Goal: Task Accomplishment & Management: Use online tool/utility

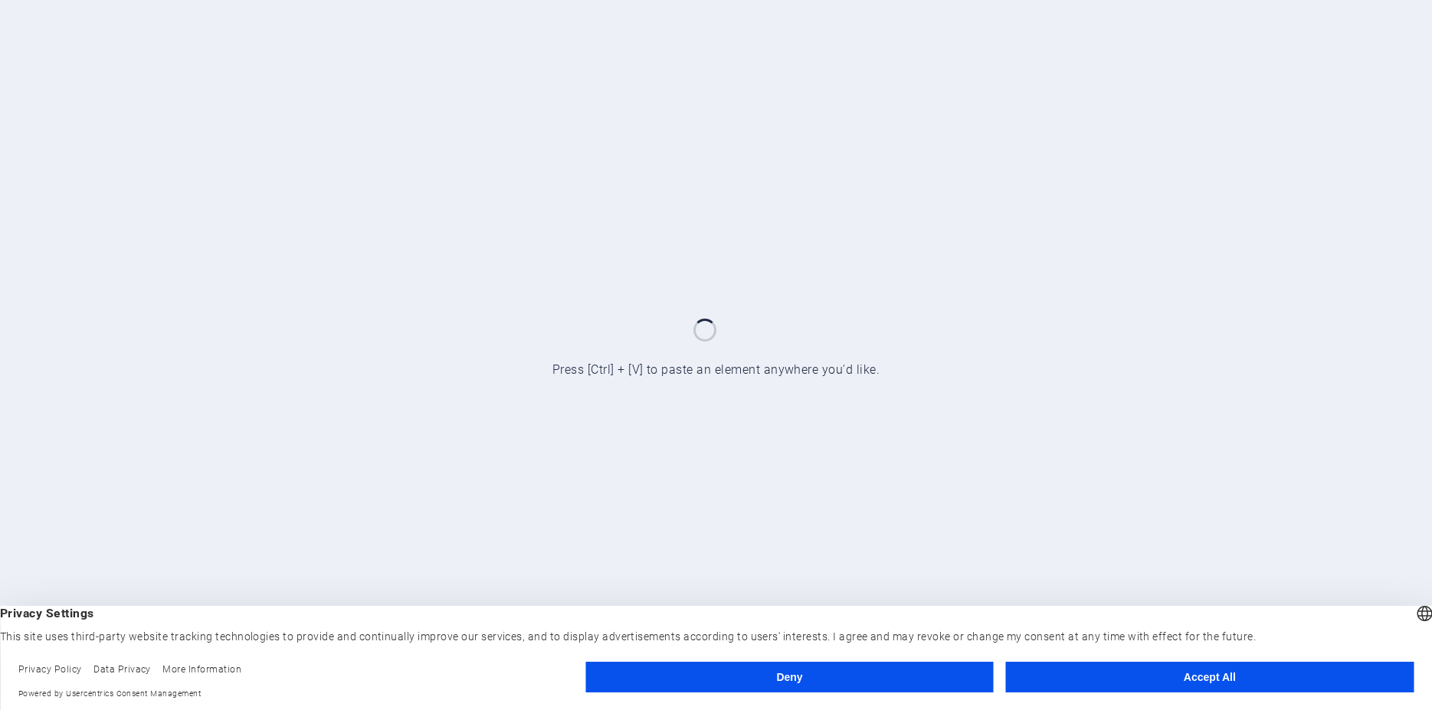
click at [1192, 677] on button "Accept All" at bounding box center [1210, 677] width 408 height 31
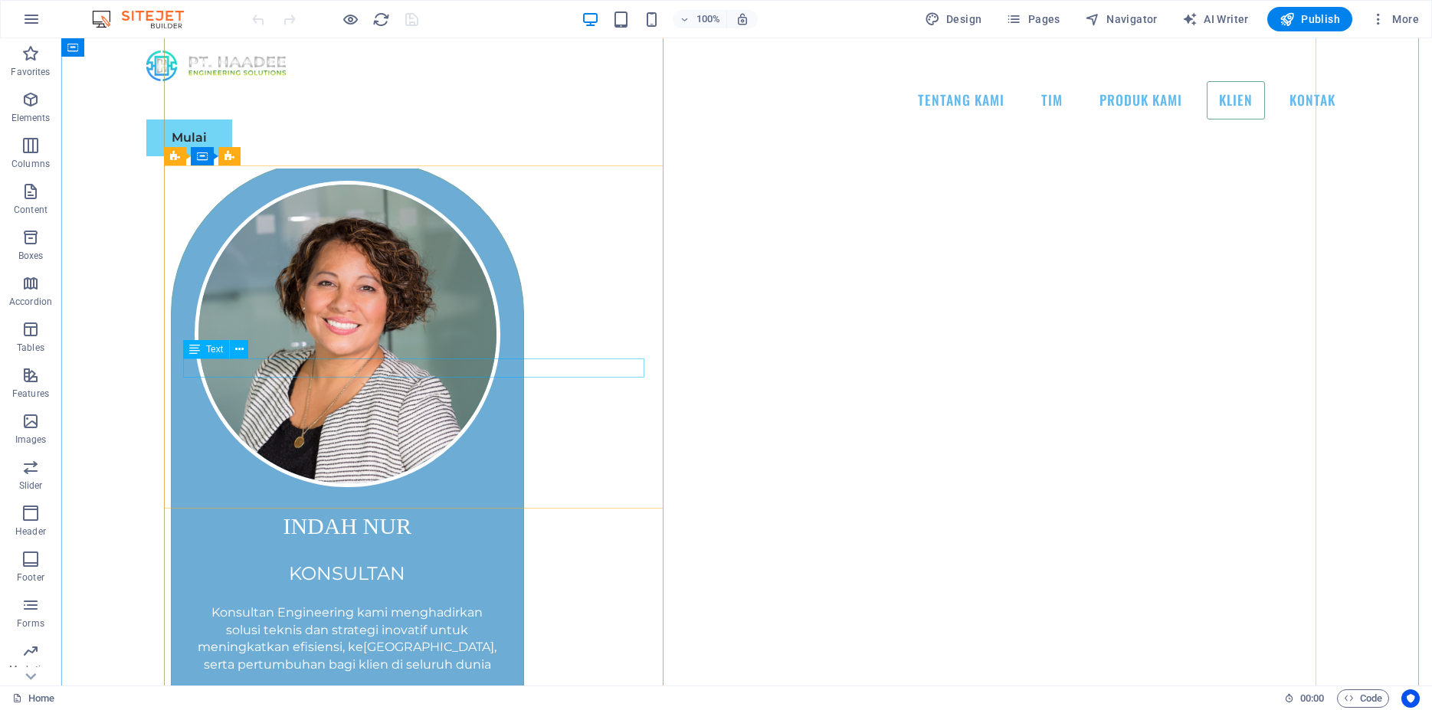
scroll to position [3205, 0]
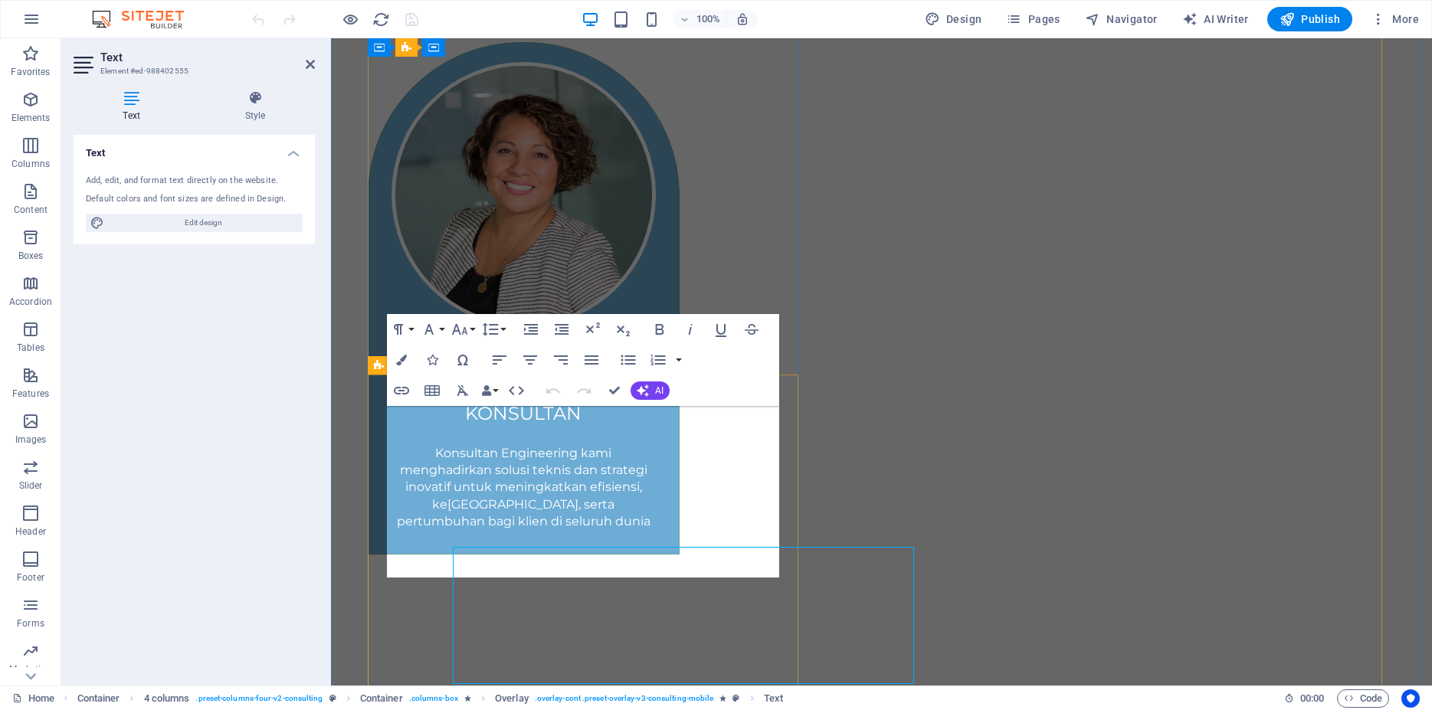
scroll to position [3115, 0]
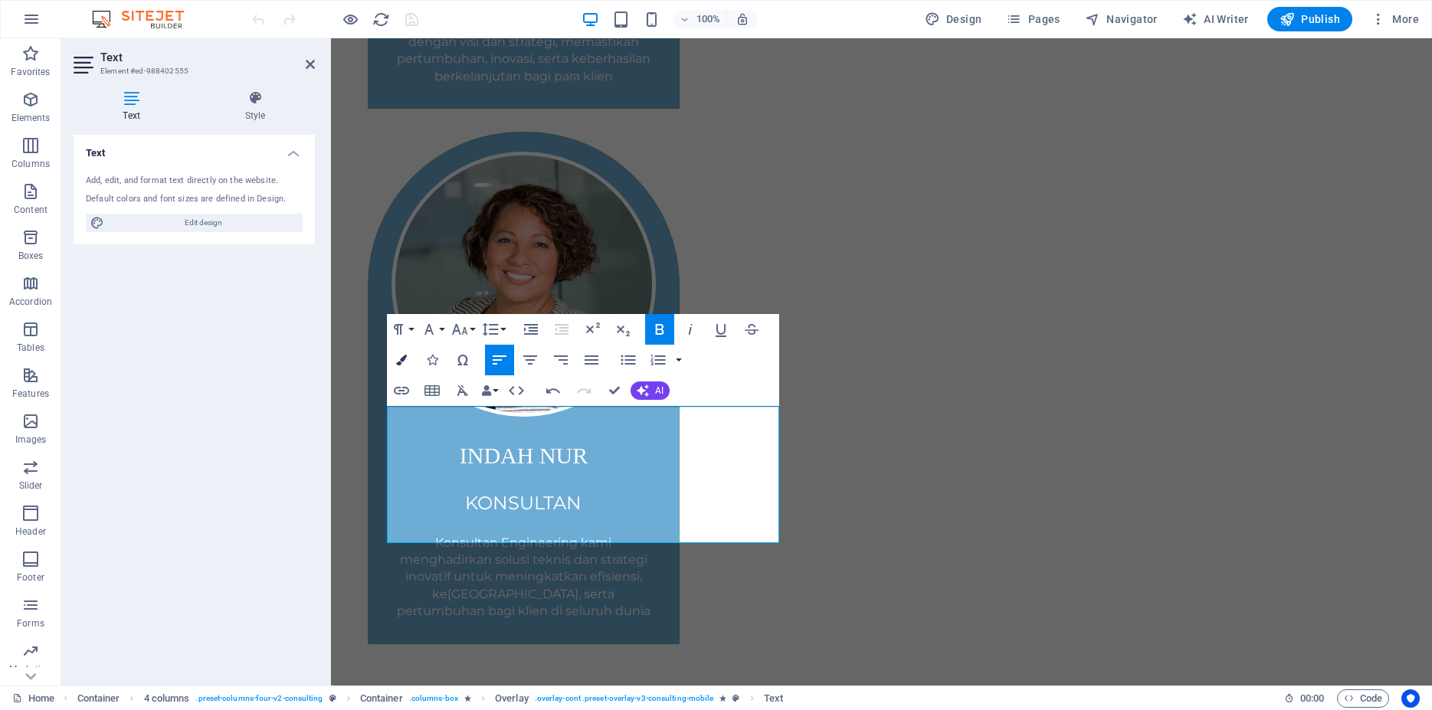
click at [408, 354] on button "Colors" at bounding box center [401, 360] width 29 height 31
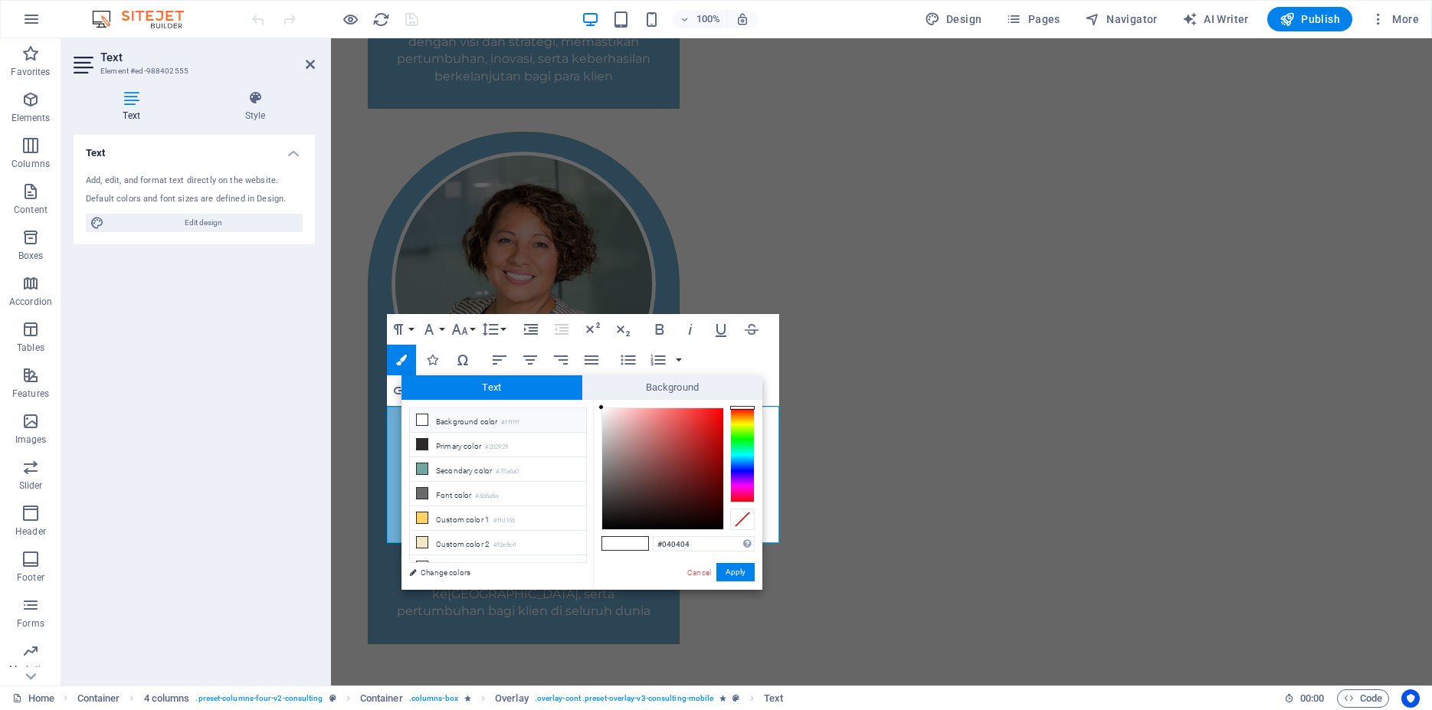
type input "#000000"
drag, startPoint x: 631, startPoint y: 499, endPoint x: 597, endPoint y: 536, distance: 49.9
click at [597, 536] on div "#000000 Supported formats #0852ed rgb(8, 82, 237) rgba(8, 82, 237, 90%) hsv(221…" at bounding box center [677, 606] width 169 height 412
click at [734, 572] on button "Apply" at bounding box center [736, 572] width 38 height 18
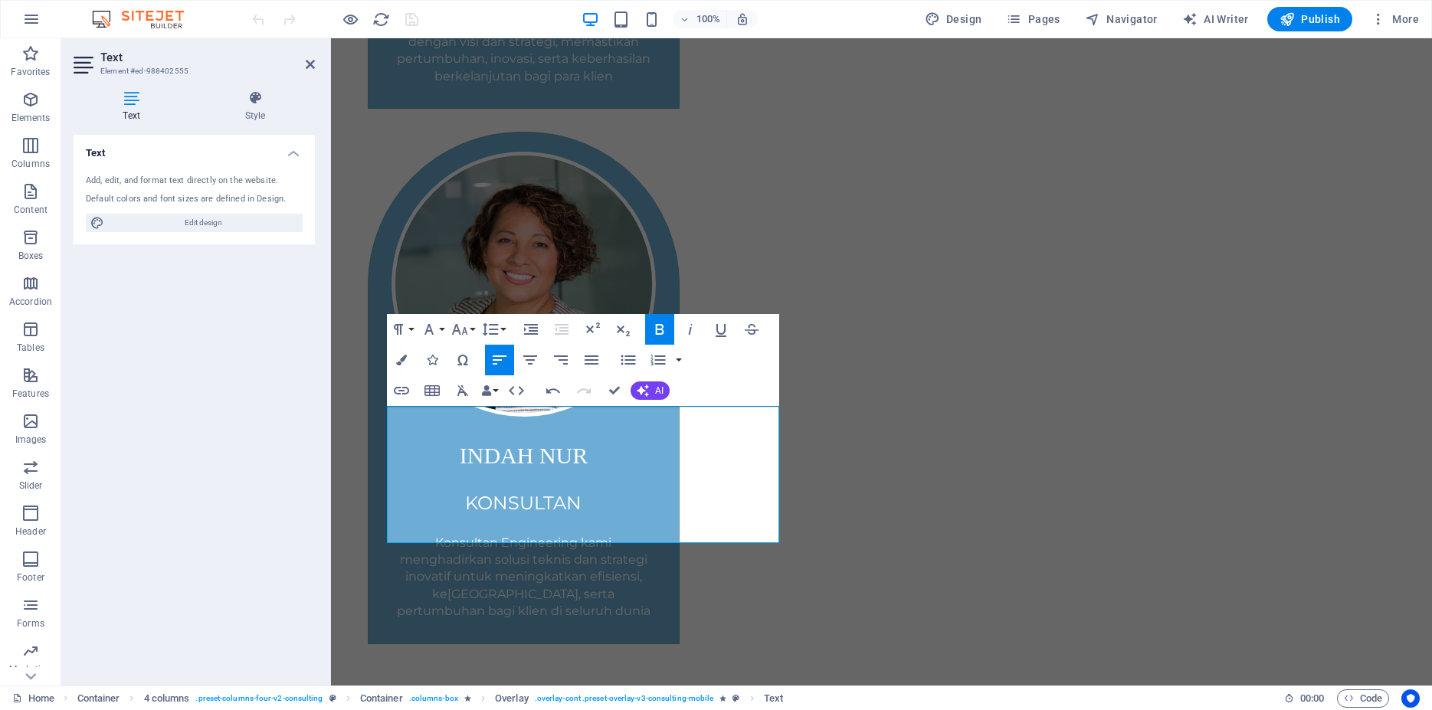
click at [854, 436] on div "Drag here to replace the existing content. Press “Ctrl” if you want to create a…" at bounding box center [881, 362] width 1101 height 648
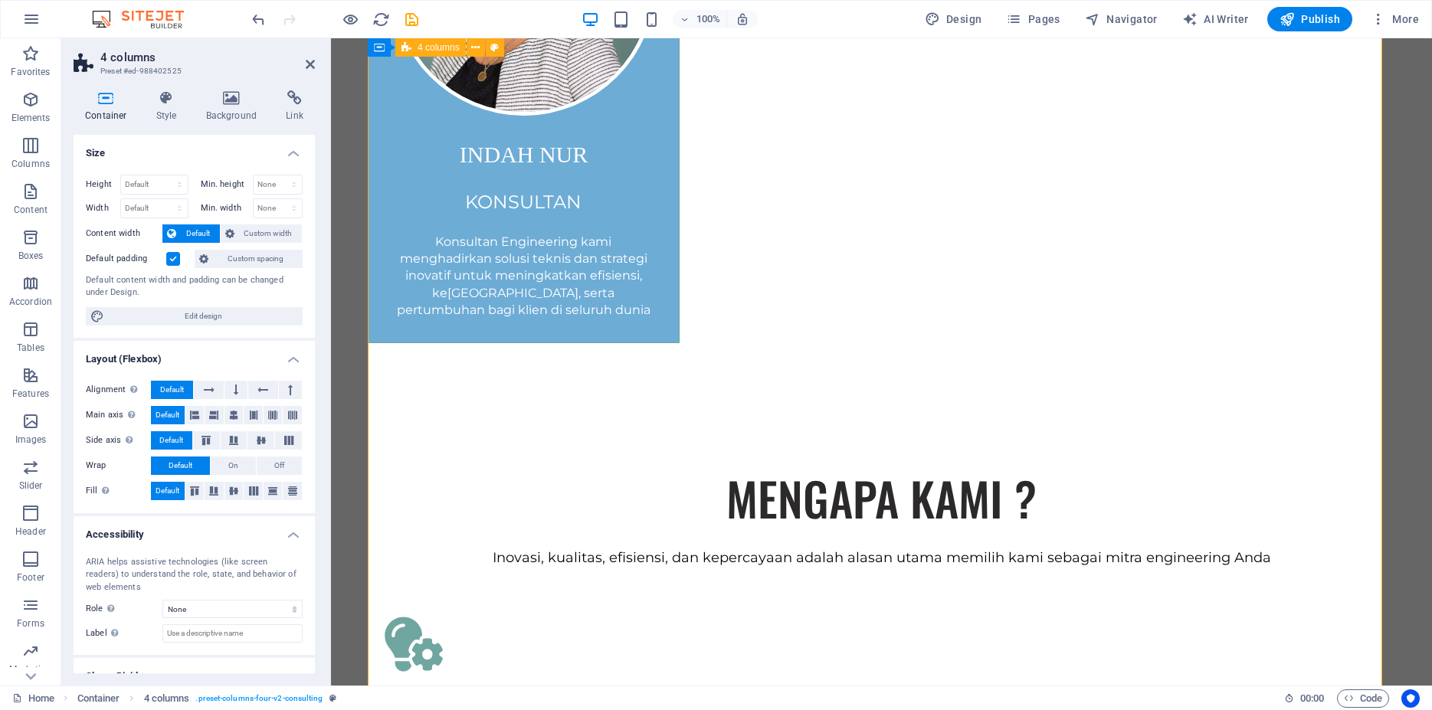
scroll to position [3428, 0]
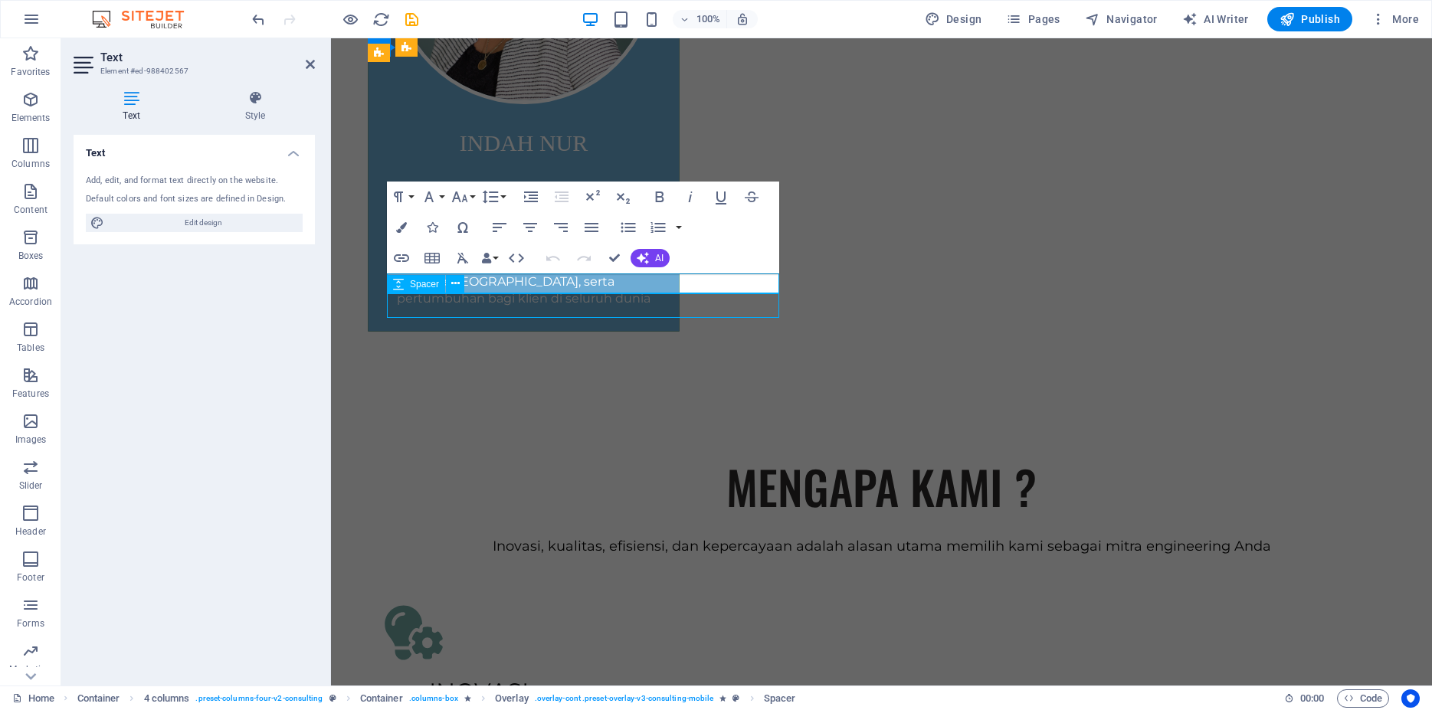
scroll to position [3569, 0]
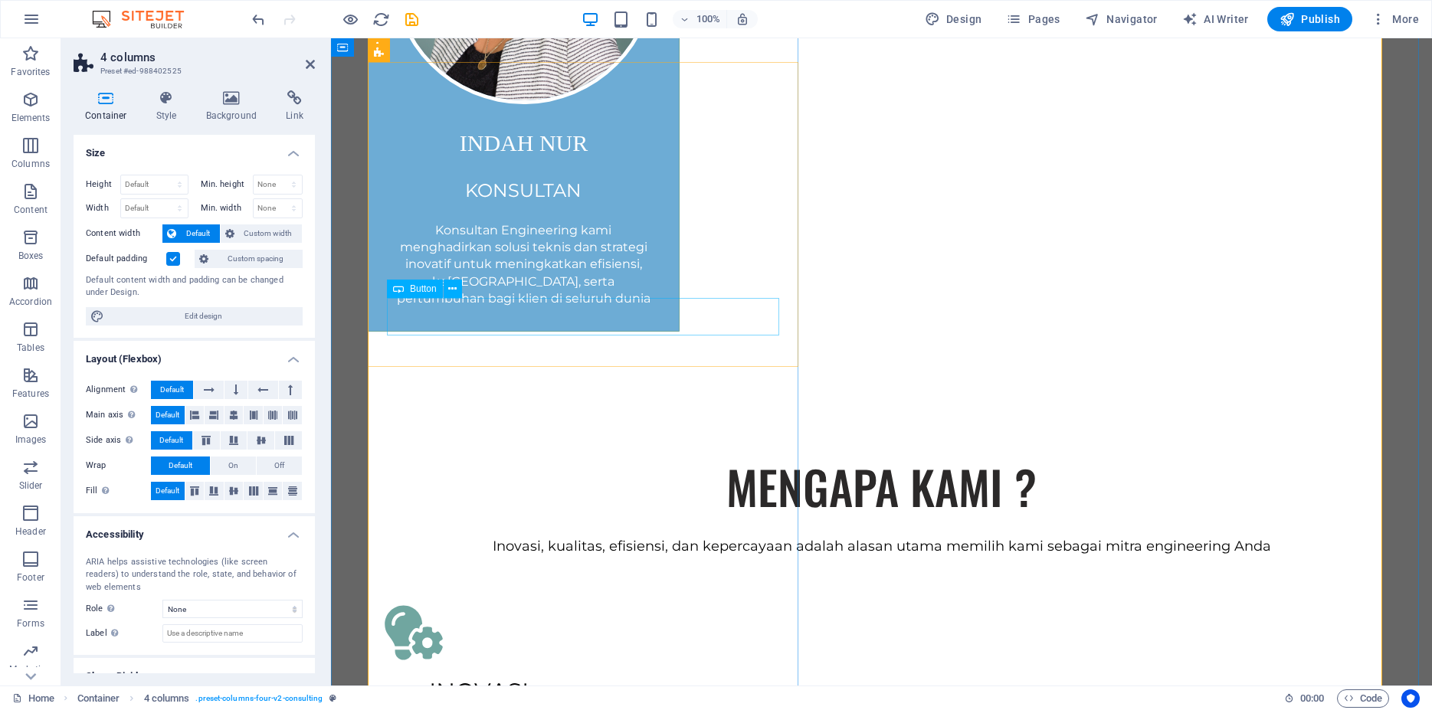
select select "px"
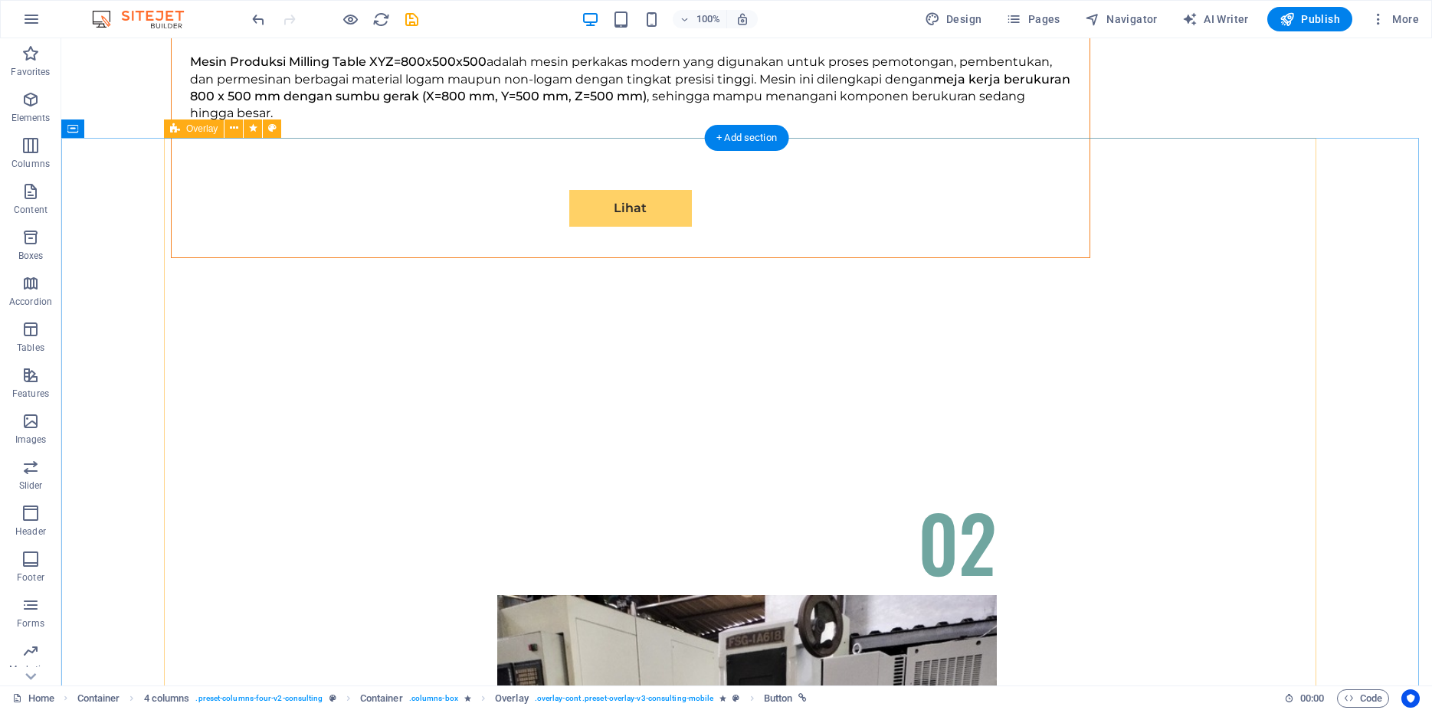
scroll to position [6070, 0]
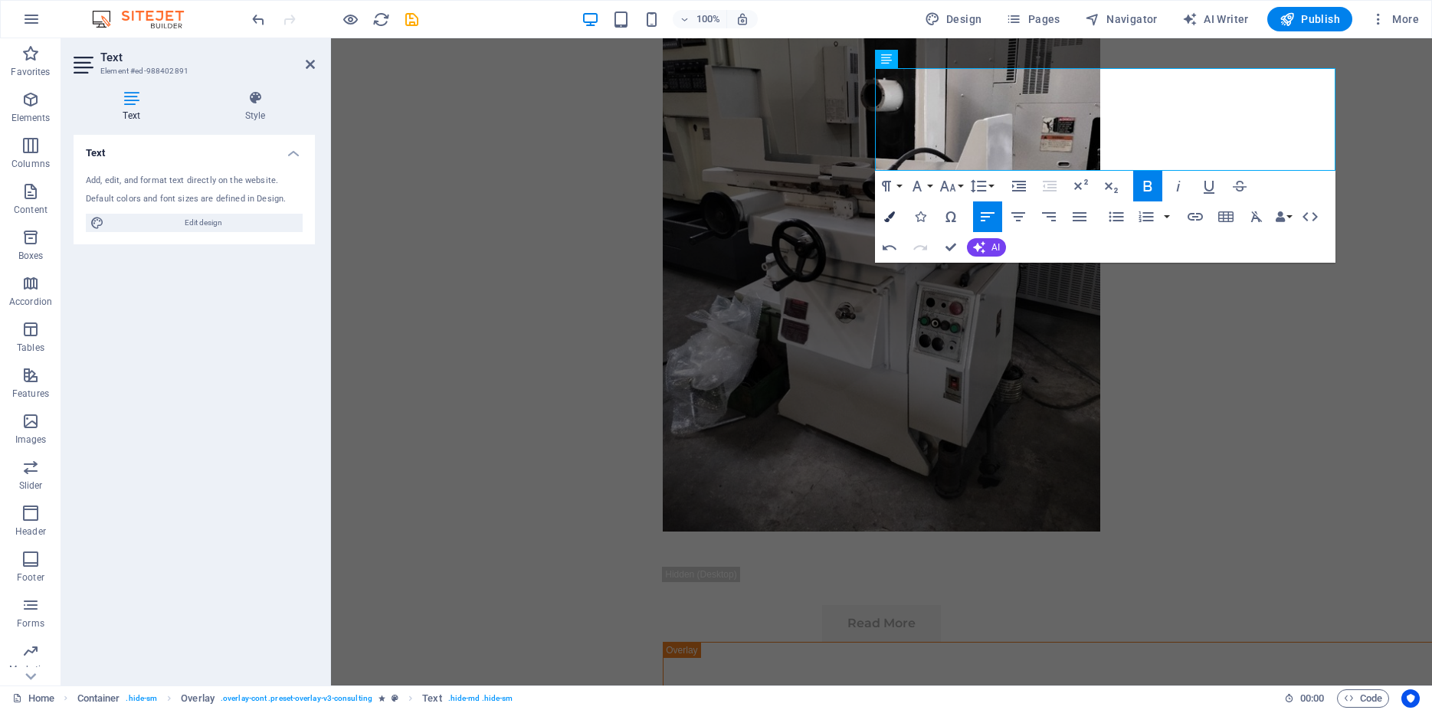
click at [892, 218] on icon "button" at bounding box center [889, 217] width 11 height 11
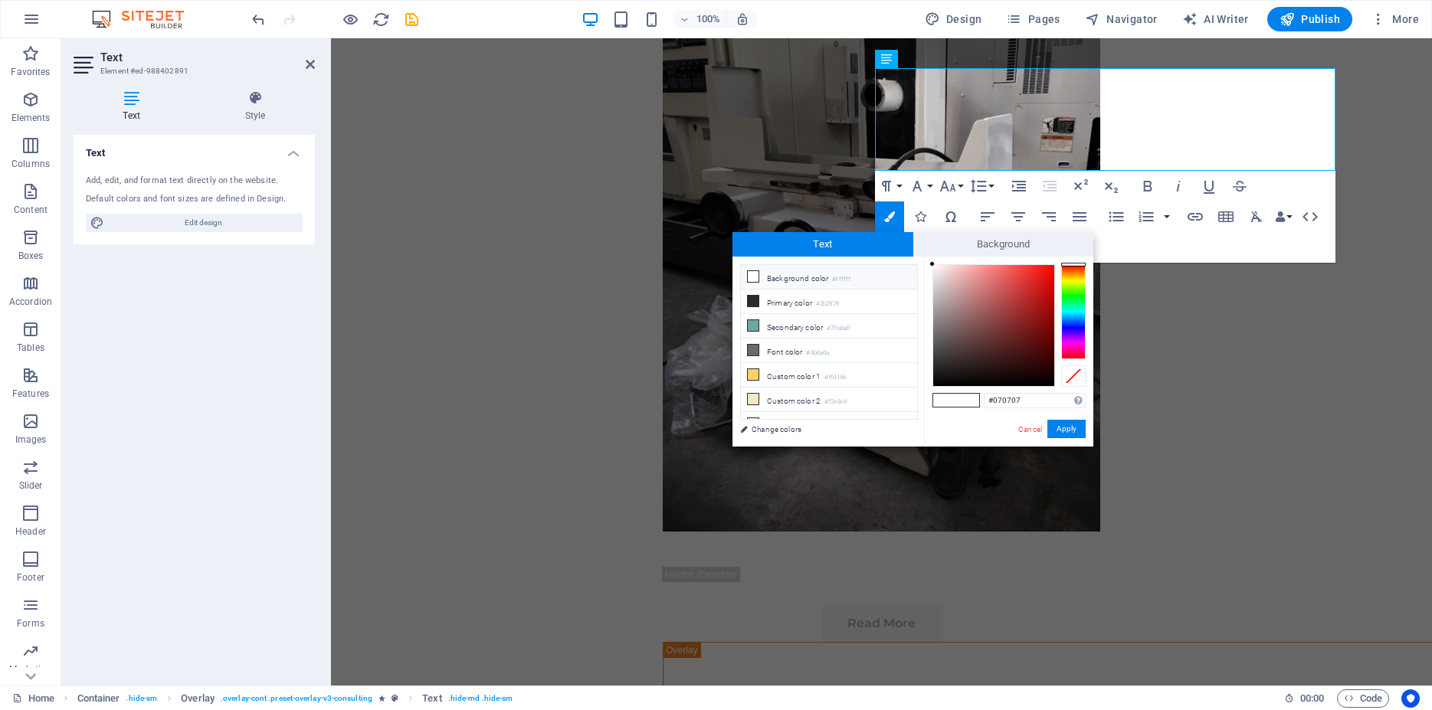
type input "#000000"
drag, startPoint x: 959, startPoint y: 346, endPoint x: 920, endPoint y: 411, distance: 76.4
click at [920, 411] on div "less Background color #ffffff Primary color #2b2929 Secondary color #70a6a0 Fon…" at bounding box center [913, 352] width 361 height 190
click at [1065, 429] on button "Apply" at bounding box center [1067, 429] width 38 height 18
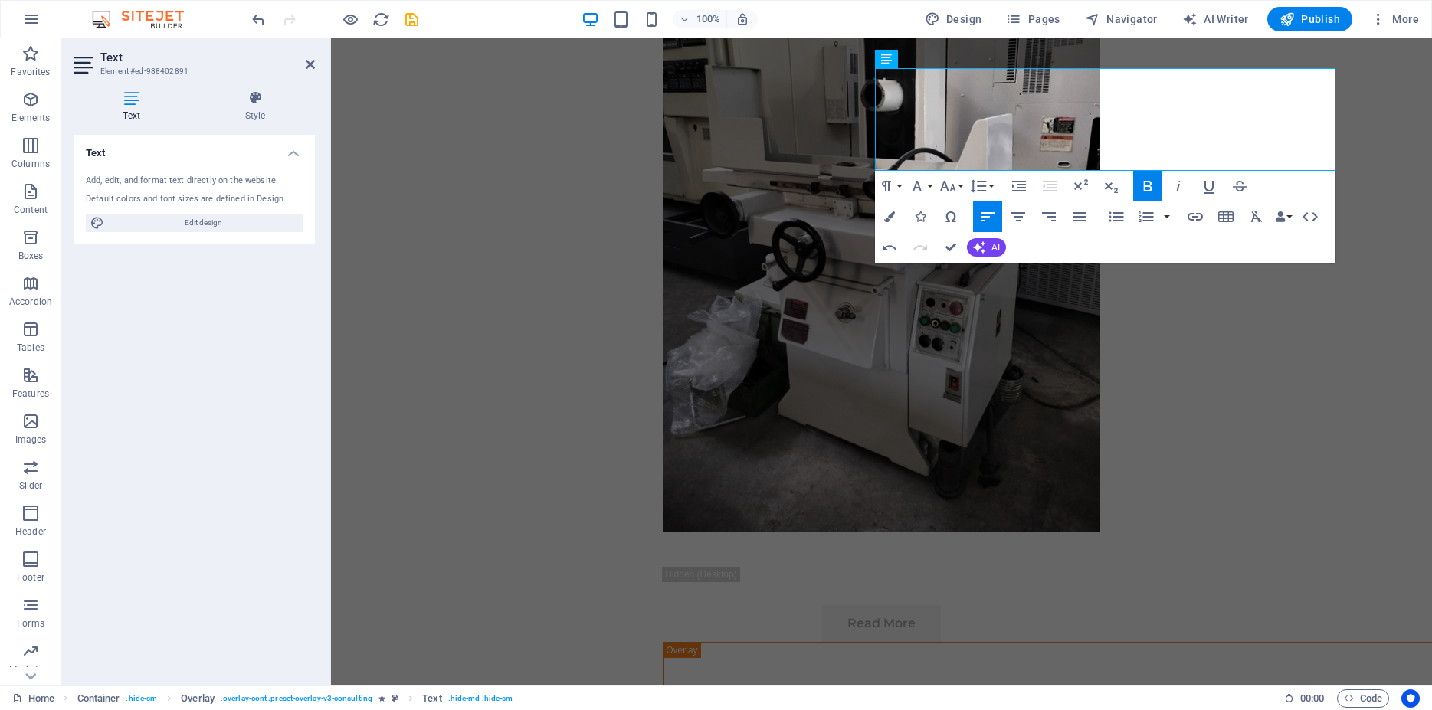
click at [1119, 396] on div "Drag here to replace the existing content. Press “Ctrl” if you want to create a…" at bounding box center [881, 362] width 1101 height 648
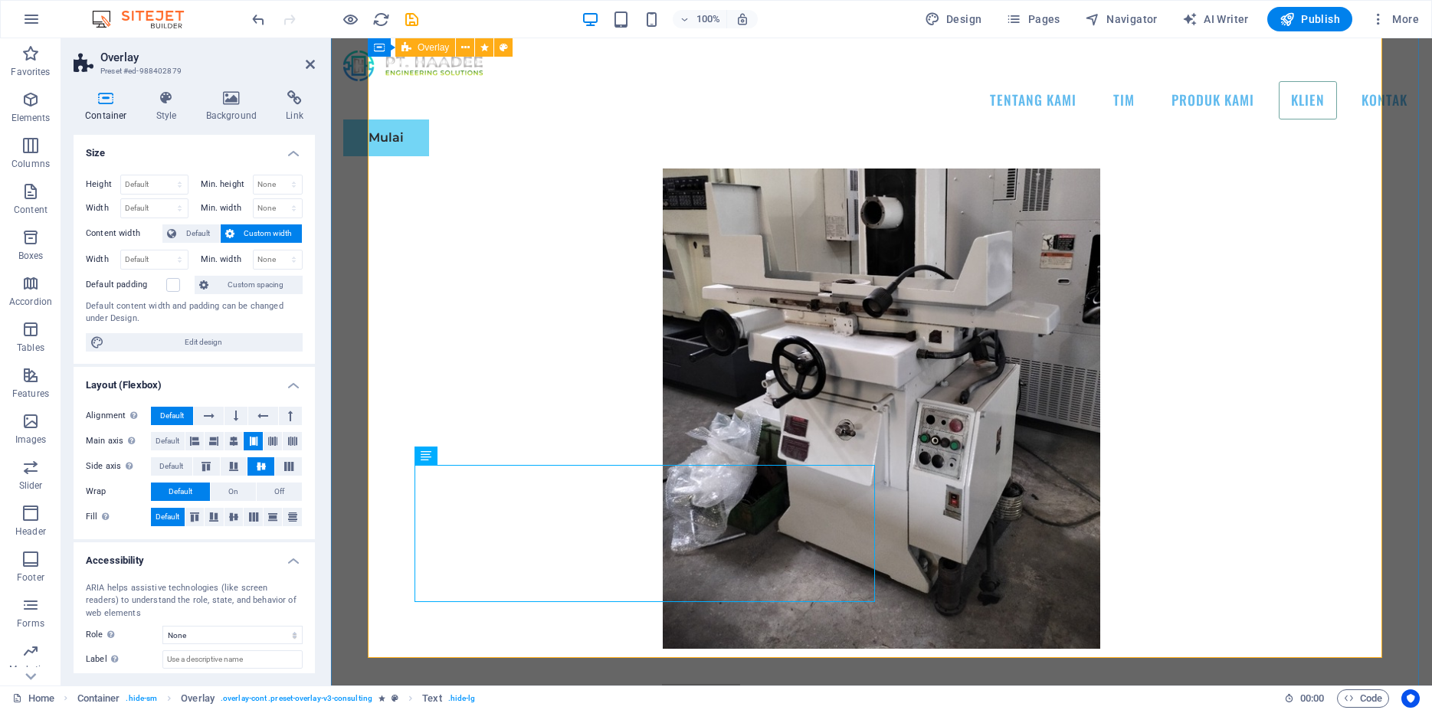
scroll to position [5914, 0]
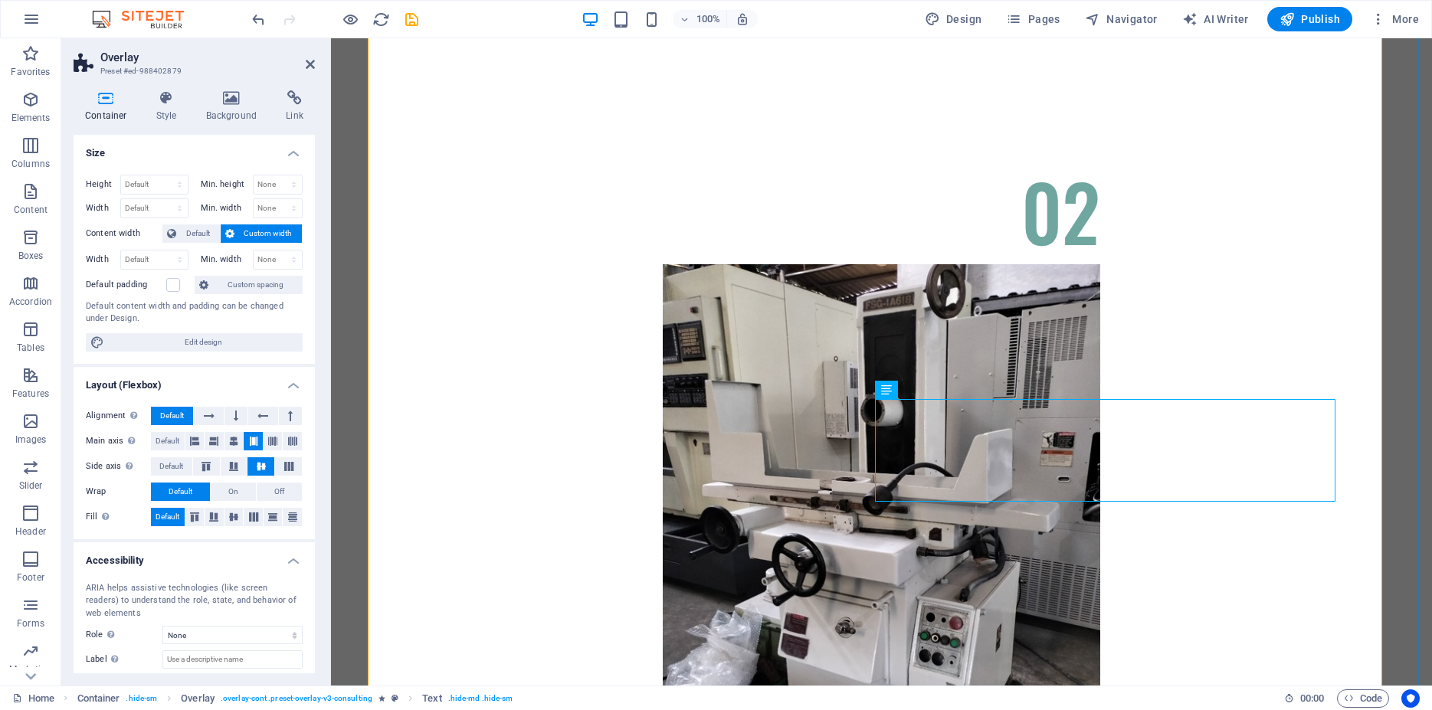
scroll to position [5757, 0]
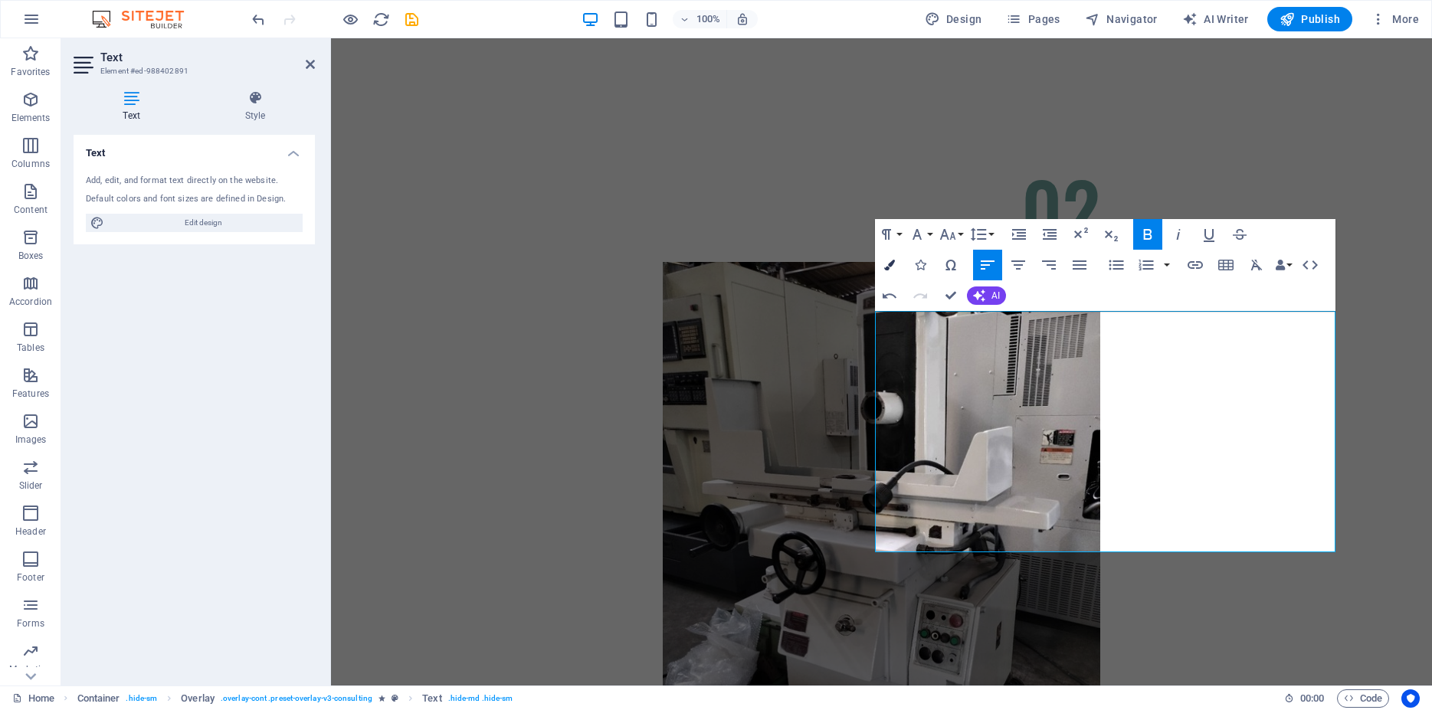
click at [877, 257] on button "Colors" at bounding box center [889, 265] width 29 height 31
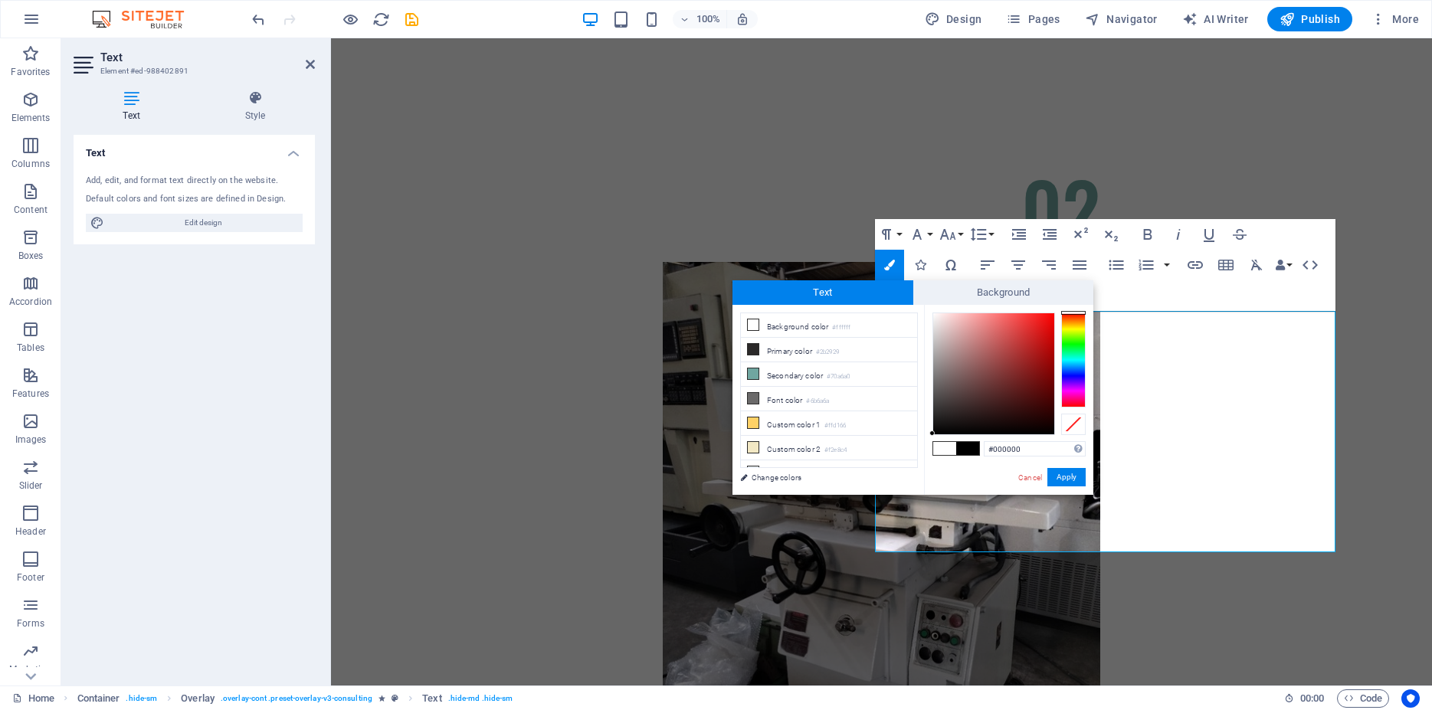
drag, startPoint x: 985, startPoint y: 416, endPoint x: 923, endPoint y: 445, distance: 68.6
click at [923, 445] on div "less Background color #ffffff Primary color #2b2929 Secondary color #70a6a0 Fon…" at bounding box center [913, 400] width 361 height 190
click at [1067, 480] on button "Apply" at bounding box center [1067, 477] width 38 height 18
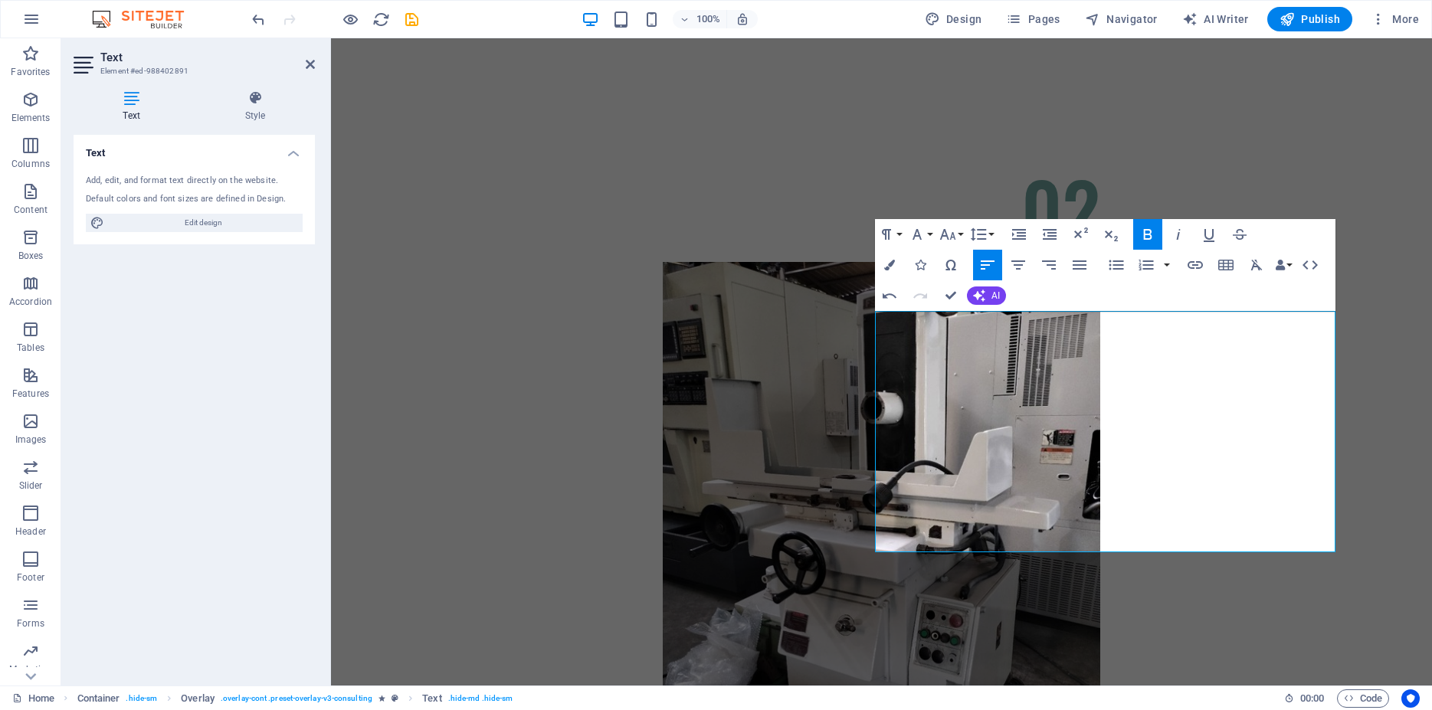
click at [1056, 464] on div "Drag here to replace the existing content. Press “Ctrl” if you want to create a…" at bounding box center [881, 362] width 1101 height 648
drag, startPoint x: 914, startPoint y: 476, endPoint x: 871, endPoint y: 480, distance: 43.9
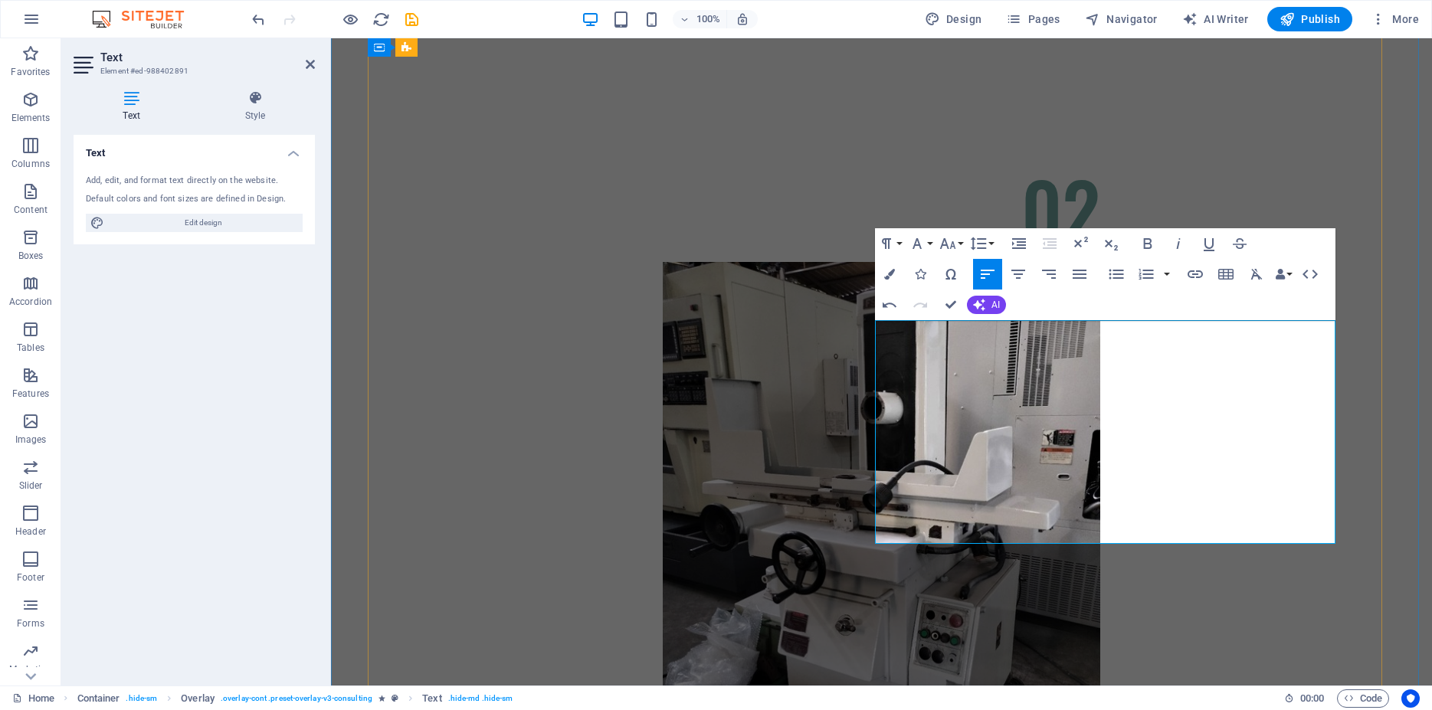
drag, startPoint x: 912, startPoint y: 498, endPoint x: 923, endPoint y: 495, distance: 11.9
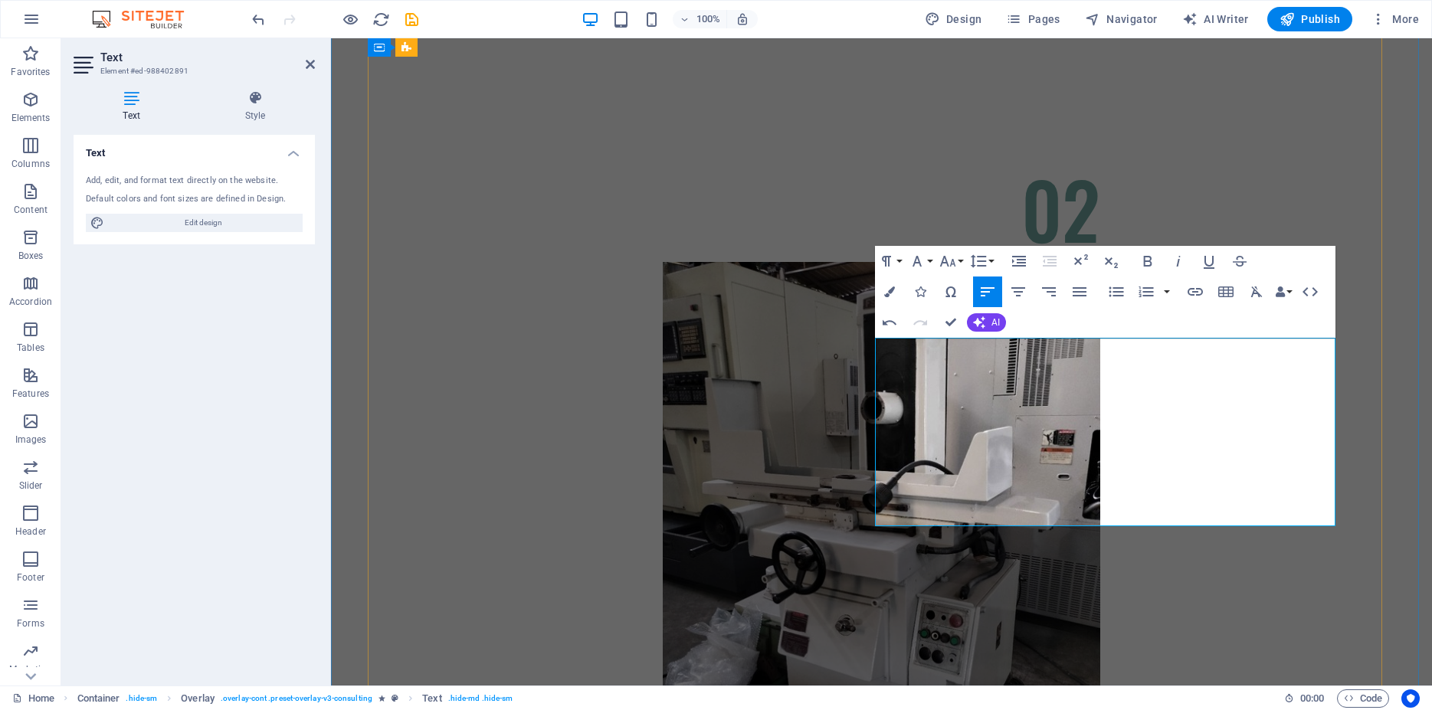
drag, startPoint x: 880, startPoint y: 484, endPoint x: 1237, endPoint y: 507, distance: 357.9
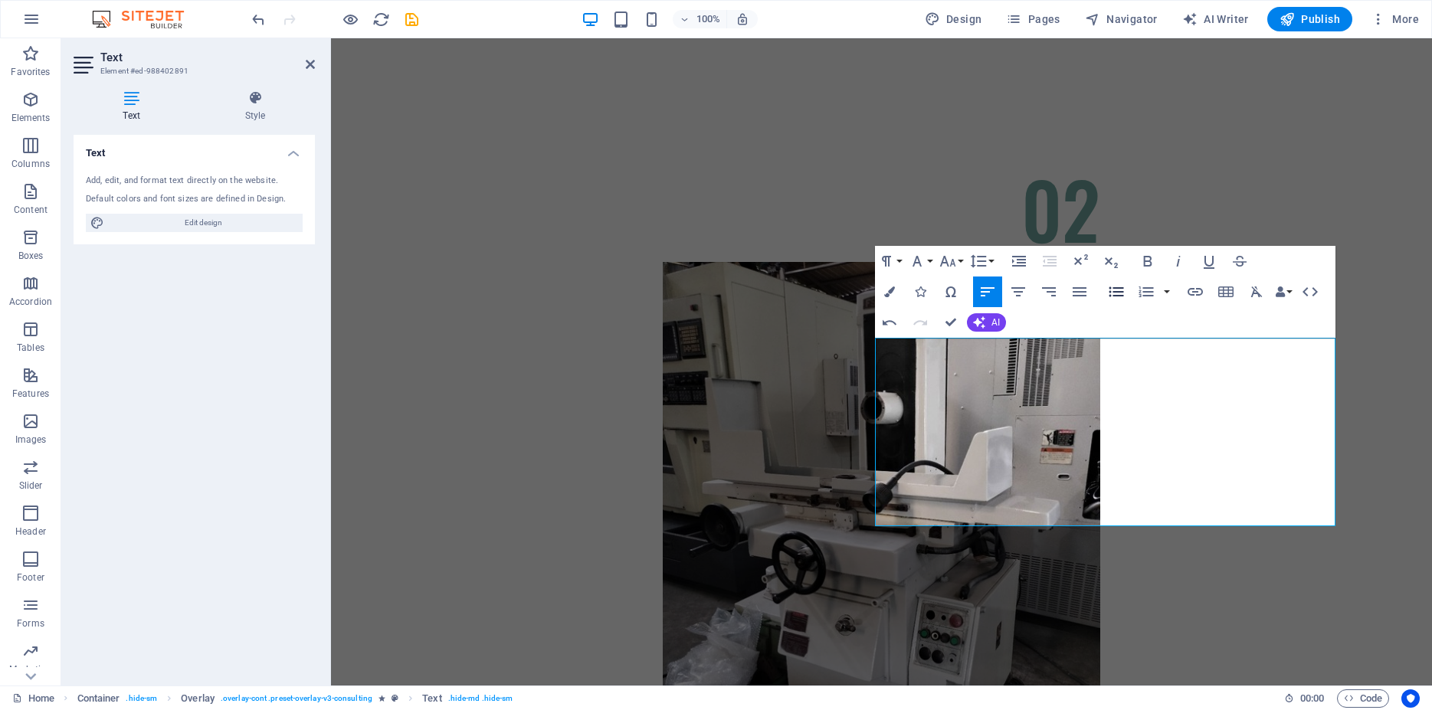
click at [1120, 291] on icon "button" at bounding box center [1117, 292] width 15 height 10
click at [887, 287] on icon "button" at bounding box center [889, 291] width 11 height 11
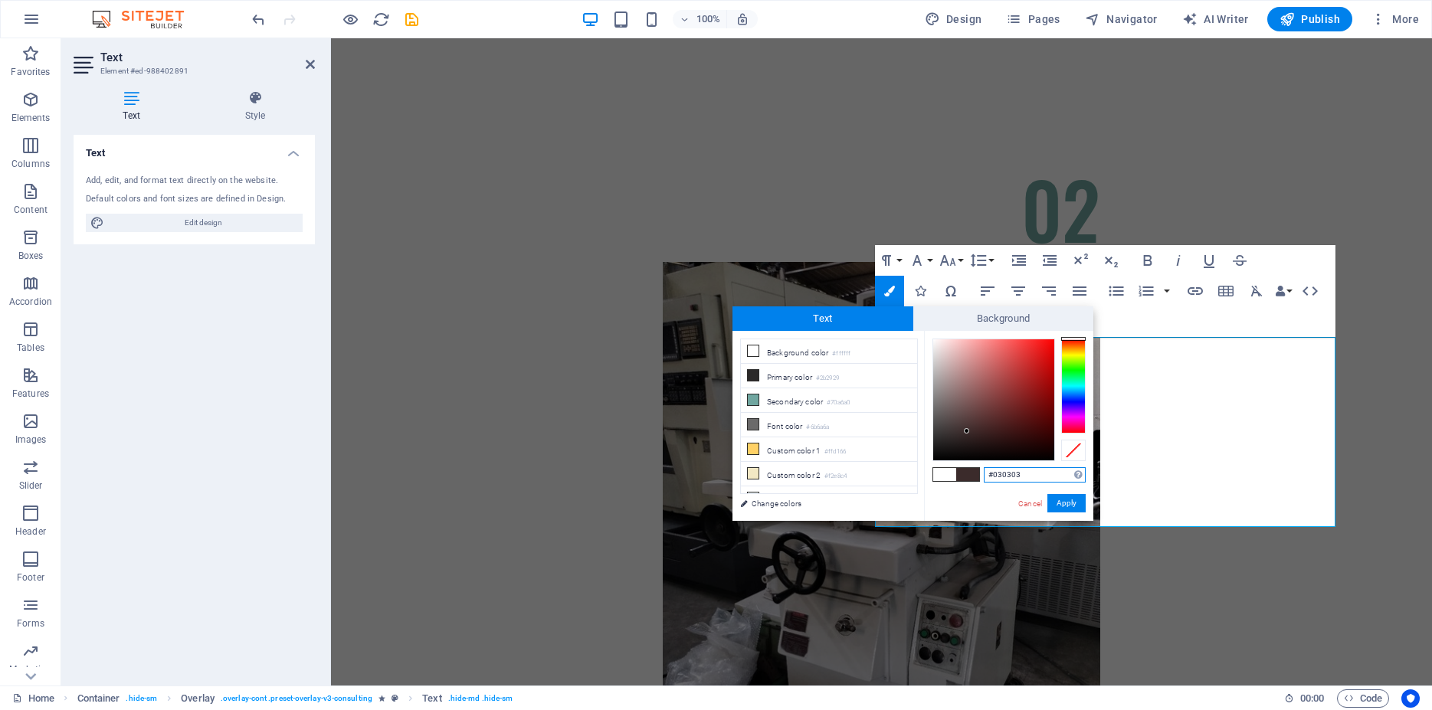
type input "#000000"
drag, startPoint x: 972, startPoint y: 425, endPoint x: 1015, endPoint y: 484, distance: 71.9
click at [909, 483] on div "less Background color #ffffff Primary color #2b2929 Secondary color #70a6a0 Fon…" at bounding box center [913, 426] width 361 height 190
click at [1064, 500] on button "Apply" at bounding box center [1067, 503] width 38 height 18
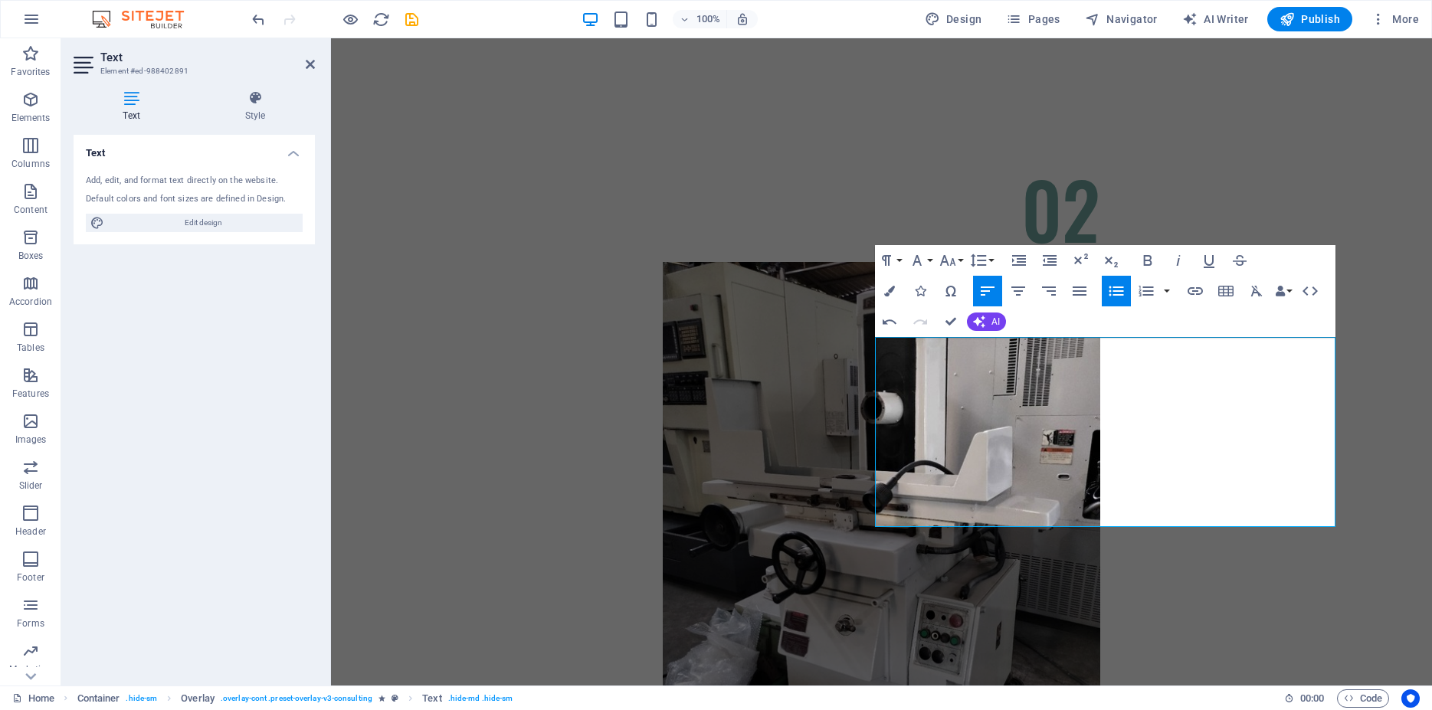
click at [1156, 466] on div "Drag here to replace the existing content. Press “Ctrl” if you want to create a…" at bounding box center [881, 362] width 1101 height 648
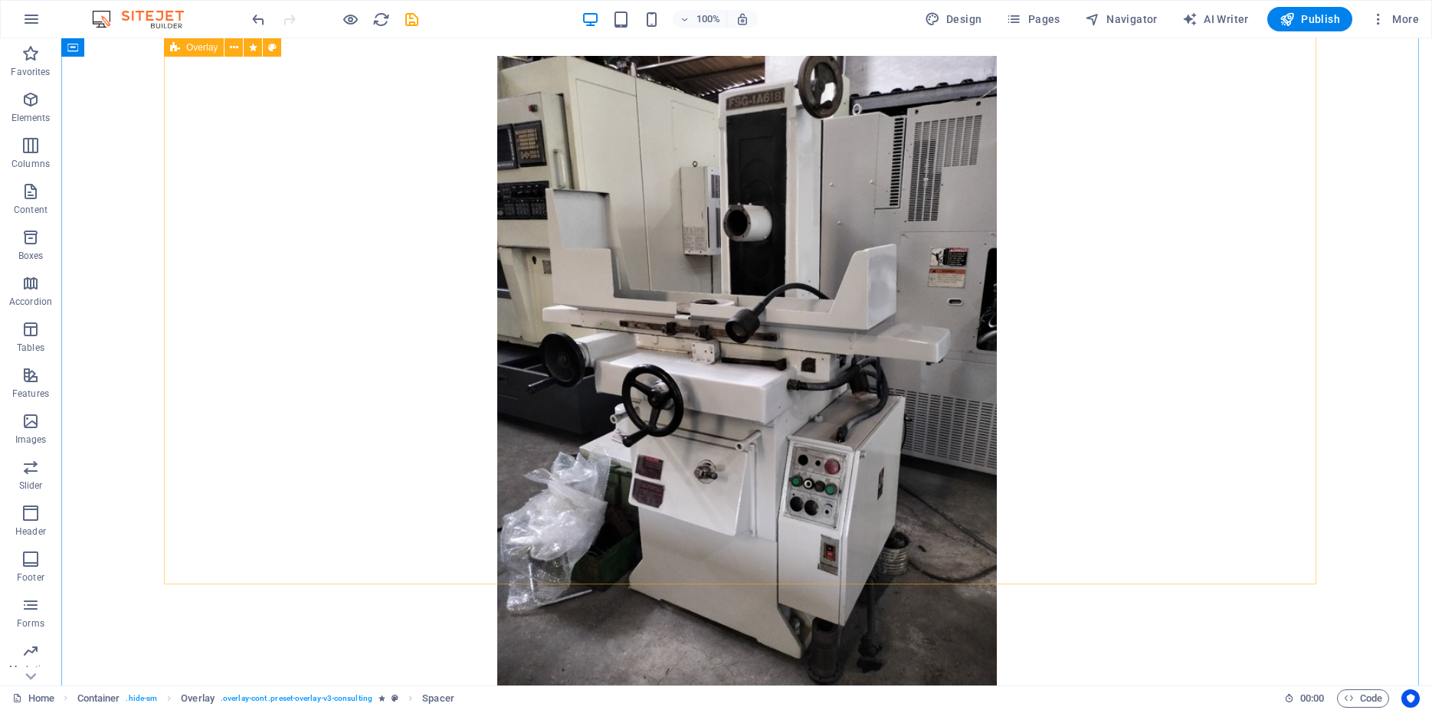
scroll to position [6226, 0]
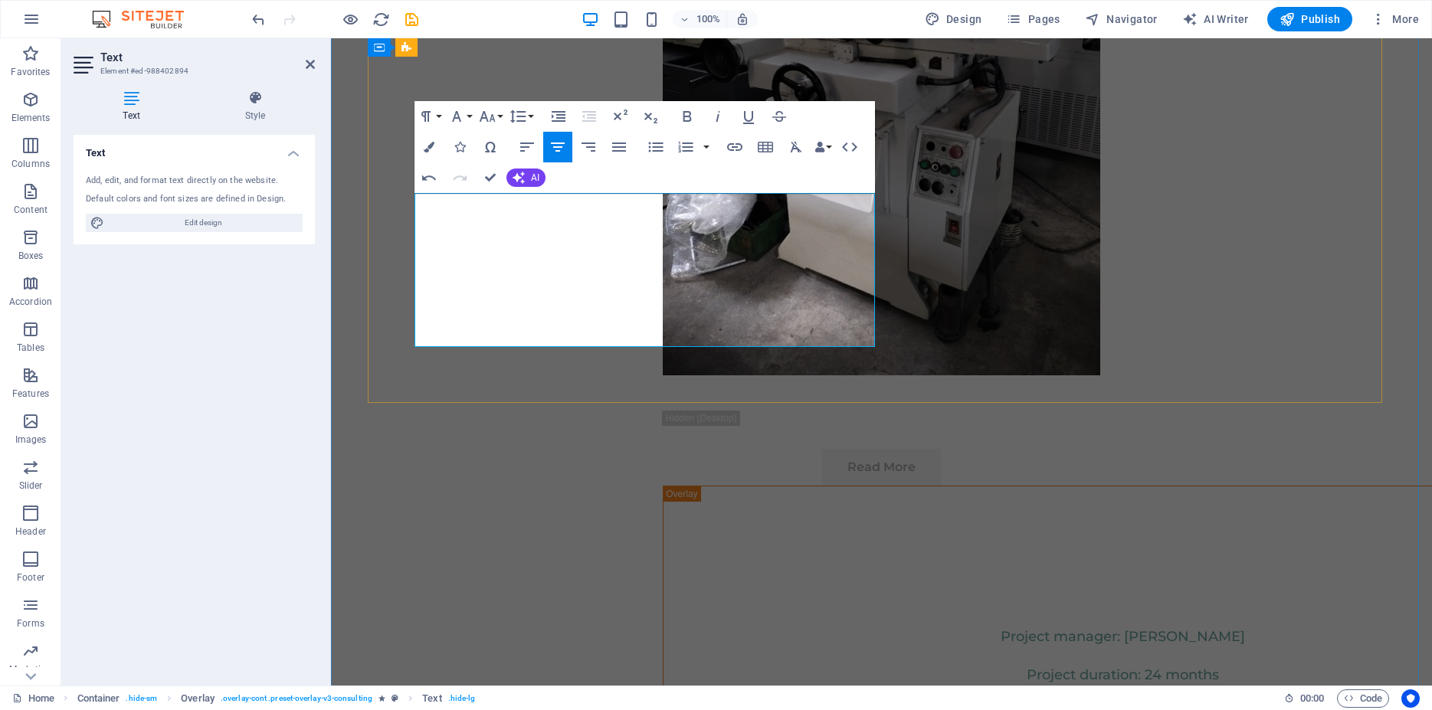
scroll to position [6214, 8]
click at [525, 147] on icon "button" at bounding box center [527, 147] width 14 height 9
click at [427, 143] on icon "button" at bounding box center [429, 147] width 11 height 11
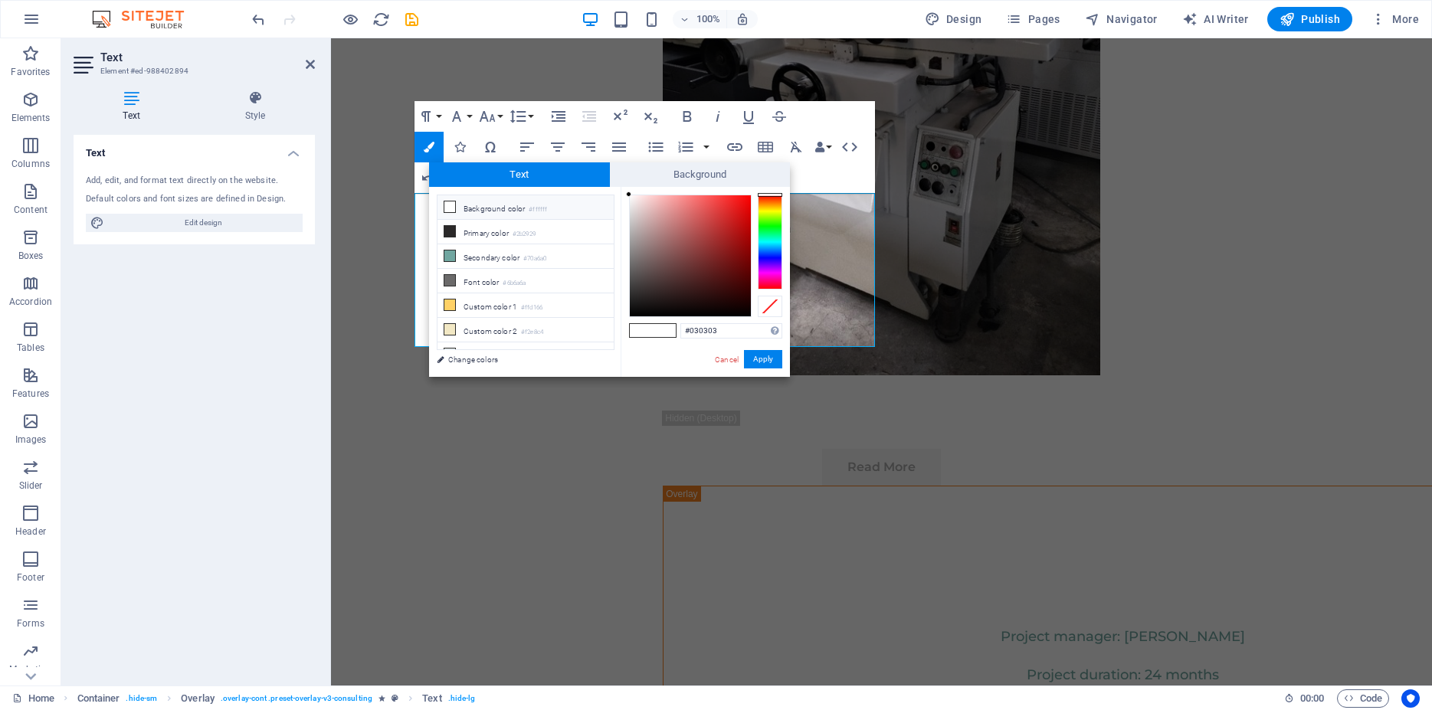
type input "#000000"
drag, startPoint x: 646, startPoint y: 303, endPoint x: 615, endPoint y: 324, distance: 38.0
click at [615, 324] on div "less Background color #ffffff Primary color #2b2929 Secondary color #70a6a0 Fon…" at bounding box center [609, 282] width 361 height 190
click at [772, 358] on button "Apply" at bounding box center [763, 359] width 38 height 18
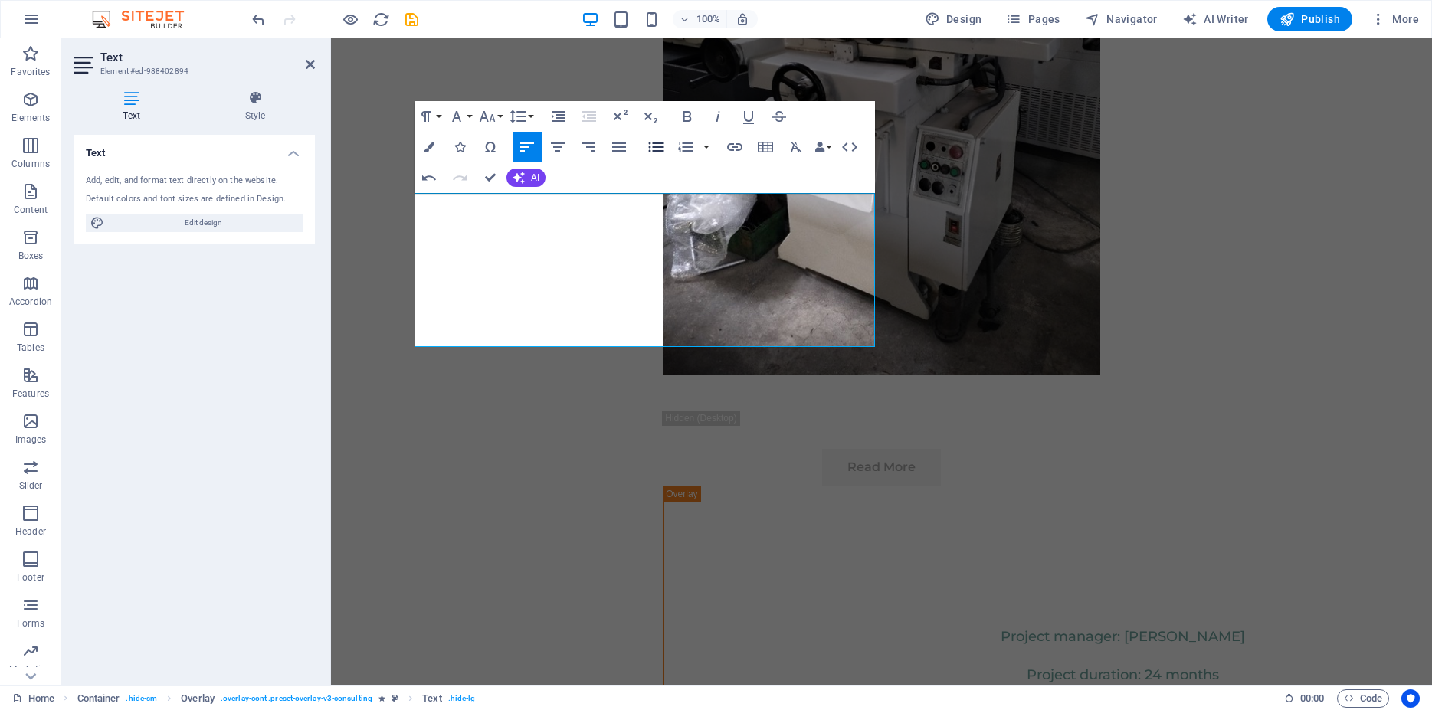
click at [660, 146] on icon "button" at bounding box center [656, 147] width 15 height 10
click at [951, 289] on div "Drag here to replace the existing content. Press “Ctrl” if you want to create a…" at bounding box center [881, 362] width 1101 height 648
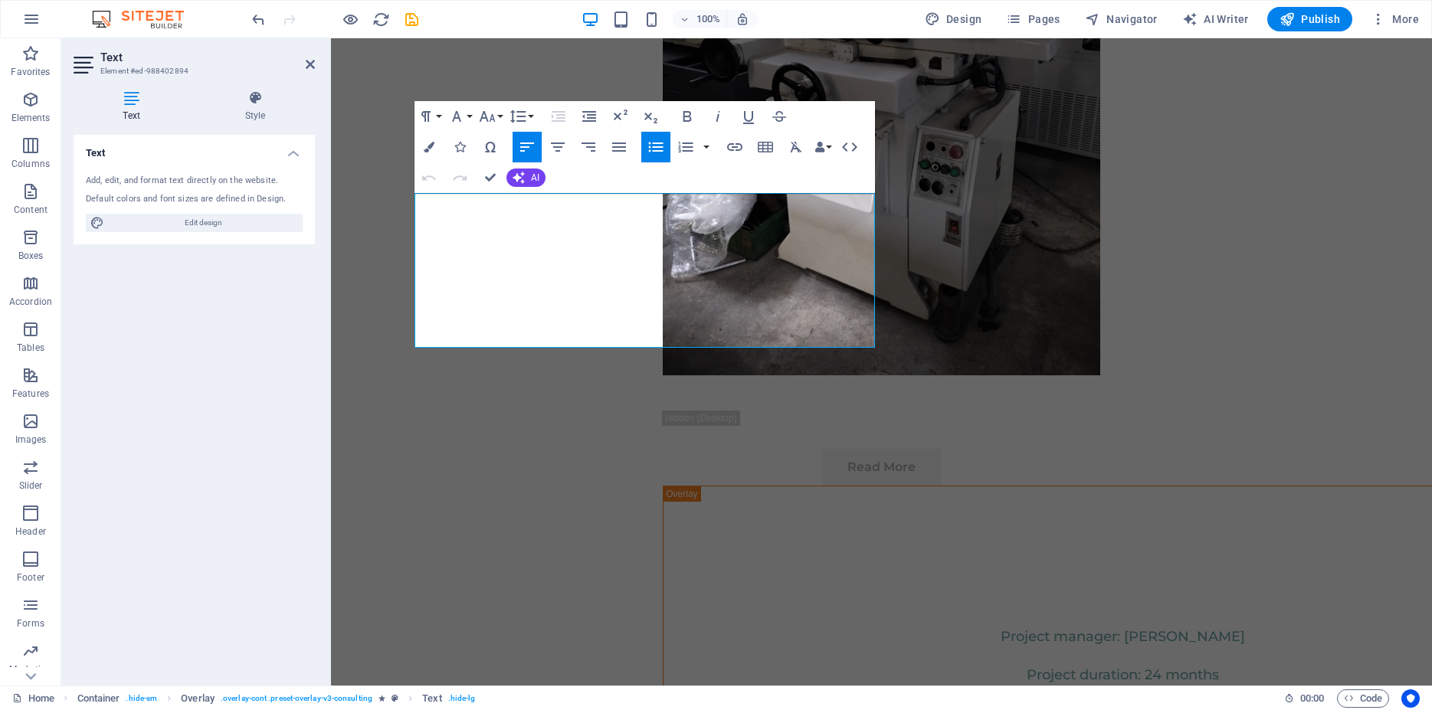
click at [126, 99] on icon at bounding box center [132, 97] width 116 height 15
click at [206, 218] on span "Edit design" at bounding box center [203, 223] width 189 height 18
select select "500"
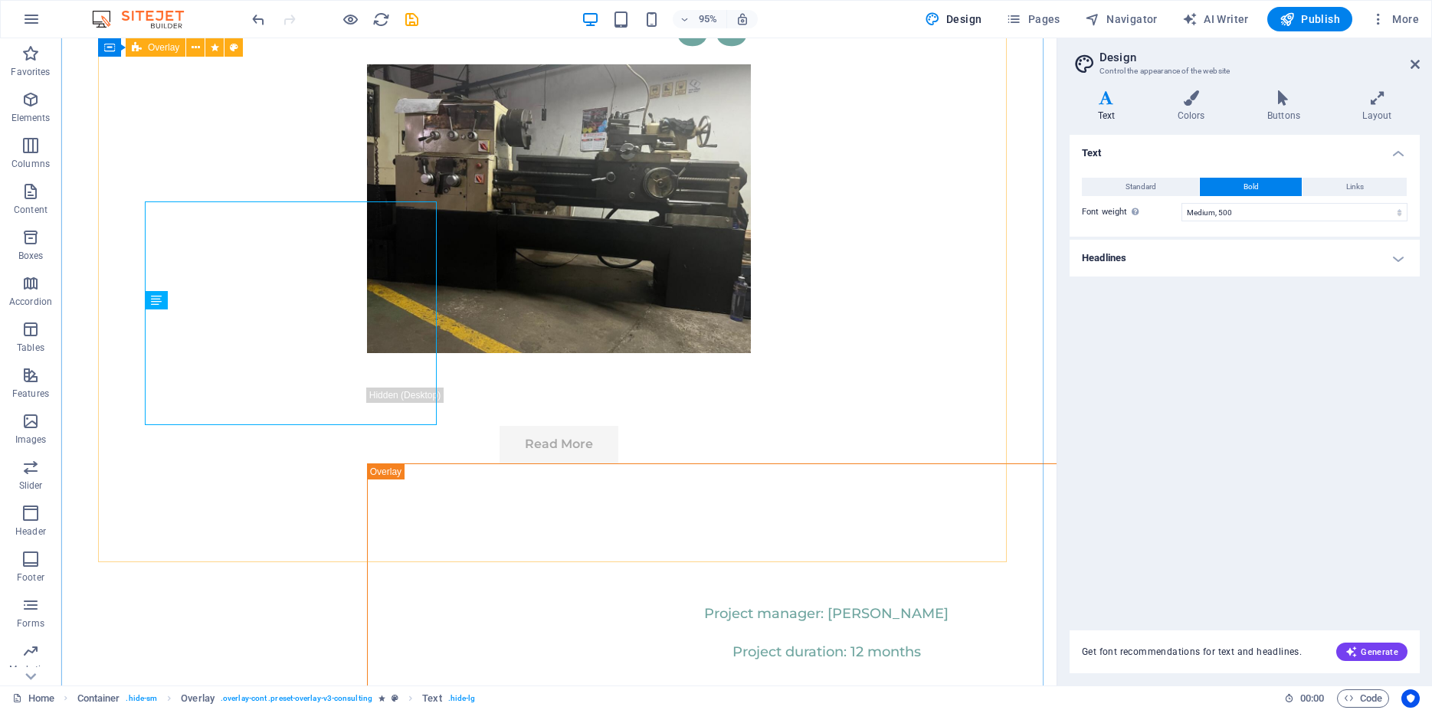
scroll to position [6807, 0]
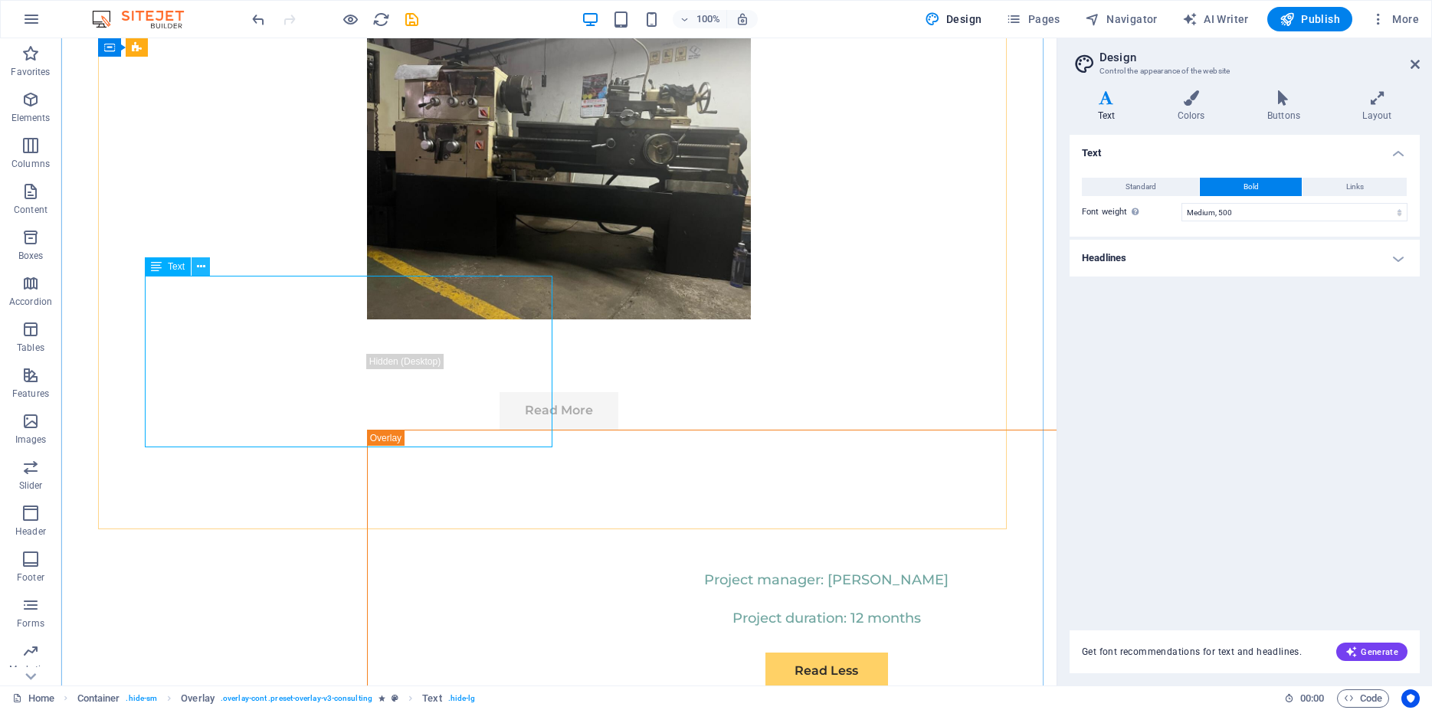
click at [197, 265] on icon at bounding box center [201, 267] width 8 height 16
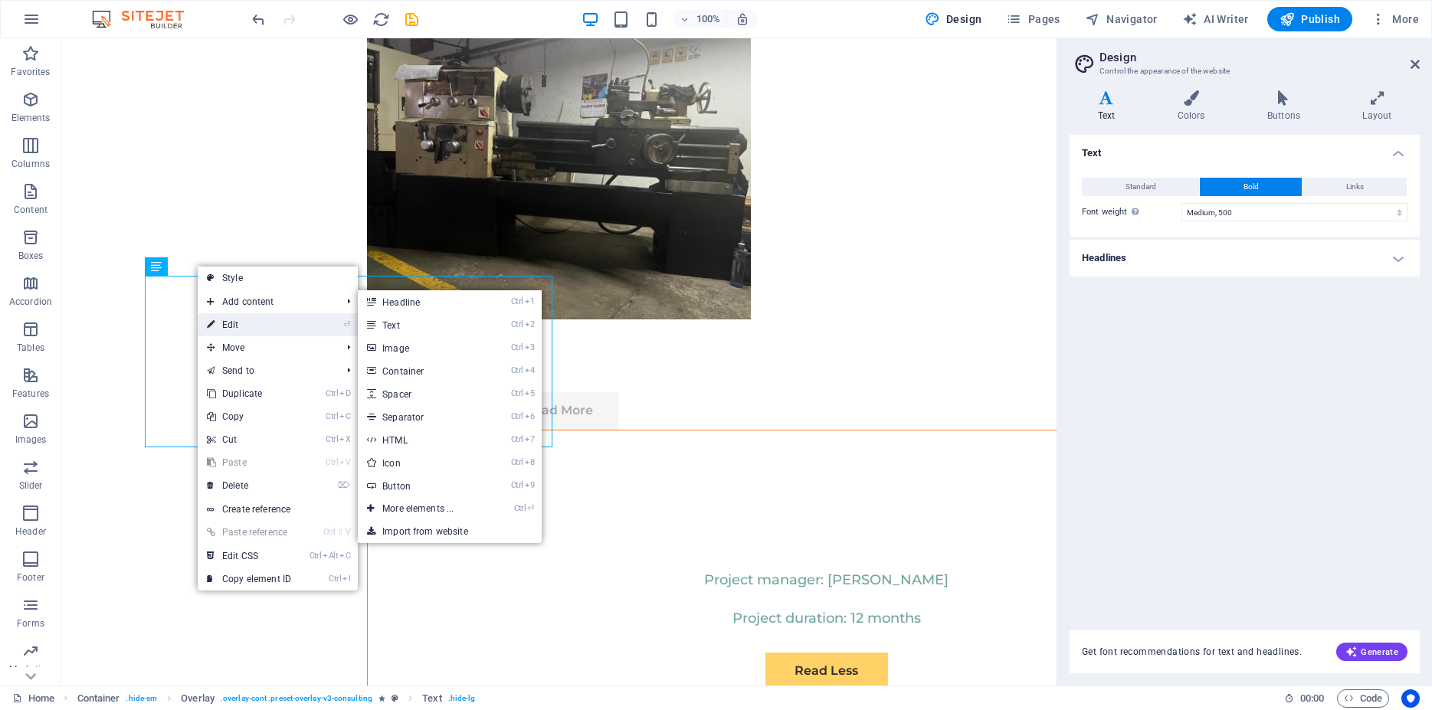
click at [225, 317] on link "⏎ Edit" at bounding box center [249, 324] width 103 height 23
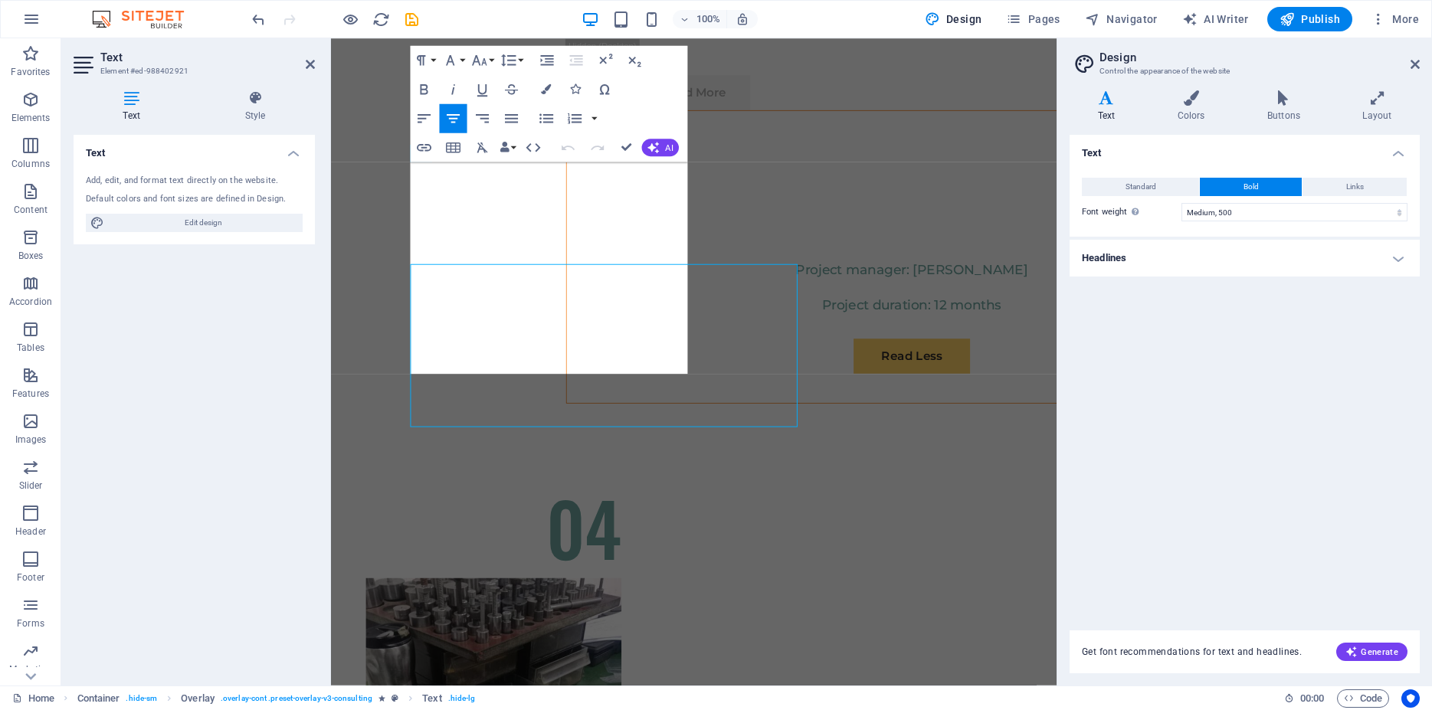
select select "%"
click at [265, 122] on h4 "Style" at bounding box center [255, 106] width 120 height 32
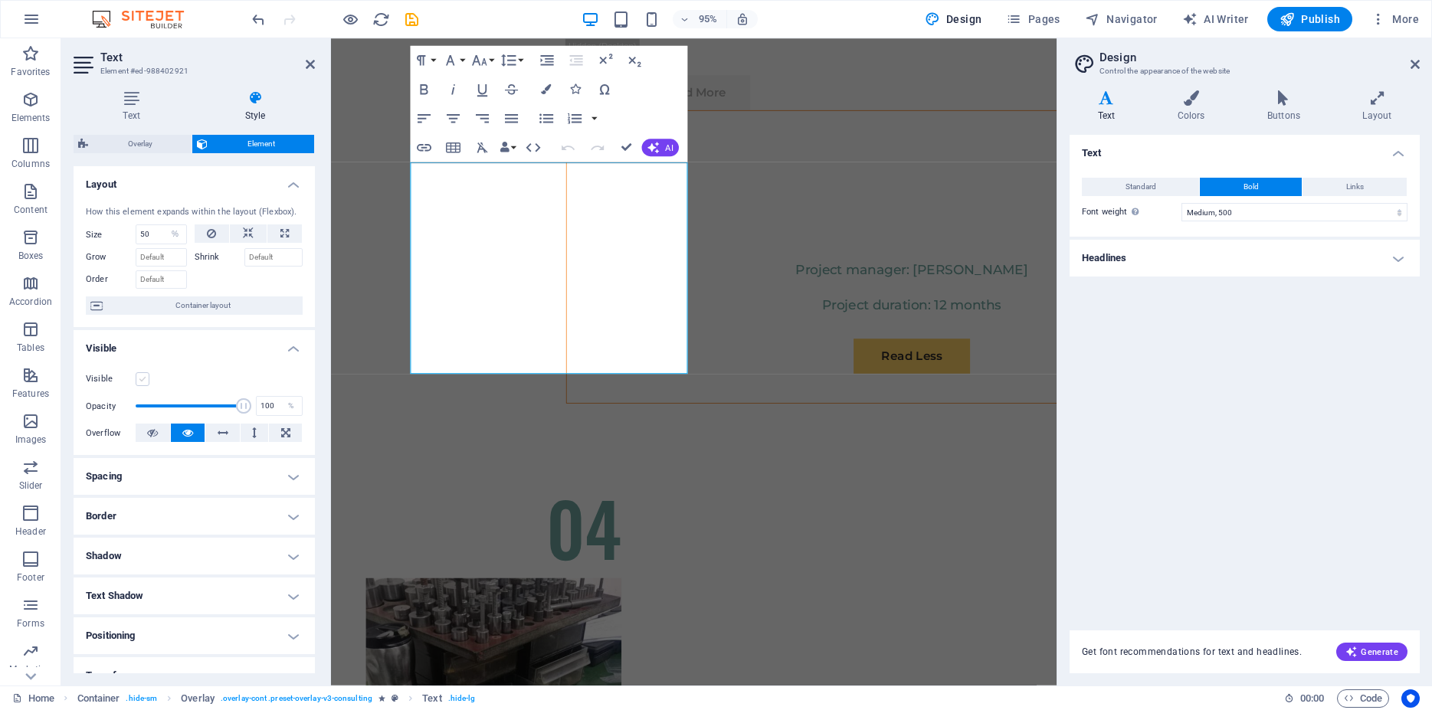
click at [143, 386] on label at bounding box center [143, 379] width 14 height 14
click at [0, 0] on input "Visible" at bounding box center [0, 0] width 0 height 0
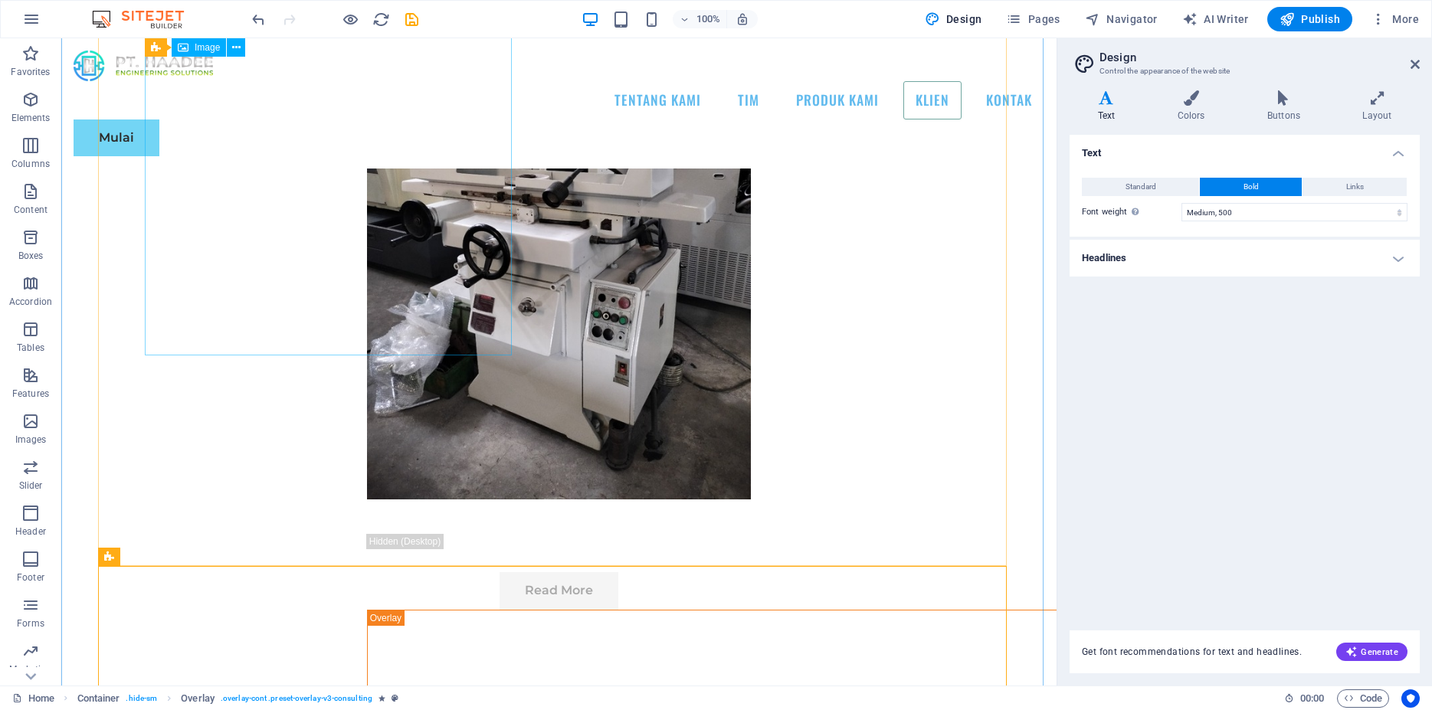
scroll to position [5869, 0]
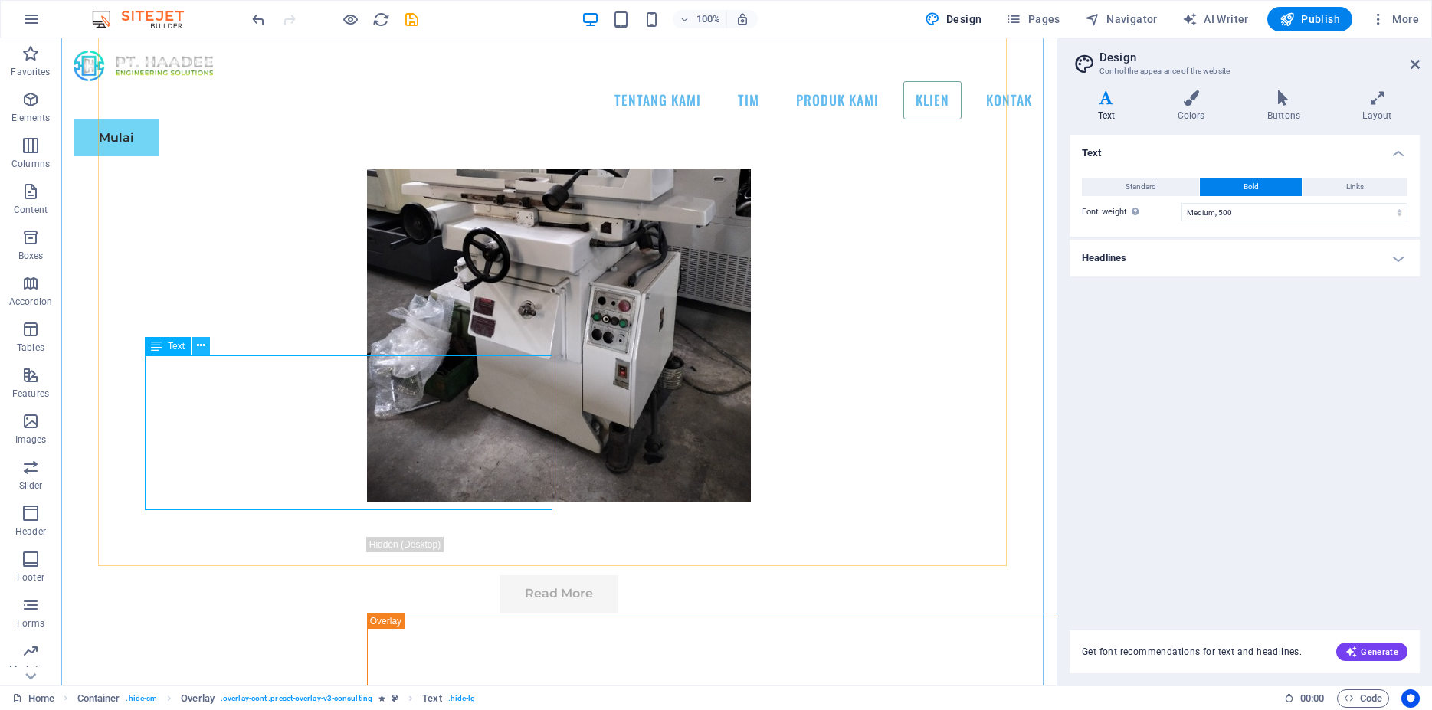
click at [195, 346] on button at bounding box center [201, 346] width 18 height 18
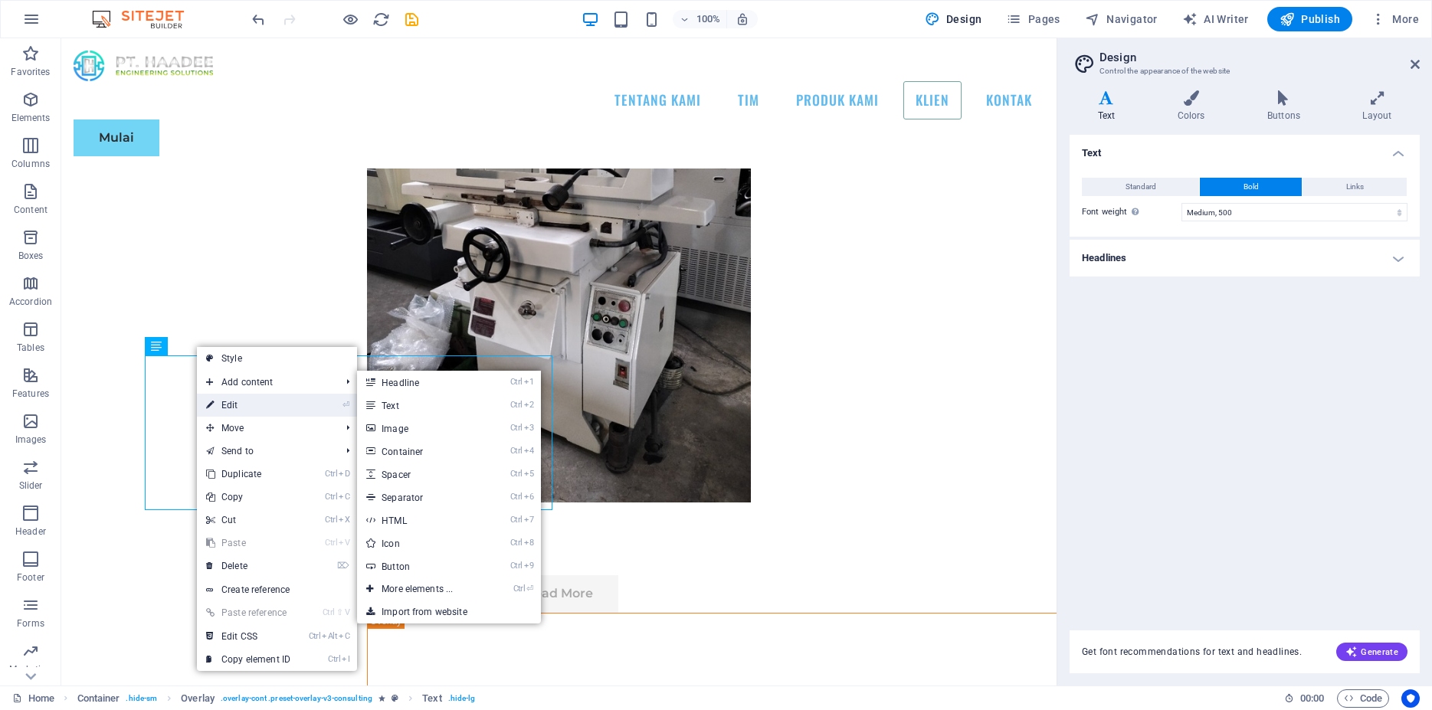
click at [219, 399] on link "⏎ Edit" at bounding box center [248, 405] width 103 height 23
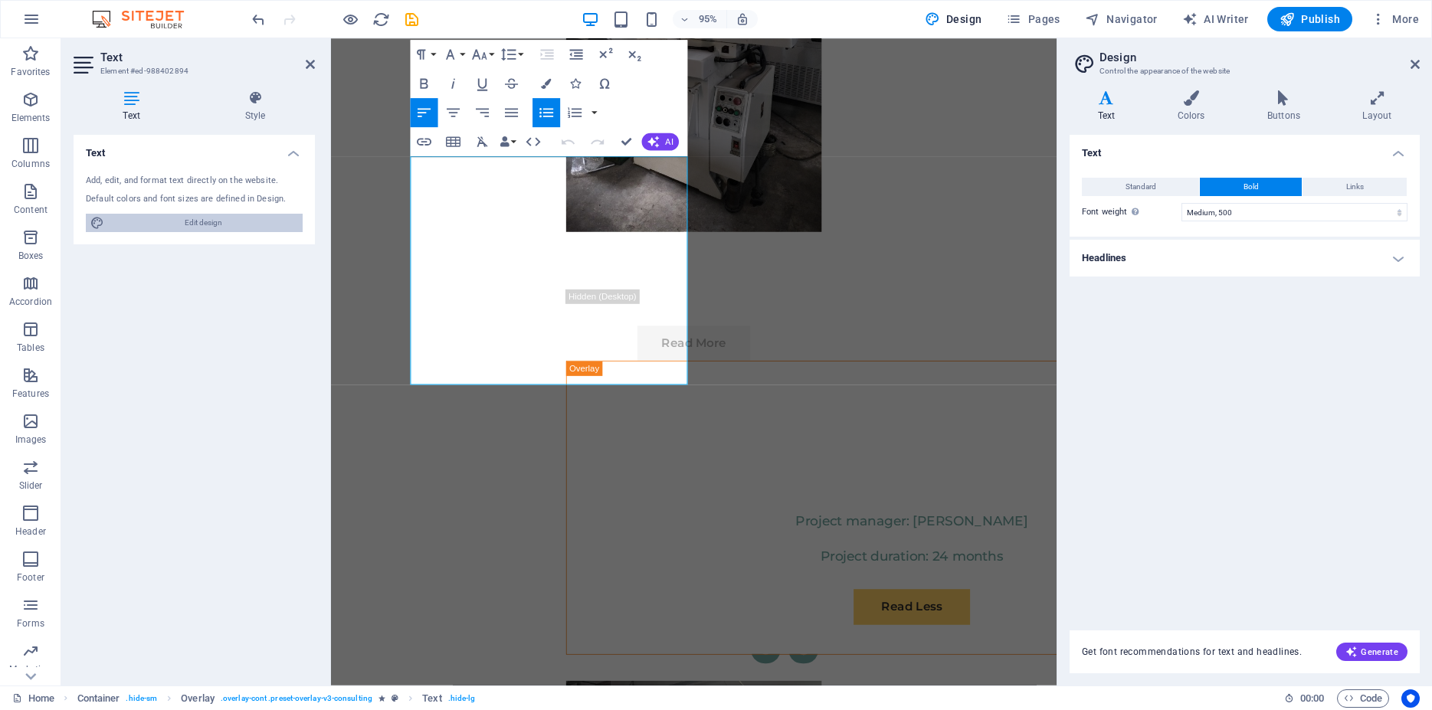
click at [213, 217] on span "Edit design" at bounding box center [203, 223] width 189 height 18
click at [268, 118] on h4 "Style" at bounding box center [255, 106] width 120 height 32
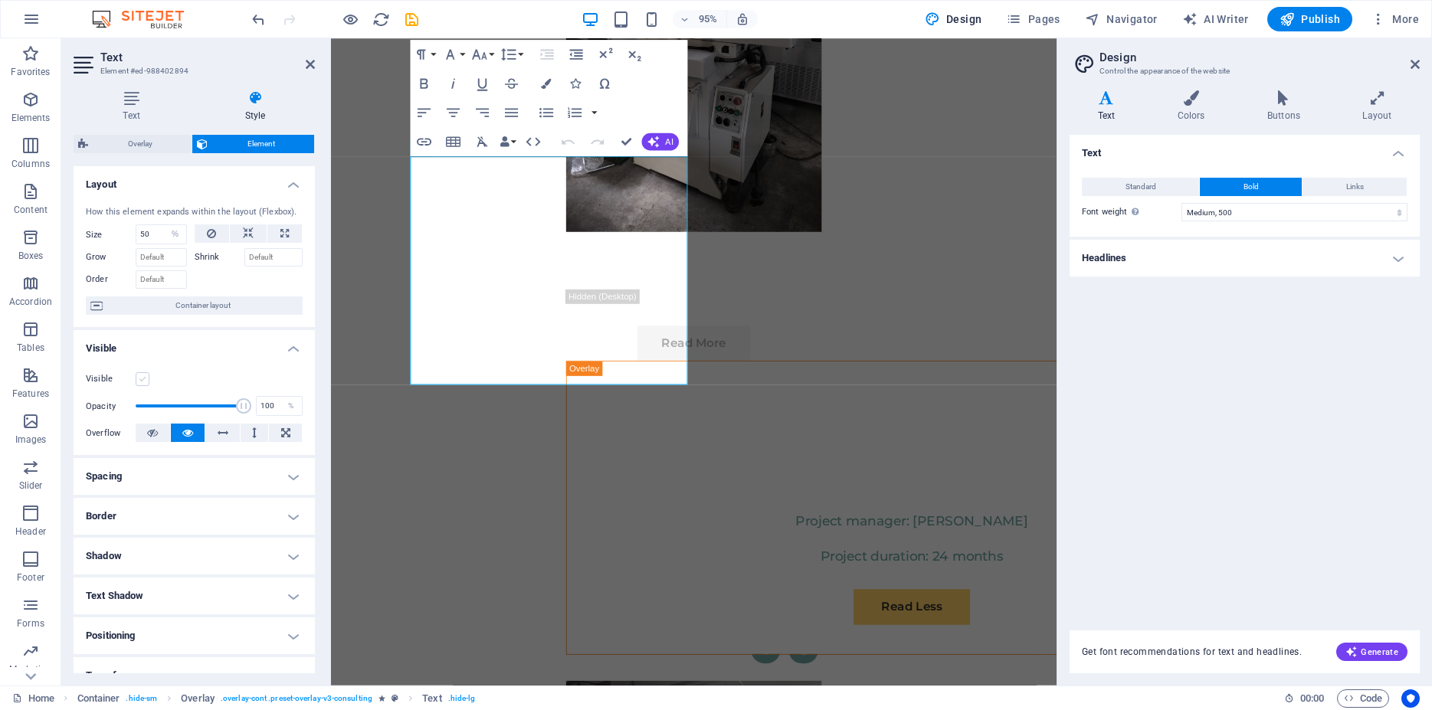
click at [144, 386] on label at bounding box center [143, 379] width 14 height 14
click at [0, 0] on input "Visible" at bounding box center [0, 0] width 0 height 0
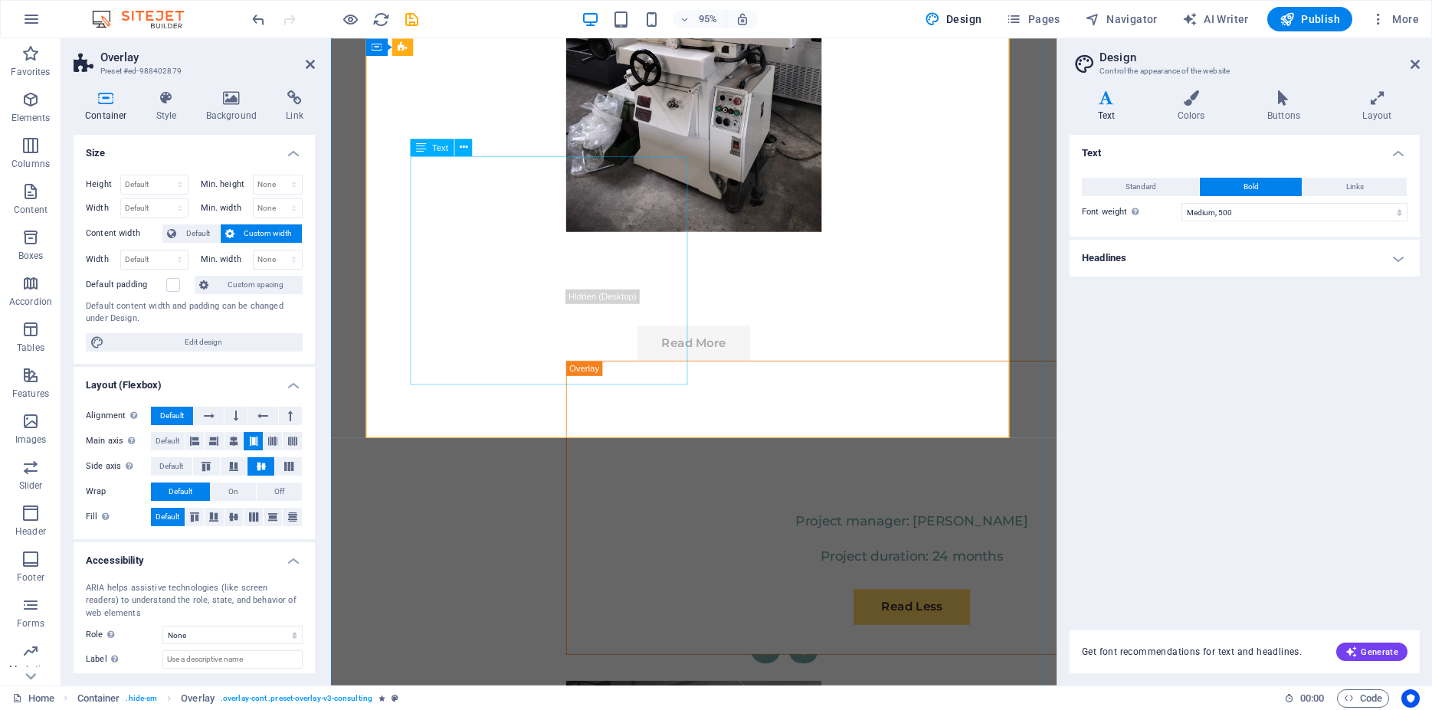
select select "%"
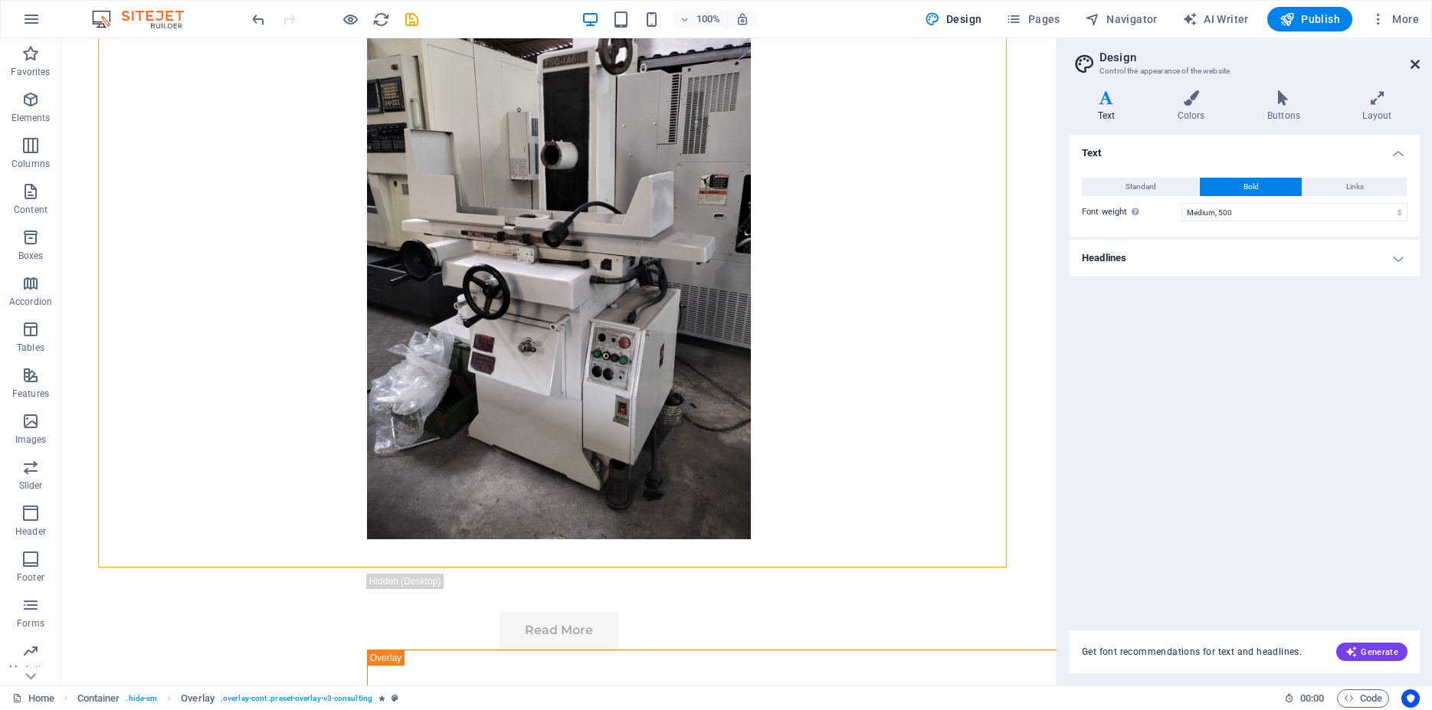
click at [1418, 67] on icon at bounding box center [1415, 64] width 9 height 12
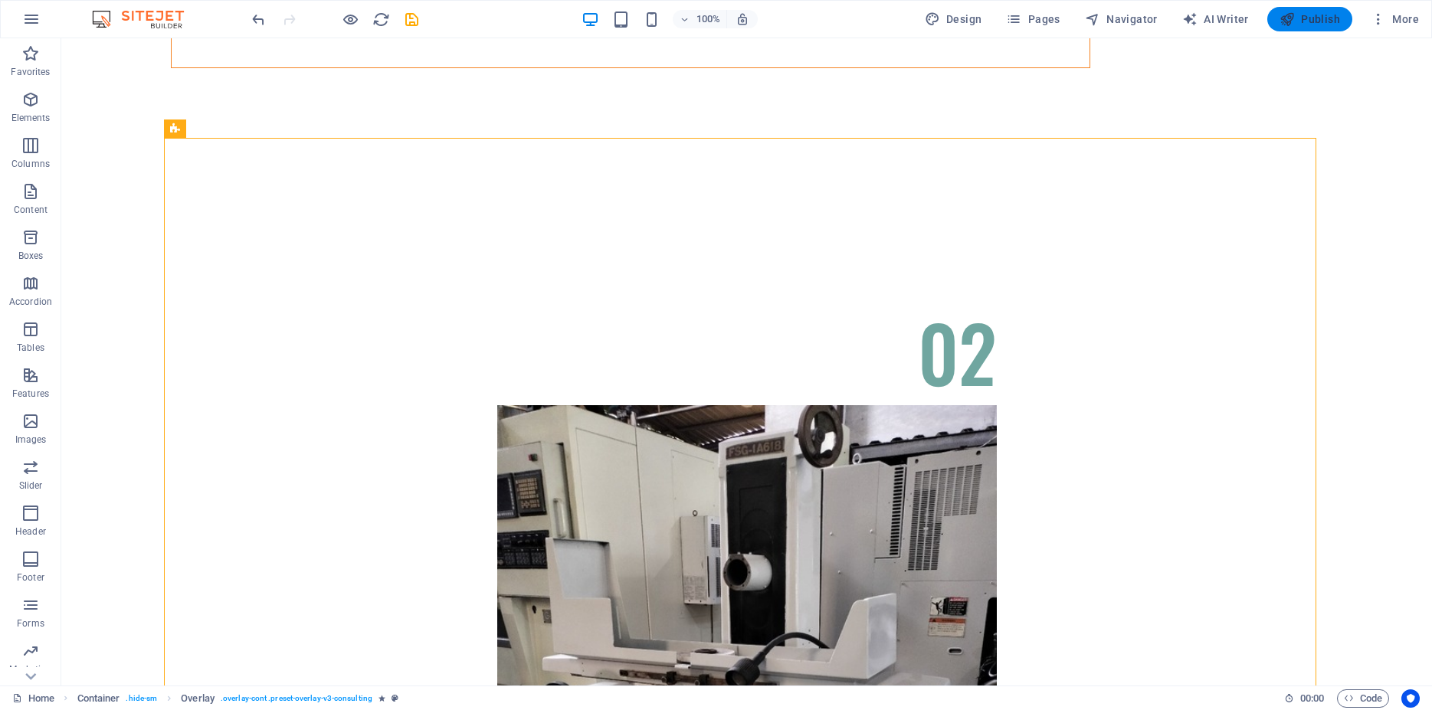
click at [1309, 21] on span "Publish" at bounding box center [1310, 18] width 61 height 15
checkbox input "false"
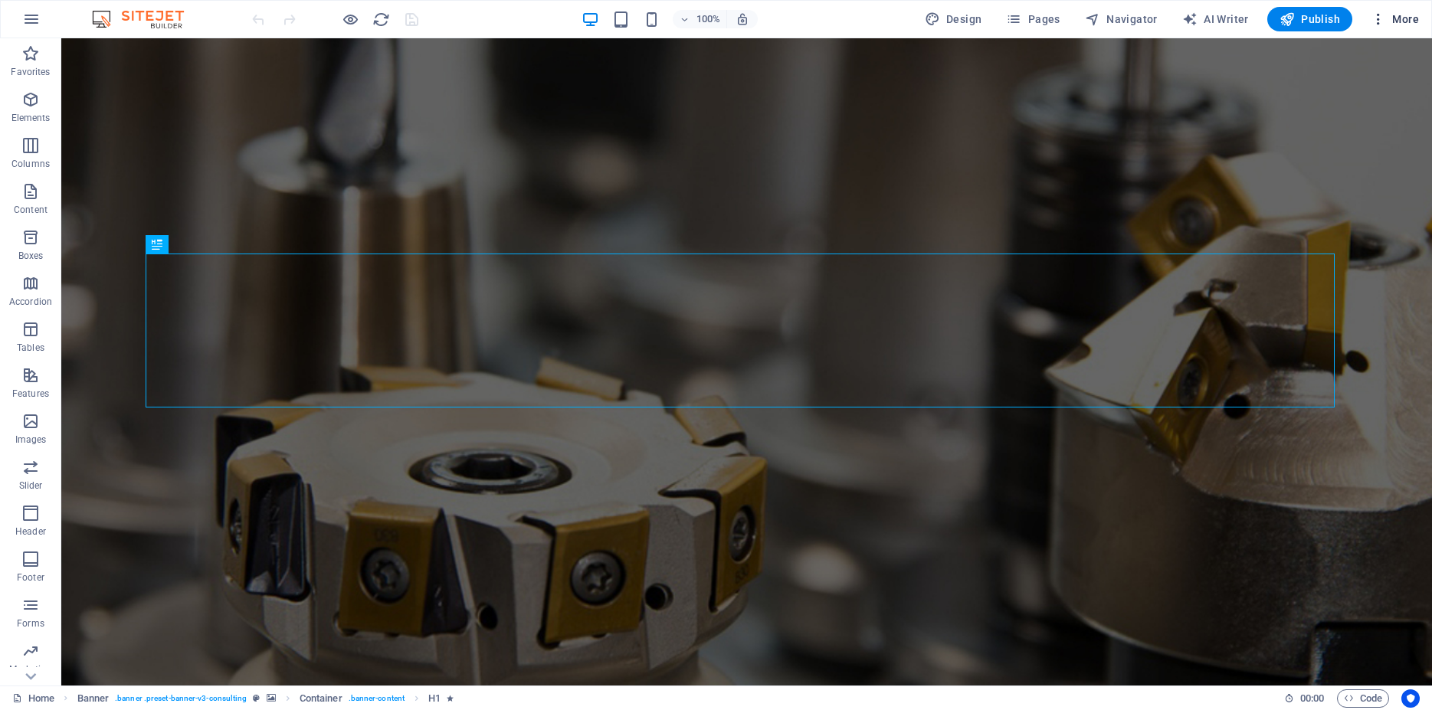
click at [1395, 17] on span "More" at bounding box center [1395, 18] width 48 height 15
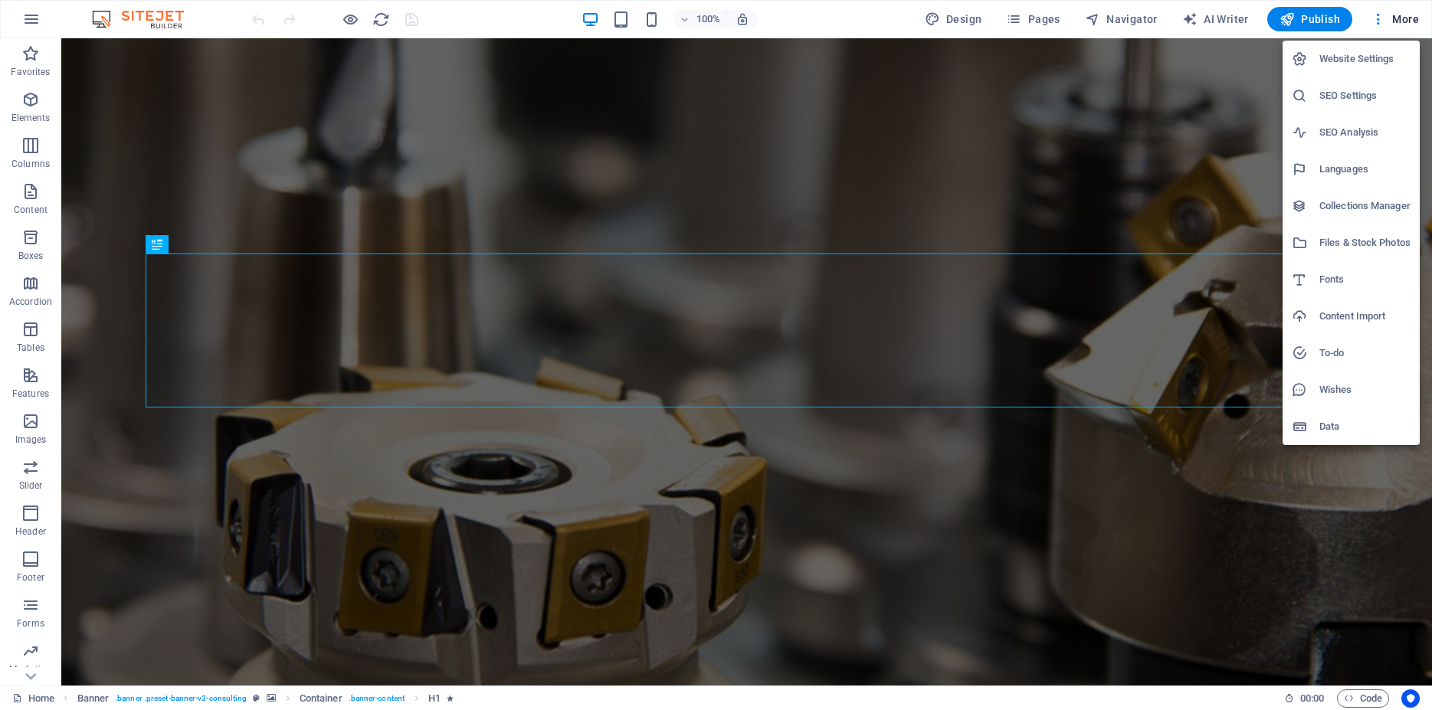
click at [1367, 54] on h6 "Website Settings" at bounding box center [1365, 59] width 91 height 18
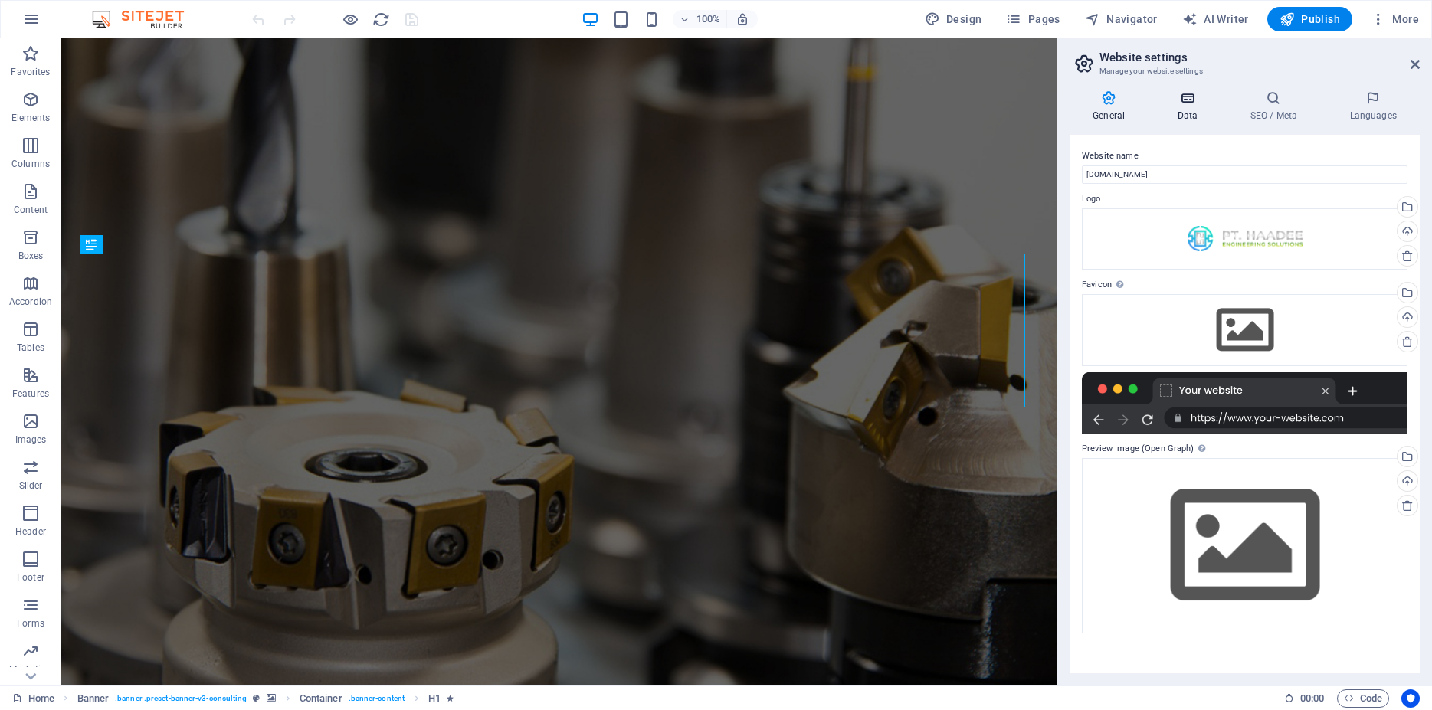
click at [1191, 104] on icon at bounding box center [1187, 97] width 67 height 15
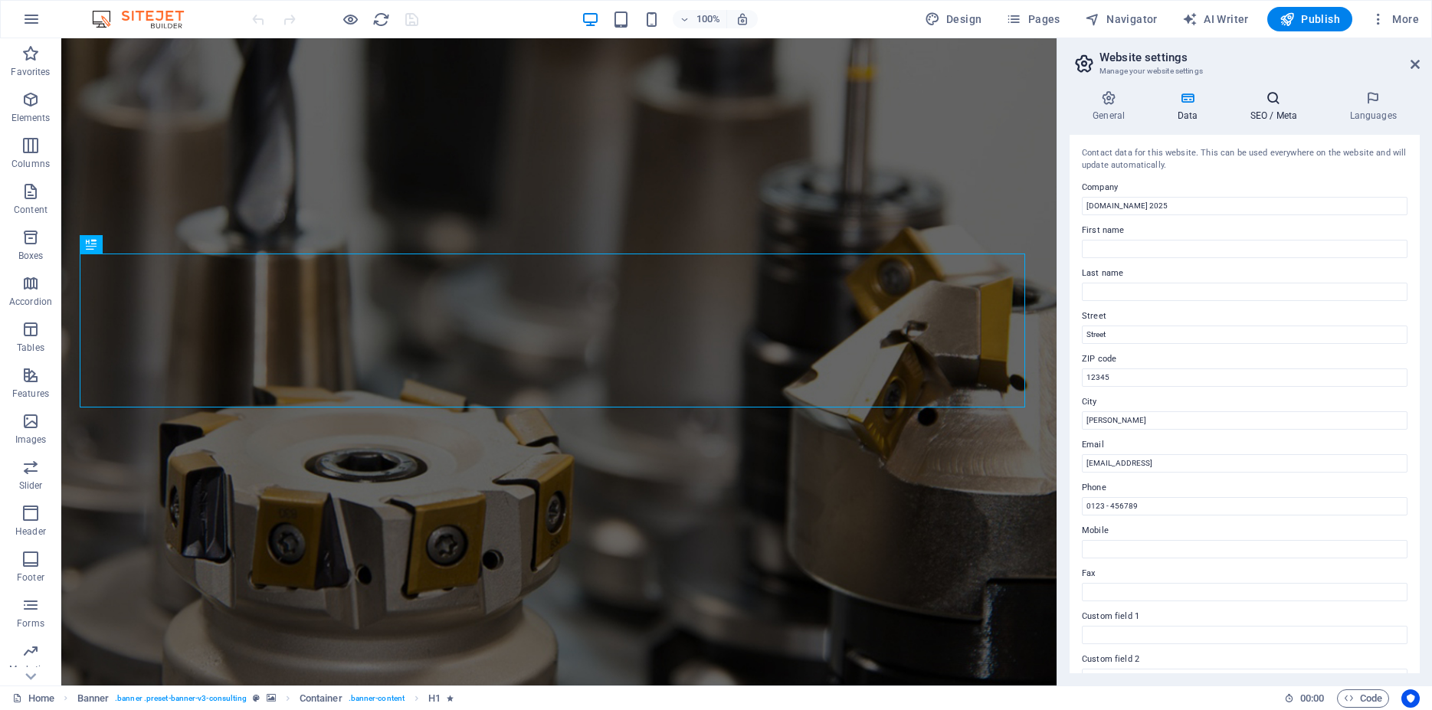
click at [1264, 106] on h4 "SEO / Meta" at bounding box center [1277, 106] width 100 height 32
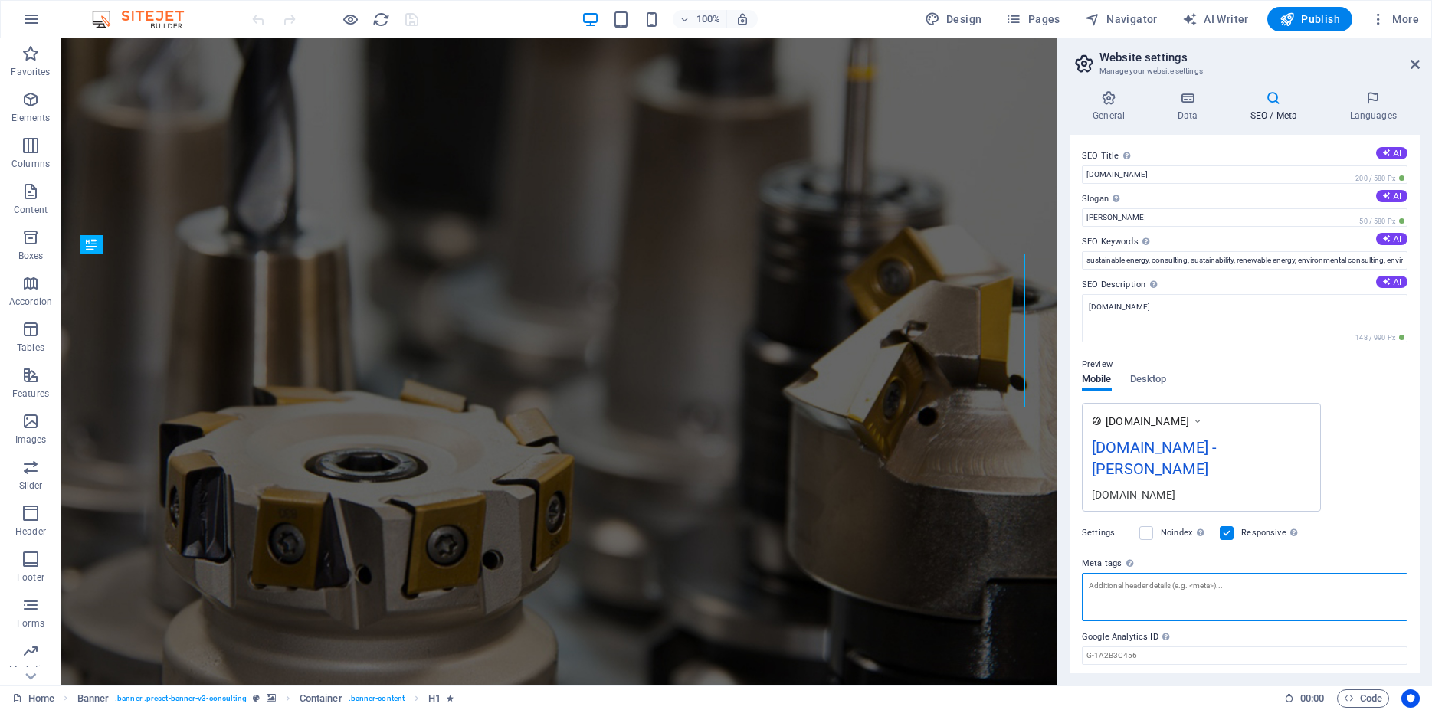
click at [1133, 573] on textarea "Meta tags Enter HTML code here that will be placed inside the tags of your webs…" at bounding box center [1245, 597] width 326 height 48
paste textarea "<meta name="google-site-verification" content="JZn4ZOYVSQhFpycgzsB149bteqijbYEY…"
type textarea "<meta name="google-site-verification" content="JZn4ZOYVSQhFpycgzsB149bteqijbYEY…"
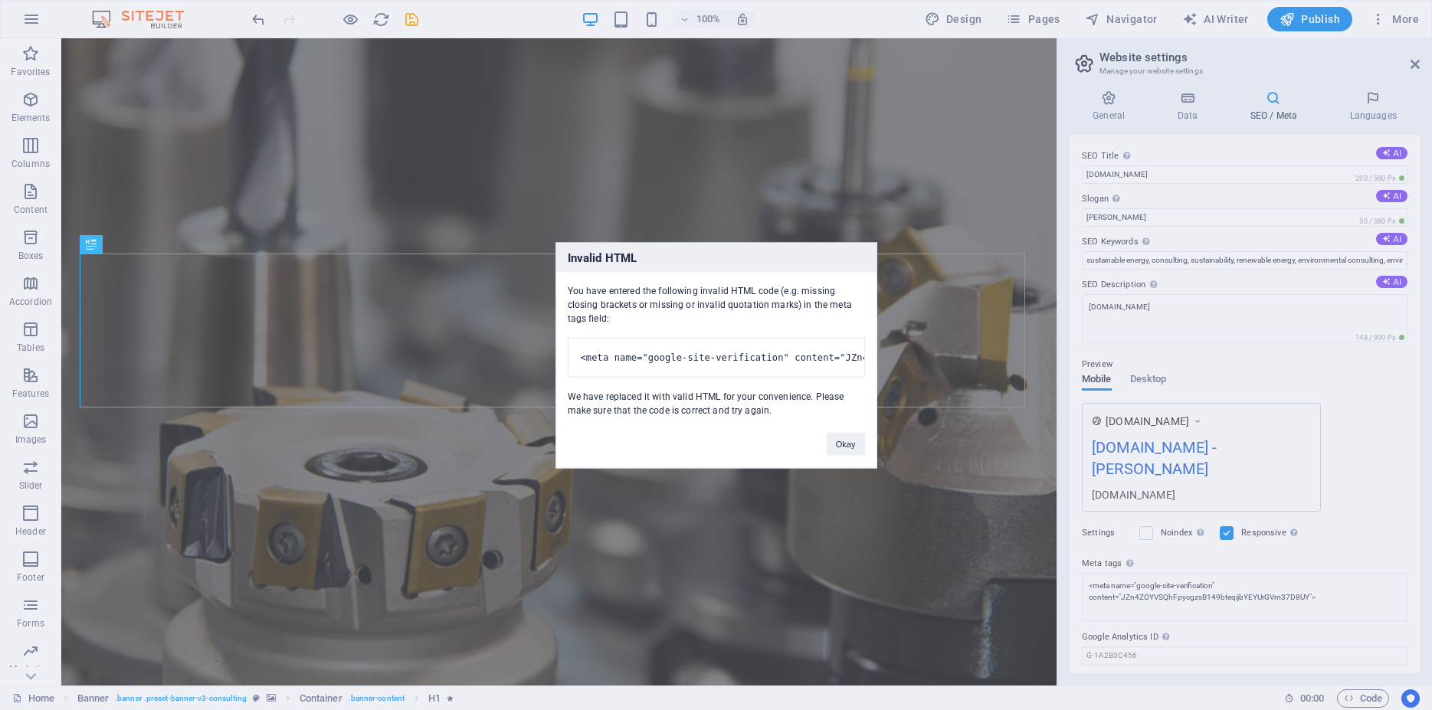
click at [1289, 572] on div "Invalid HTML You have entered the following invalid HTML code (e.g. missing clo…" at bounding box center [716, 355] width 1432 height 710
click at [1139, 556] on div "Invalid HTML You have entered the following invalid HTML code (e.g. missing clo…" at bounding box center [716, 355] width 1432 height 710
click at [1147, 567] on div "Invalid HTML You have entered the following invalid HTML code (e.g. missing clo…" at bounding box center [716, 355] width 1432 height 710
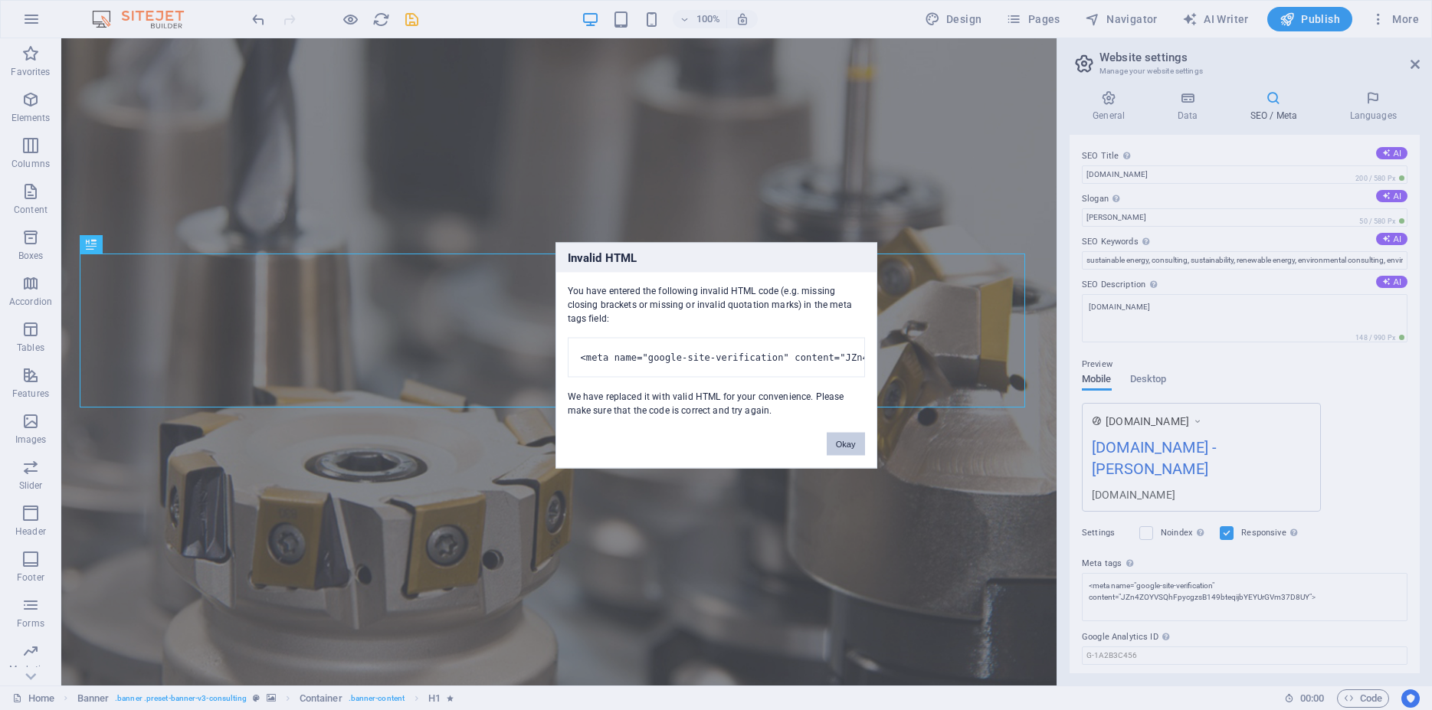
click at [850, 454] on button "Okay" at bounding box center [846, 443] width 38 height 23
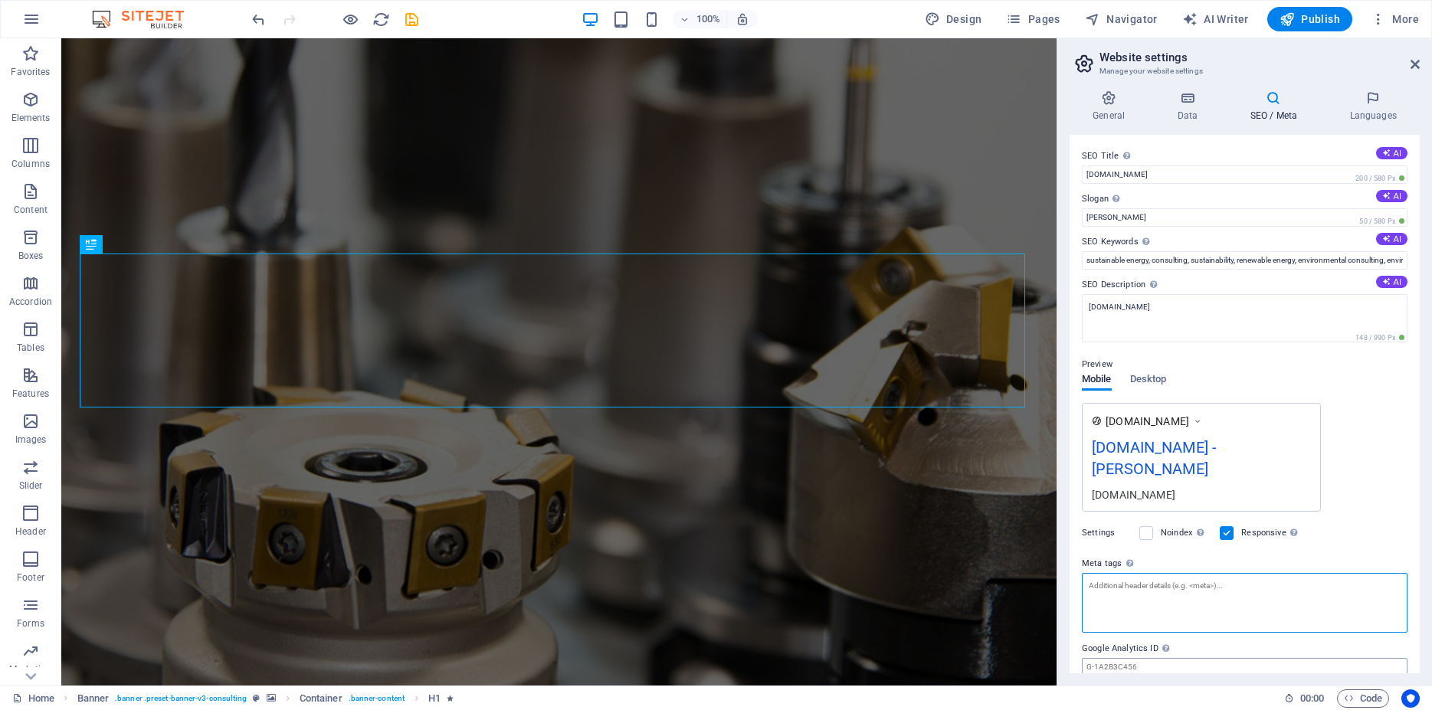
scroll to position [37, 0]
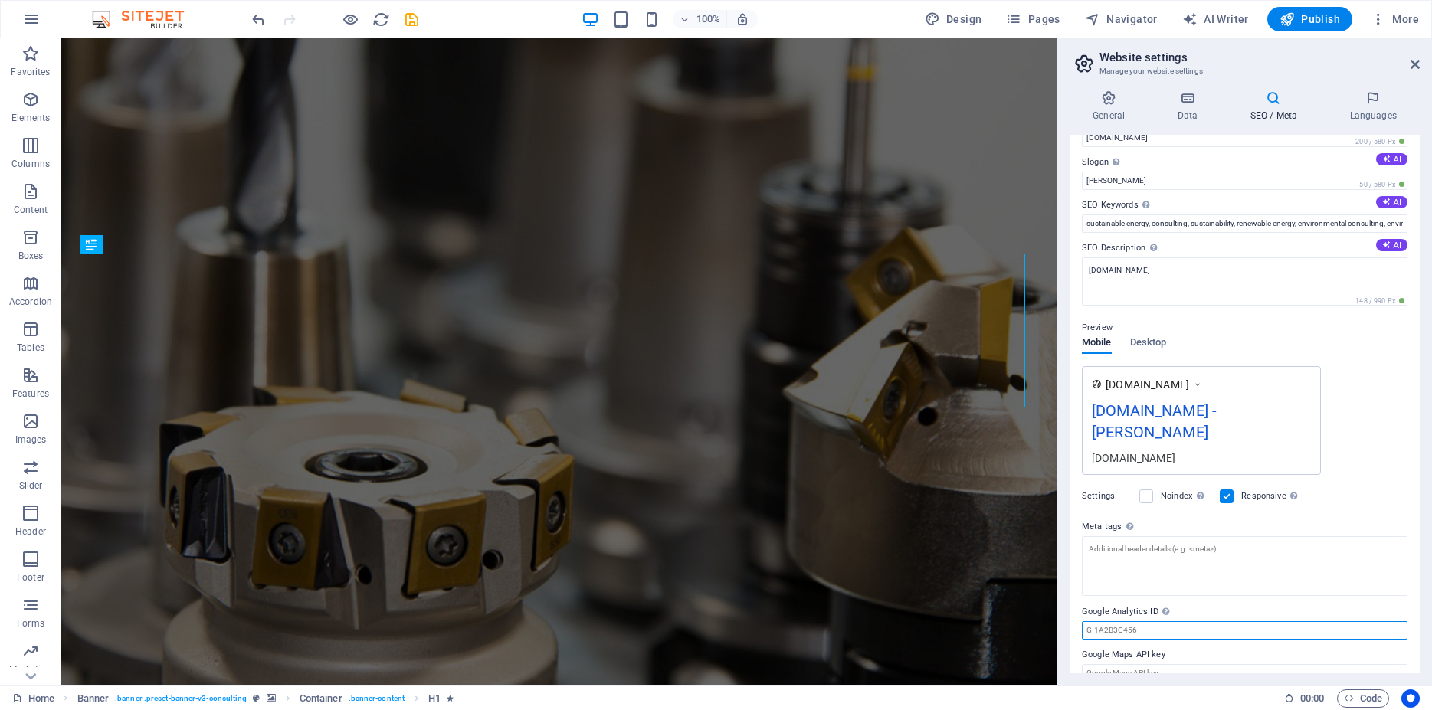
click at [1152, 621] on input "Google Analytics ID Please only add the Google Analytics ID. We automatically i…" at bounding box center [1245, 630] width 326 height 18
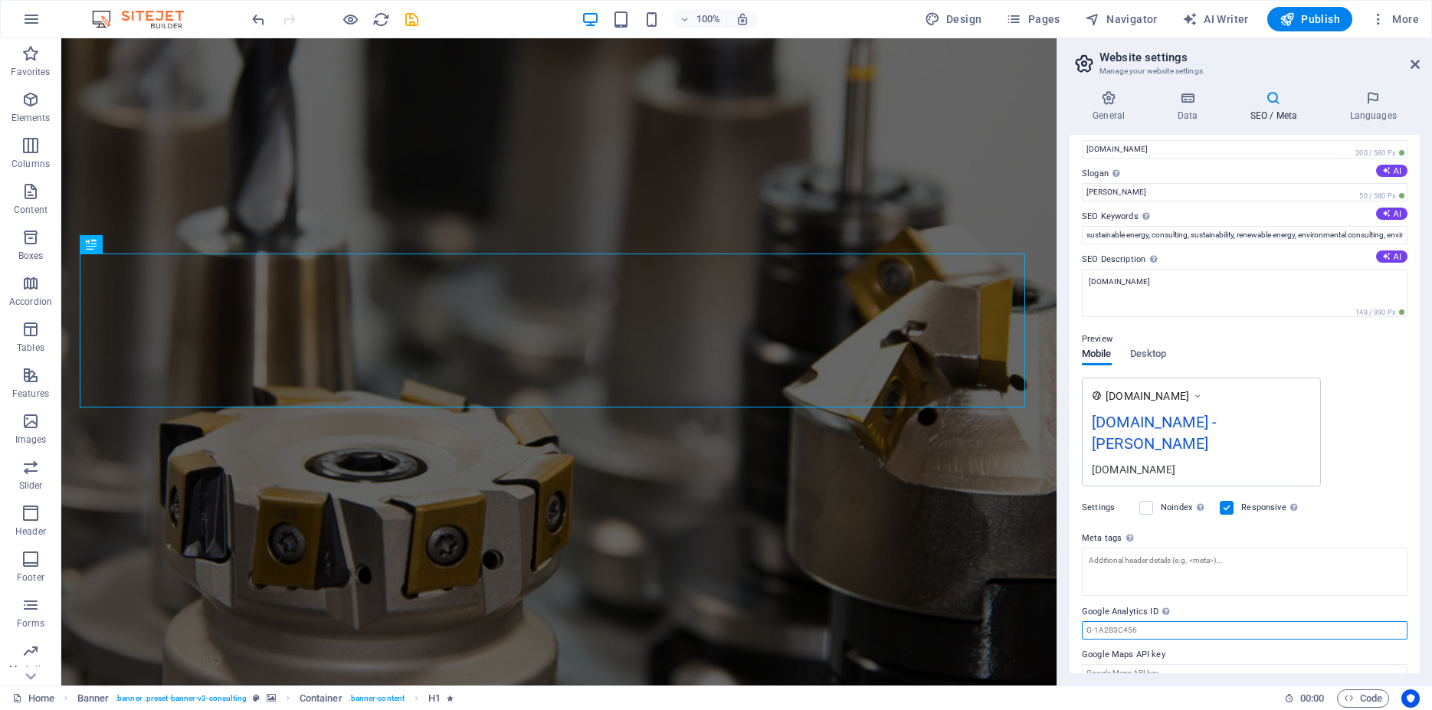
paste input "<meta name="google-site-verification" content="JZn4ZOYVSQhFpycgzsB149bteqijbYEY…"
type input "<meta name="google-site-verification" content="JZn4ZOYVSQhFpycgzsB149bteqijbYEY…"
click at [1189, 664] on input "Google Maps API key" at bounding box center [1245, 673] width 326 height 18
click at [1085, 147] on input "haadeengineering.com" at bounding box center [1245, 149] width 326 height 18
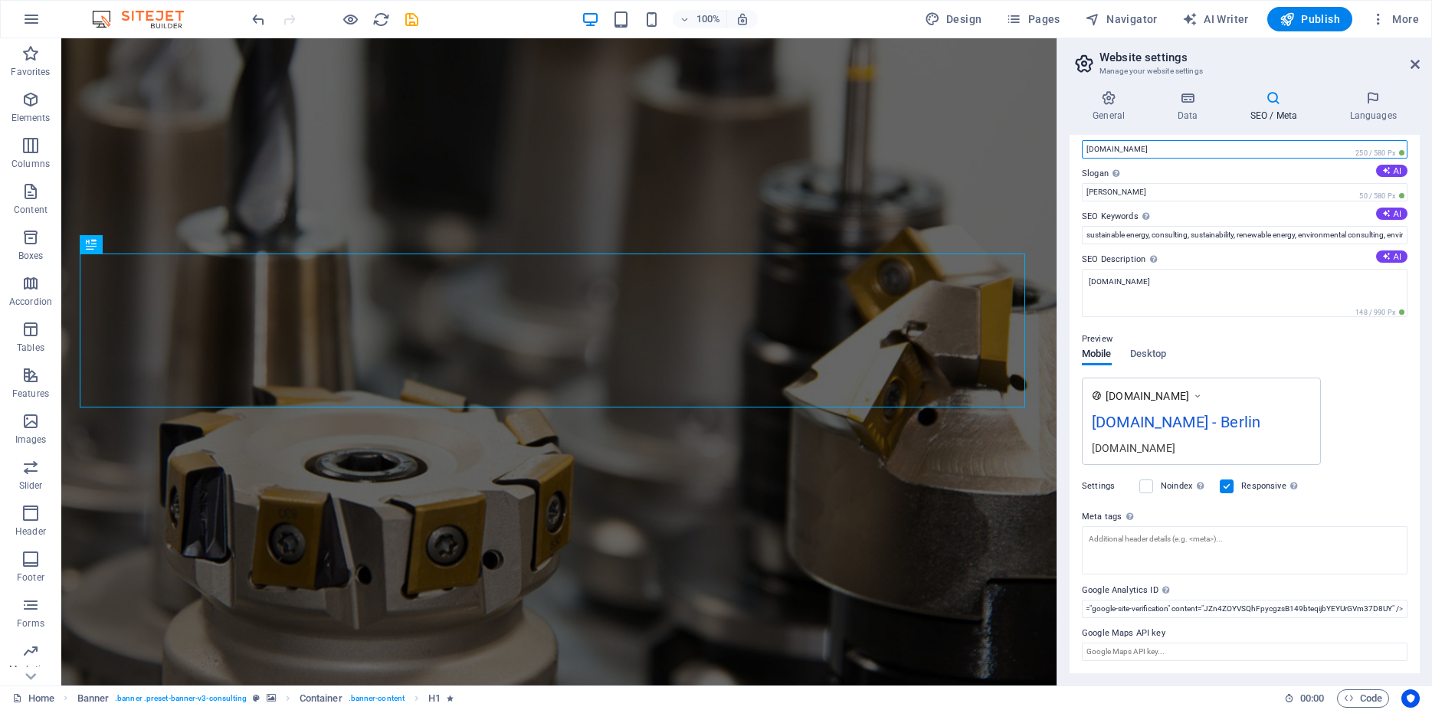
type input "www.haadeengineering.com"
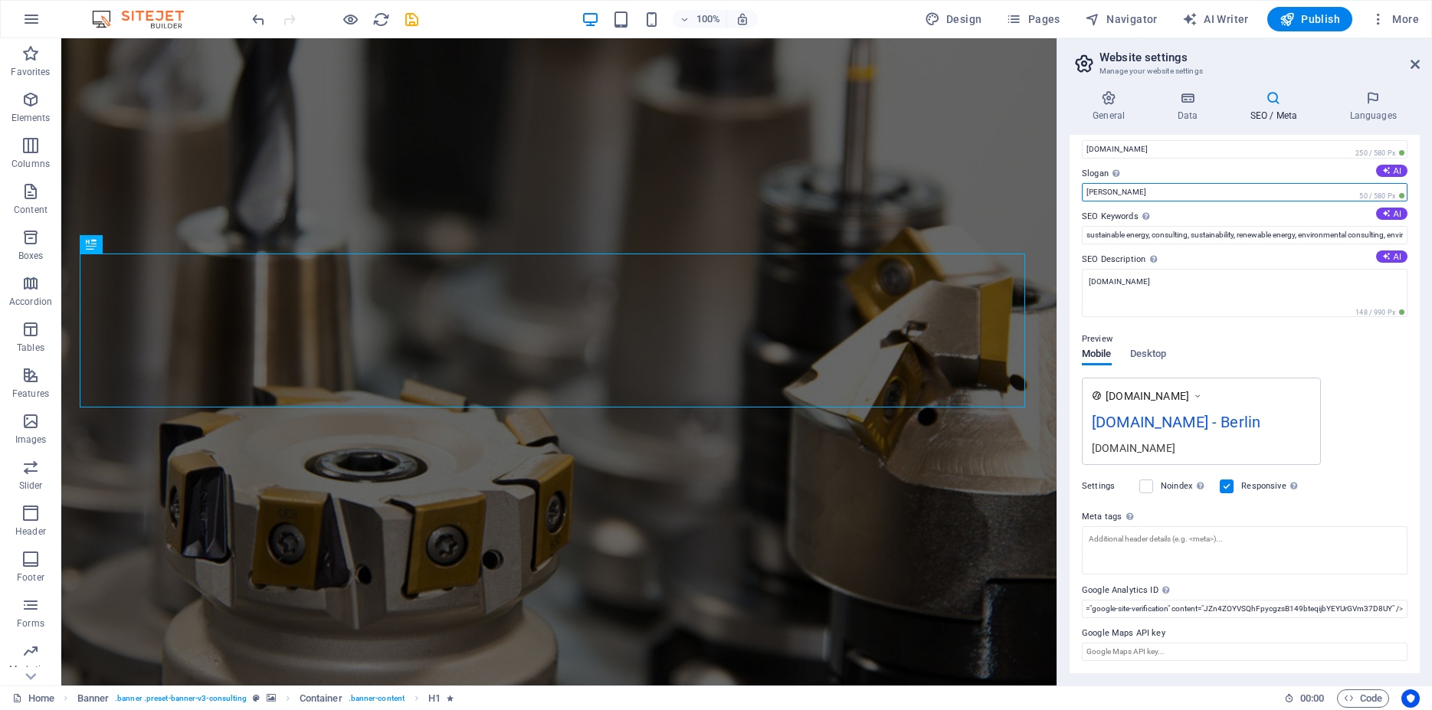
click at [1100, 195] on input "Berlin" at bounding box center [1245, 192] width 326 height 18
paste input "Meningkatkan Produktivitas, Menghadirkan Solusi."
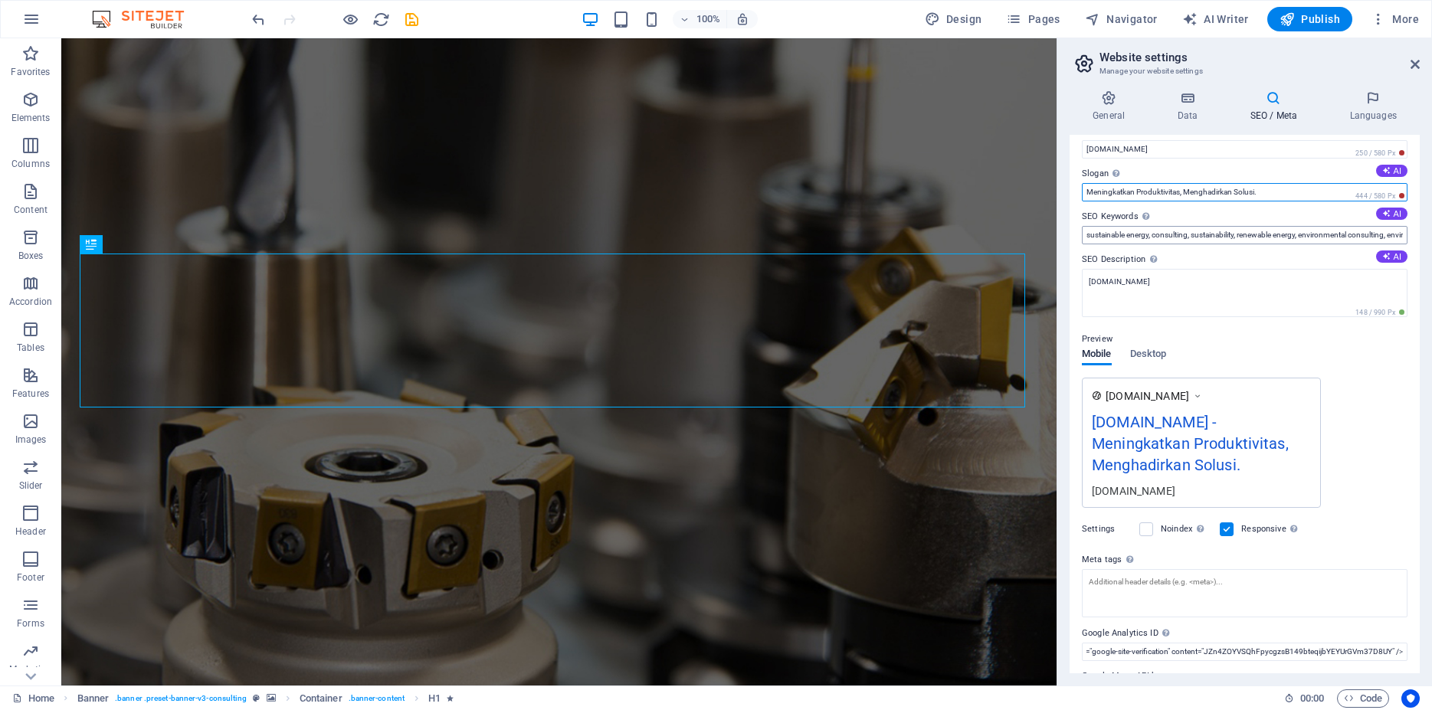
type input "Meningkatkan Produktivitas, Menghadirkan Solusi."
click at [1170, 236] on input "sustainable energy, consulting, sustainability, renewable energy, environmental…" at bounding box center [1245, 235] width 326 height 18
paste input "mesin produksi, mesin industri, mesin CNC, mesin milling, mesin bubut, mesin pr…"
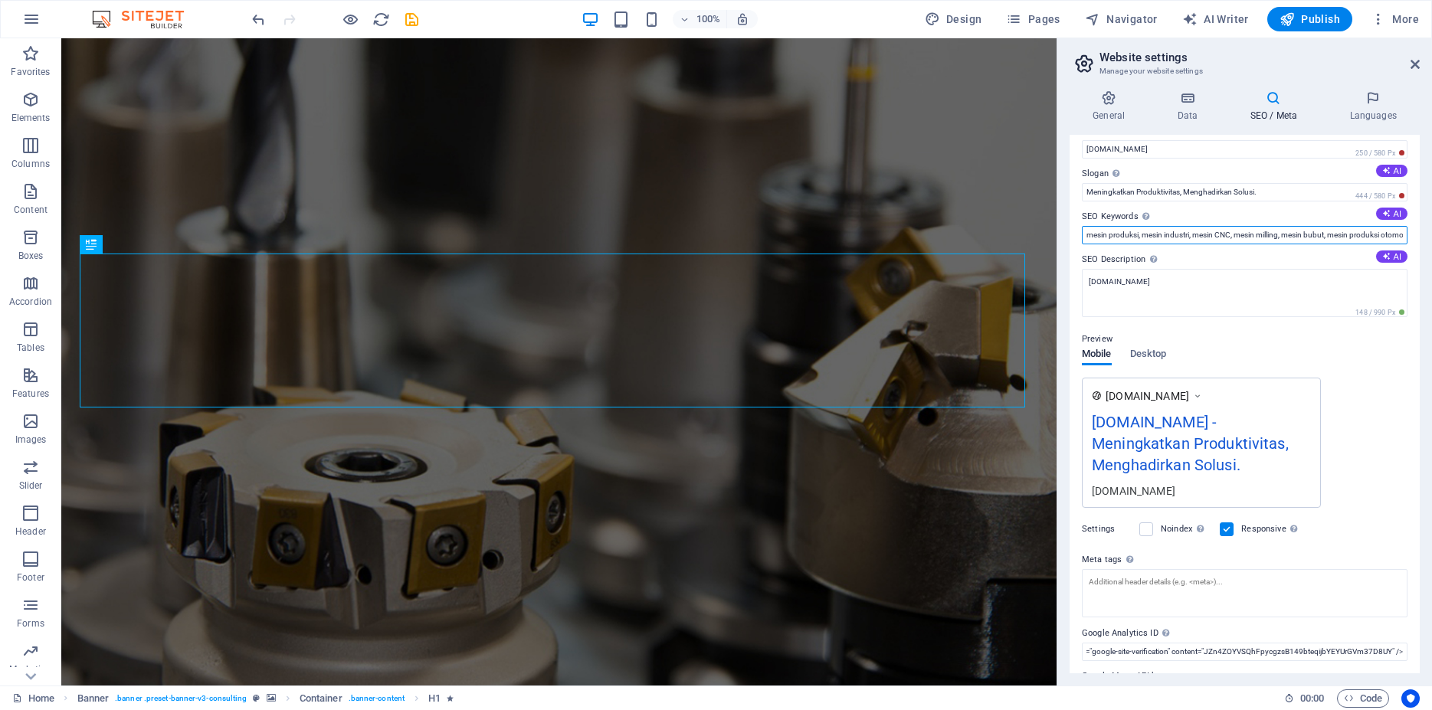
scroll to position [0, 694]
type input "mesin produksi, mesin industri, mesin CNC, mesin milling, mesin bubut, mesin pr…"
click at [1192, 282] on textarea "haadeengineering.com" at bounding box center [1245, 293] width 326 height 48
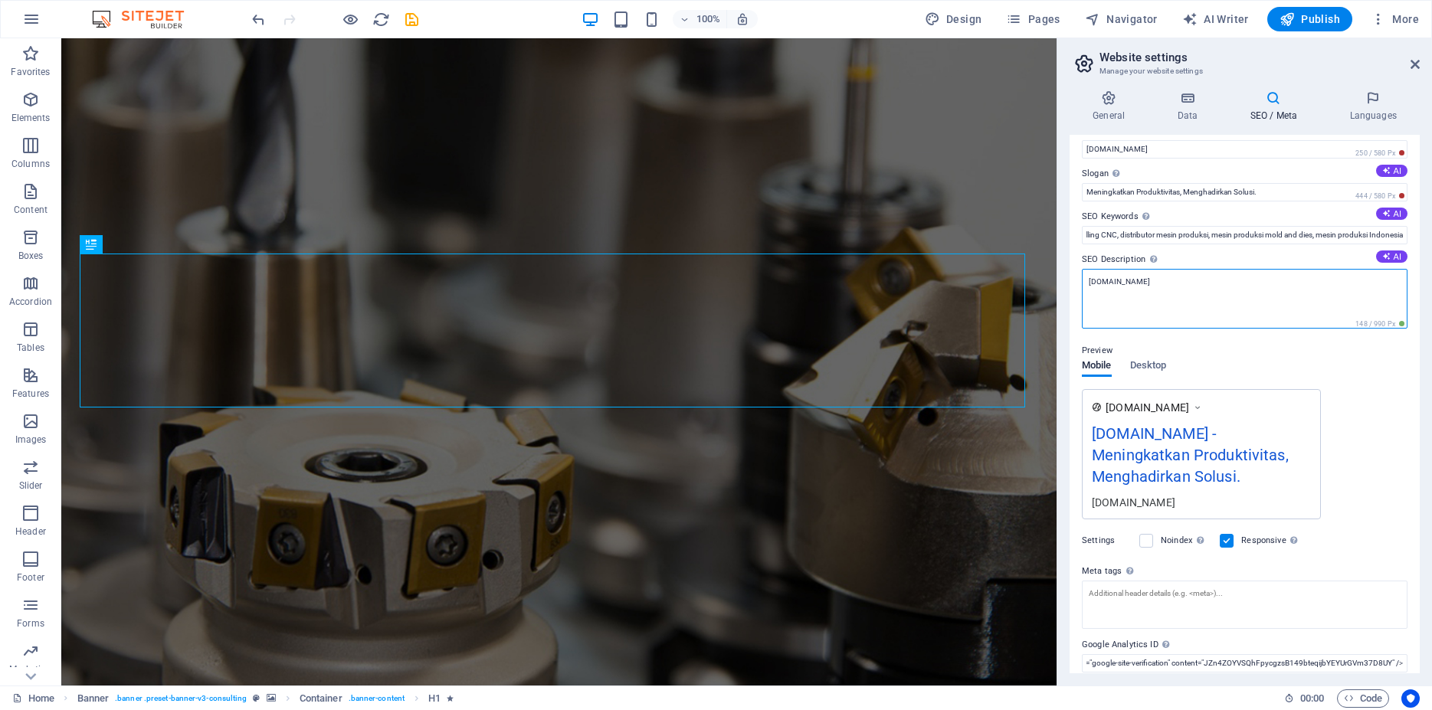
drag, startPoint x: 1048, startPoint y: 277, endPoint x: 1011, endPoint y: 277, distance: 36.8
click at [1082, 277] on textarea "haadeengineering.com" at bounding box center [1245, 299] width 326 height 60
paste textarea ""Pusat mesin produksi berkualitas: CNC milling, CNC bubut, dan mesin industri p…"
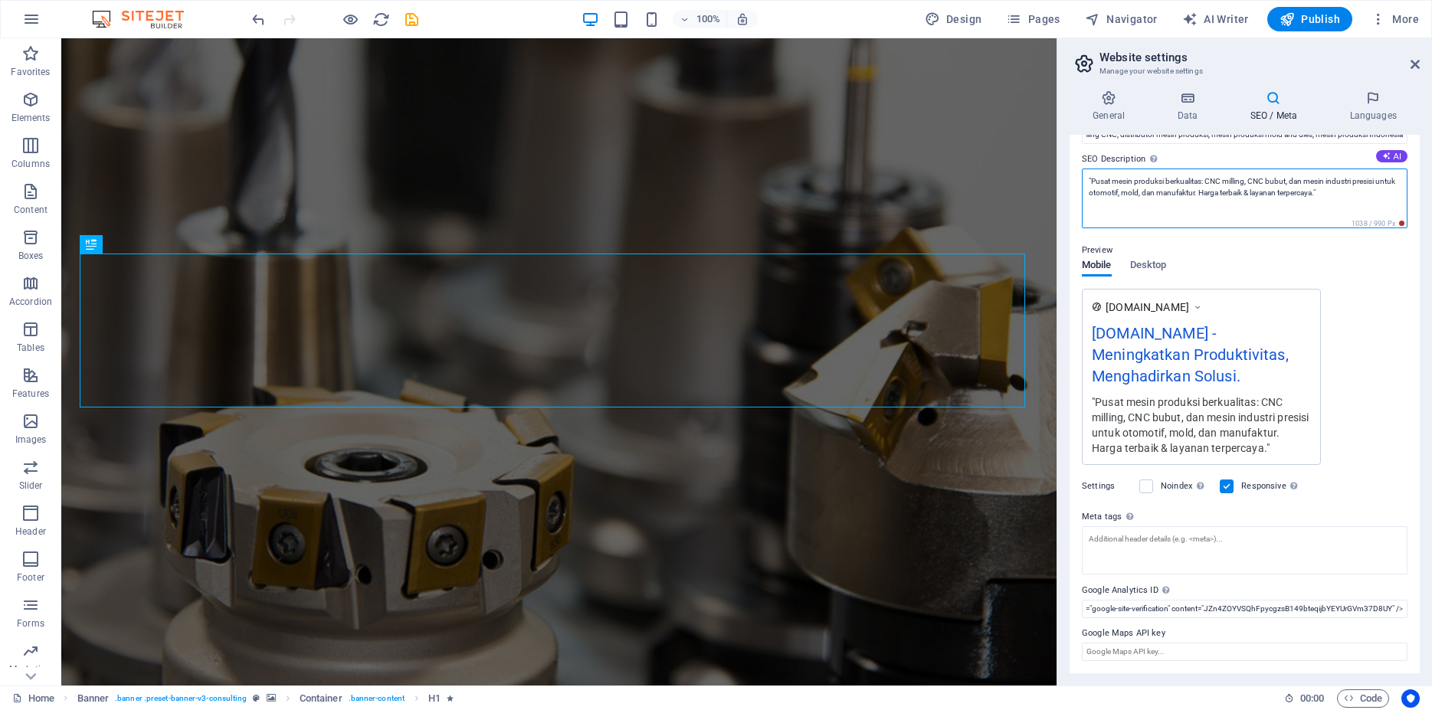
scroll to position [103, 0]
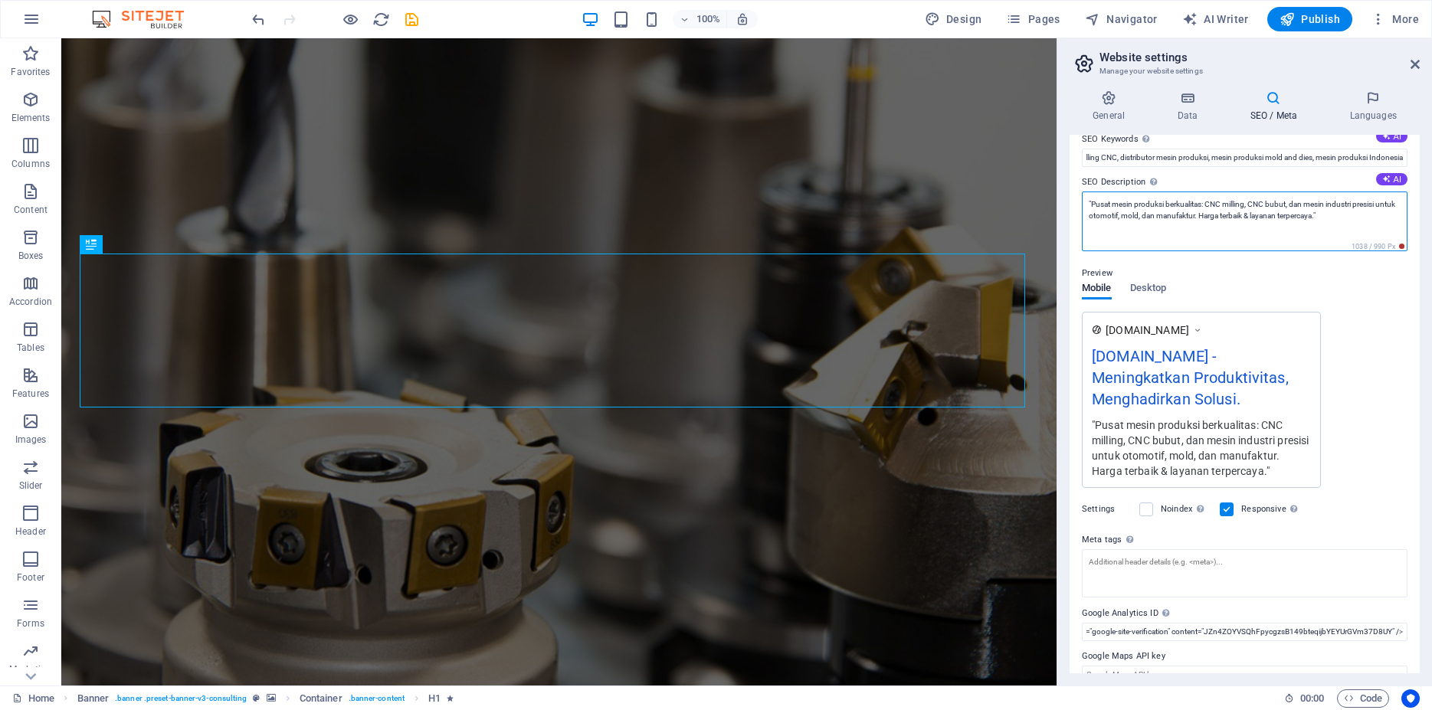
type textarea ""Pusat mesin produksi berkualitas: CNC milling, CNC bubut, dan mesin industri p…"
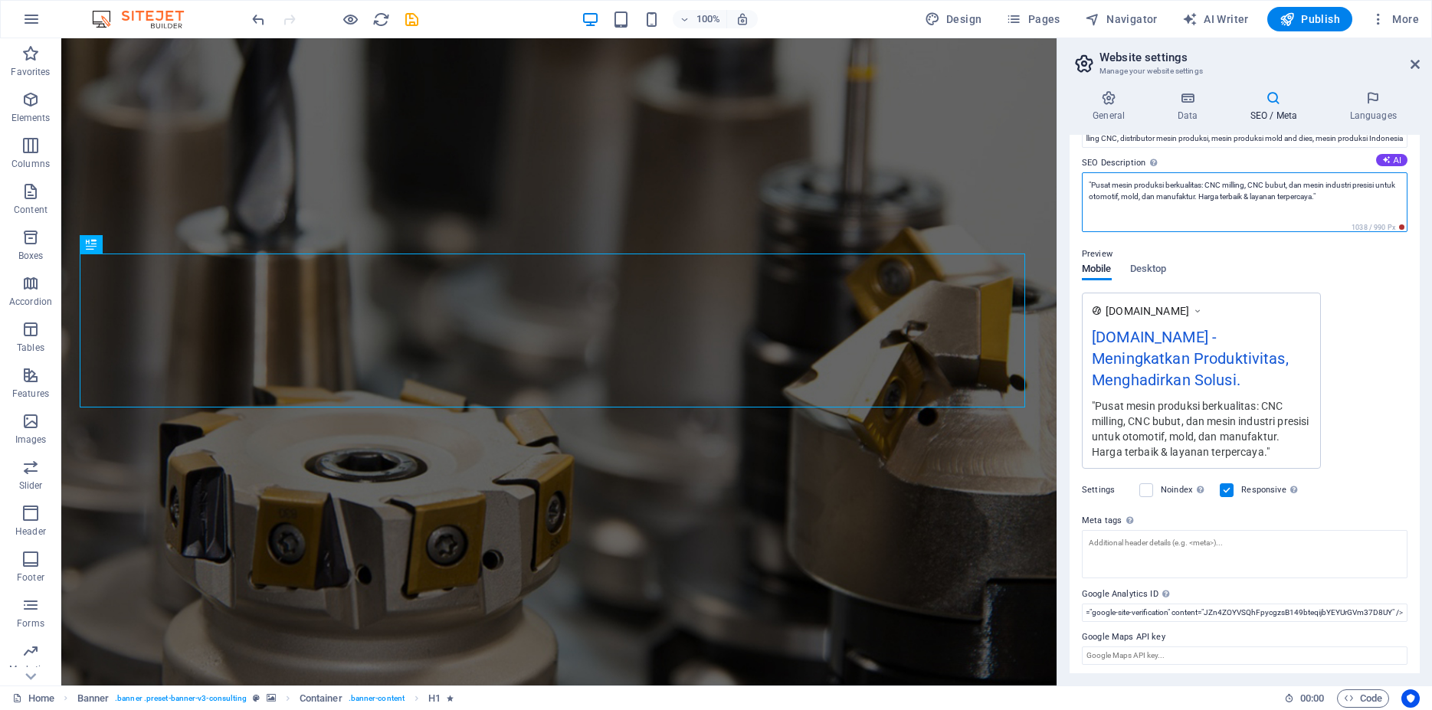
scroll to position [126, 0]
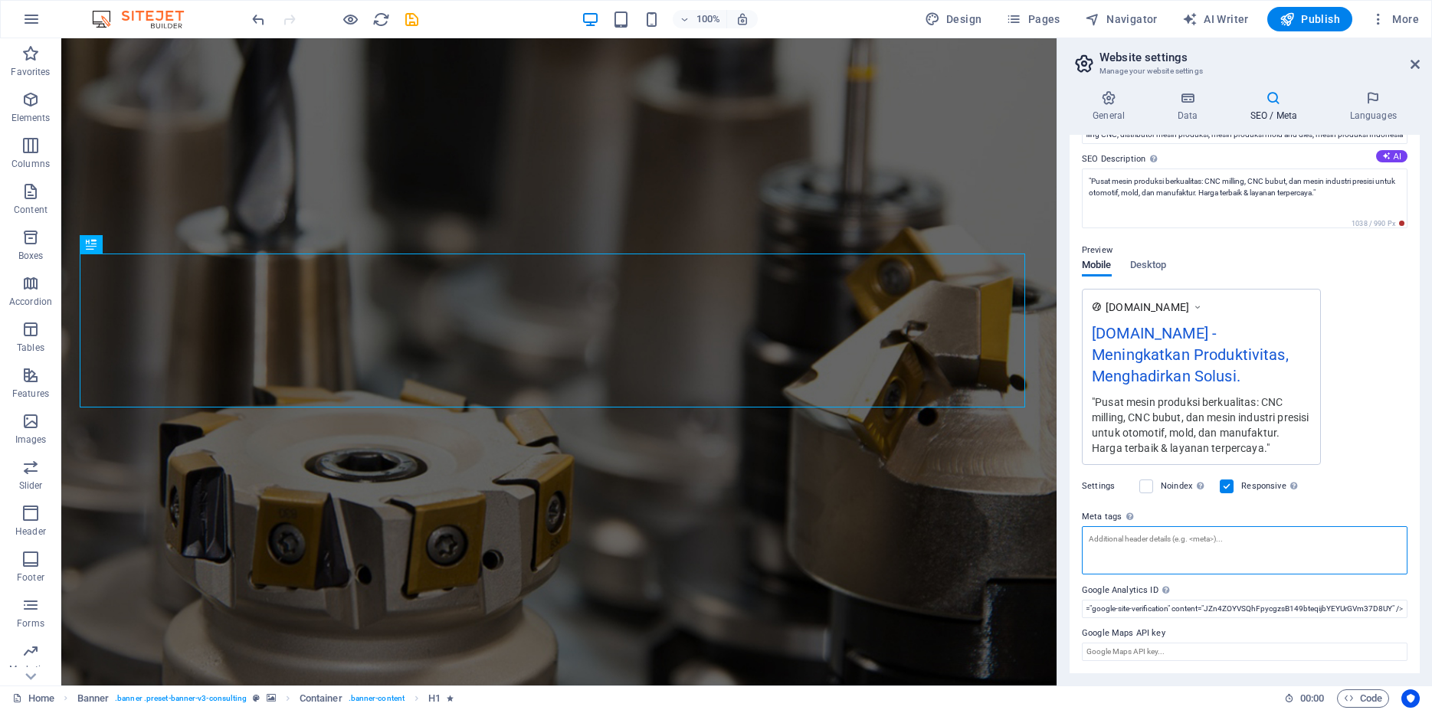
click at [1119, 539] on textarea "Meta tags Enter HTML code here that will be placed inside the tags of your webs…" at bounding box center [1245, 550] width 326 height 48
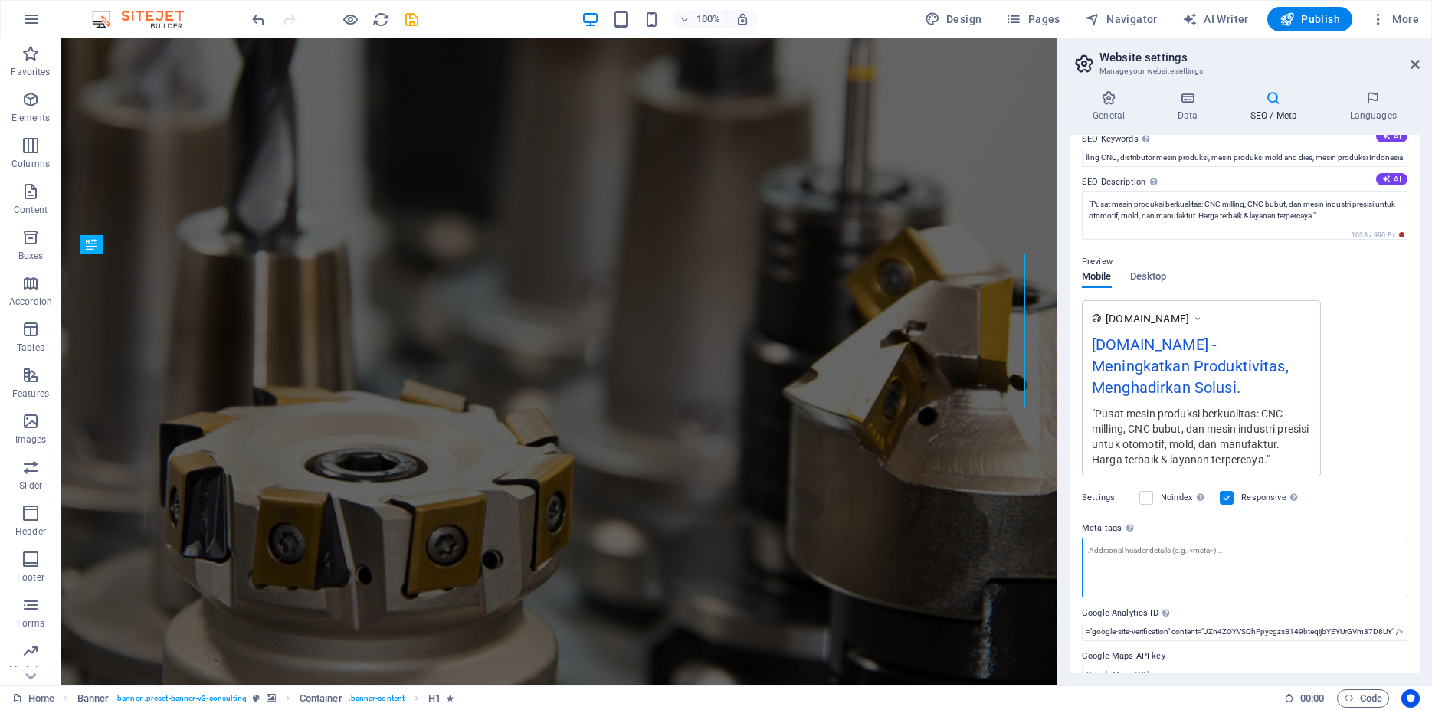
click at [1188, 566] on textarea "Meta tags Enter HTML code here that will be placed inside the tags of your webs…" at bounding box center [1245, 568] width 326 height 60
paste textarea "<!-- Meta SEO --> <meta name="description" content="Pusat mesin produksi CNC: m…"
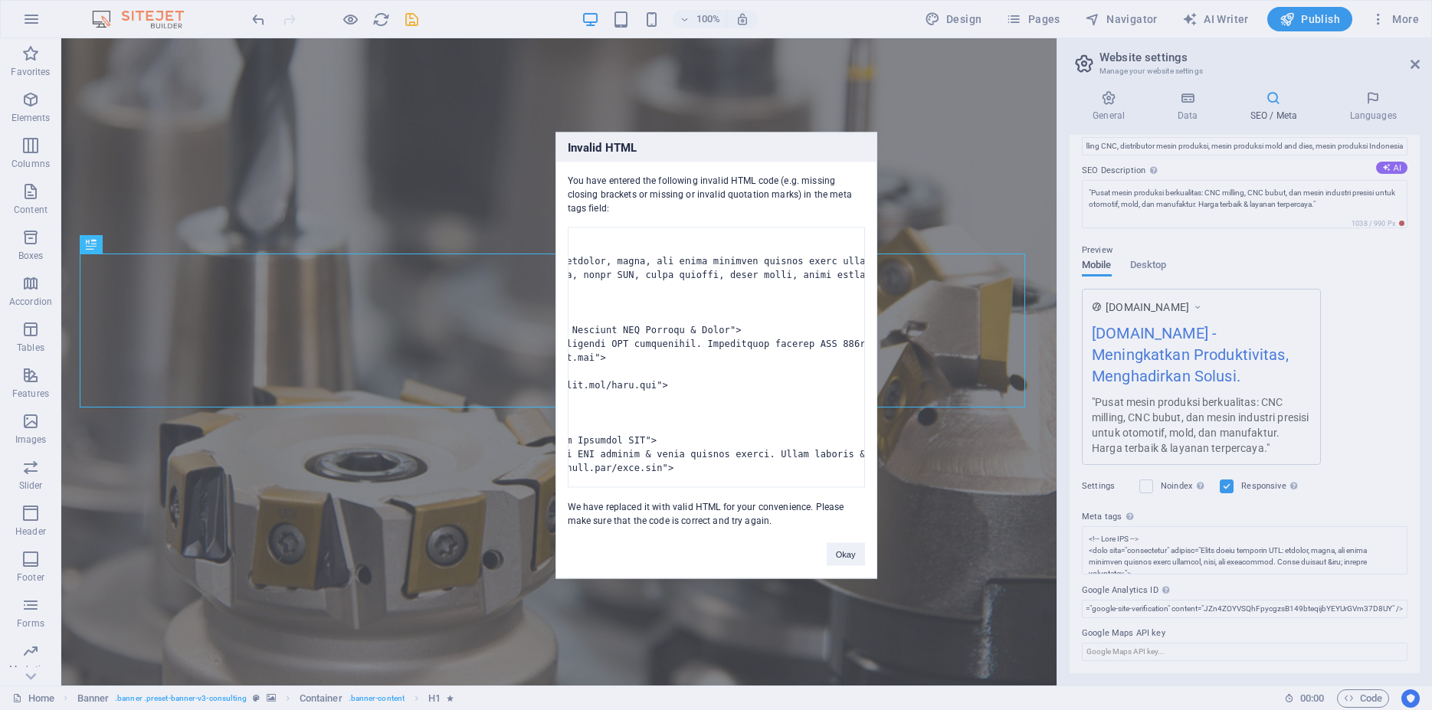
scroll to position [0, 512]
drag, startPoint x: 581, startPoint y: 398, endPoint x: 778, endPoint y: 448, distance: 203.1
click at [778, 448] on pre at bounding box center [716, 357] width 297 height 261
click at [1153, 589] on div "Invalid HTML You have entered the following invalid HTML code (e.g. missing clo…" at bounding box center [716, 355] width 1432 height 710
click at [1176, 548] on div "Invalid HTML You have entered the following invalid HTML code (e.g. missing clo…" at bounding box center [716, 355] width 1432 height 710
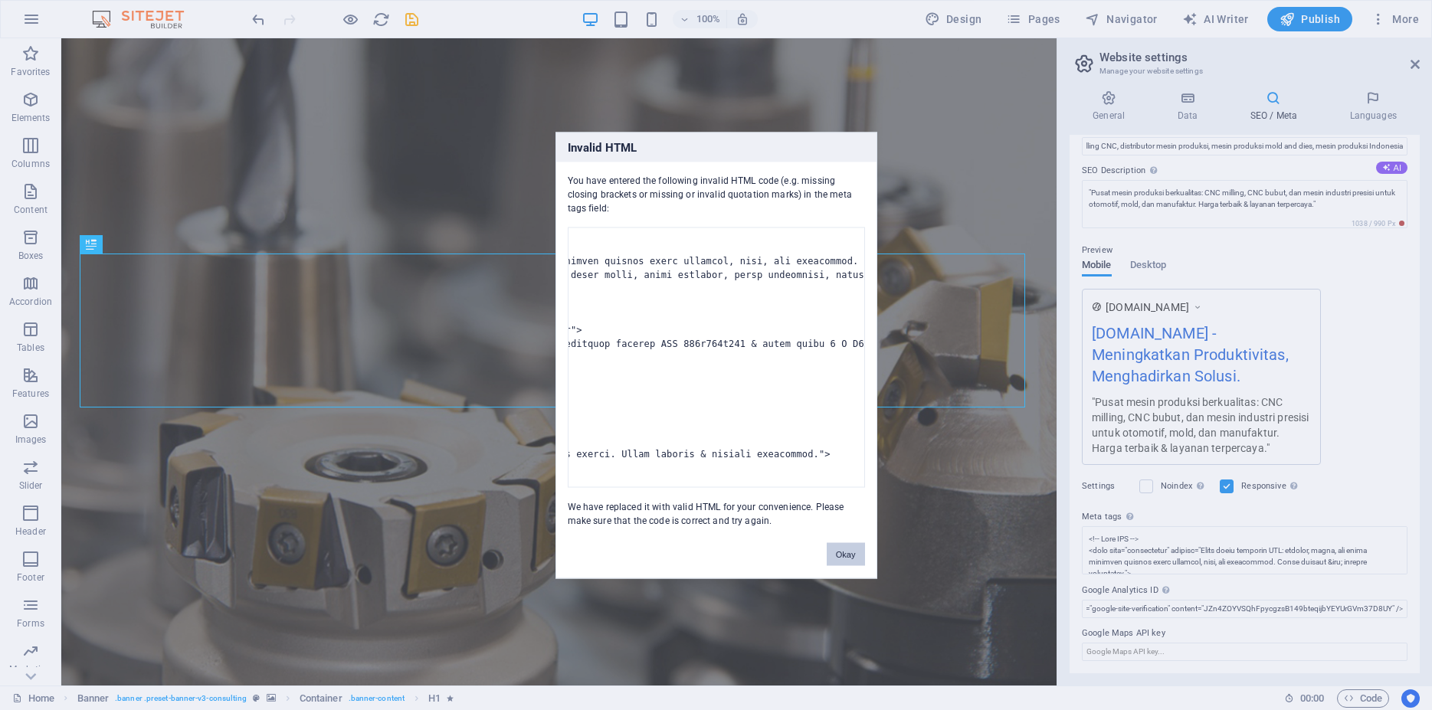
click at [848, 566] on button "Okay" at bounding box center [846, 554] width 38 height 23
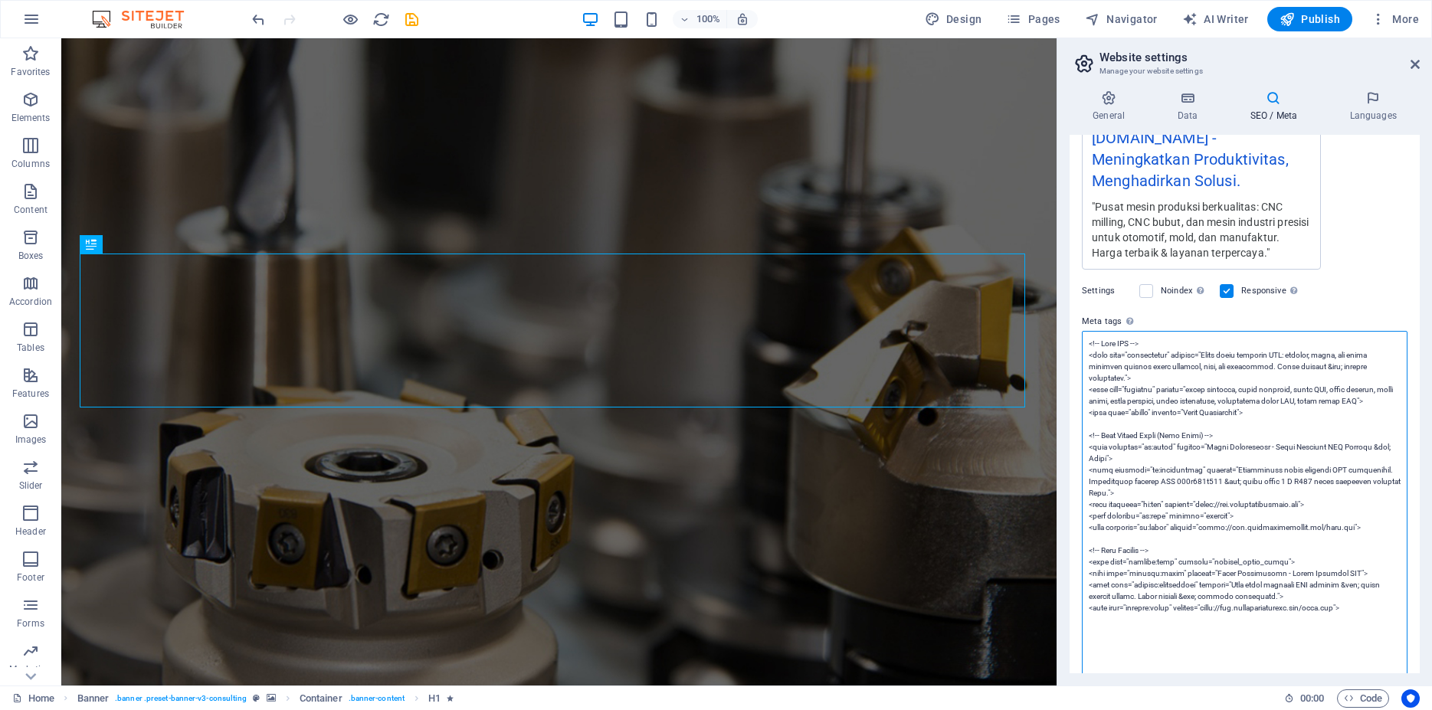
scroll to position [413, 0]
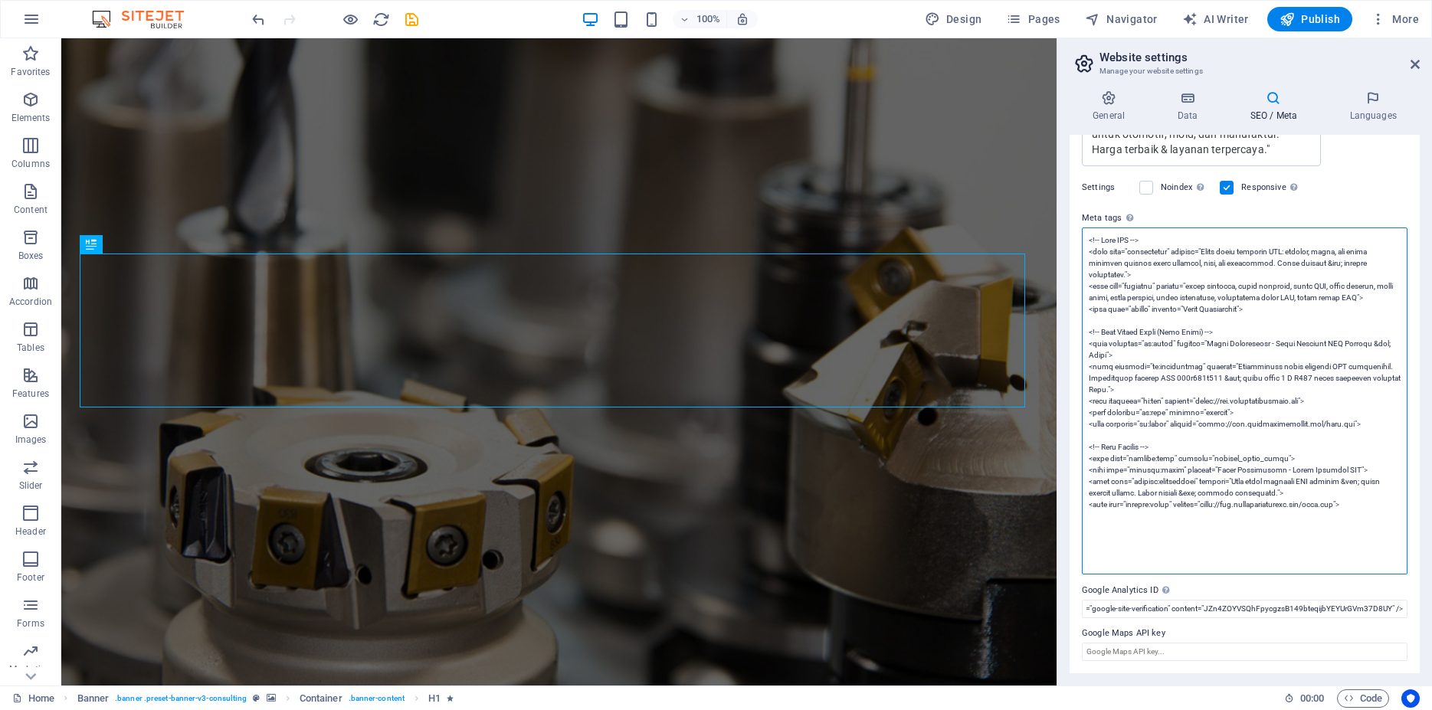
click at [1205, 509] on textarea "Meta tags Enter HTML code here that will be placed inside the tags of your webs…" at bounding box center [1245, 401] width 326 height 347
click at [1093, 453] on textarea "Meta tags Enter HTML code here that will be placed inside the tags of your webs…" at bounding box center [1245, 401] width 326 height 347
drag, startPoint x: 1088, startPoint y: 457, endPoint x: 1384, endPoint y: 528, distance: 304.3
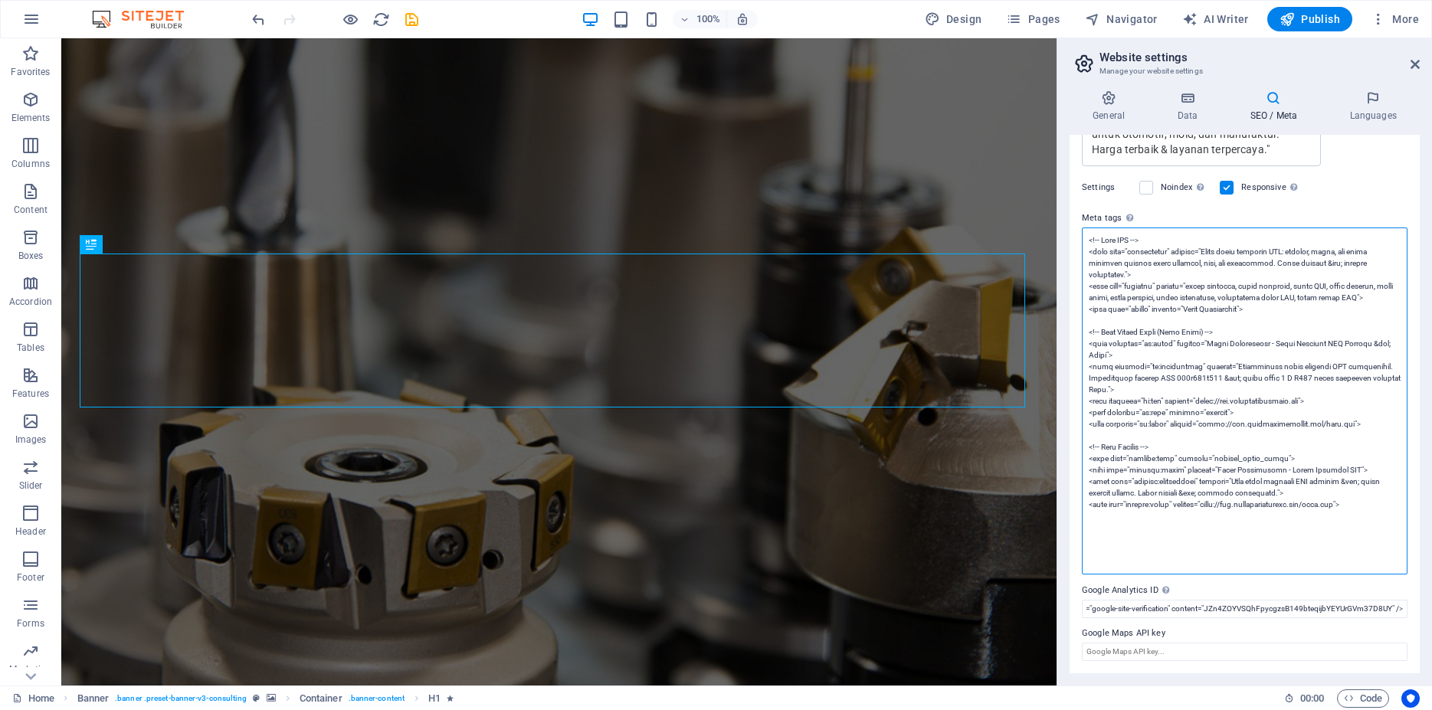
click at [1384, 528] on textarea "Meta tags Enter HTML code here that will be placed inside the tags of your webs…" at bounding box center [1245, 401] width 326 height 347
type textarea "<!-- Meta SEO --> <meta name="description" content="Pusat mesin produksi CNC: m…"
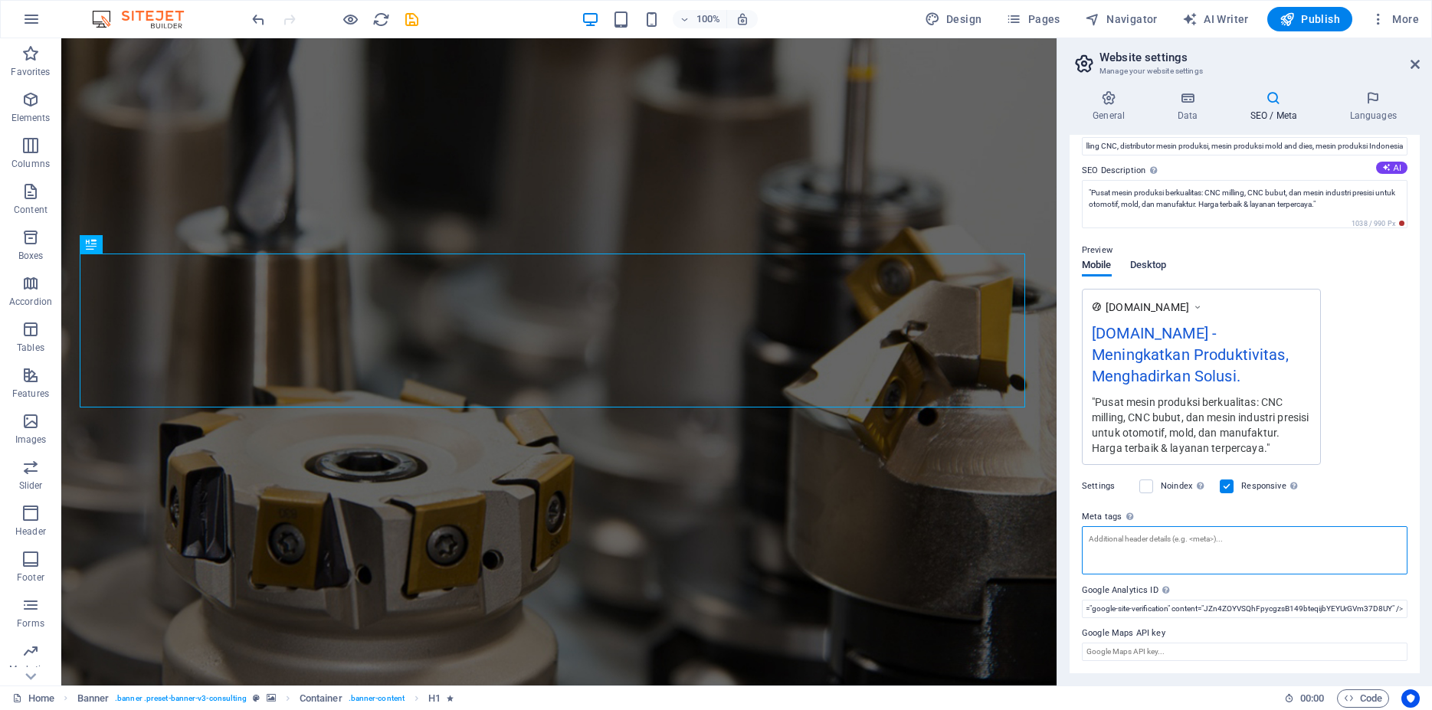
scroll to position [103, 0]
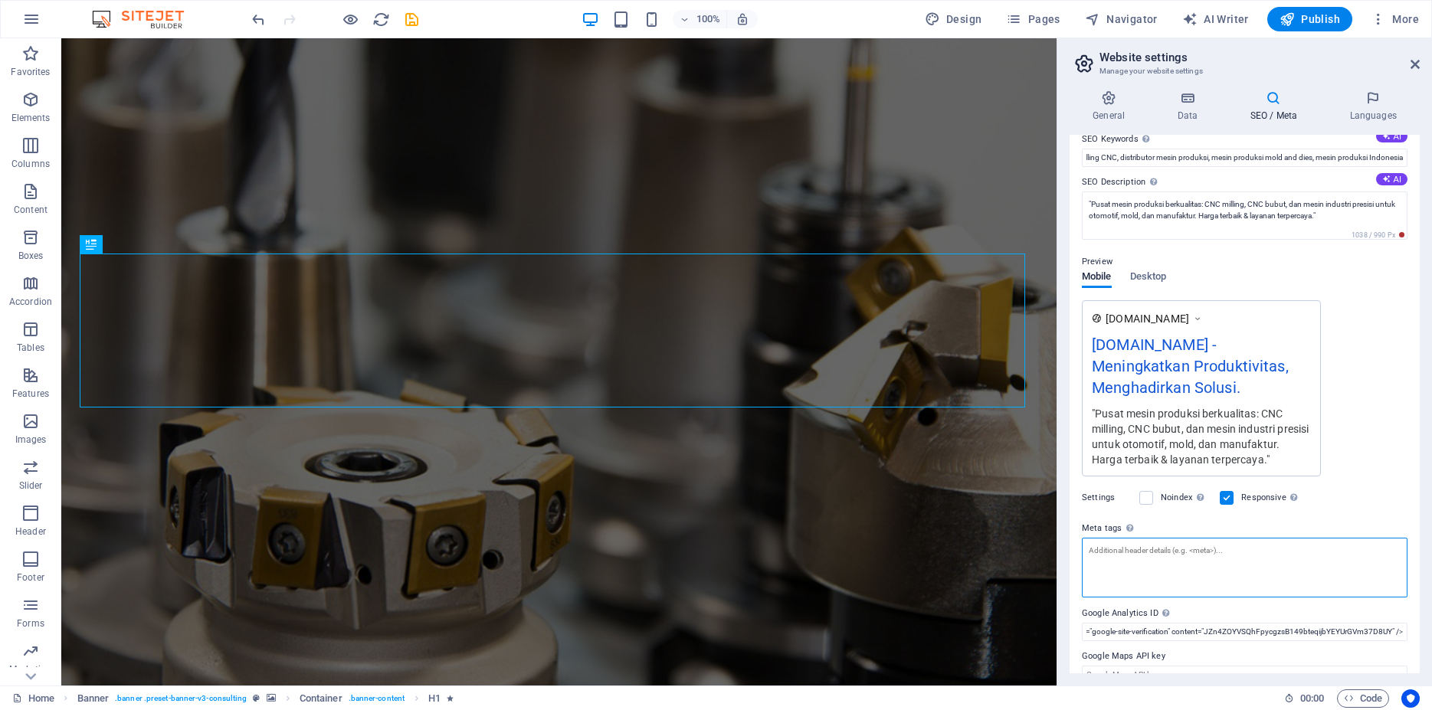
click at [1168, 556] on textarea "Meta tags Enter HTML code here that will be placed inside the tags of your webs…" at bounding box center [1245, 568] width 326 height 60
paste textarea "<meta name="description" content="Pusat mesin produksi CNC: milling, bubut, dan…"
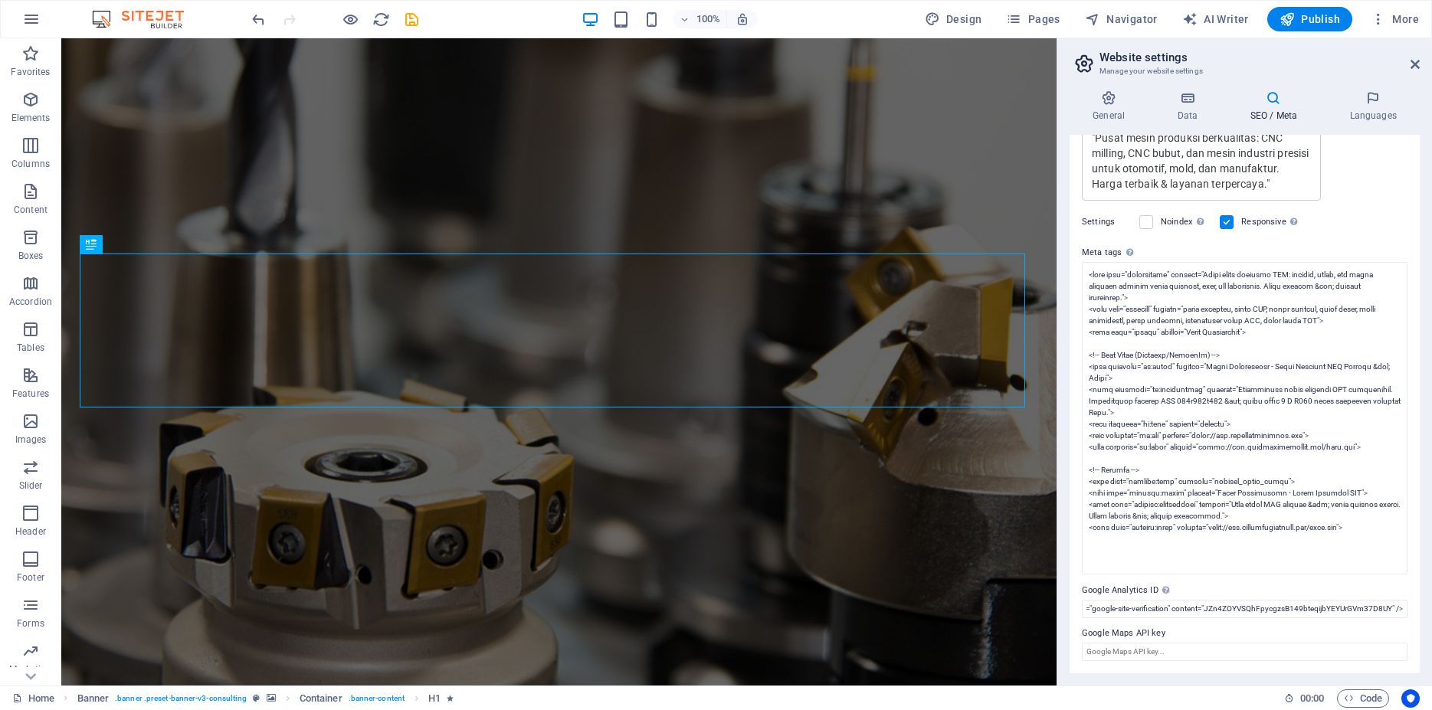
scroll to position [114, 0]
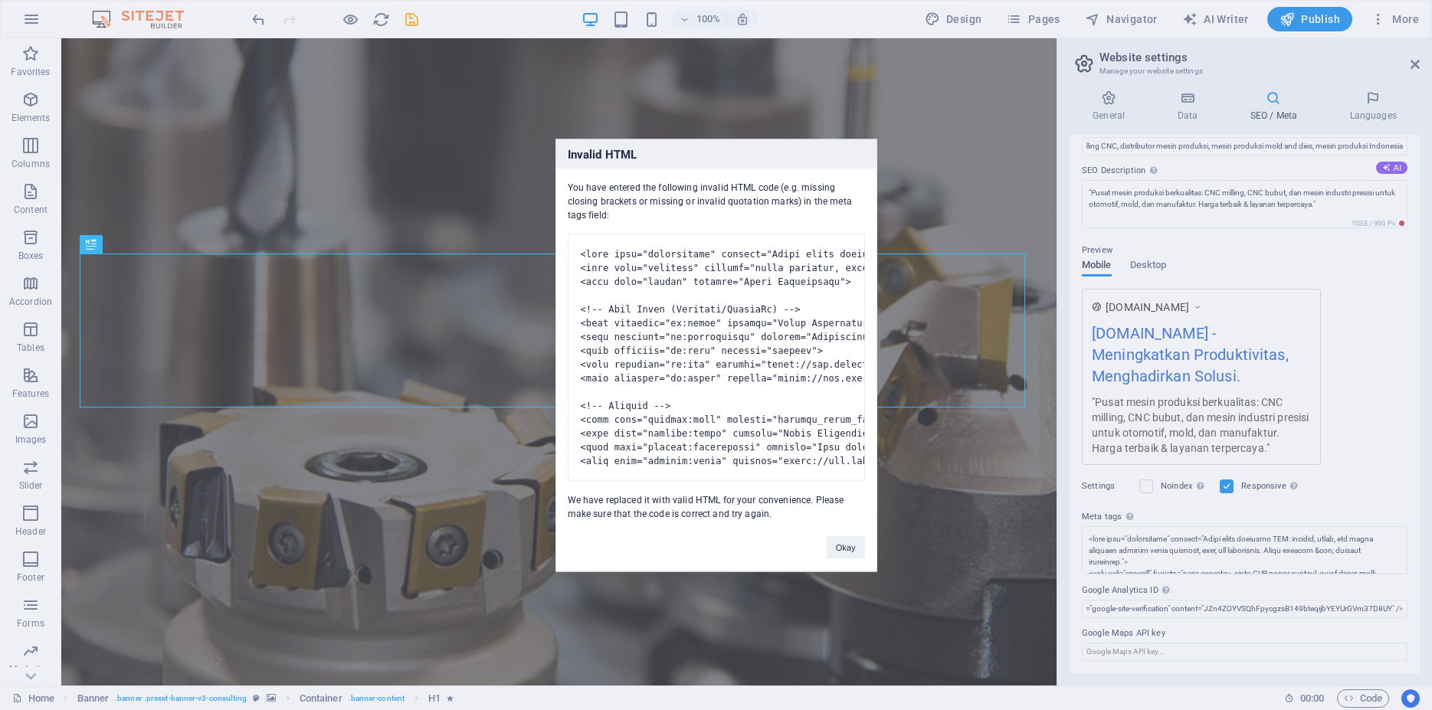
drag, startPoint x: 1078, startPoint y: 587, endPoint x: 1156, endPoint y: 593, distance: 78.4
click at [1156, 593] on body "haadeengineering.com 2025 Home Favorites Elements Columns Content Boxes Accordi…" at bounding box center [716, 355] width 1432 height 710
click at [841, 557] on button "Okay" at bounding box center [846, 547] width 38 height 23
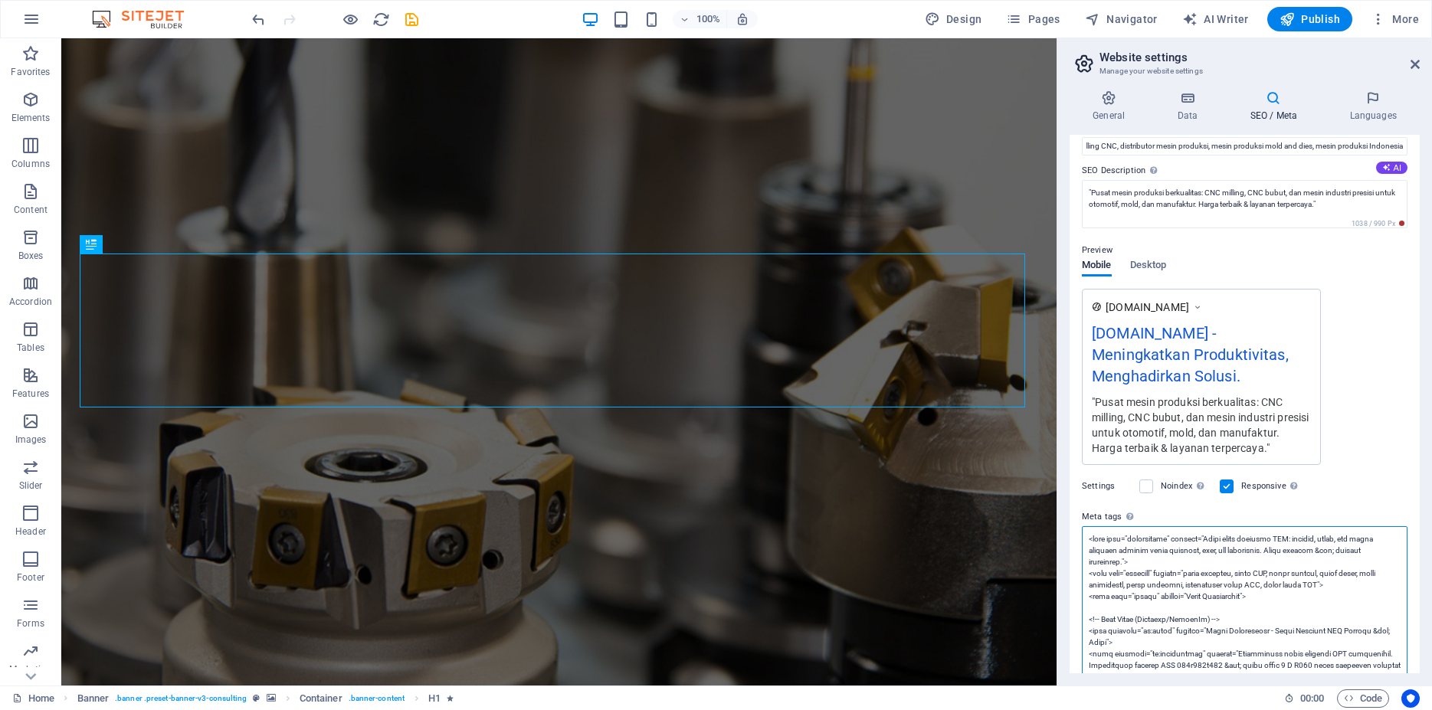
scroll to position [103, 0]
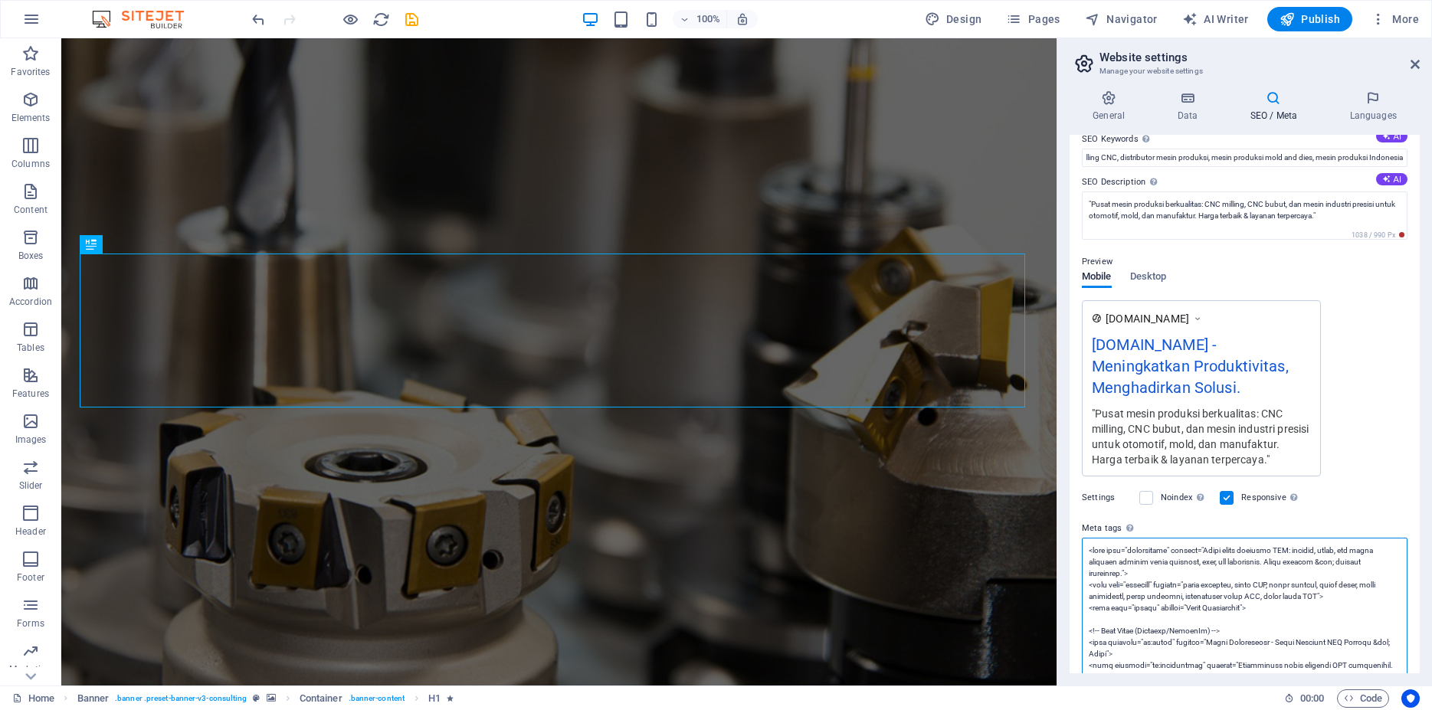
paste textarea "presisi industri untuk otomotif, mold, dan manufaktur. Harga terbaik & layanan …"
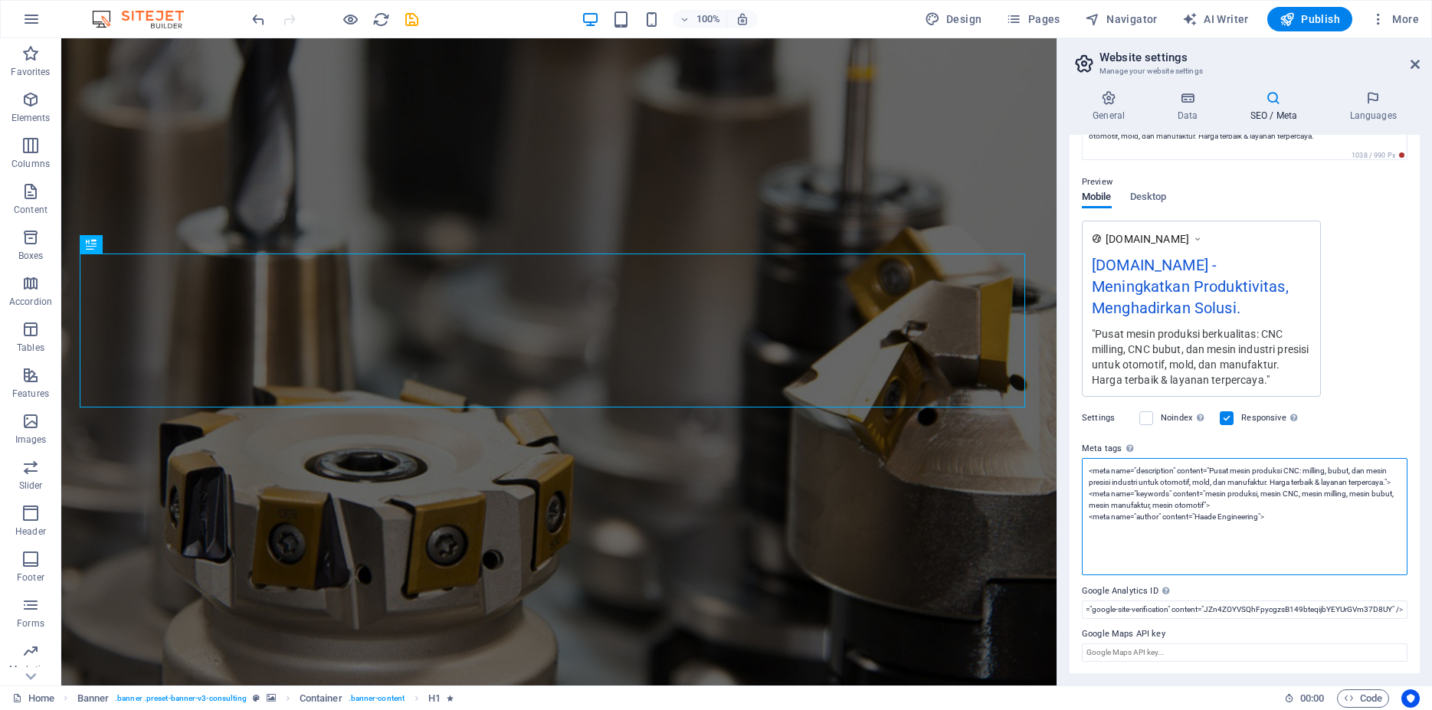
scroll to position [183, 0]
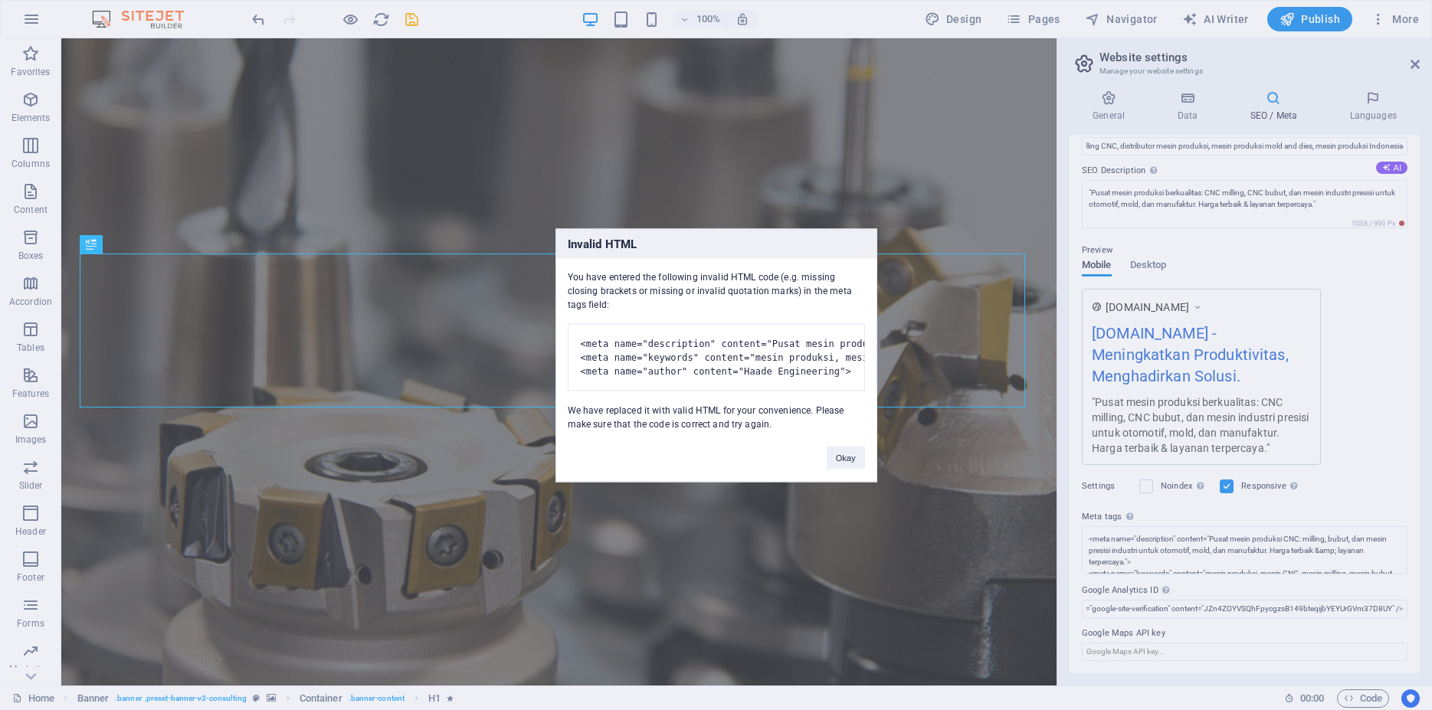
click at [1128, 589] on body "haadeengineering.com 2025 Home Favorites Elements Columns Content Boxes Accordi…" at bounding box center [716, 355] width 1432 height 710
click at [1128, 589] on div "Invalid HTML You have entered the following invalid HTML code (e.g. missing clo…" at bounding box center [716, 355] width 1432 height 710
click at [753, 479] on div "Invalid HTML You have entered the following invalid HTML code (e.g. missing clo…" at bounding box center [717, 355] width 322 height 254
click at [854, 469] on button "Okay" at bounding box center [846, 457] width 38 height 23
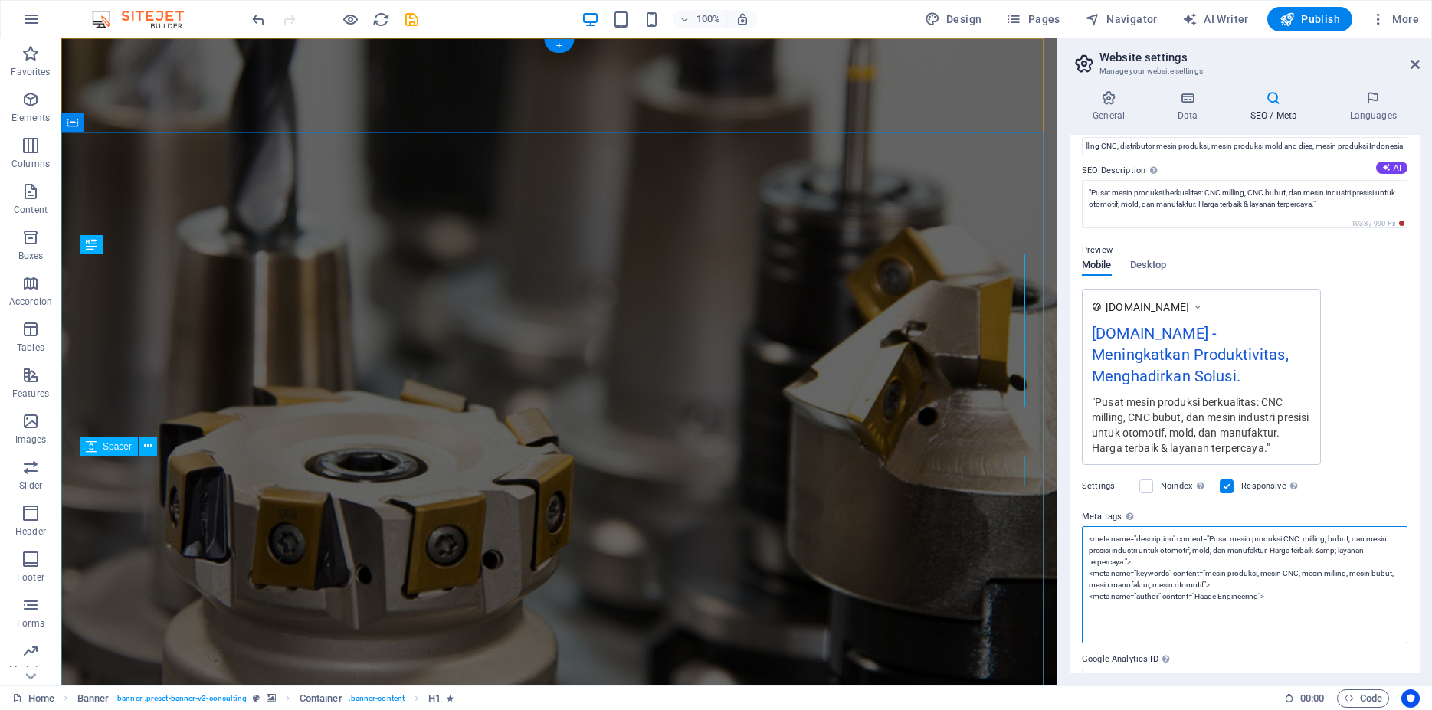
scroll to position [103, 0]
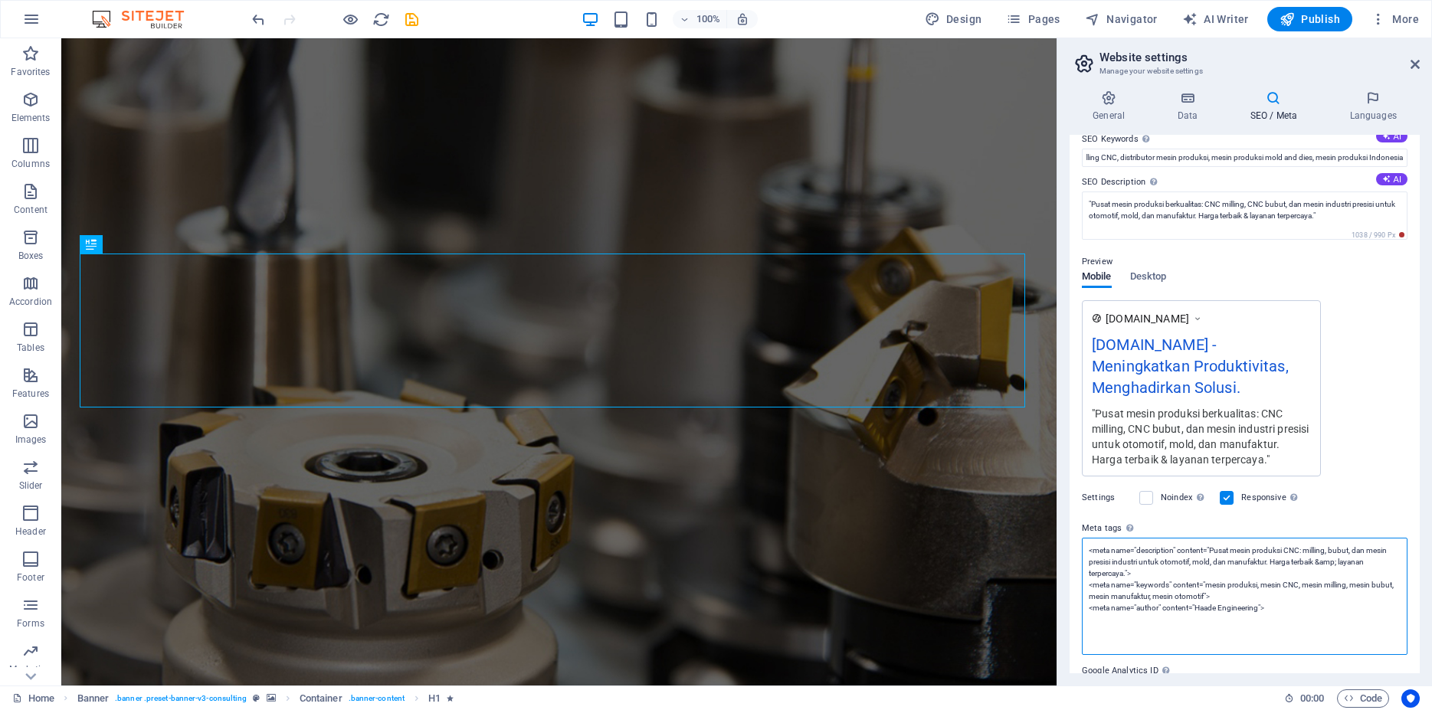
click at [1179, 582] on textarea "<meta name="description" content="Pusat mesin produksi CNC: milling, bubut, dan…" at bounding box center [1245, 596] width 326 height 117
paste textarea
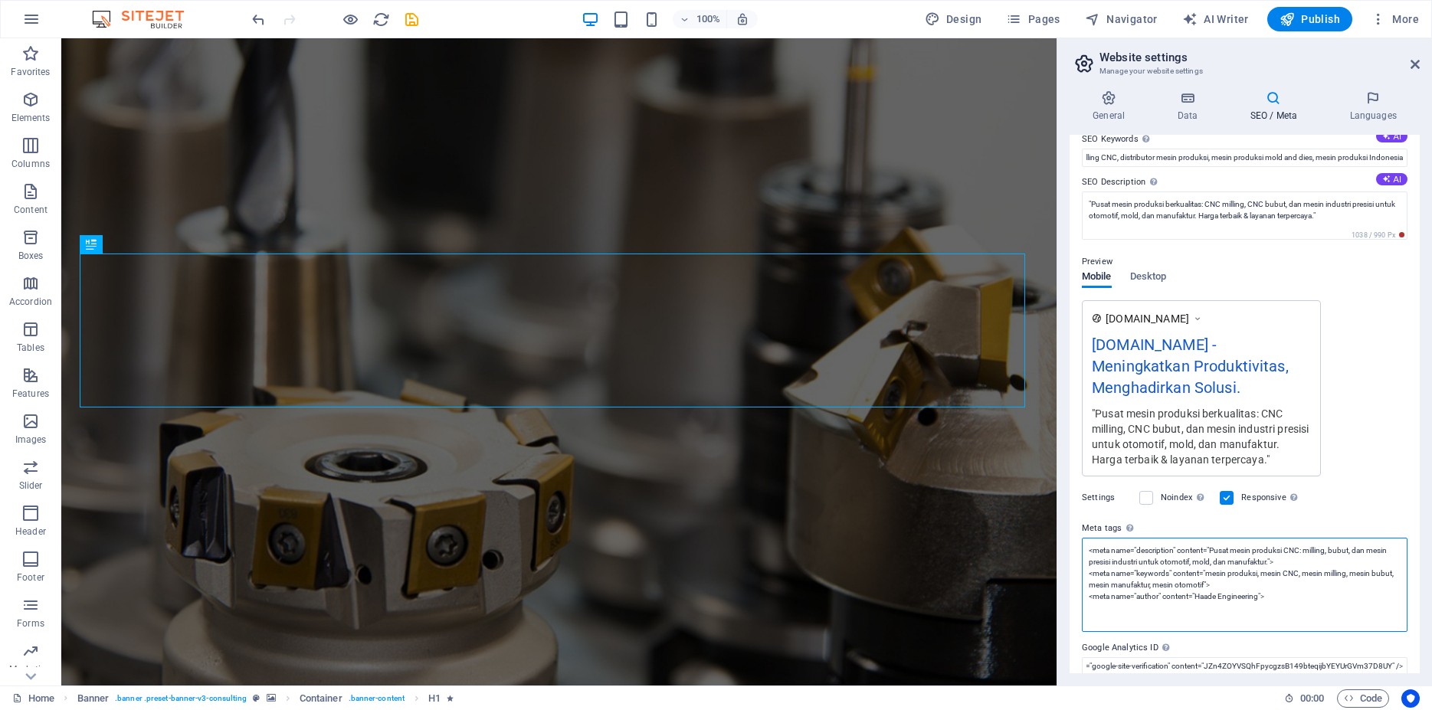
type textarea "<meta name="description" content="Pusat mesin produksi CNC: milling, bubut, dan…"
click at [1372, 493] on div "Settings Noindex Instruct search engines to exclude this website from search re…" at bounding box center [1245, 498] width 326 height 43
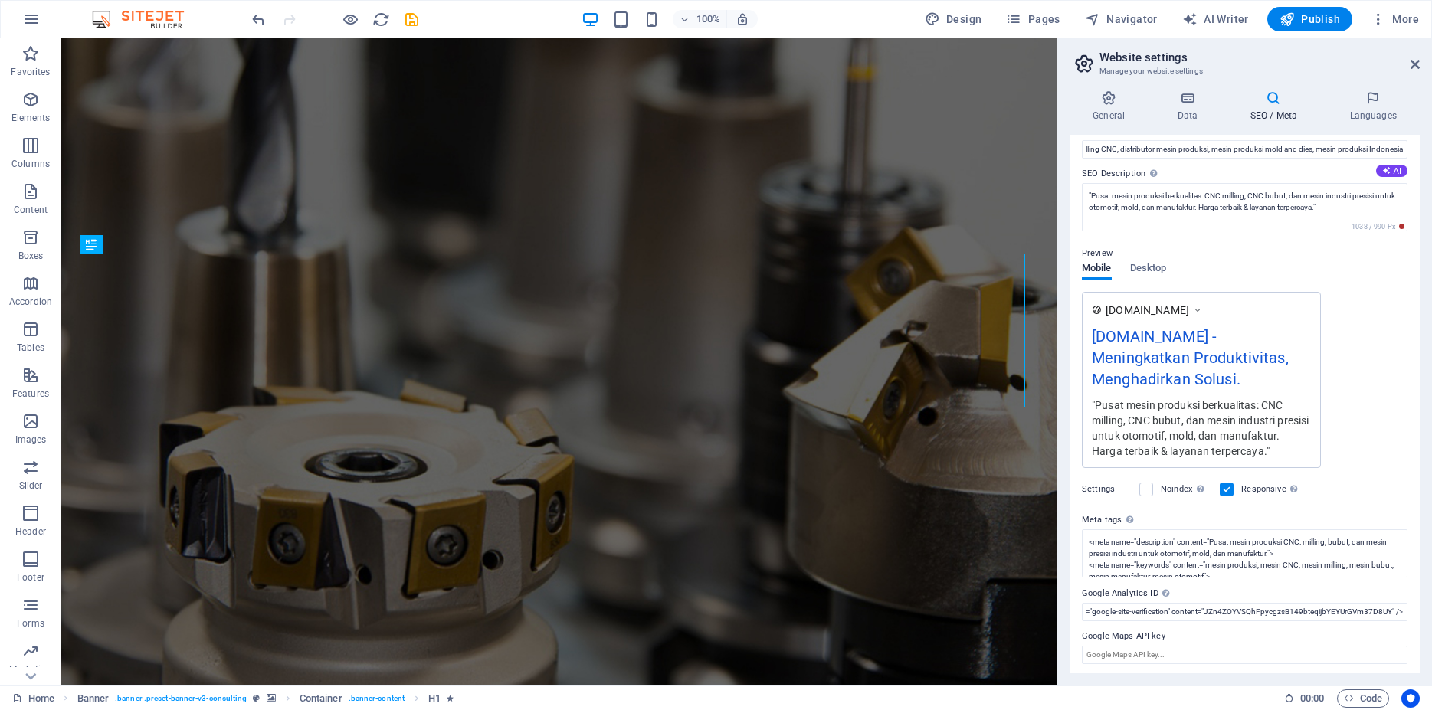
scroll to position [114, 0]
click at [1116, 587] on label "Google Analytics ID Please only add the Google Analytics ID. We automatically i…" at bounding box center [1245, 591] width 326 height 18
click at [1116, 600] on input "<meta name="google-site-verification" content="JZn4ZOYVSQhFpycgzsB149bteqijbYEY…" at bounding box center [1245, 609] width 326 height 18
click at [1116, 587] on label "Google Analytics ID Please only add the Google Analytics ID. We automatically i…" at bounding box center [1245, 591] width 326 height 18
click at [1116, 600] on input "<meta name="google-site-verification" content="JZn4ZOYVSQhFpycgzsB149bteqijbYEY…" at bounding box center [1245, 609] width 326 height 18
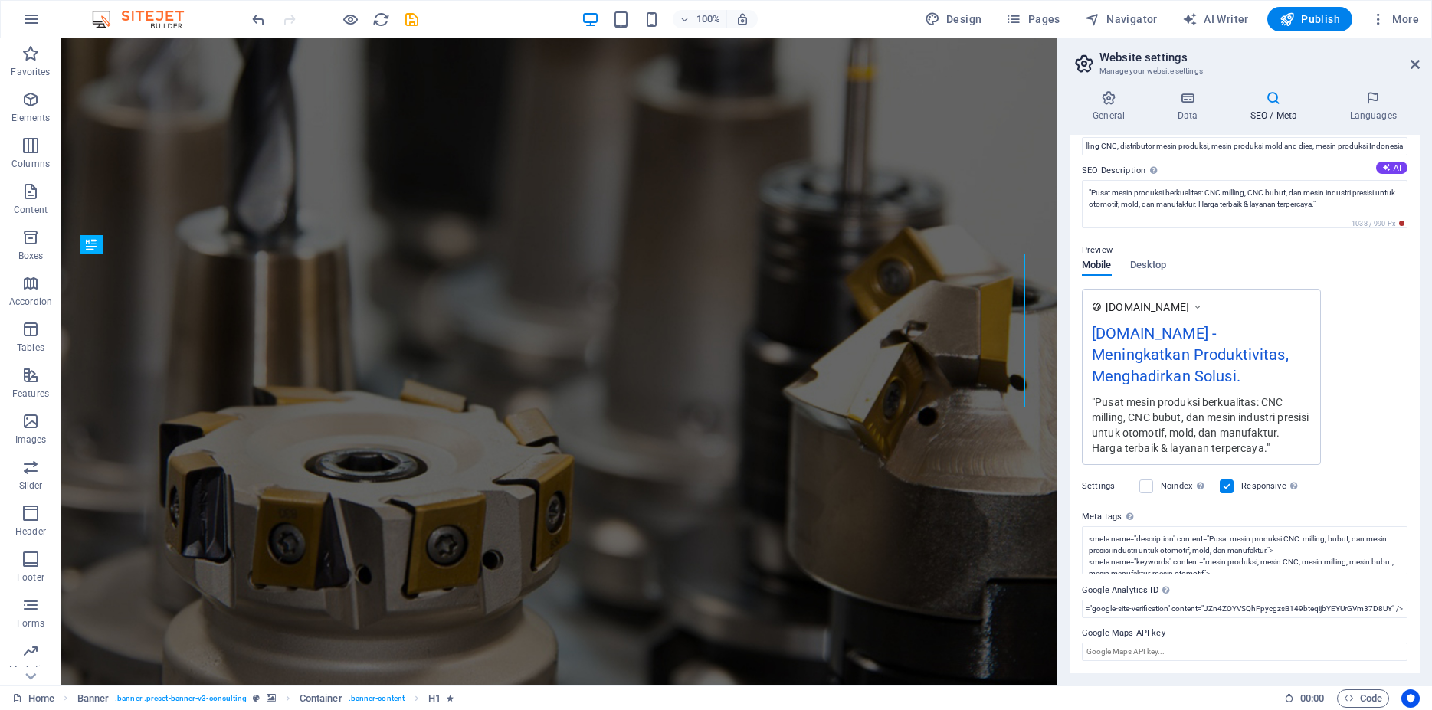
click at [1116, 587] on label "Google Analytics ID Please only add the Google Analytics ID. We automatically i…" at bounding box center [1245, 591] width 326 height 18
click at [1116, 600] on input "<meta name="google-site-verification" content="JZn4ZOYVSQhFpycgzsB149bteqijbYEY…" at bounding box center [1245, 609] width 326 height 18
drag, startPoint x: 1081, startPoint y: 589, endPoint x: 1163, endPoint y: 599, distance: 81.7
click at [1163, 599] on div "SEO Title The title of your website - make it something that stands out in sear…" at bounding box center [1245, 404] width 350 height 539
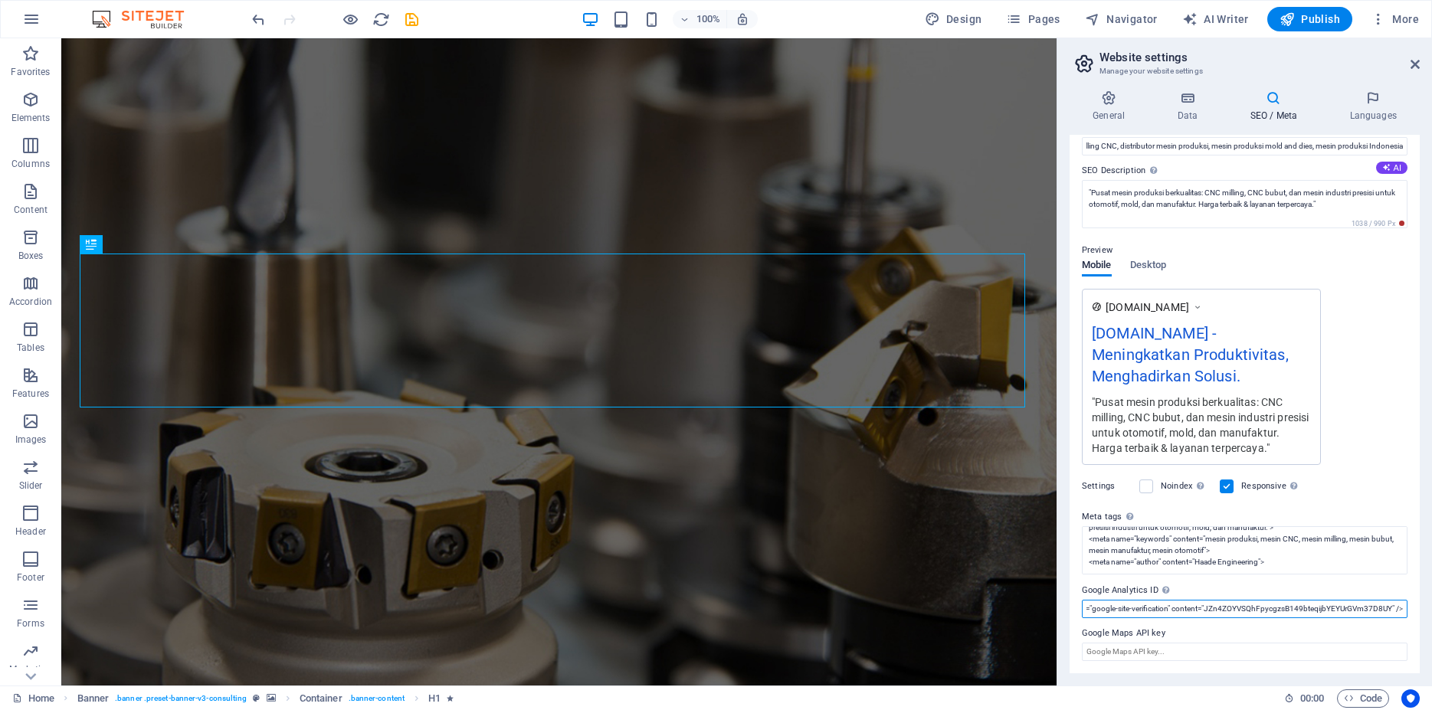
click at [1222, 608] on input "<meta name="google-site-verification" content="JZn4ZOYVSQhFpycgzsB149bteqijbYEY…" at bounding box center [1245, 609] width 326 height 18
click at [1111, 611] on input "Google Analytics ID Please only add the Google Analytics ID. We automatically i…" at bounding box center [1245, 609] width 326 height 18
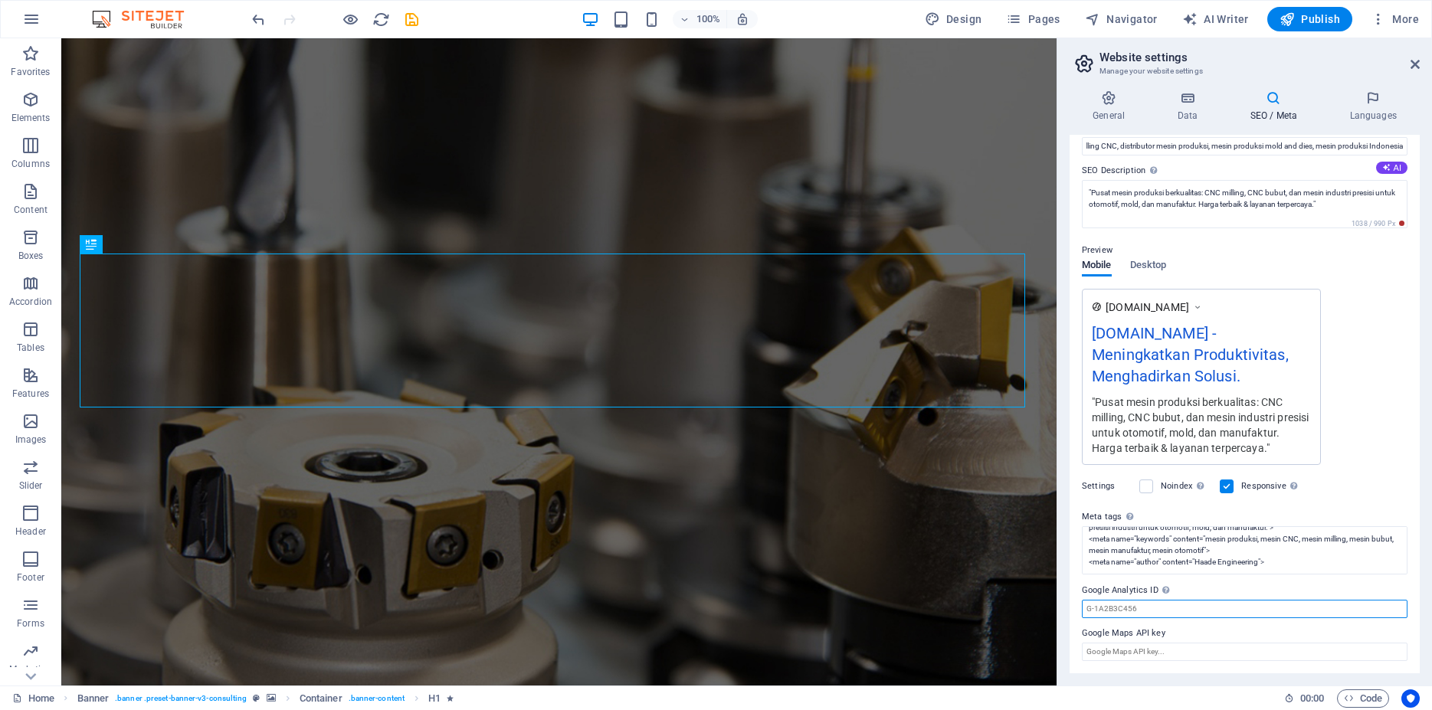
click at [1111, 611] on input "Google Analytics ID Please only add the Google Analytics ID. We automatically i…" at bounding box center [1245, 609] width 326 height 18
paste input "G-LT2VD4HBBM"
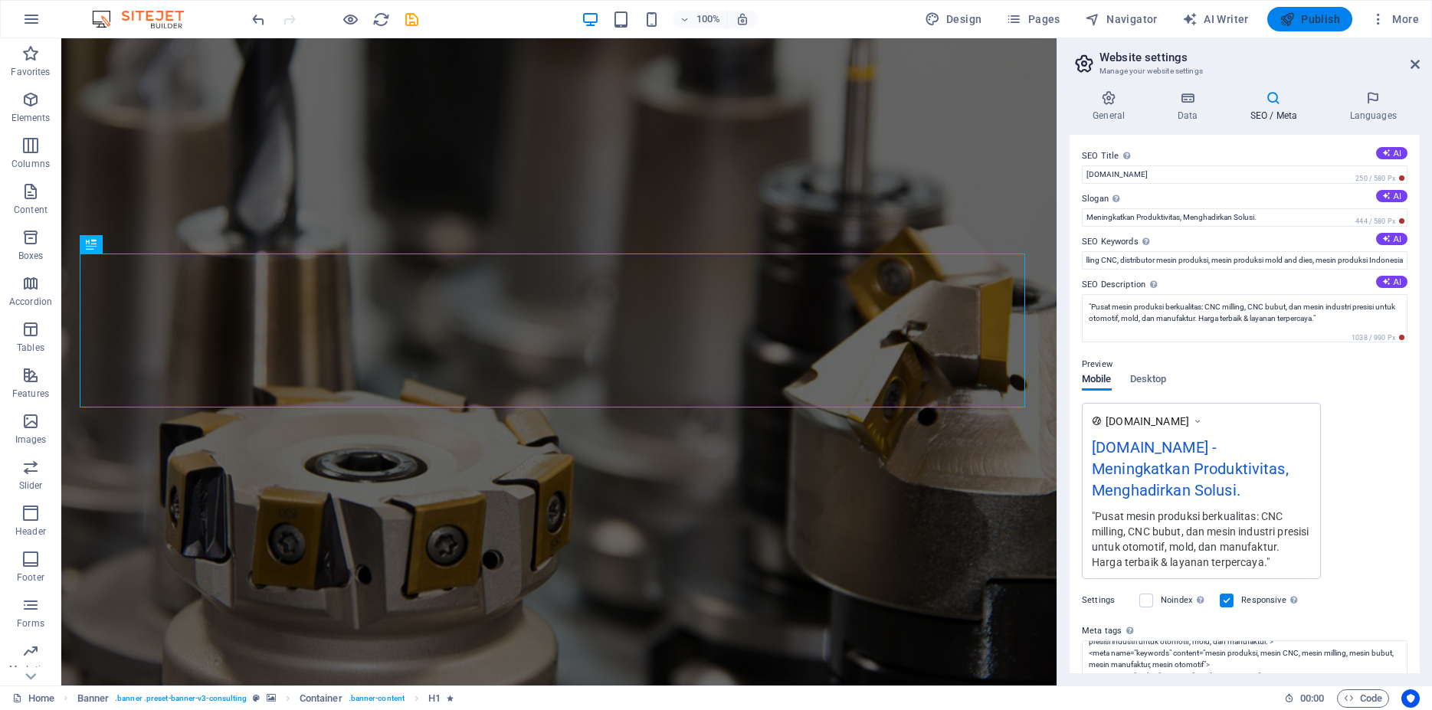
type input "G-LT2VD4HBBM"
click at [1316, 17] on span "Publish" at bounding box center [1310, 18] width 61 height 15
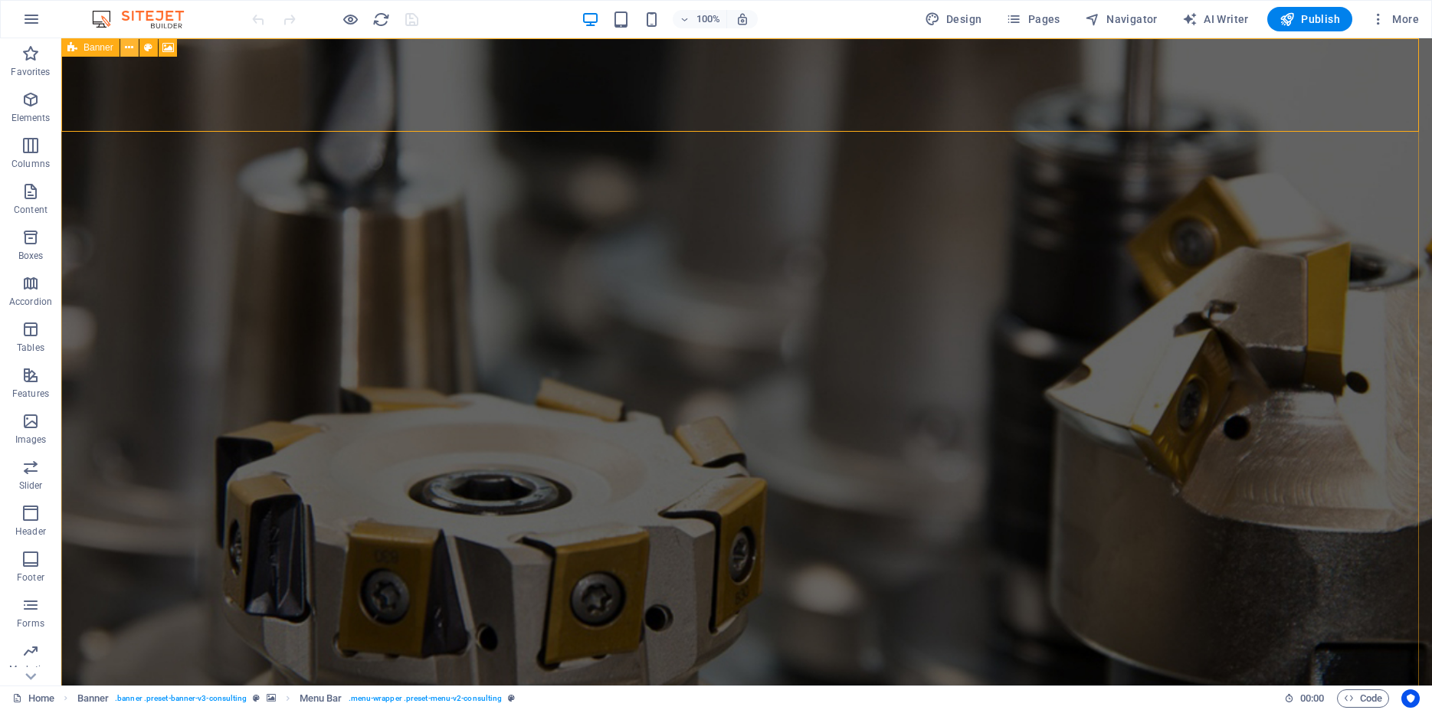
click at [127, 50] on icon at bounding box center [129, 48] width 8 height 16
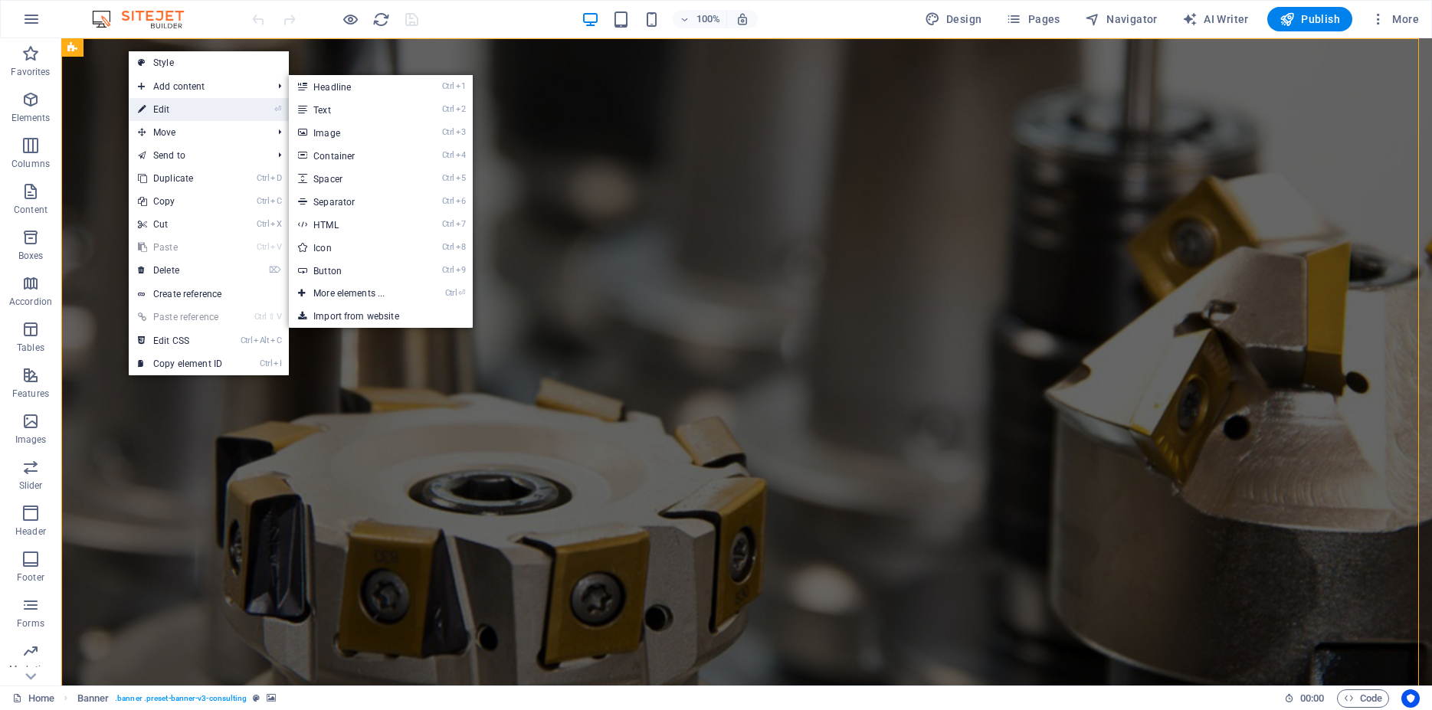
click at [185, 109] on link "⏎ Edit" at bounding box center [180, 109] width 103 height 23
select select "px"
select select "header"
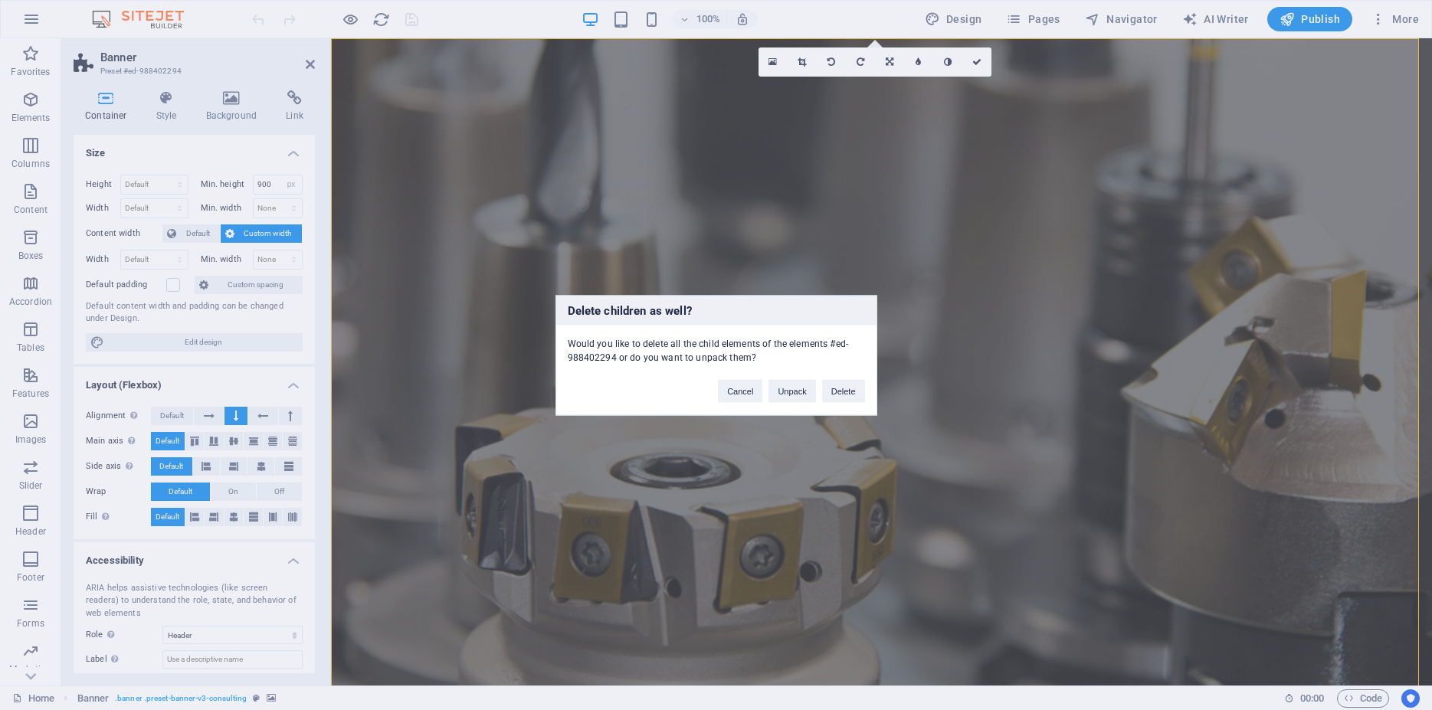
click button "Delete" at bounding box center [843, 390] width 43 height 23
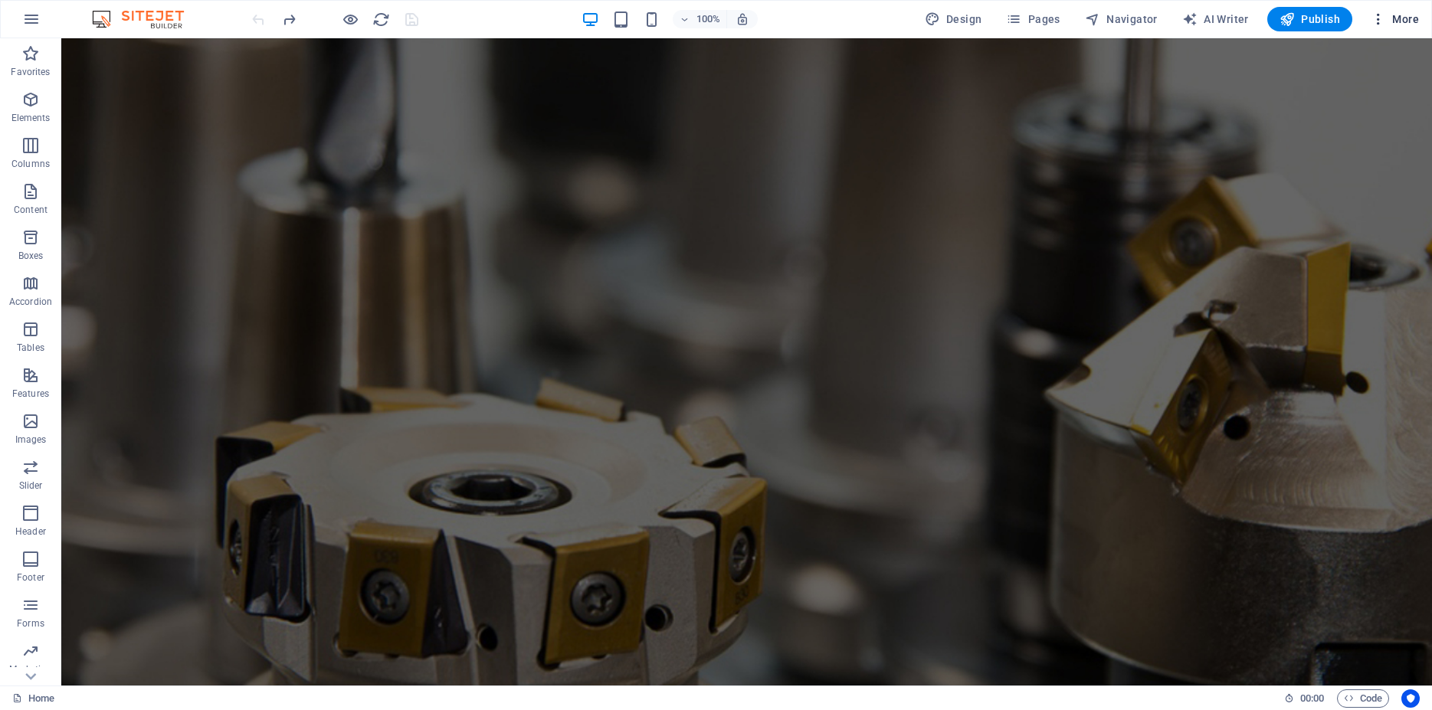
click at [1386, 22] on icon "button" at bounding box center [1378, 18] width 15 height 15
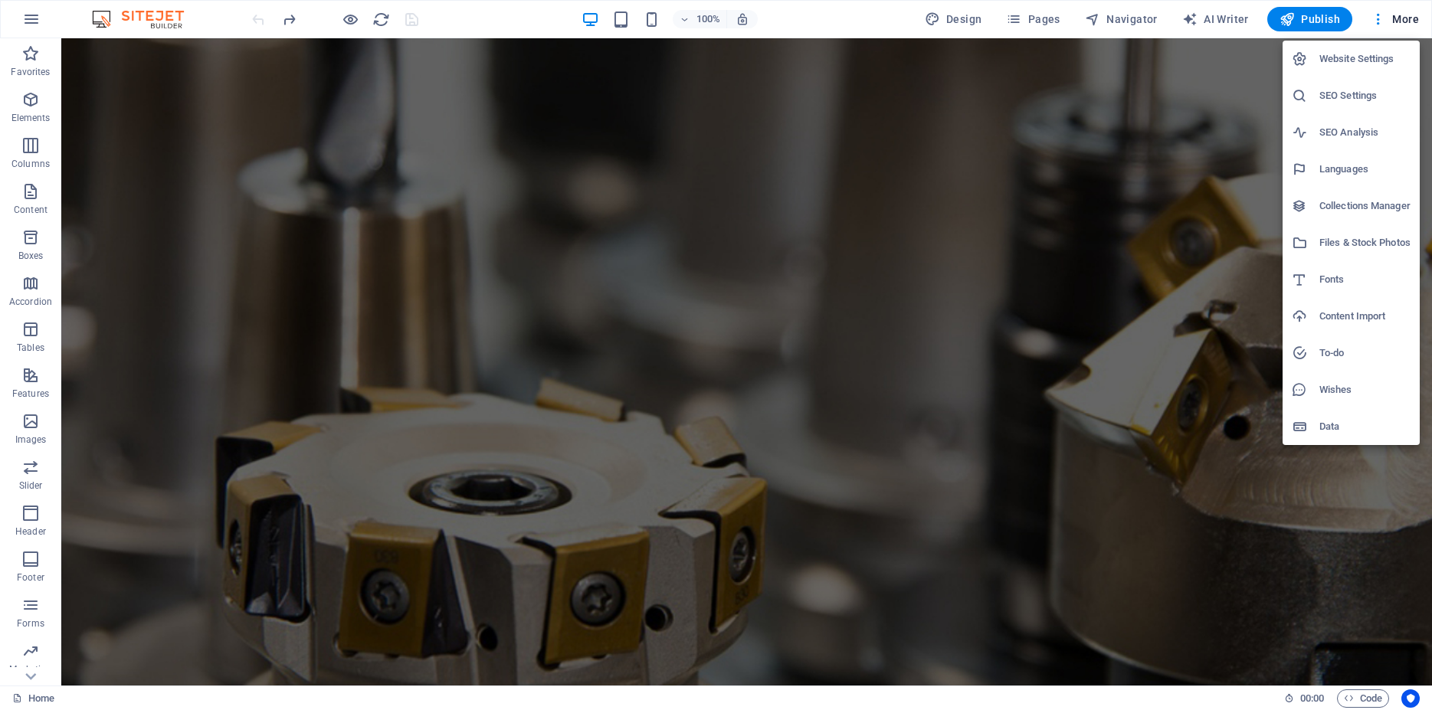
click at [174, 136] on div at bounding box center [716, 355] width 1432 height 710
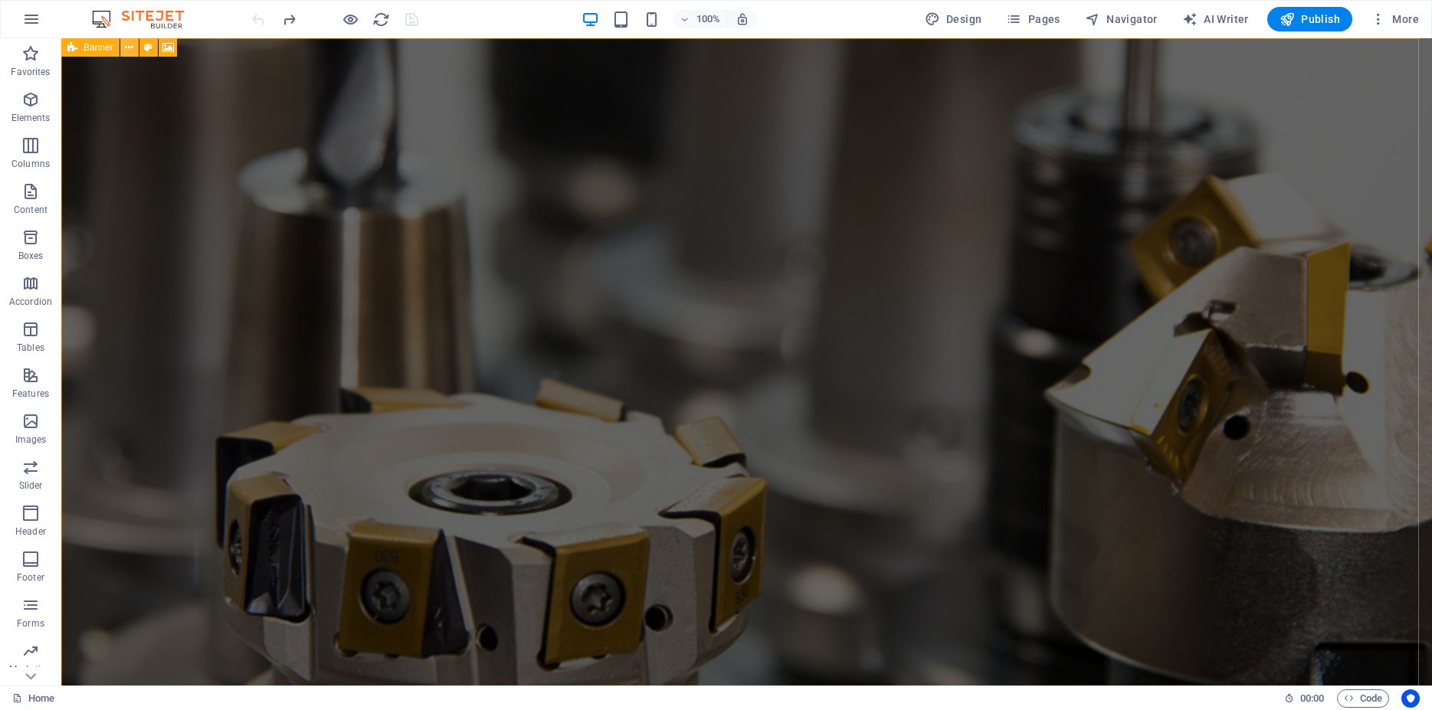
click at [133, 49] on icon at bounding box center [129, 48] width 8 height 16
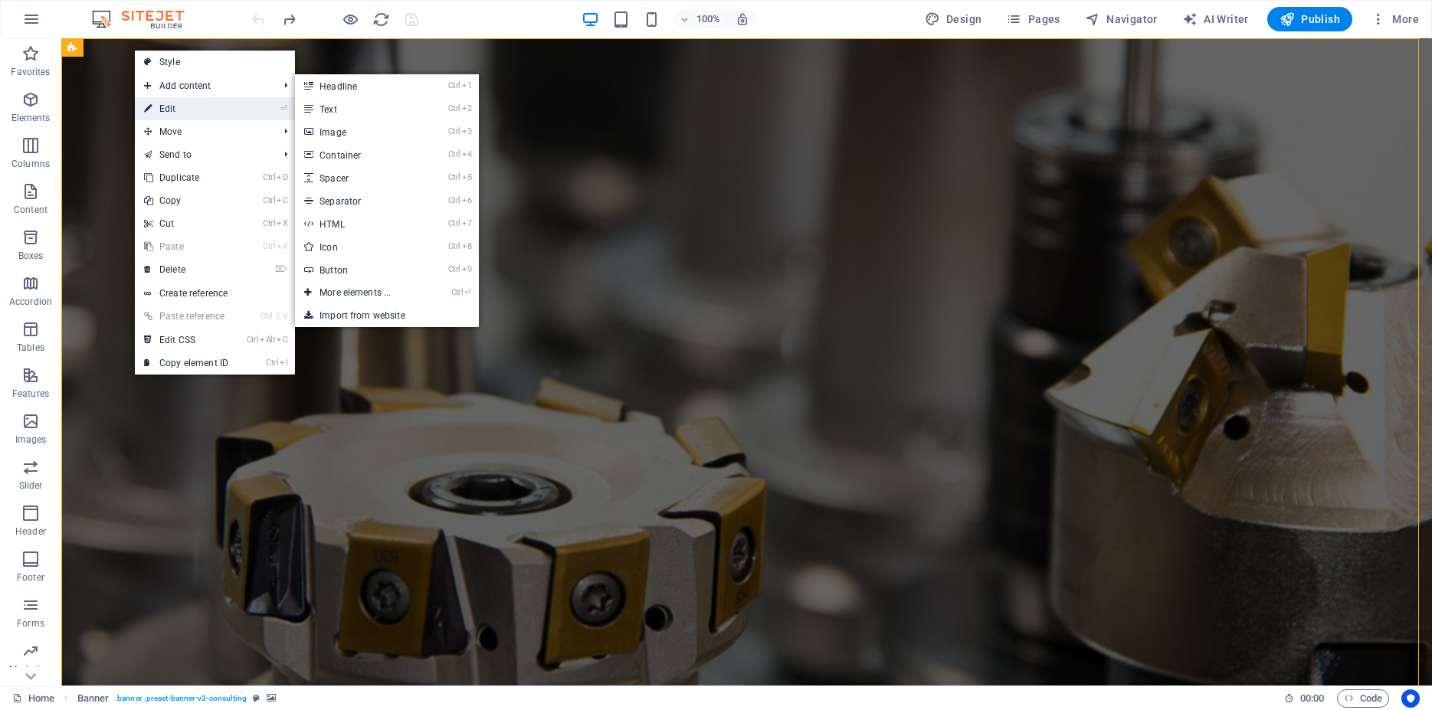
click at [175, 113] on link "⏎ Edit" at bounding box center [186, 108] width 103 height 23
select select "px"
select select "header"
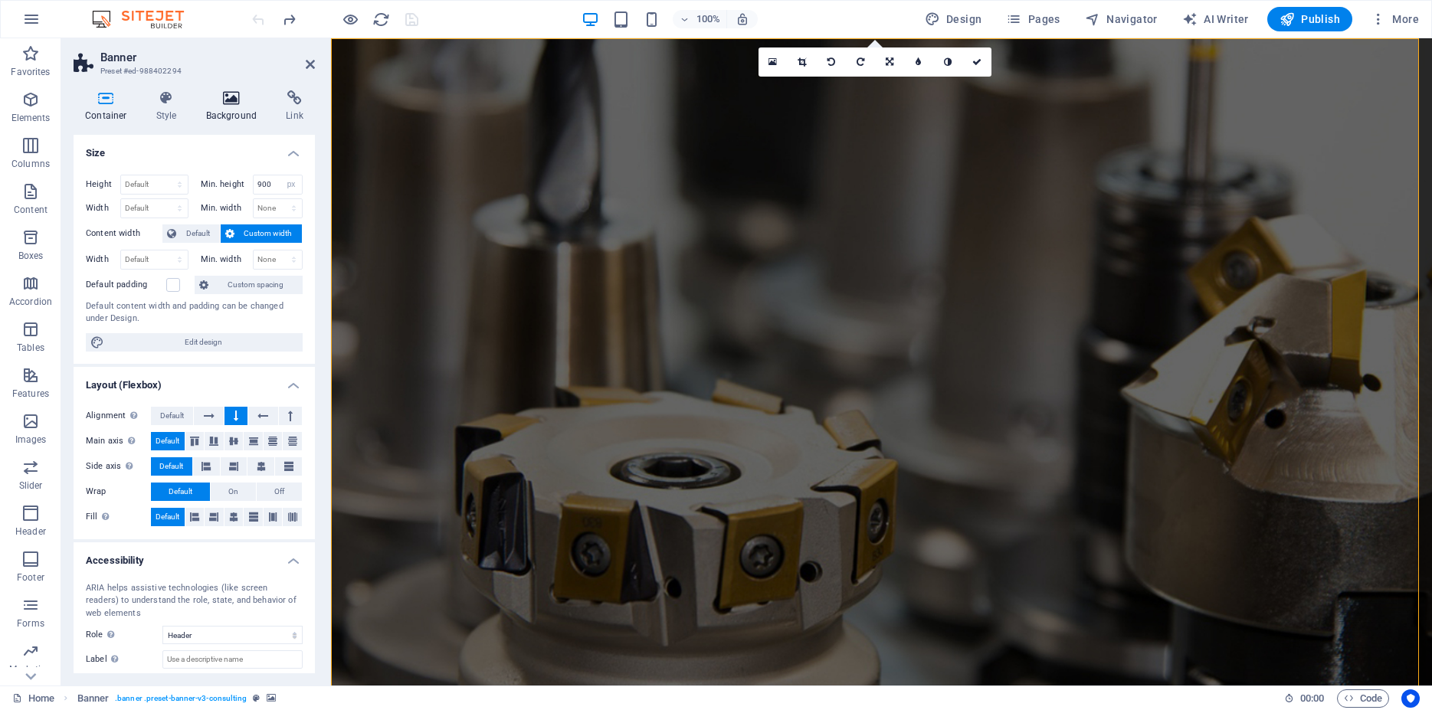
click at [222, 106] on h4 "Background" at bounding box center [235, 106] width 80 height 32
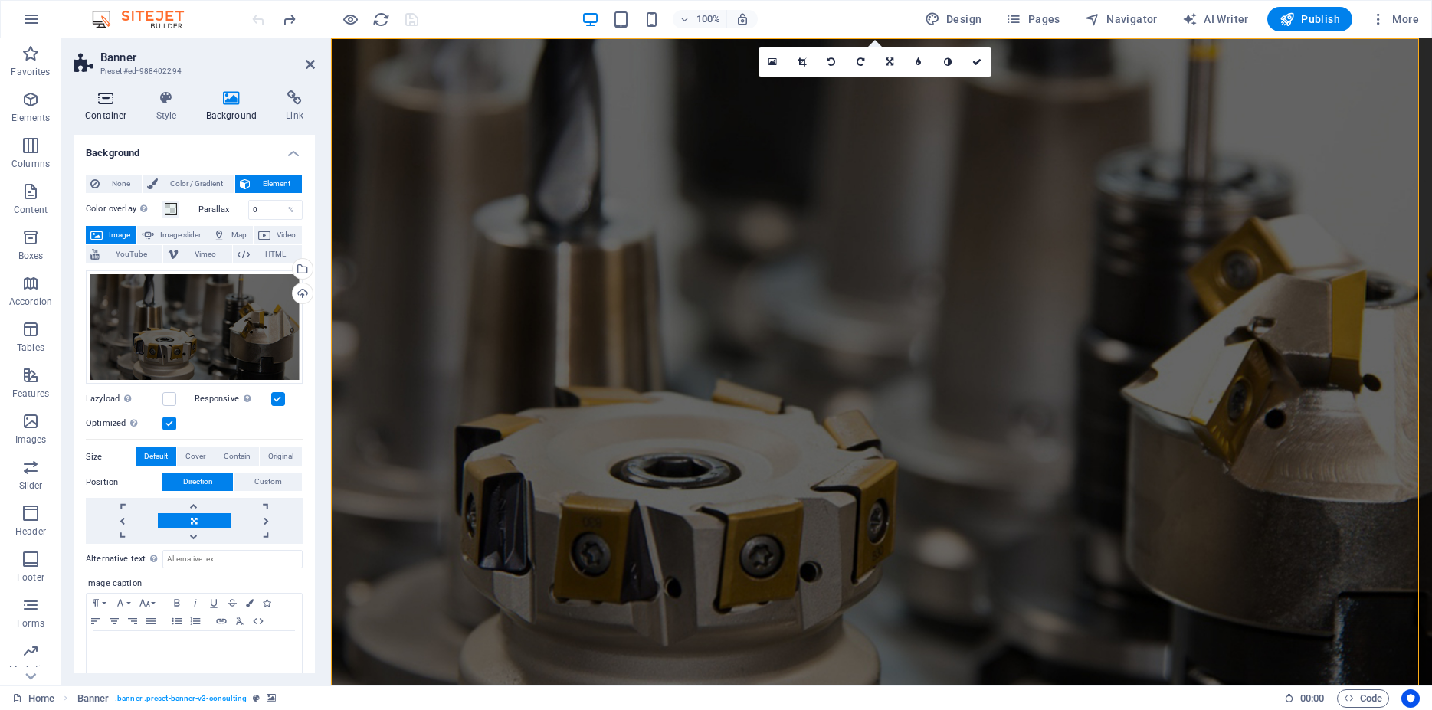
click at [110, 106] on h4 "Container" at bounding box center [109, 106] width 71 height 32
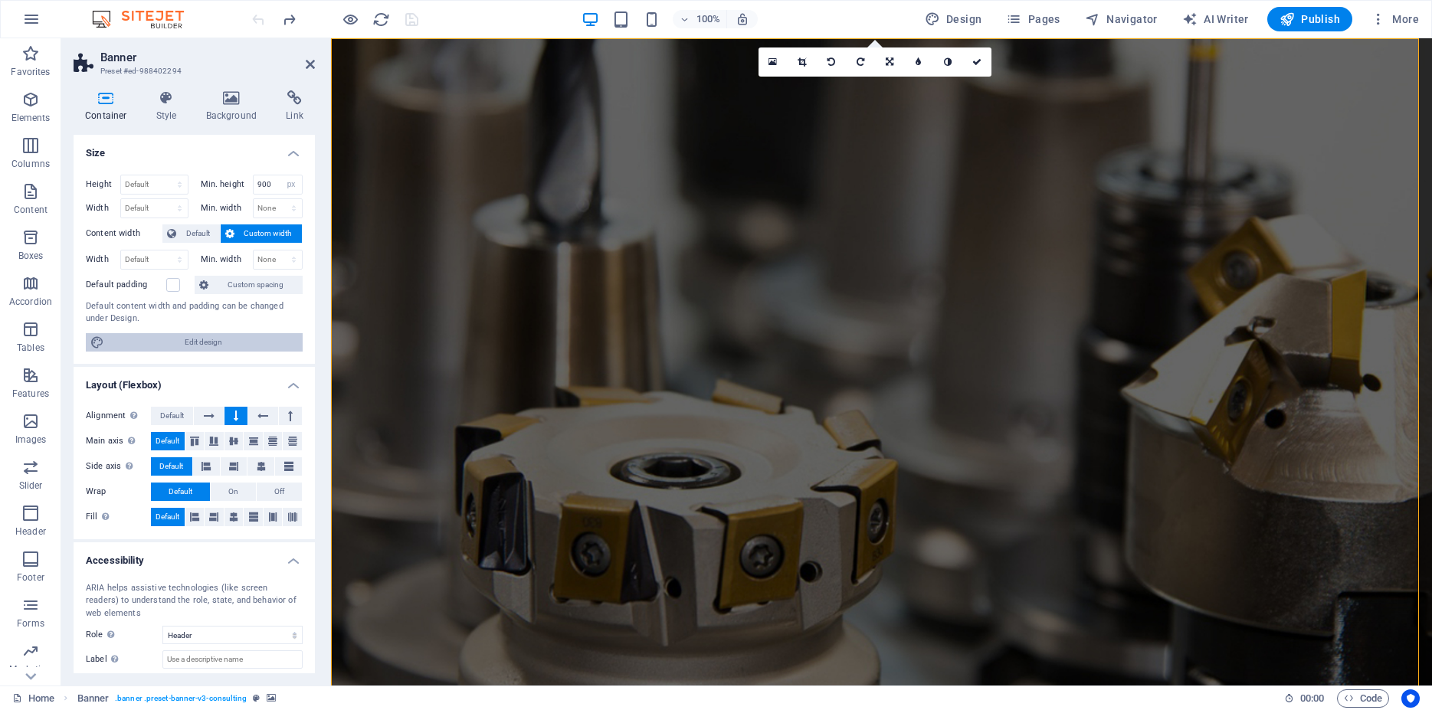
click at [214, 342] on span "Edit design" at bounding box center [203, 342] width 189 height 18
select select "rem"
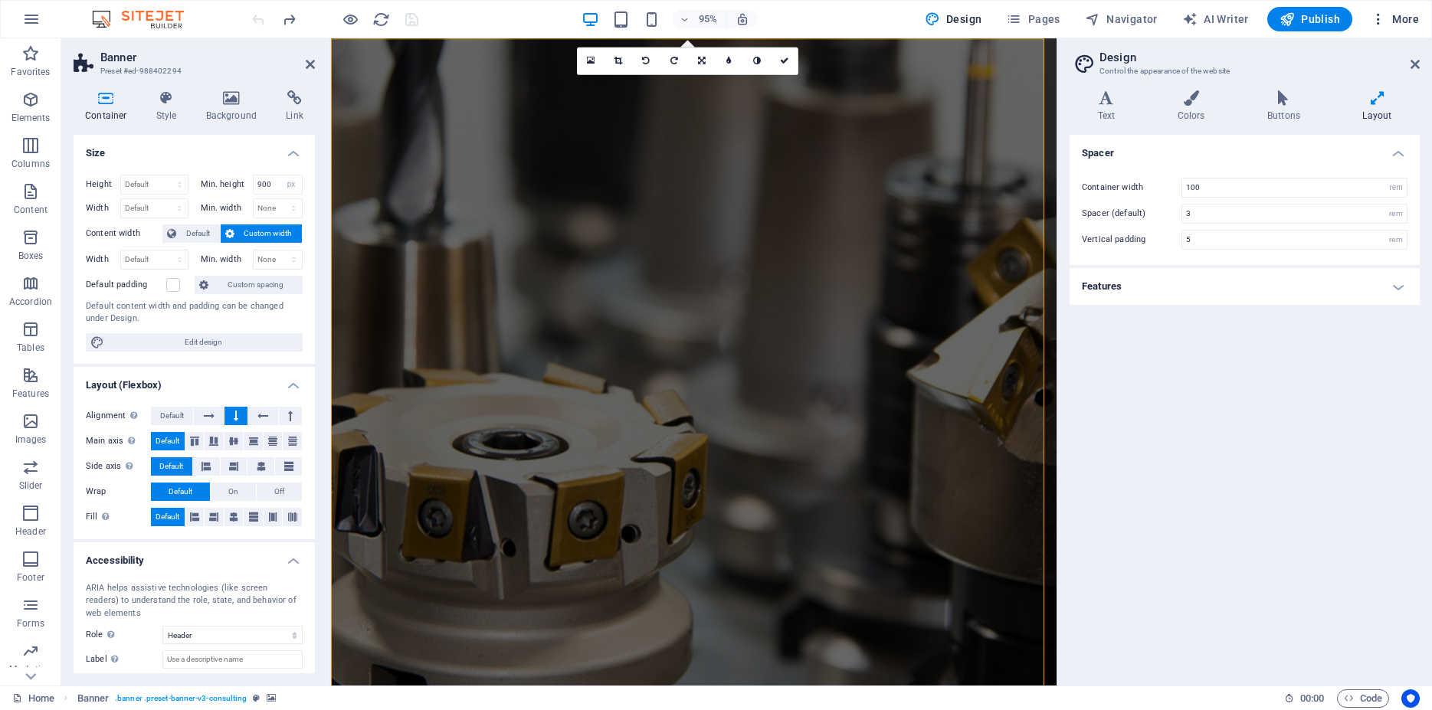
click at [1411, 25] on span "More" at bounding box center [1395, 18] width 48 height 15
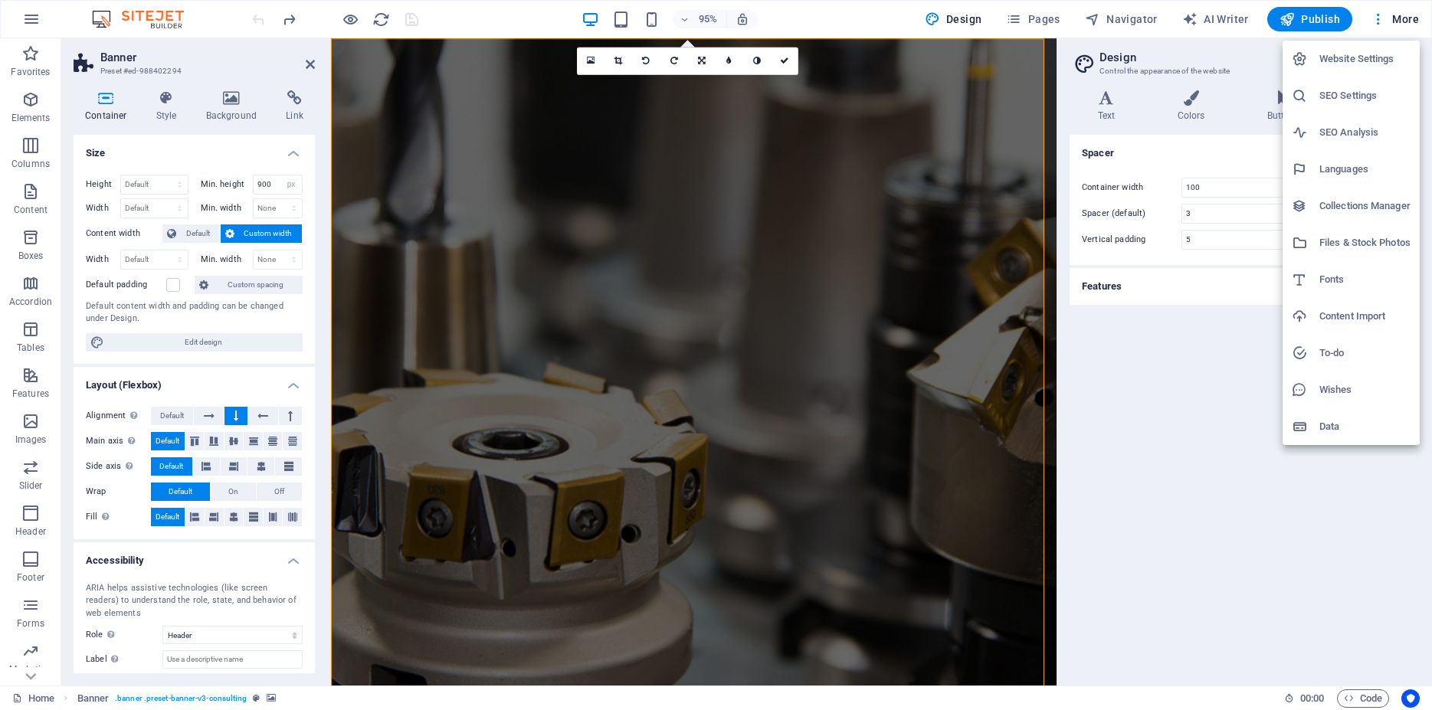
click at [385, 107] on div at bounding box center [716, 355] width 1432 height 710
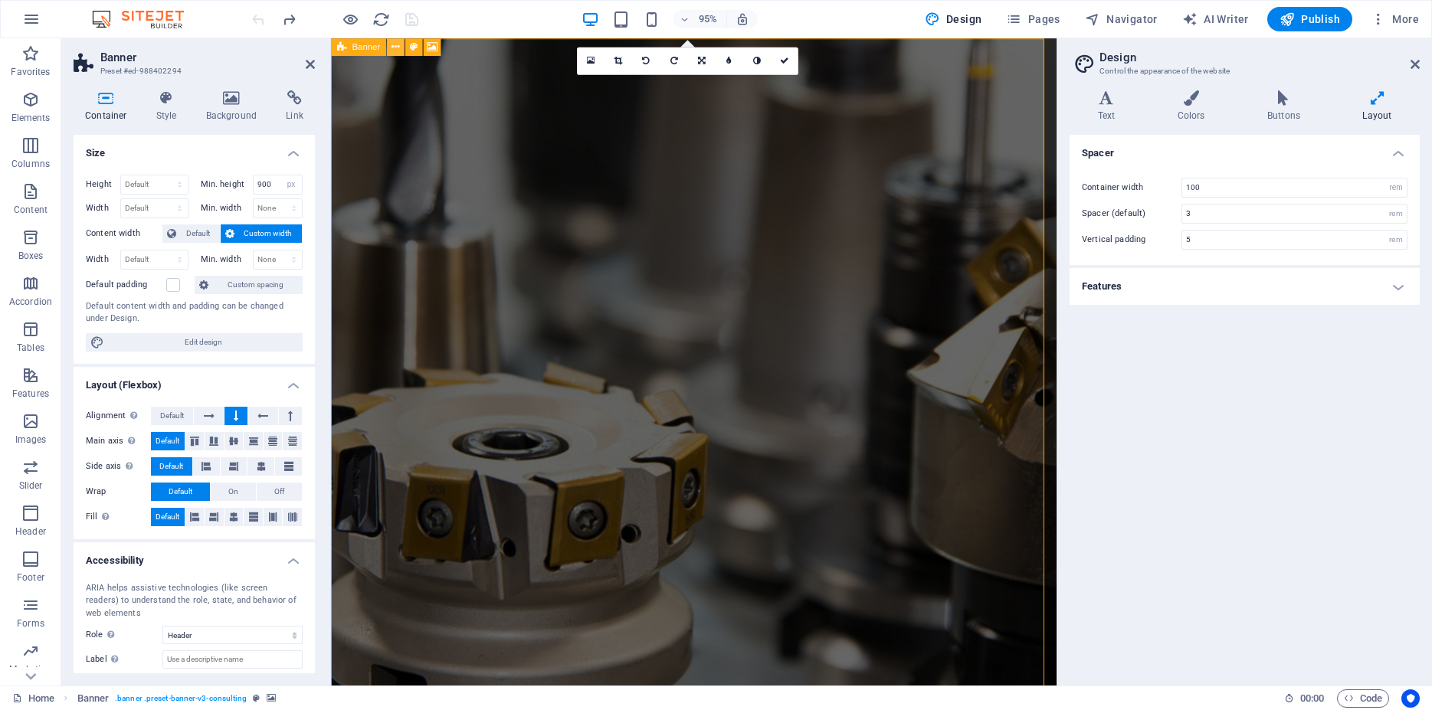
click at [395, 46] on icon at bounding box center [396, 46] width 8 height 15
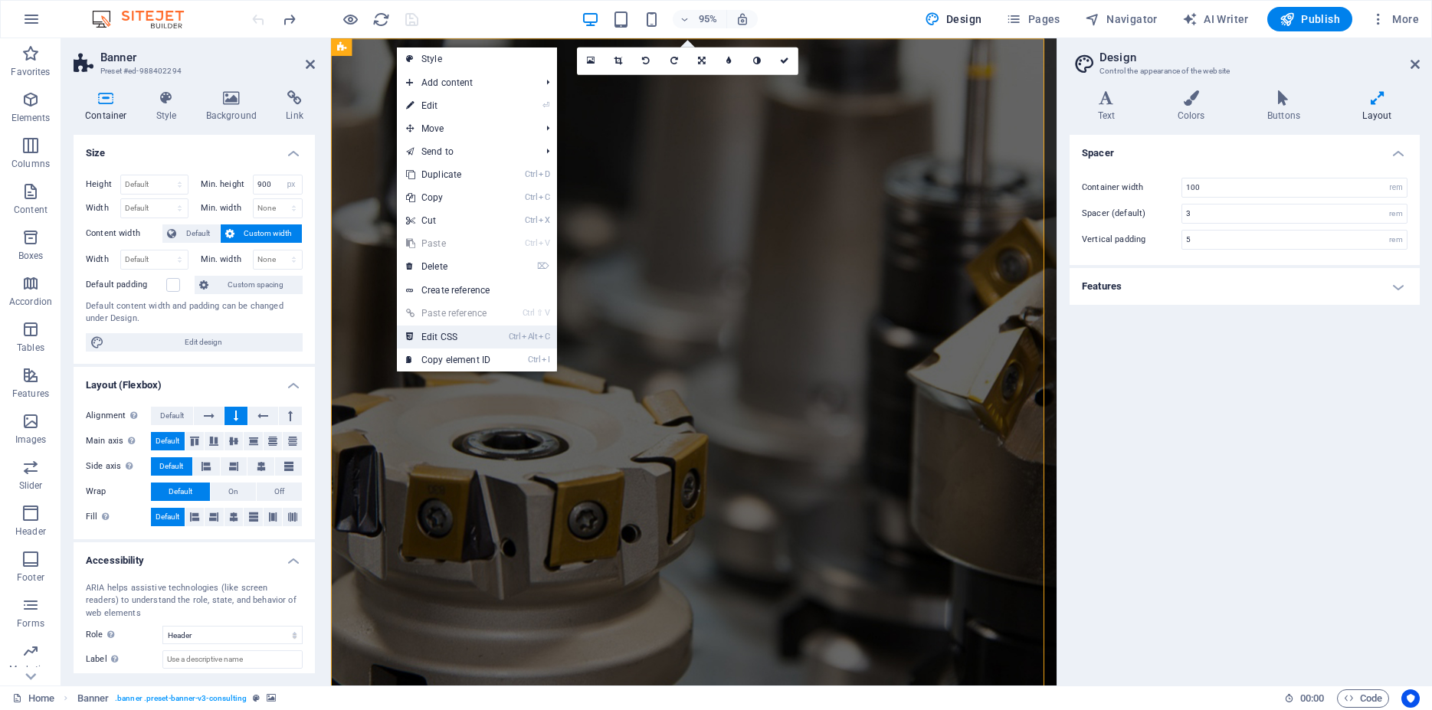
click at [483, 335] on link "Ctrl Alt C Edit CSS" at bounding box center [448, 337] width 103 height 23
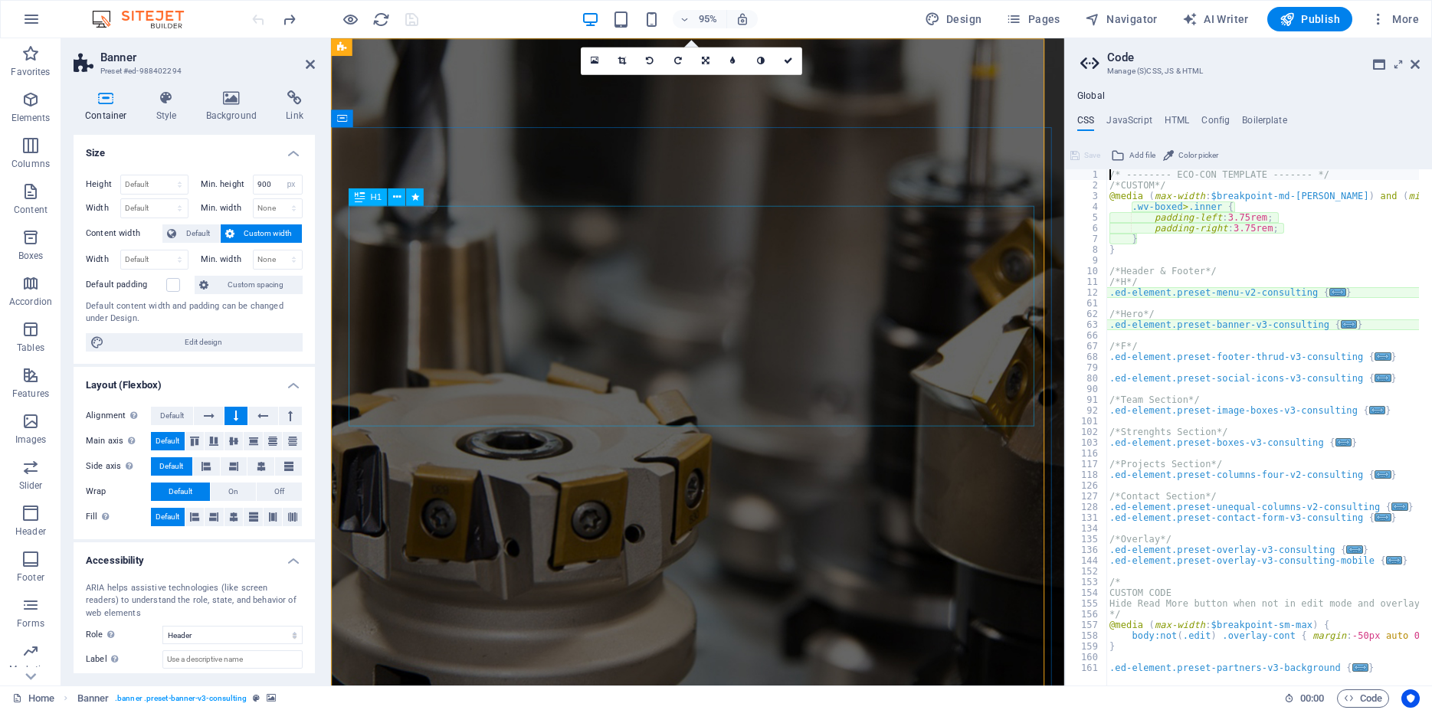
type textarea "@include banner-v3($arrow_no_label: none_default);"
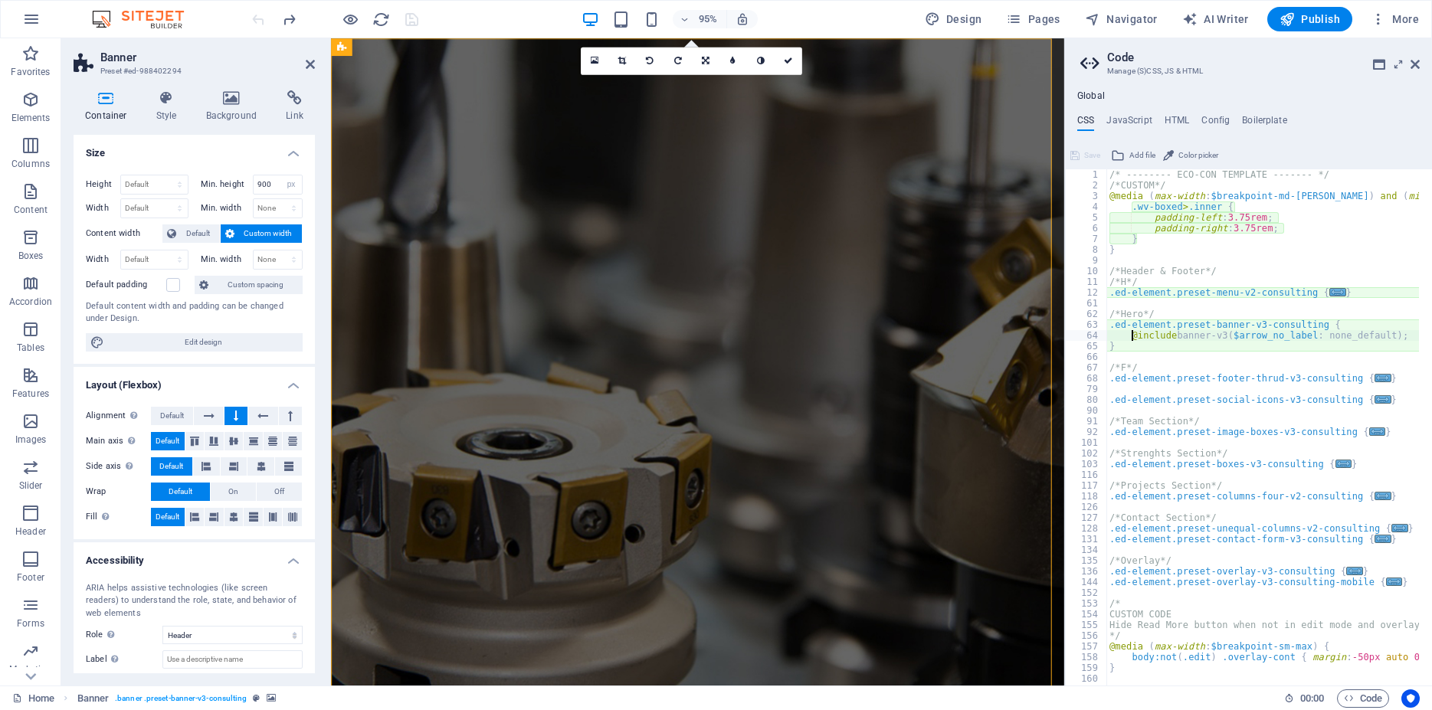
click at [1183, 114] on div "Global CSS JavaScript HTML Config Boilerplate @include banner-v3($arrow_no_labe…" at bounding box center [1248, 387] width 367 height 595
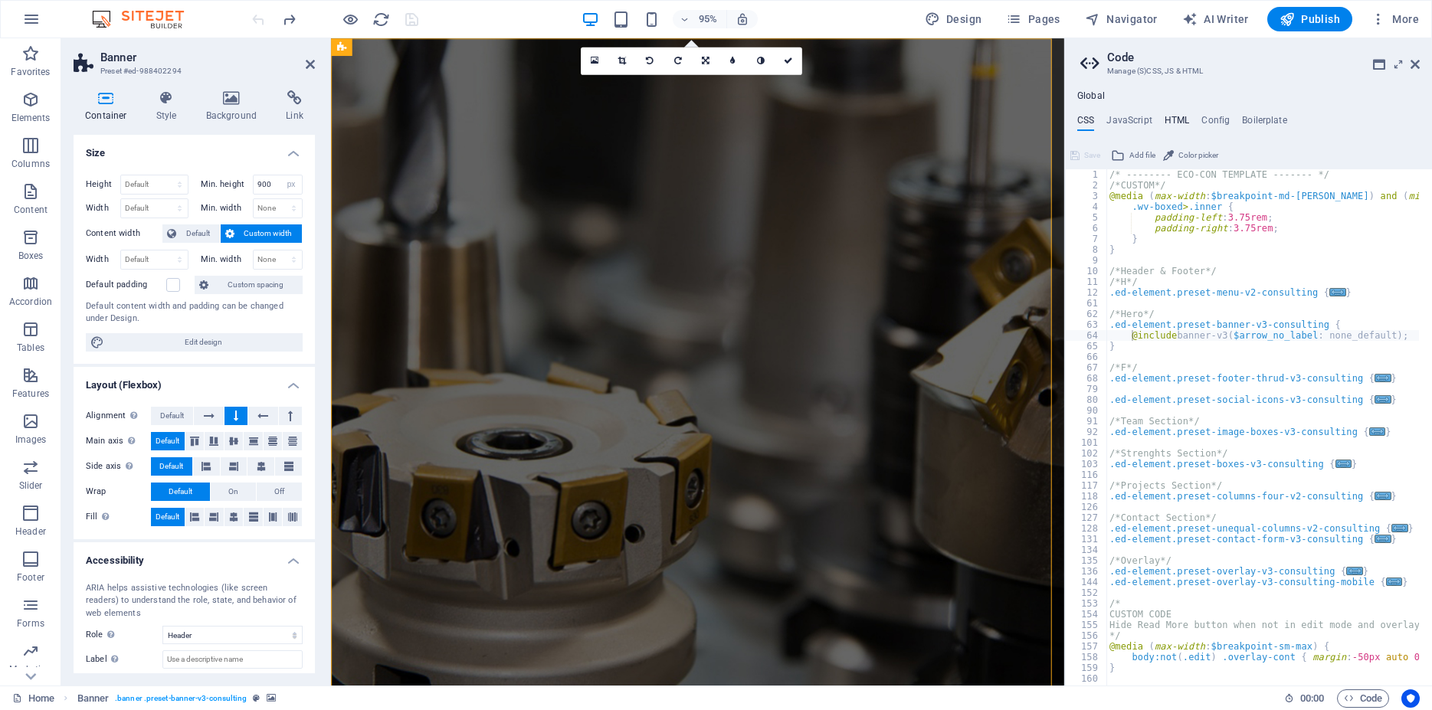
click at [1177, 120] on h4 "HTML" at bounding box center [1177, 123] width 25 height 17
type textarea "<a href="#main-content" class="wv-link-content button">Skip to main content</a>"
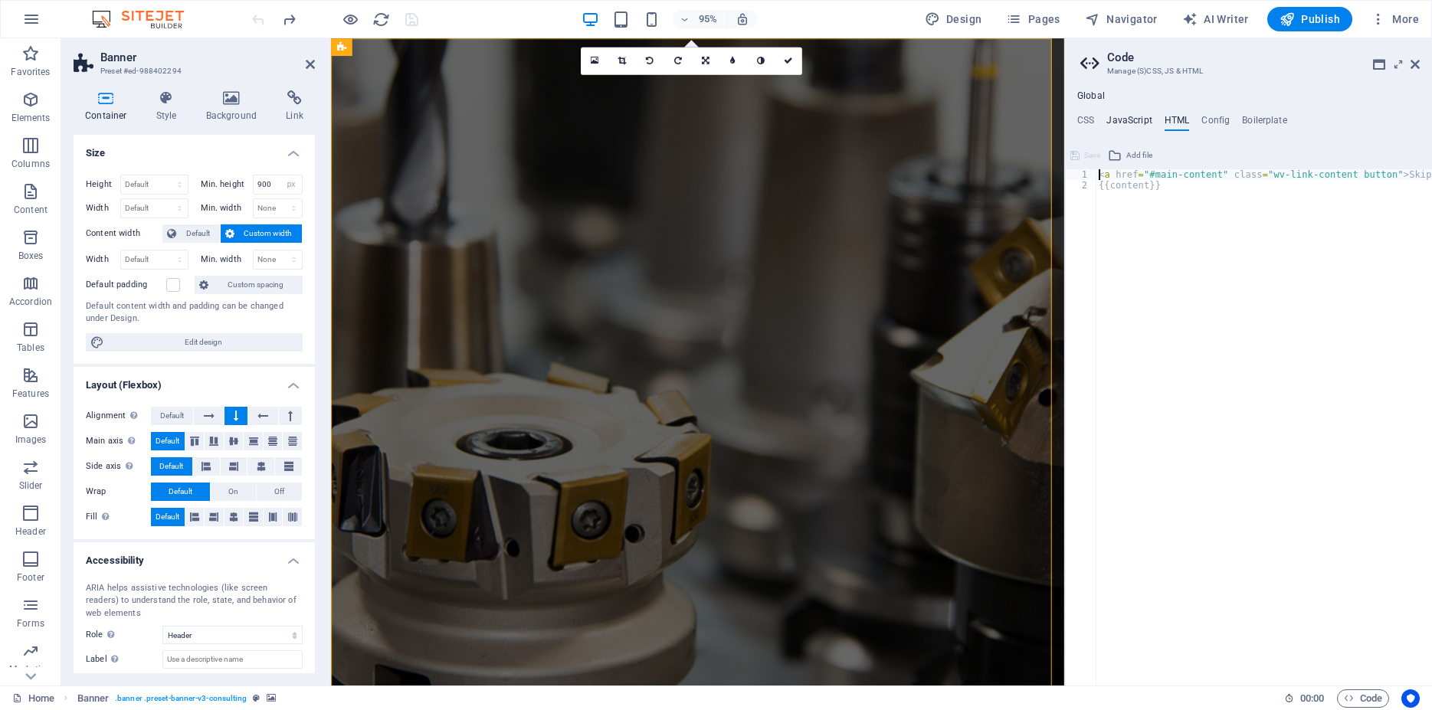
click at [1133, 123] on h4 "JavaScript" at bounding box center [1129, 123] width 45 height 17
type textarea "/* JS for preset "Menu V2" */"
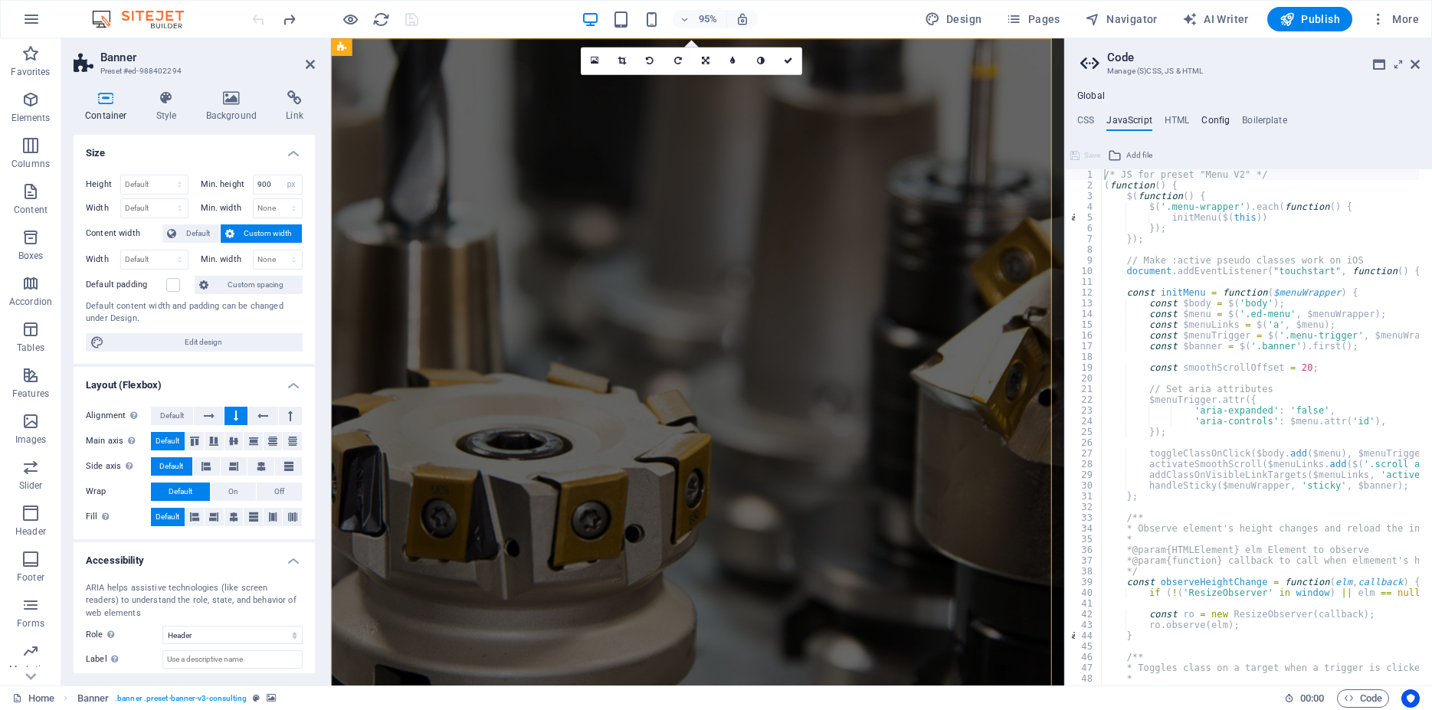
click at [1227, 121] on h4 "Config" at bounding box center [1216, 123] width 28 height 17
type textarea "$color-background: #ffffff;"
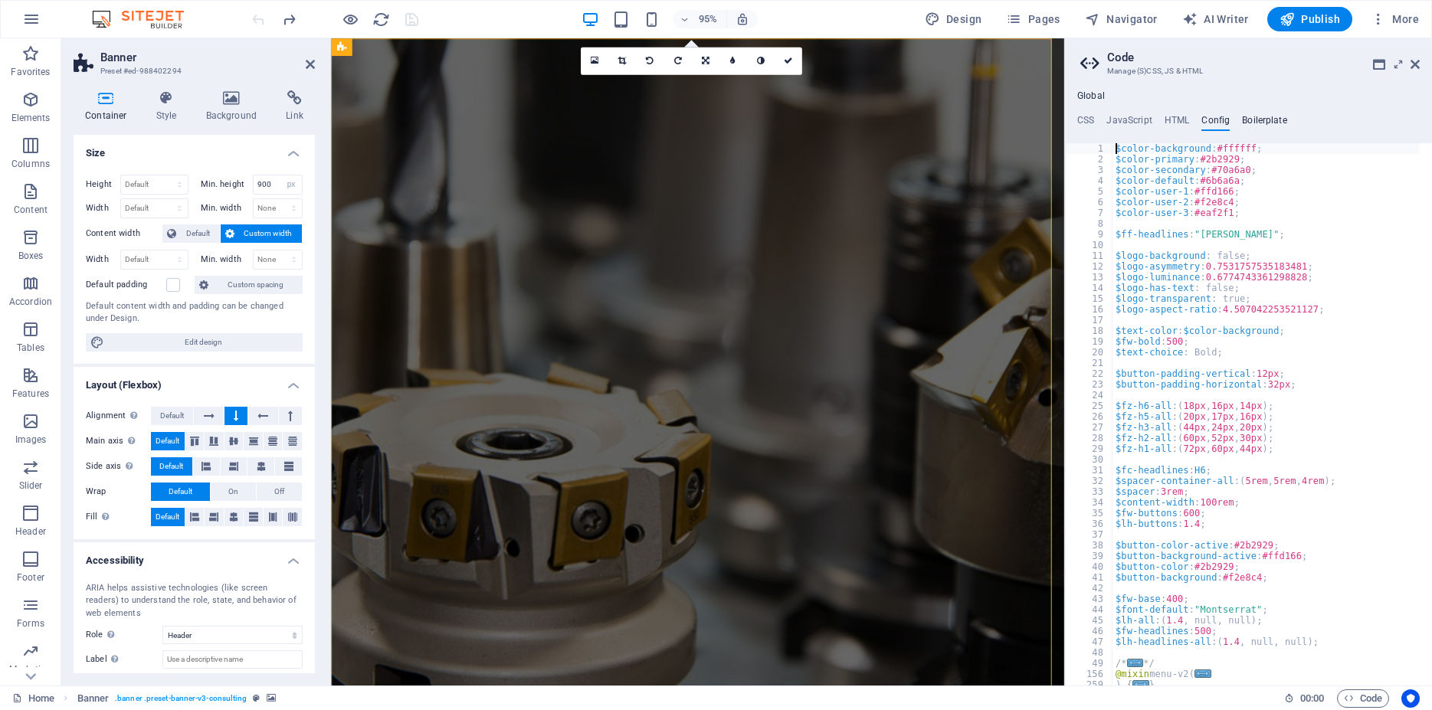
click at [1255, 119] on h4 "Boilerplate" at bounding box center [1264, 123] width 45 height 17
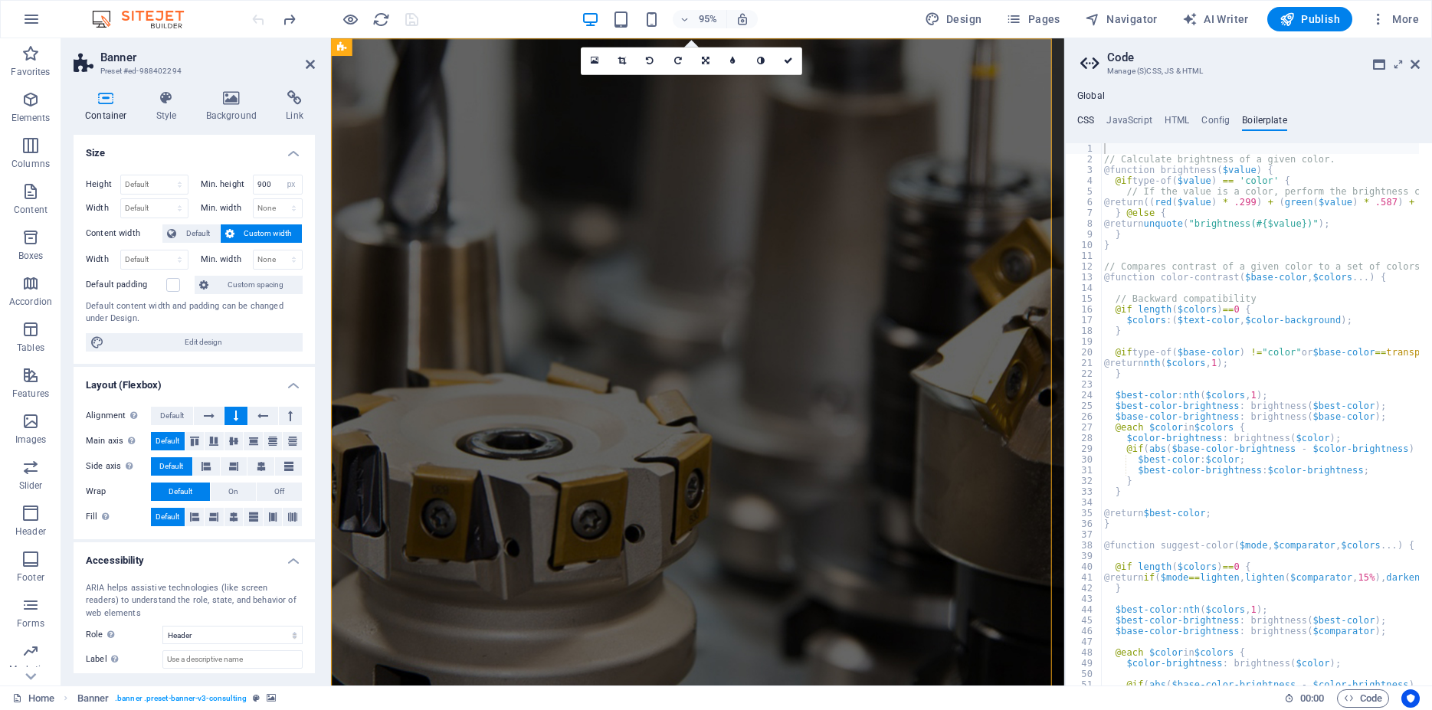
click at [1087, 120] on h4 "CSS" at bounding box center [1085, 123] width 17 height 17
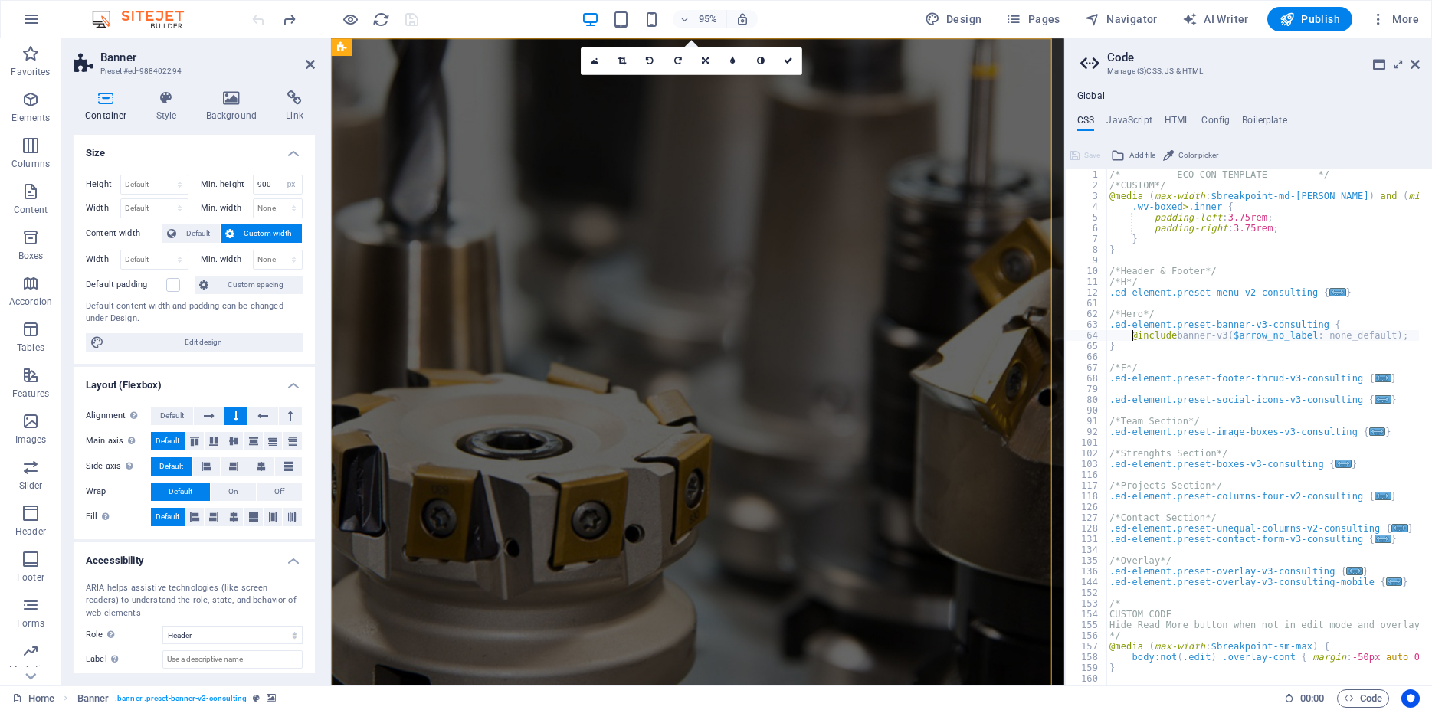
scroll to position [22, 0]
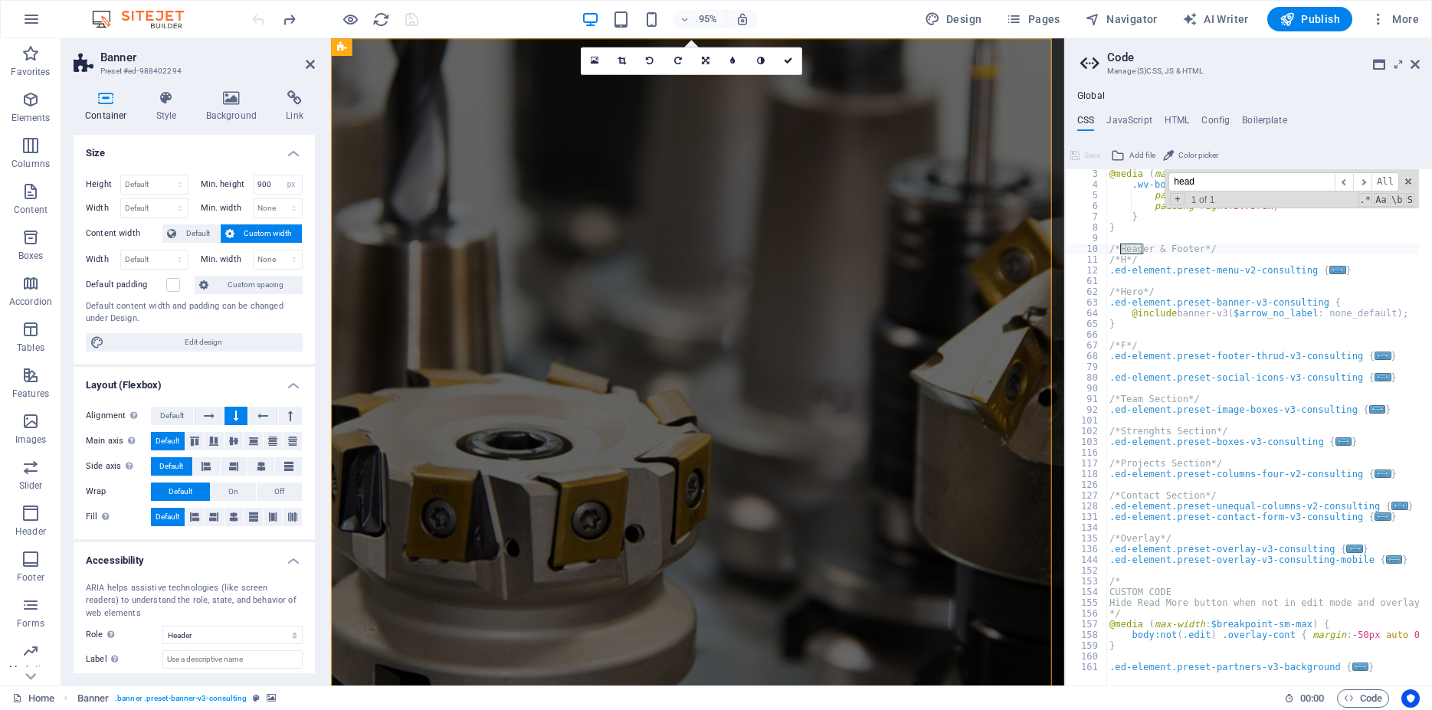
type input "head"
click at [1144, 278] on div "@media ( max-width : $breakpoint-md-max ) and ( min-width : $breakpoint-sm ) { …" at bounding box center [1315, 431] width 416 height 525
paste textarea "<meta name="google-site-verification" content="JZn4ZOYVSQhFpycgzsB149bteqijbYEY…"
type textarea "<meta name="google-site-verification" content="JZn4ZOYVSQhFpycgzsB149bteqijbYEY…"
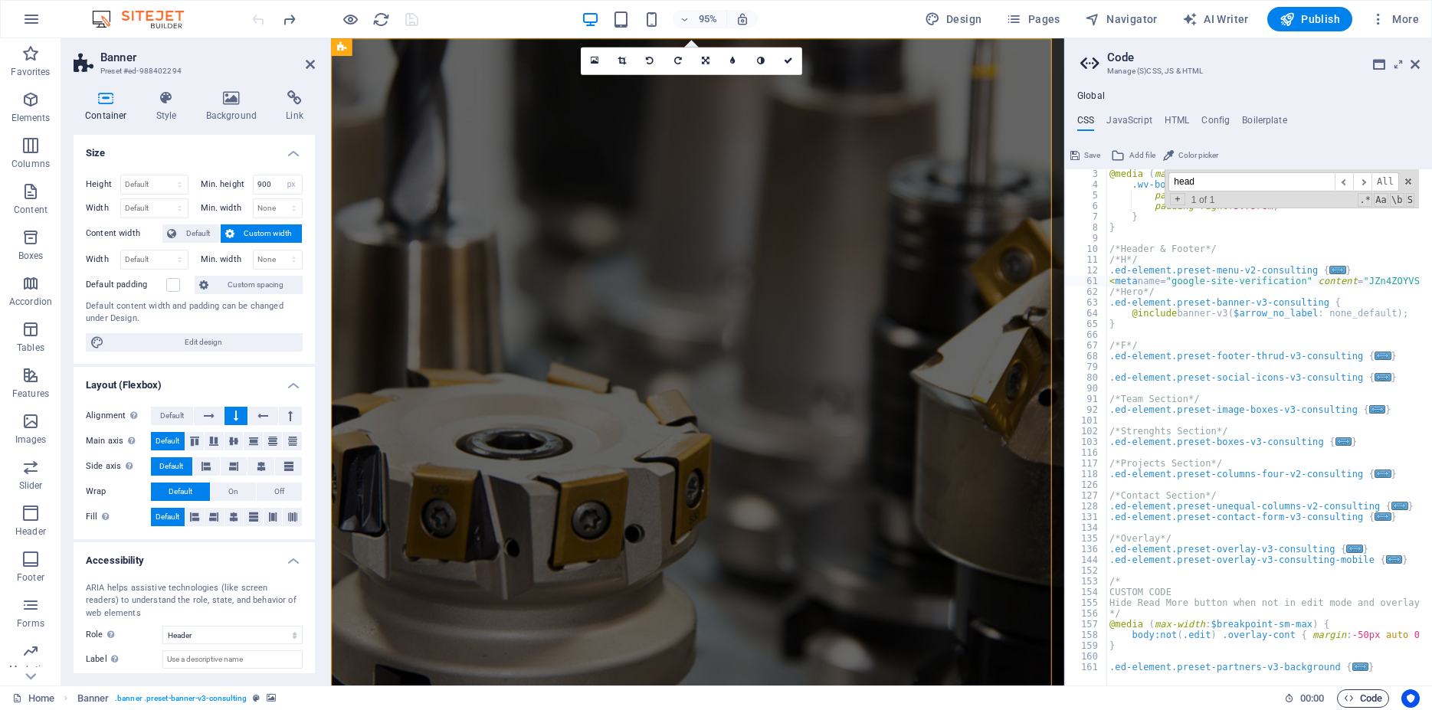
click at [1368, 706] on span "Code" at bounding box center [1363, 699] width 38 height 18
click at [1419, 66] on icon at bounding box center [1415, 64] width 9 height 12
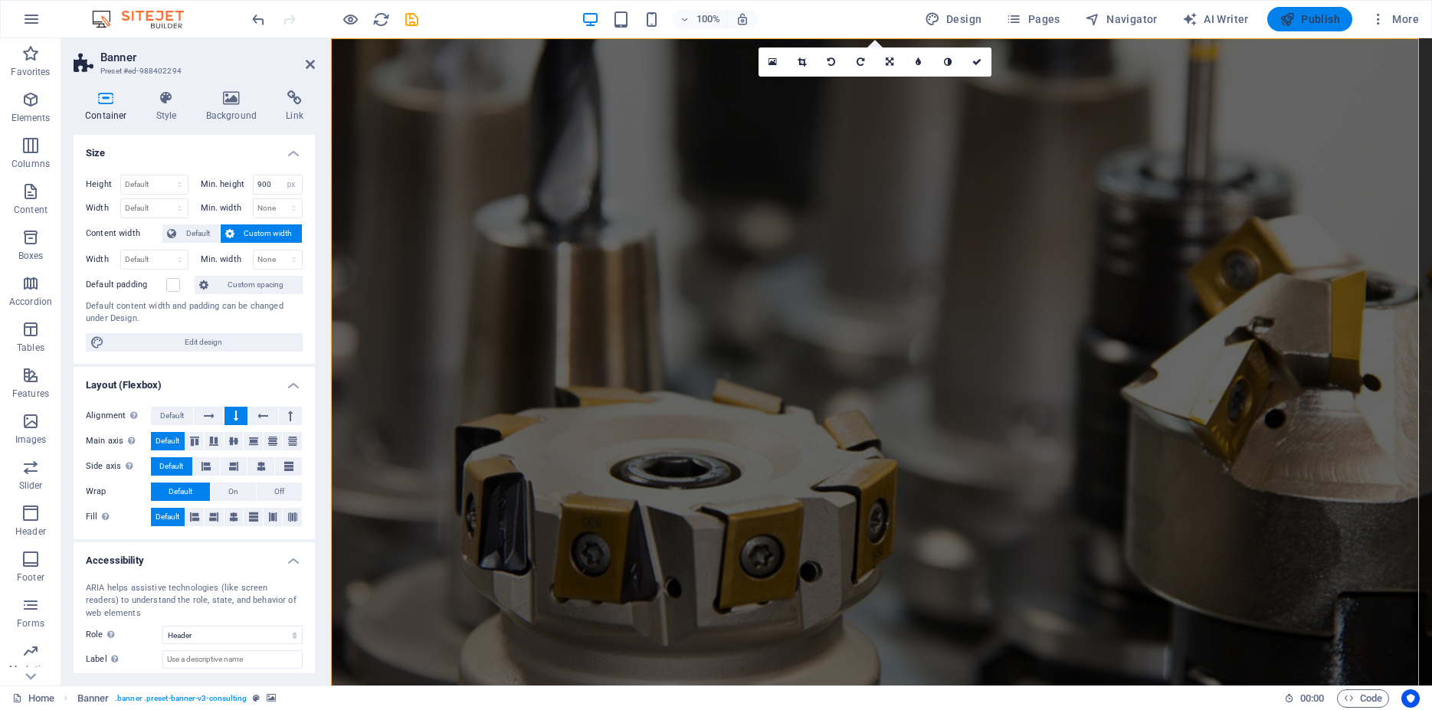
click at [1321, 20] on span "Publish" at bounding box center [1310, 18] width 61 height 15
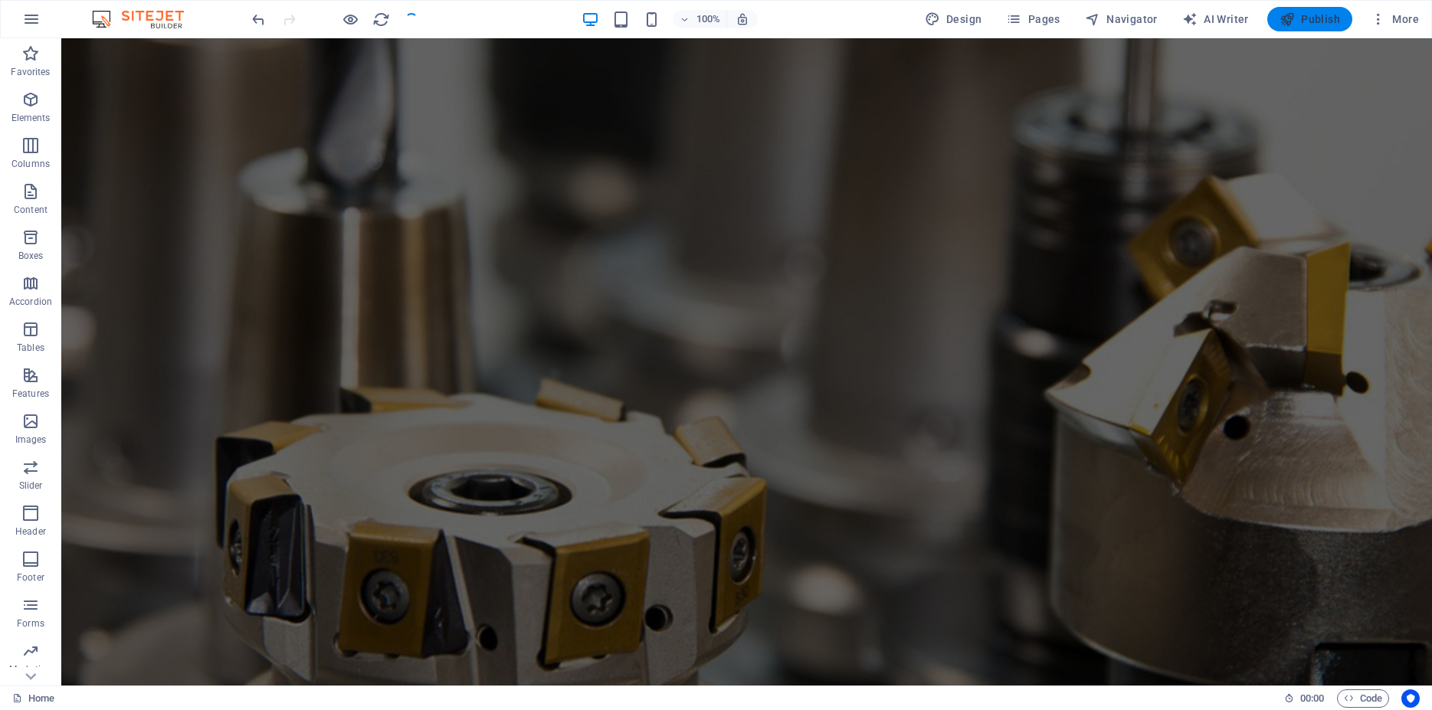
click at [1321, 20] on span "Publish" at bounding box center [1310, 18] width 61 height 15
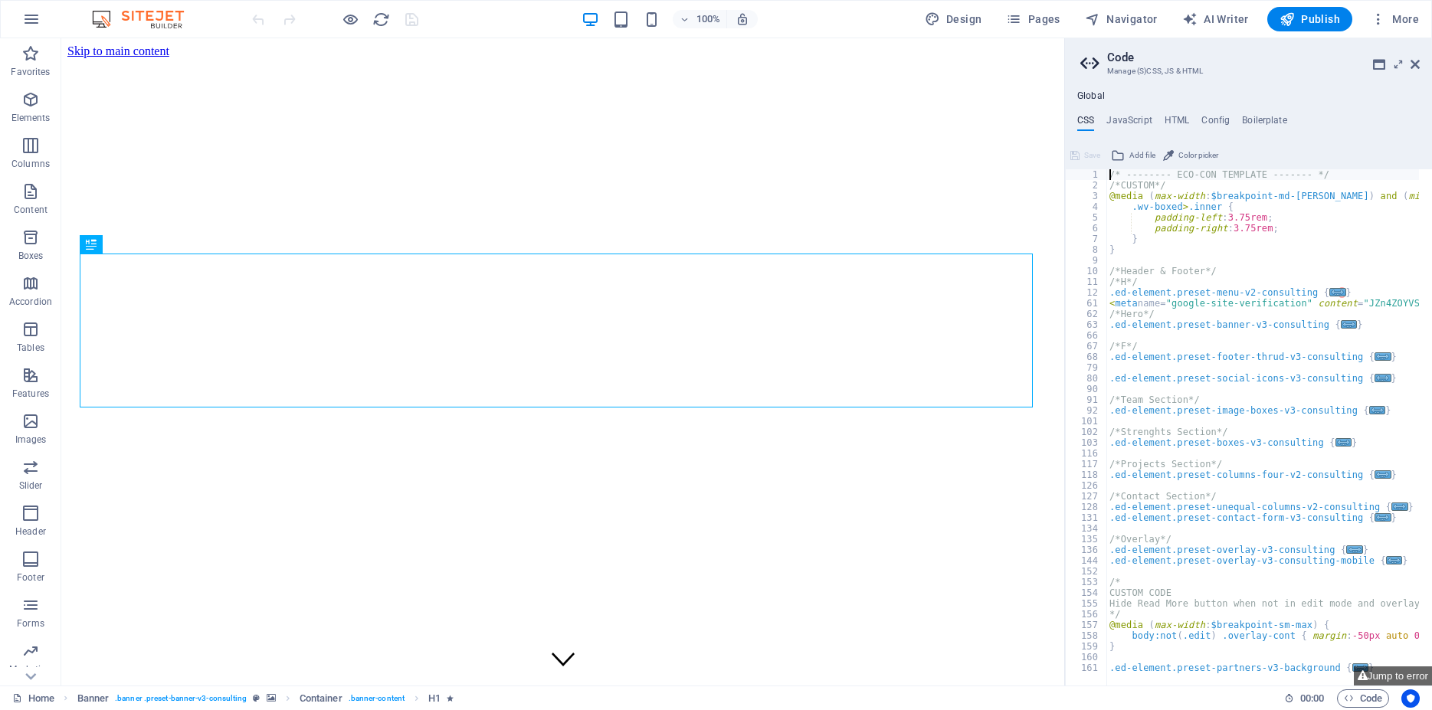
type textarea "/* -------- ECO-CON TEMPLATE ------- */"
click at [1415, 67] on icon at bounding box center [1415, 64] width 9 height 12
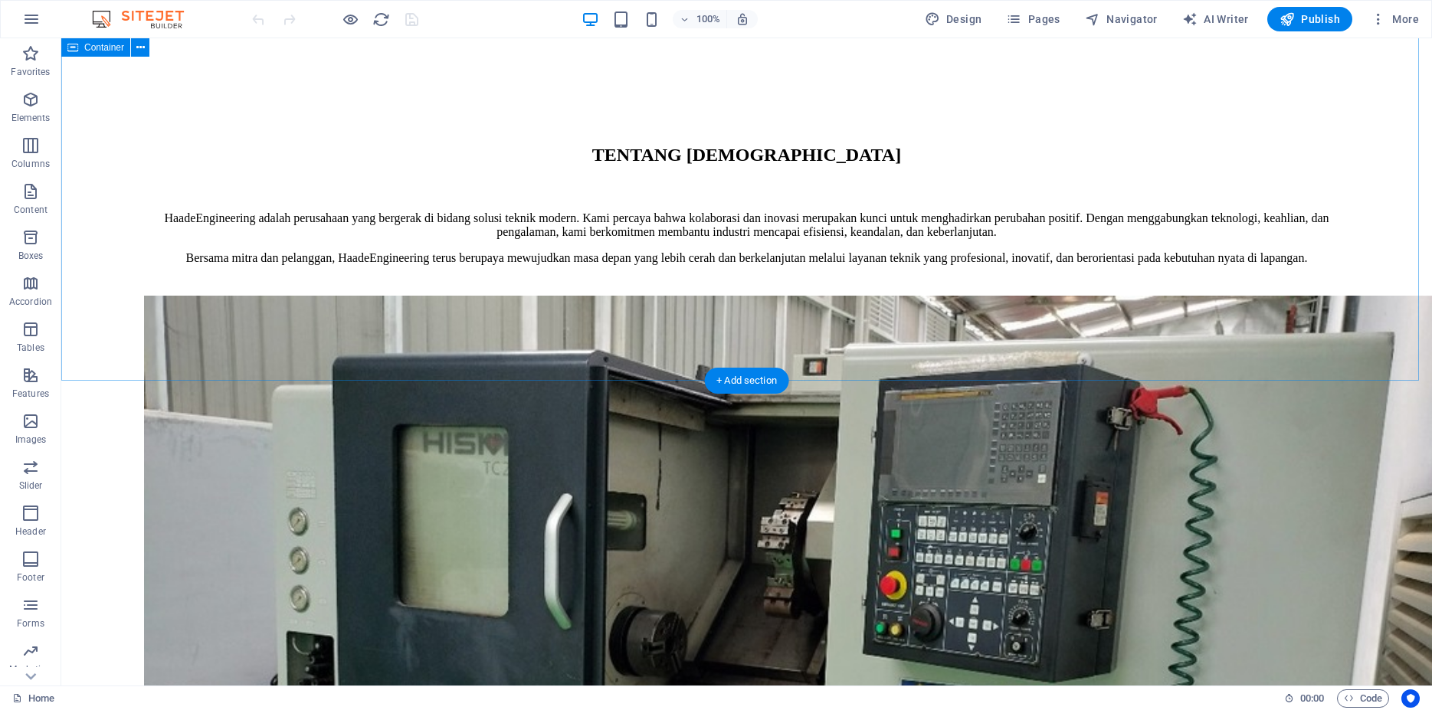
scroll to position [1329, 0]
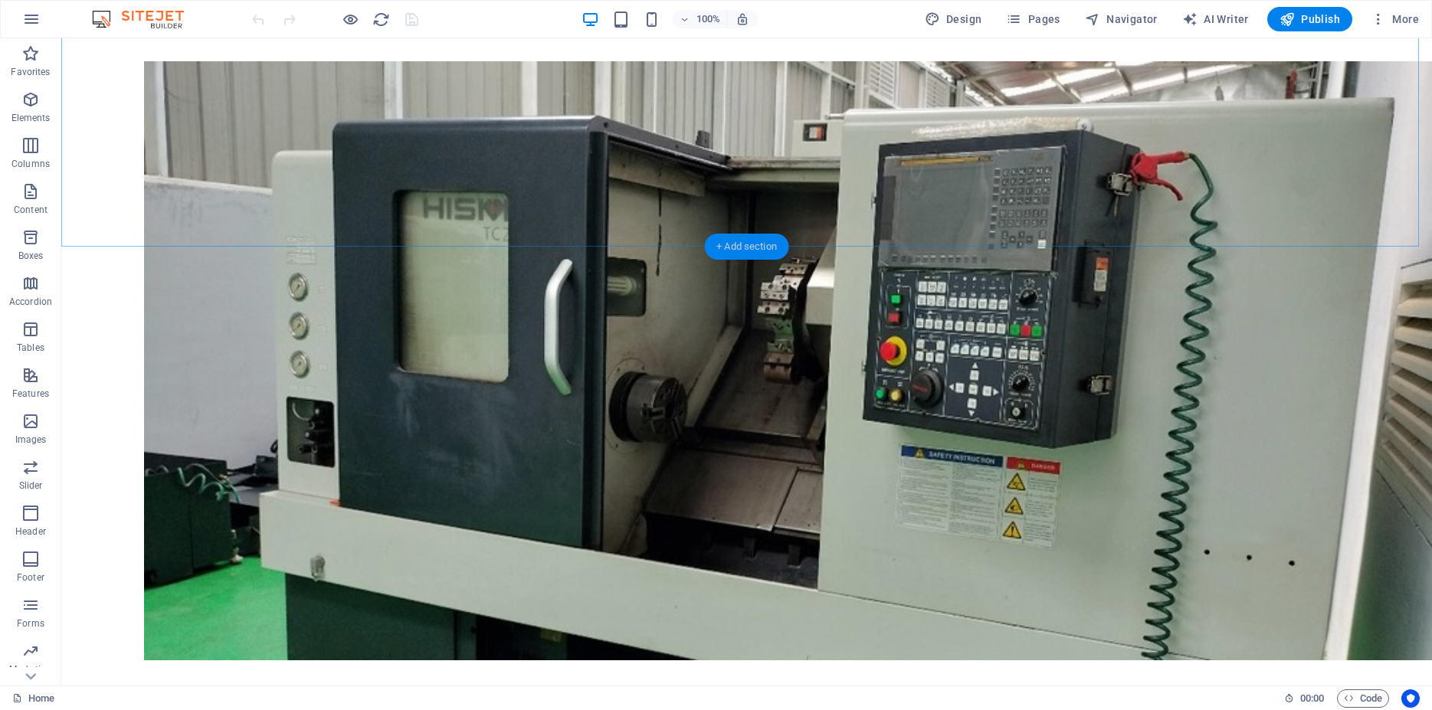
click at [753, 244] on div "+ Add section" at bounding box center [746, 247] width 85 height 26
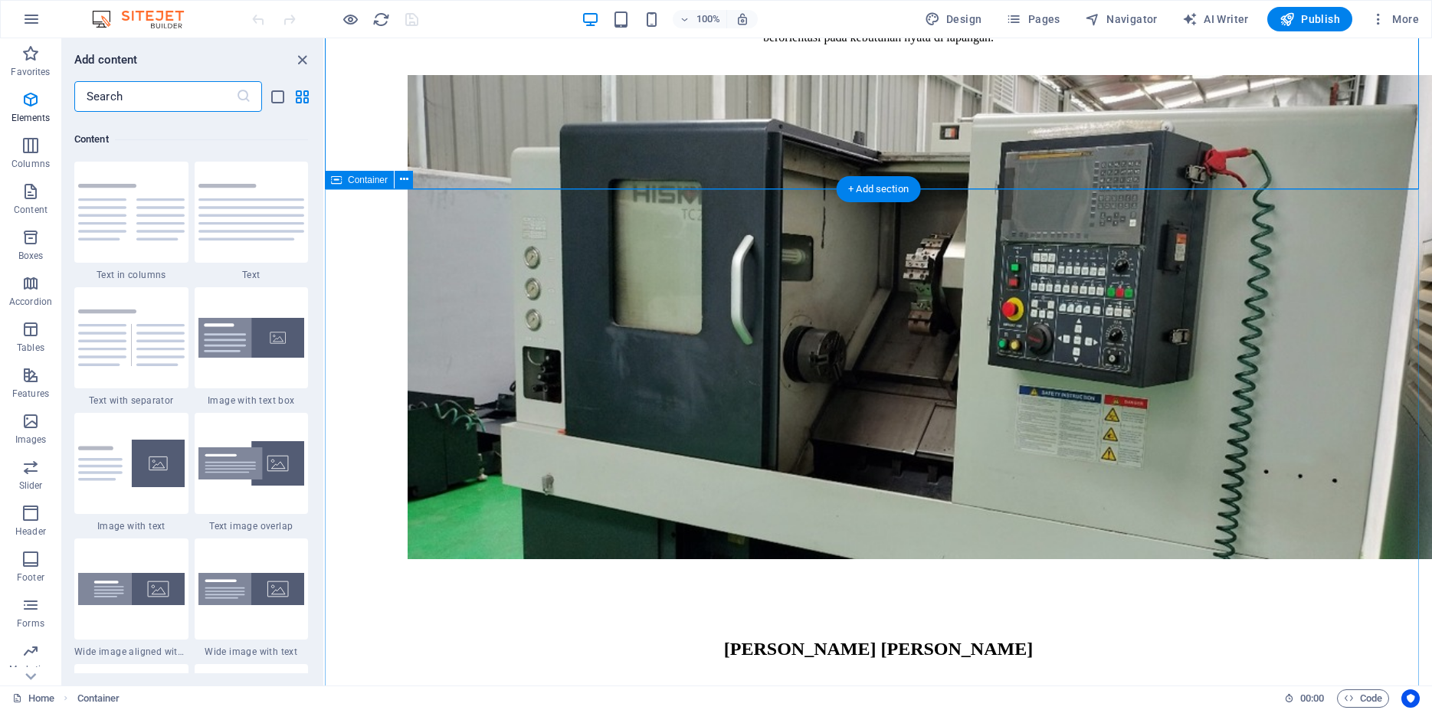
scroll to position [2681, 0]
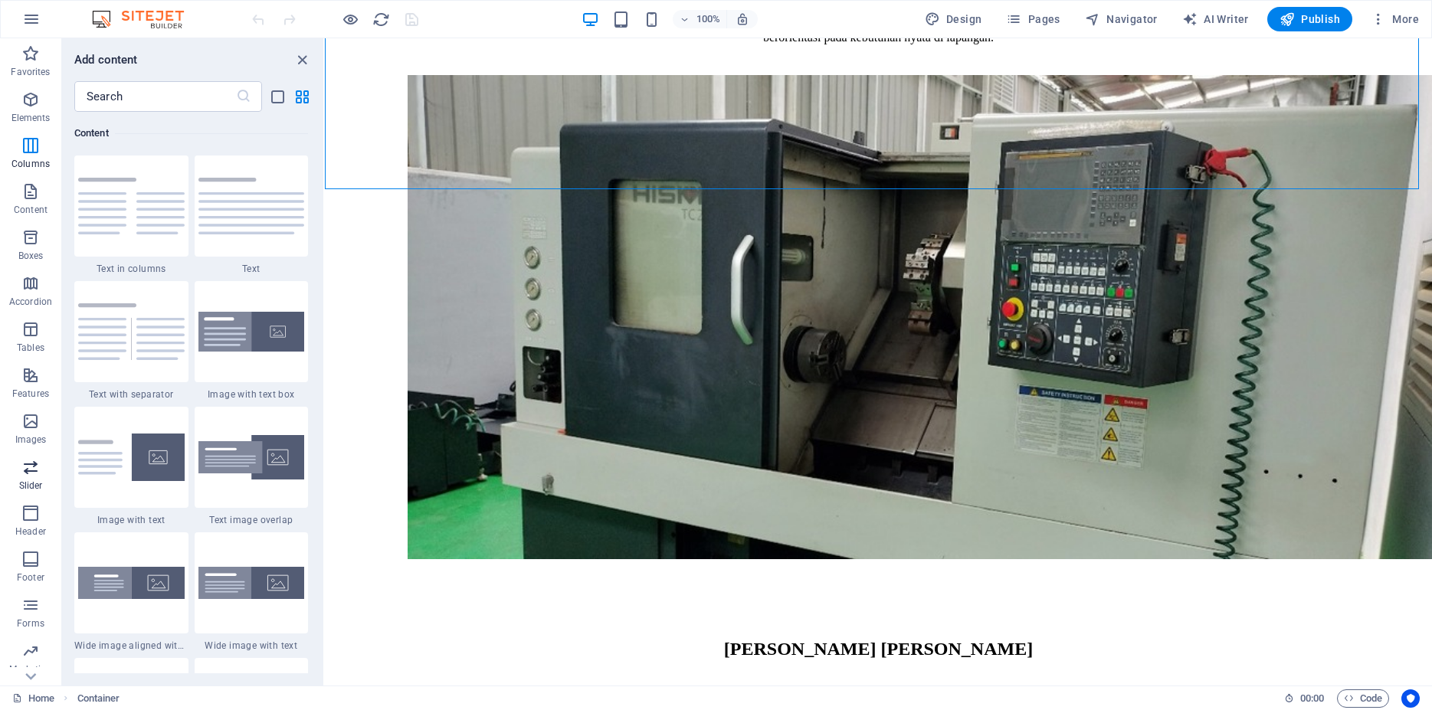
click at [41, 477] on span "Slider" at bounding box center [30, 476] width 61 height 37
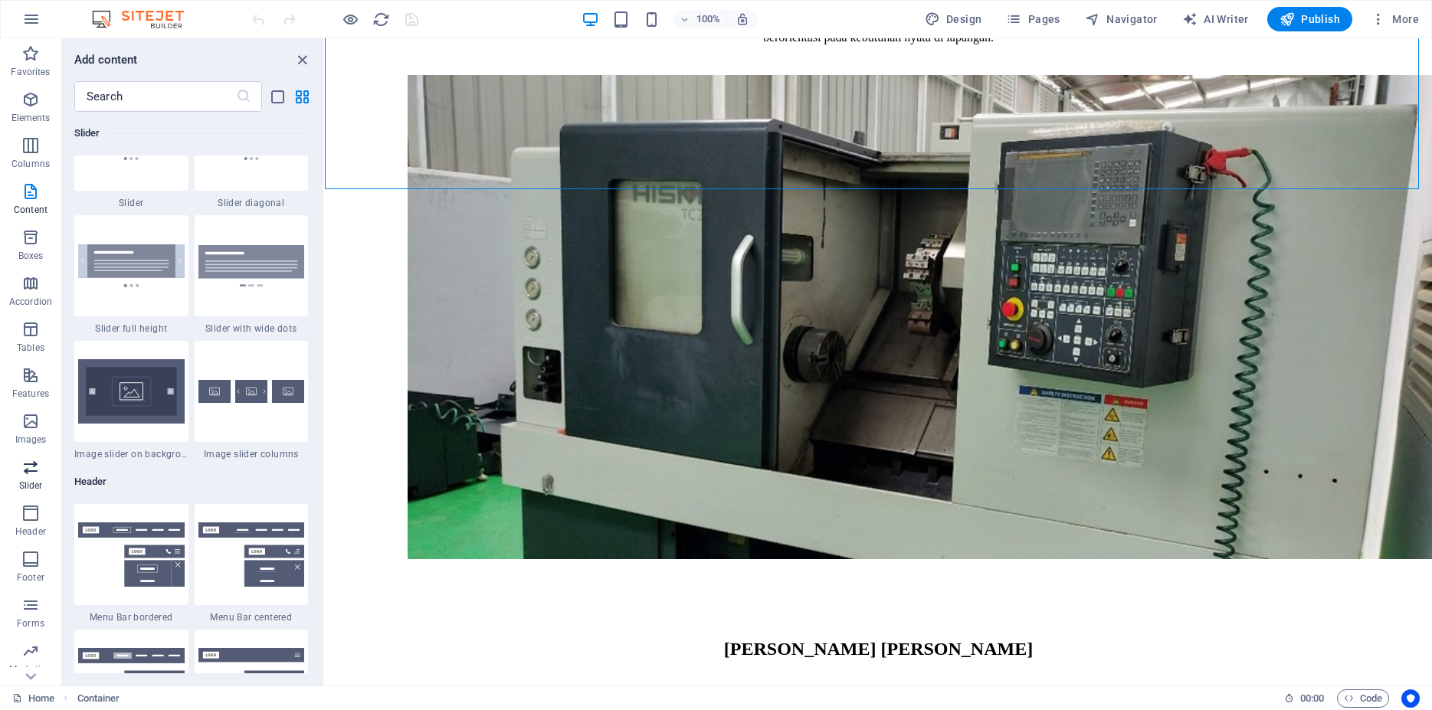
scroll to position [8879, 0]
click at [147, 50] on img at bounding box center [131, 14] width 107 height 71
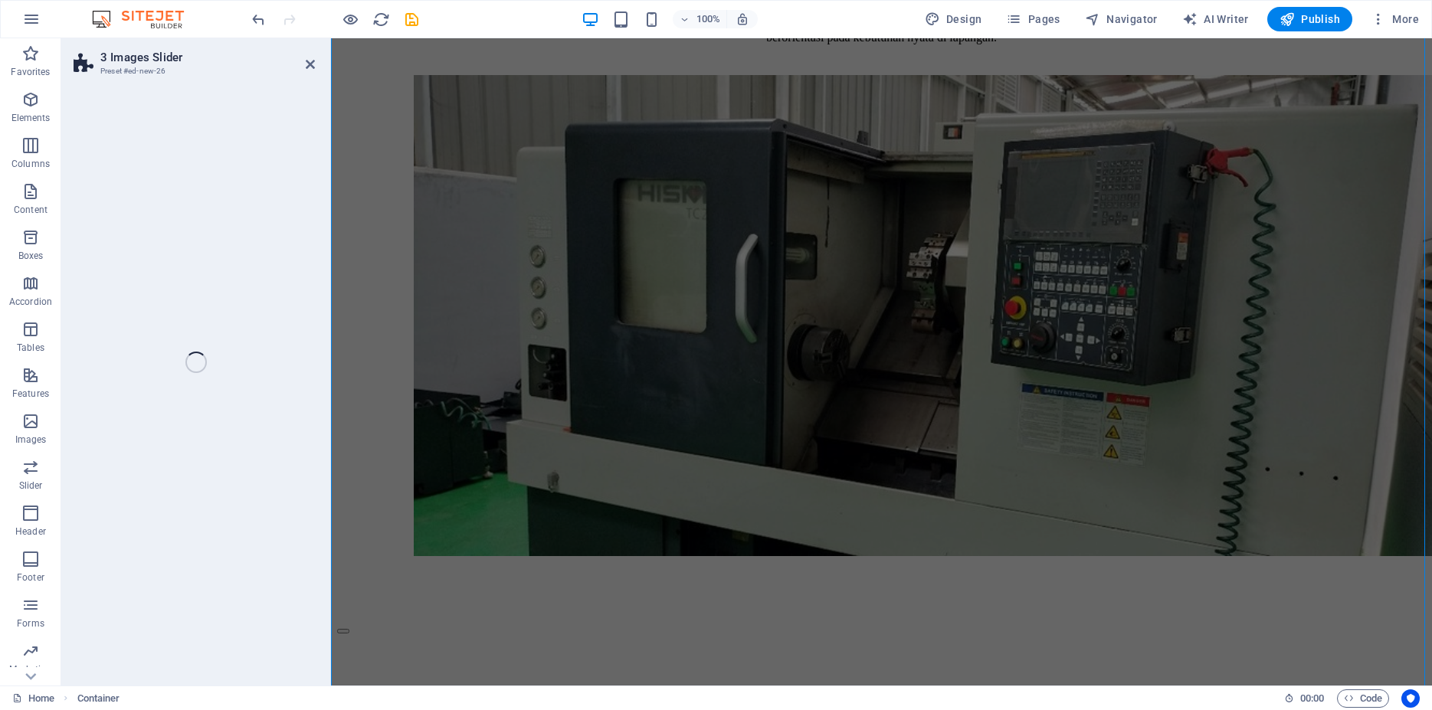
scroll to position [1339, 0]
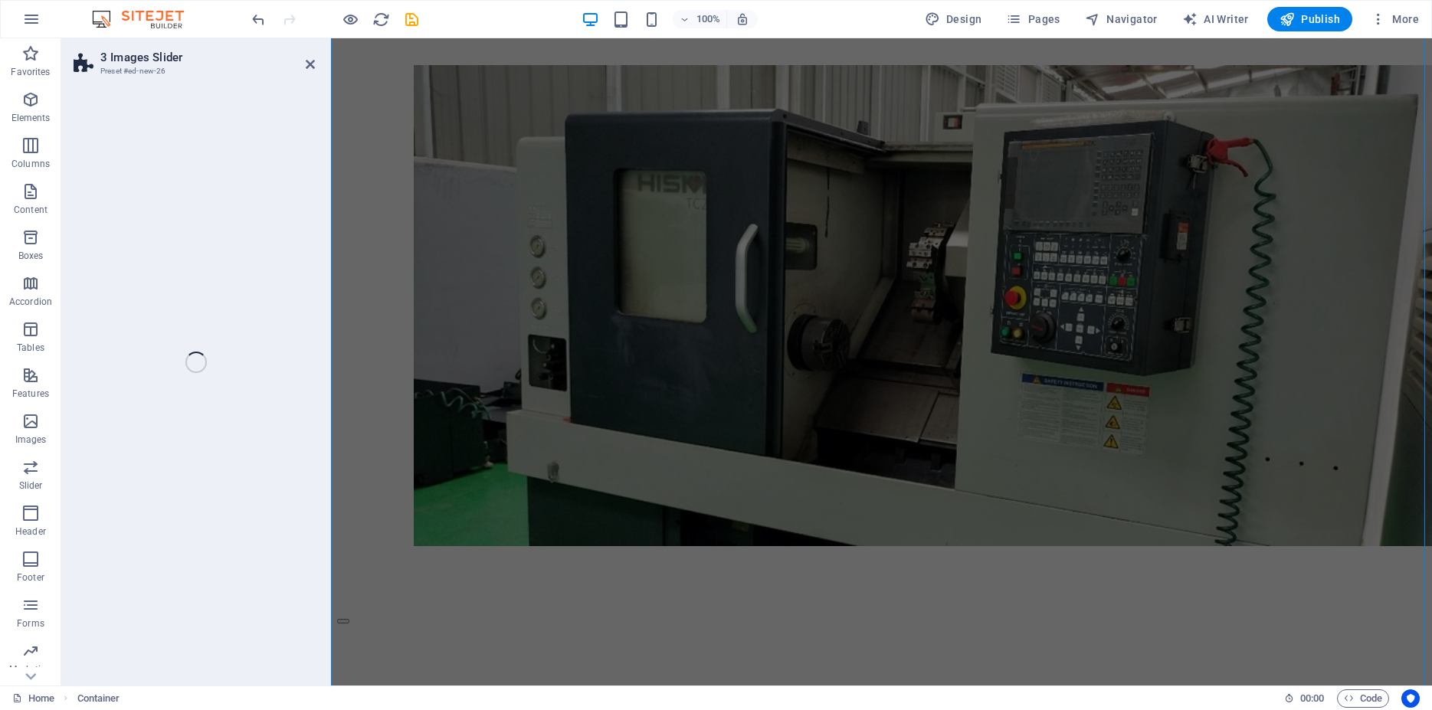
select select "rem"
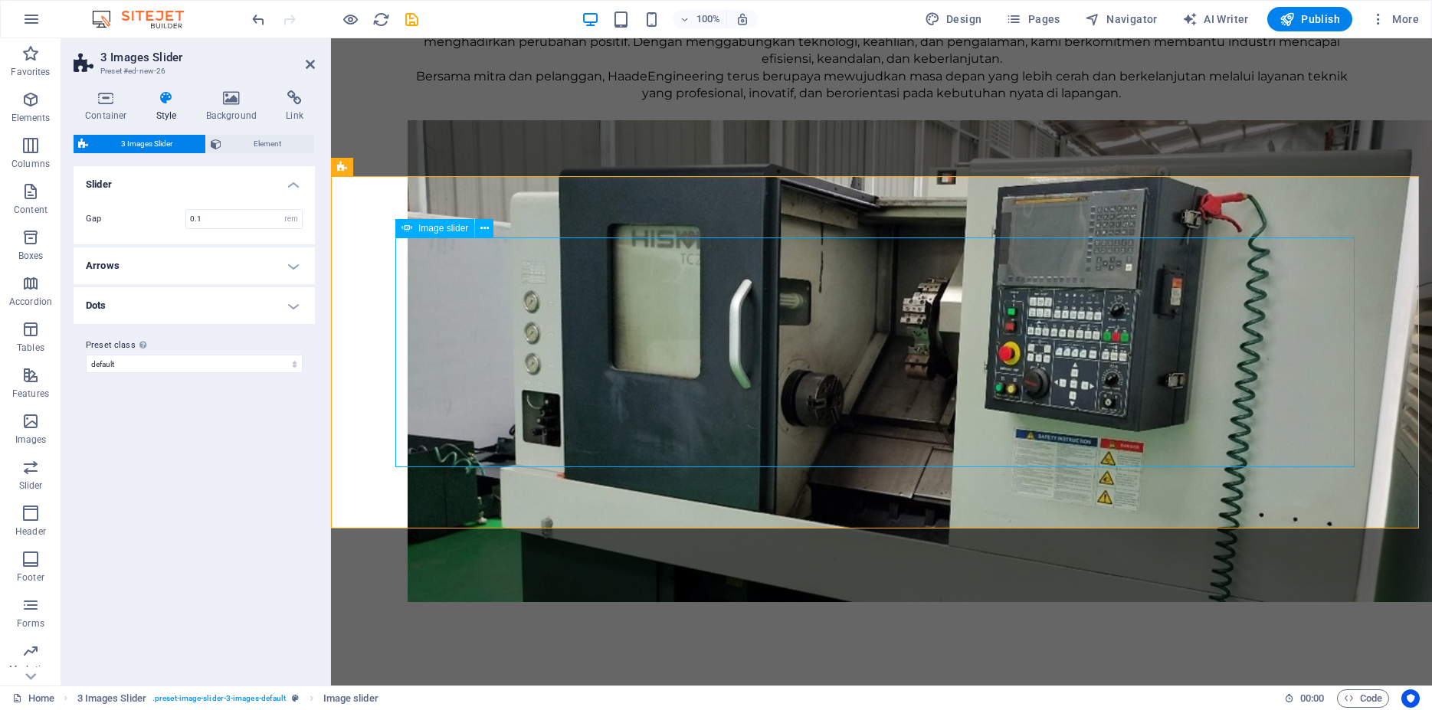
click at [486, 232] on icon at bounding box center [484, 229] width 8 height 16
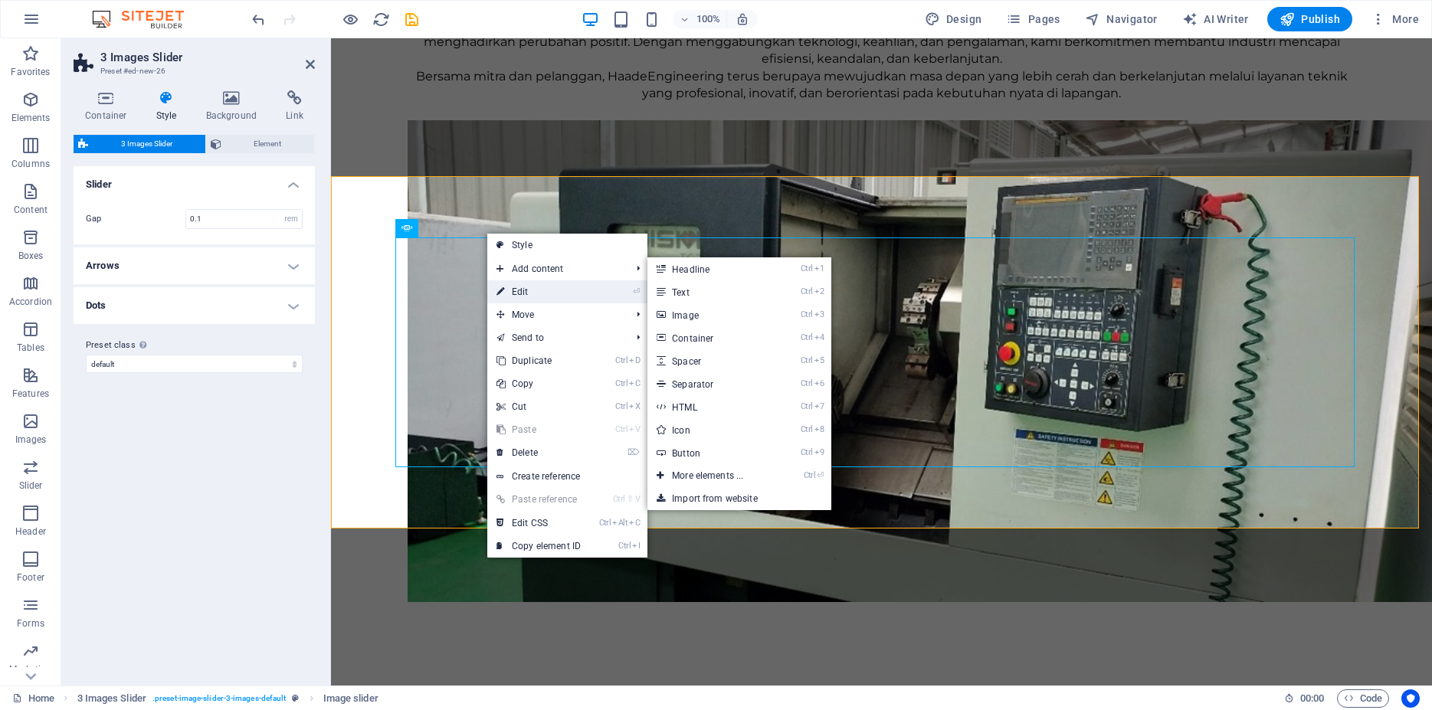
click at [523, 293] on link "⏎ Edit" at bounding box center [538, 291] width 103 height 23
select select "px"
select select "ms"
select select "s"
select select "progressive"
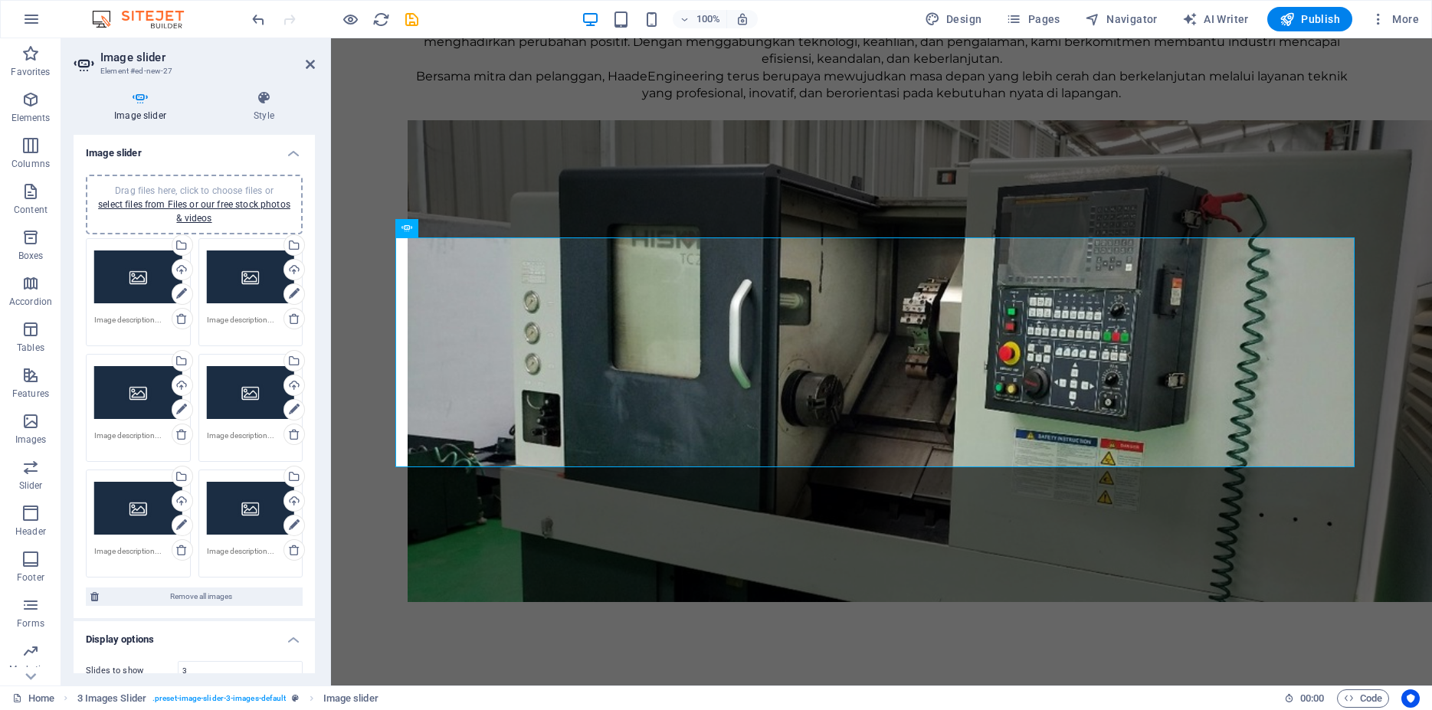
click at [124, 282] on div "Drag files here, click to choose files or select files from Files or our free s…" at bounding box center [138, 277] width 88 height 61
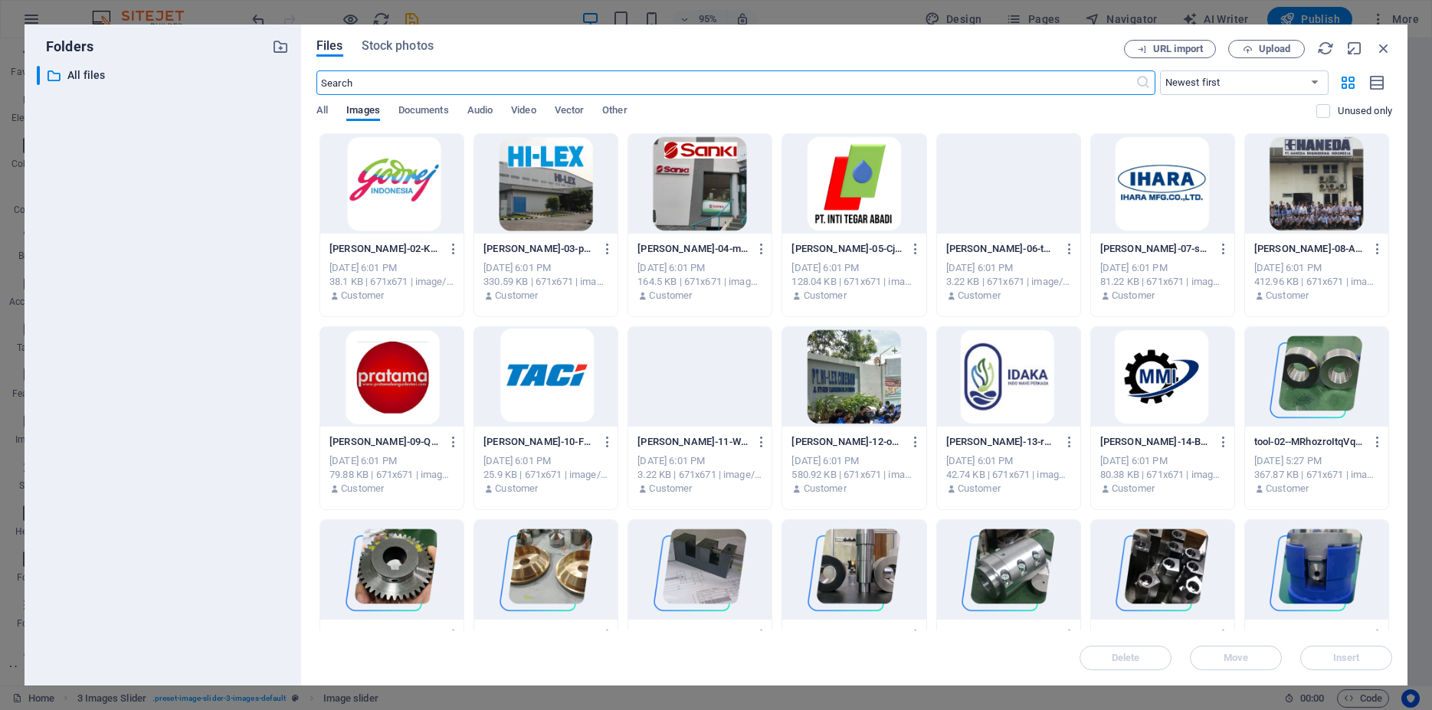
click at [436, 174] on div at bounding box center [391, 184] width 143 height 100
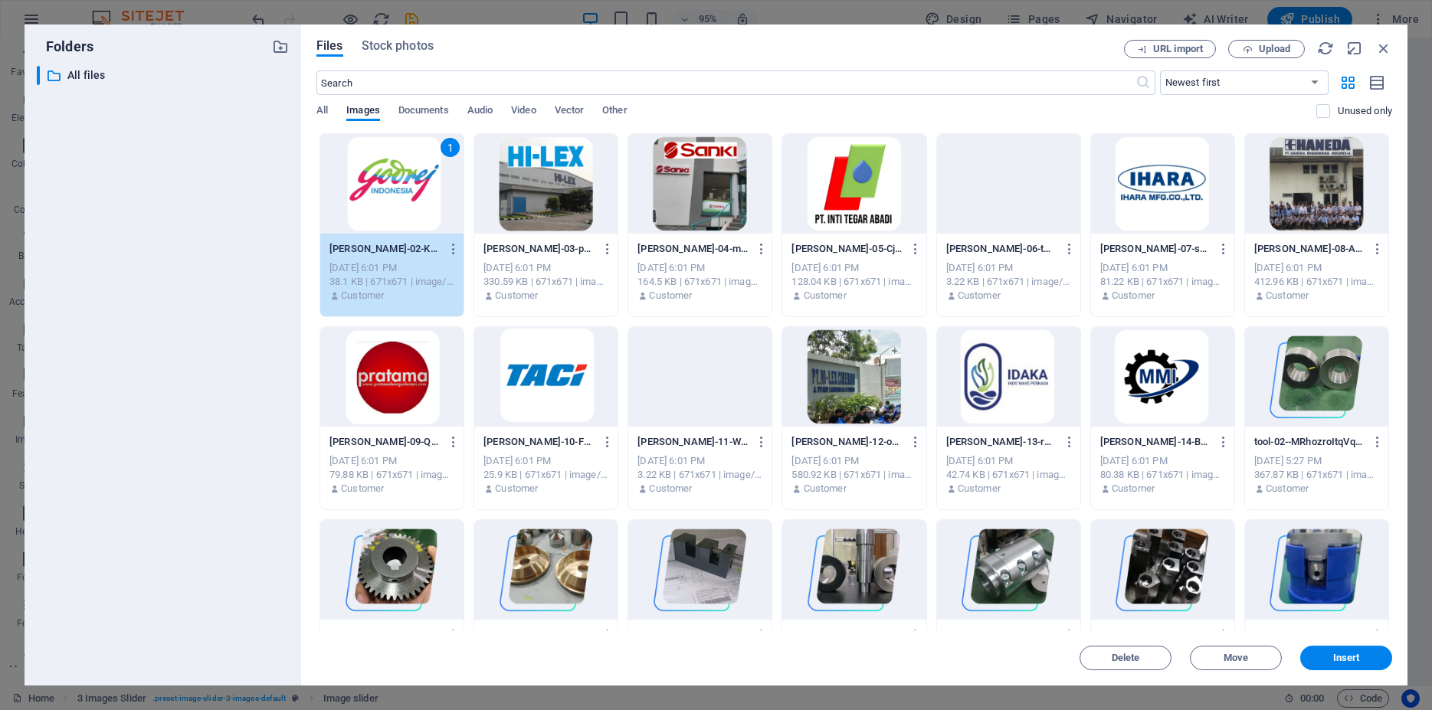
click at [576, 202] on div at bounding box center [545, 184] width 143 height 100
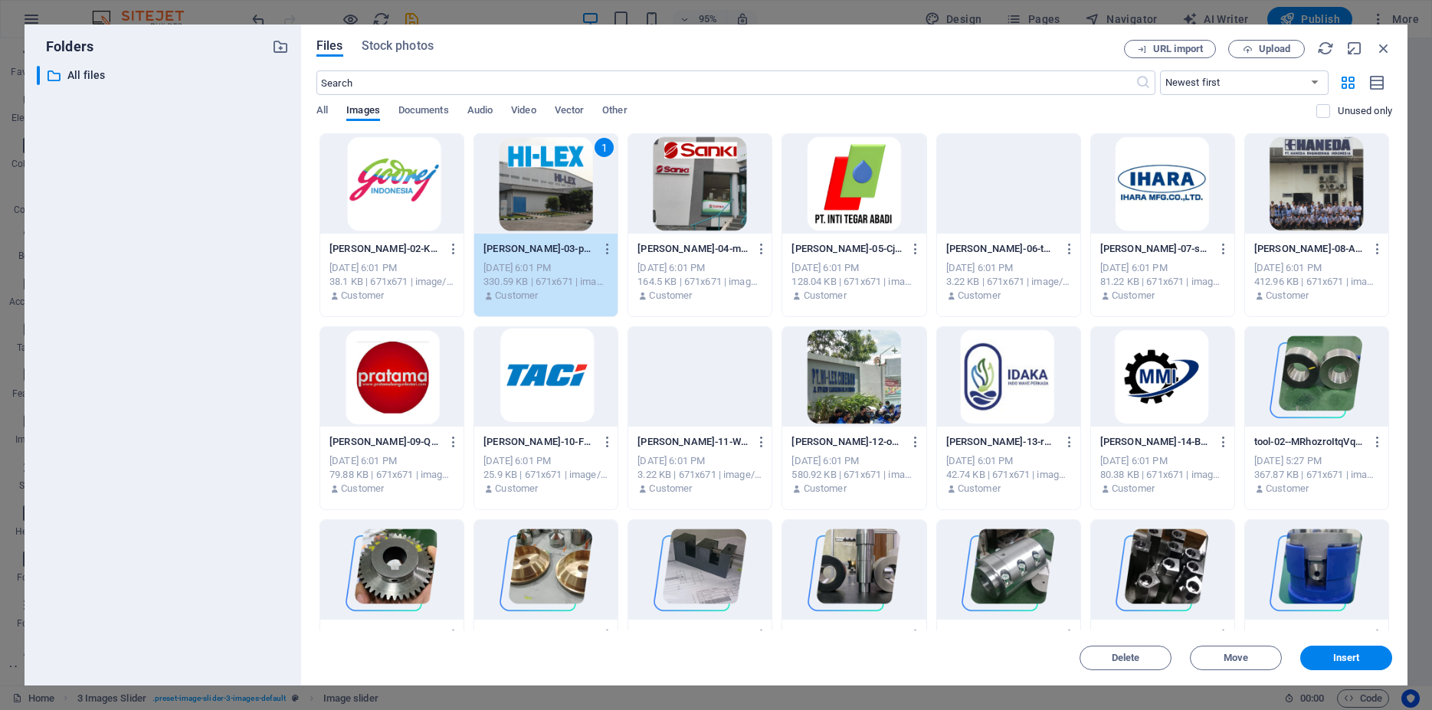
click at [421, 210] on div at bounding box center [391, 184] width 143 height 100
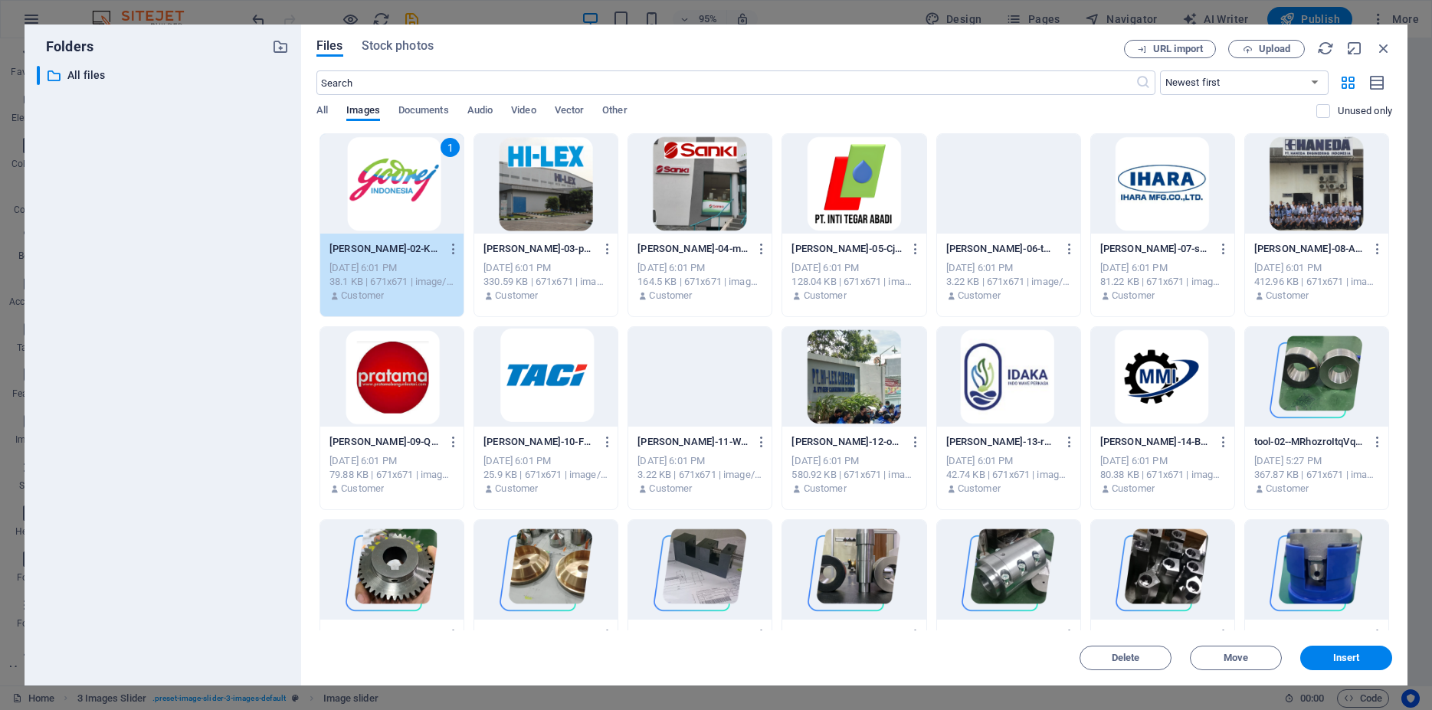
click at [421, 210] on div "1" at bounding box center [391, 184] width 143 height 100
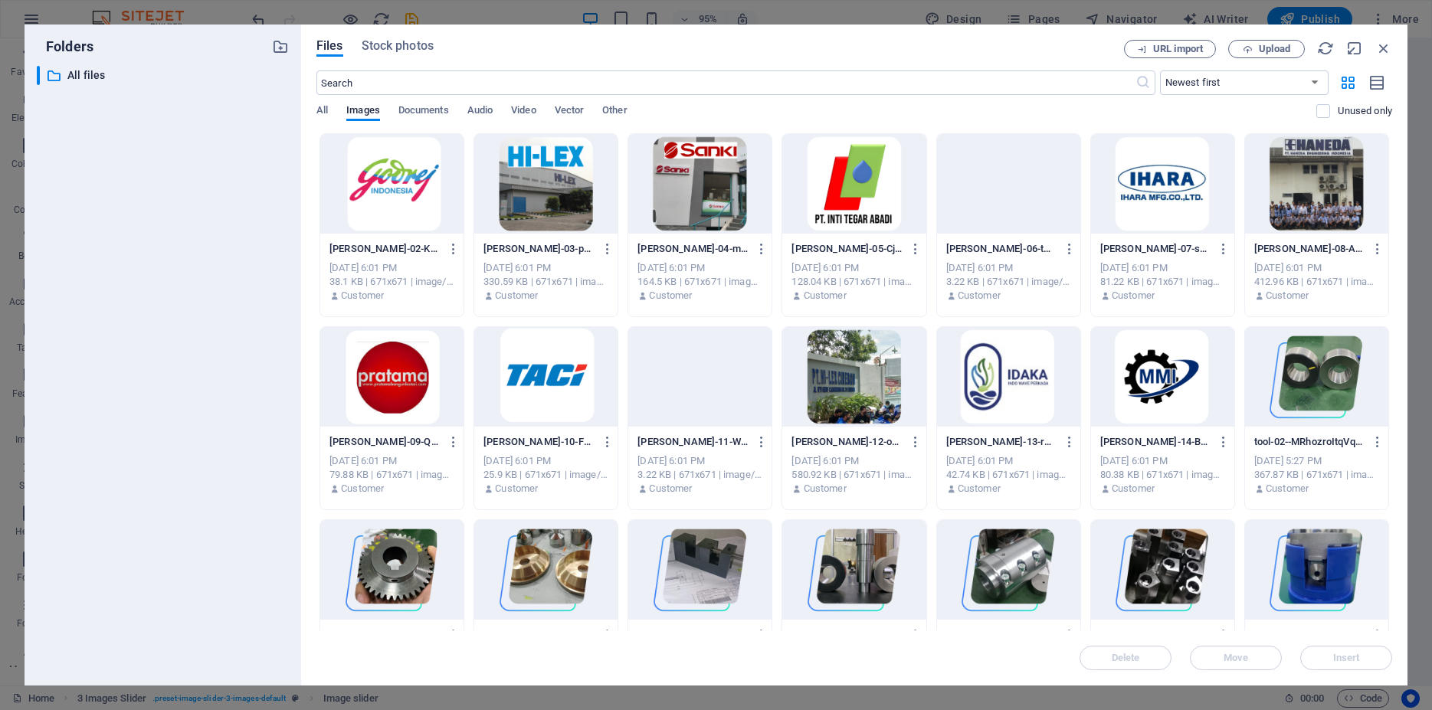
click at [421, 210] on div at bounding box center [391, 184] width 143 height 100
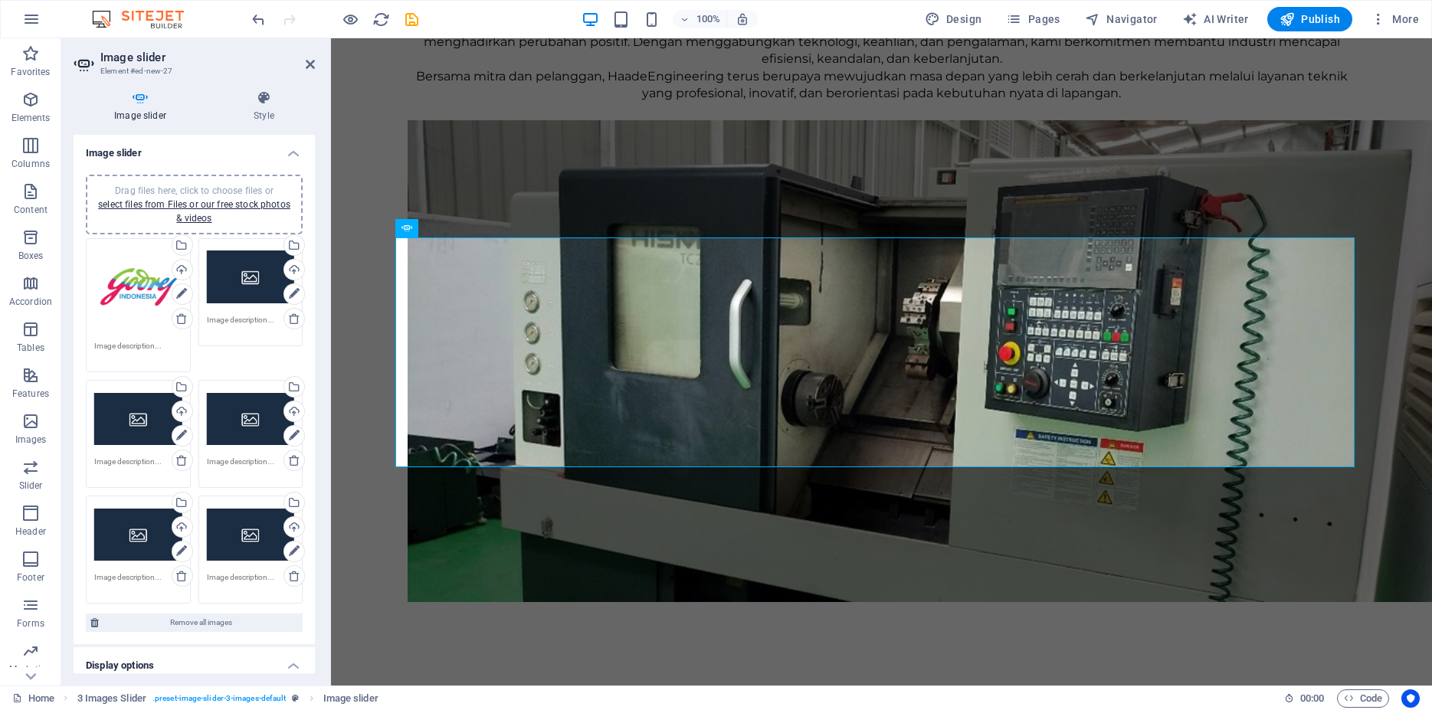
click at [234, 280] on div "Drag files here, click to choose files or select files from Files or our free s…" at bounding box center [251, 277] width 88 height 61
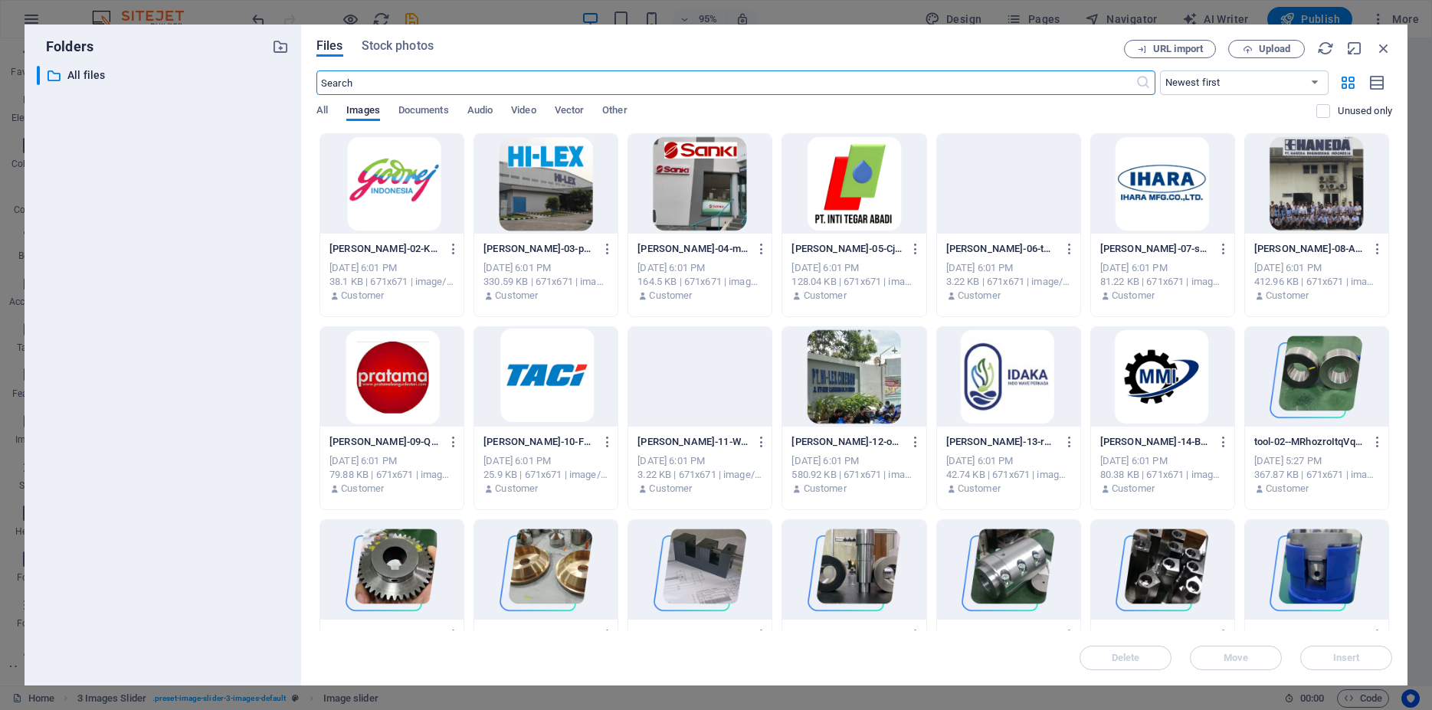
click at [551, 193] on div at bounding box center [545, 184] width 143 height 100
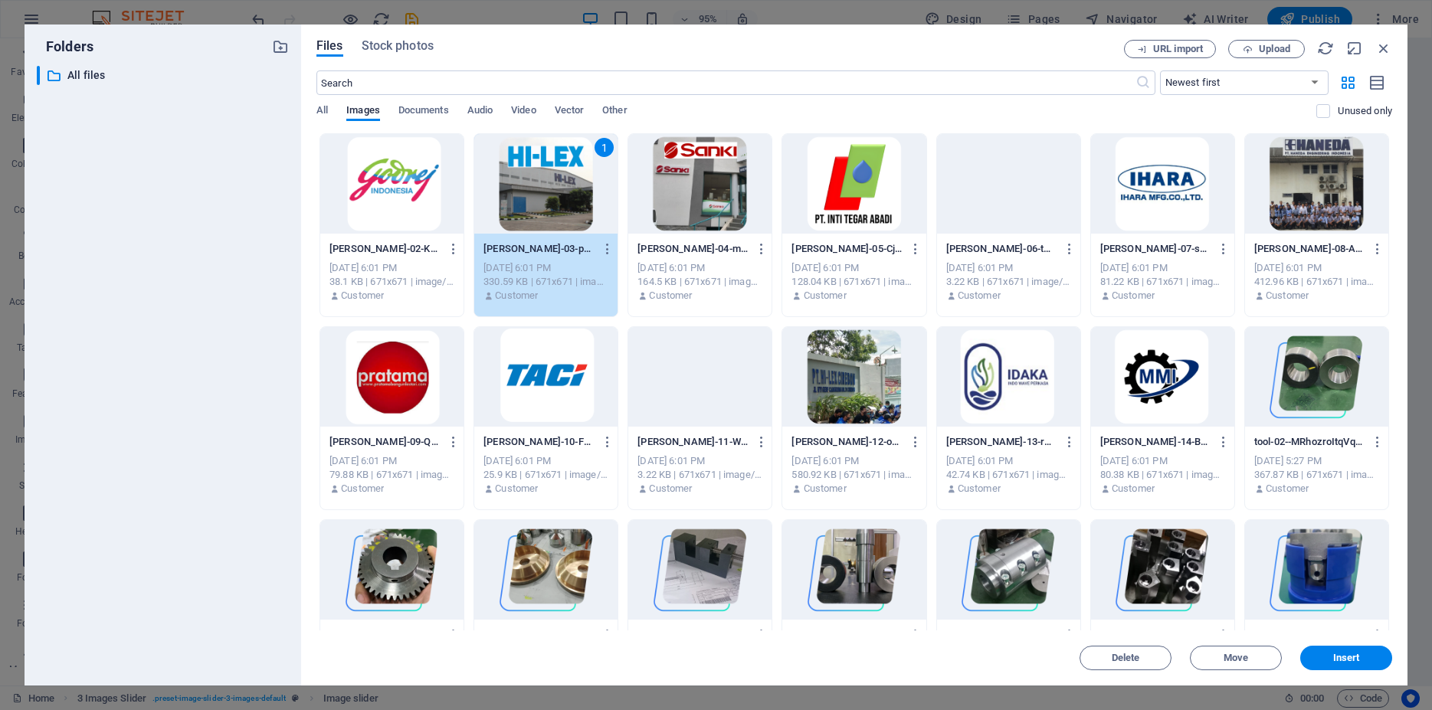
click at [551, 193] on div "1" at bounding box center [545, 184] width 143 height 100
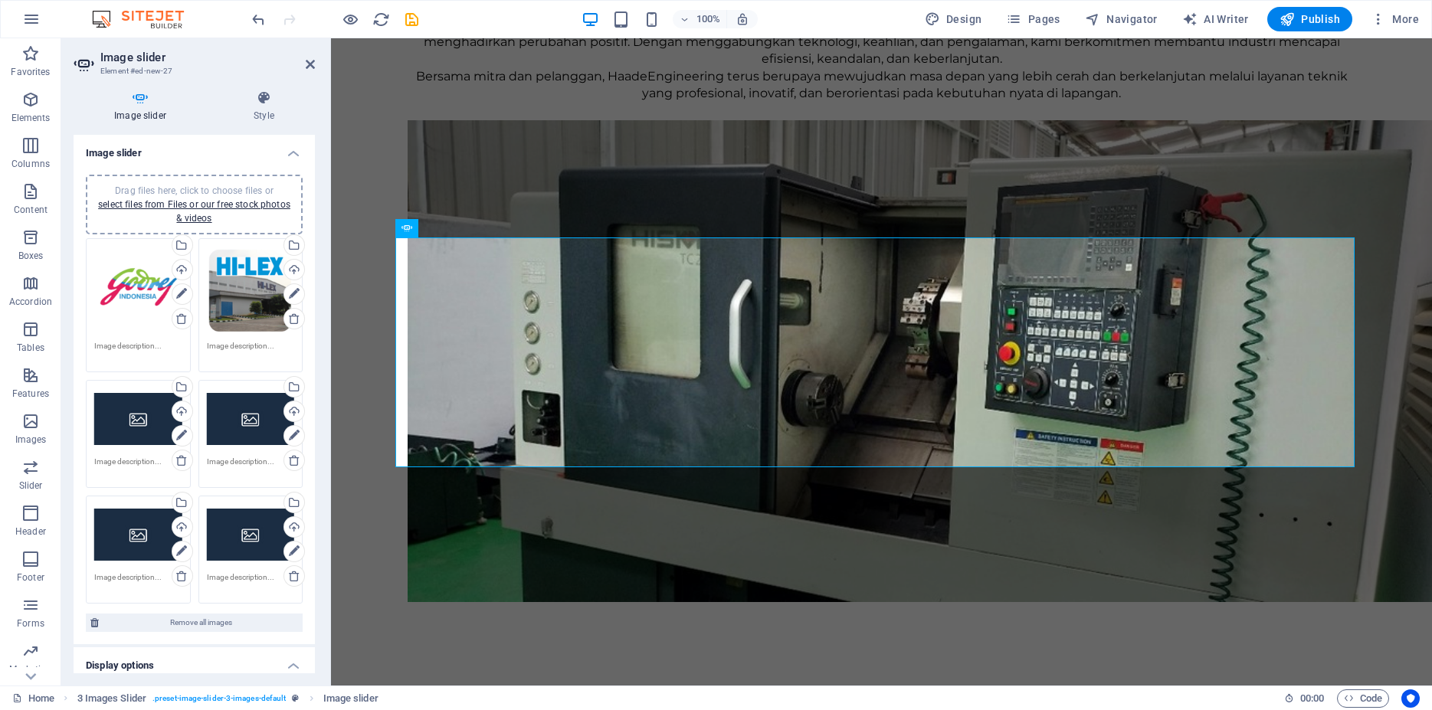
click at [133, 411] on div "Drag files here, click to choose files or select files from Files or our free s…" at bounding box center [138, 419] width 88 height 61
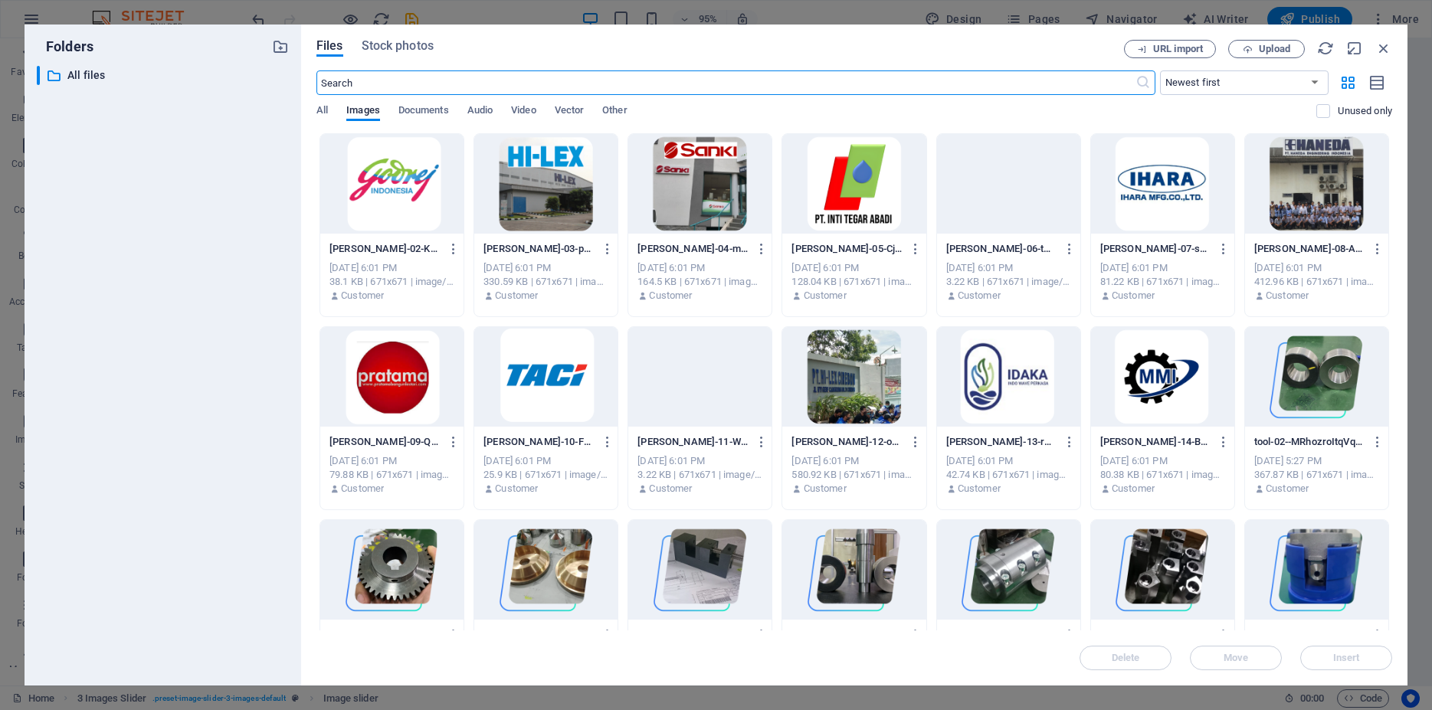
click at [700, 185] on div at bounding box center [699, 184] width 143 height 100
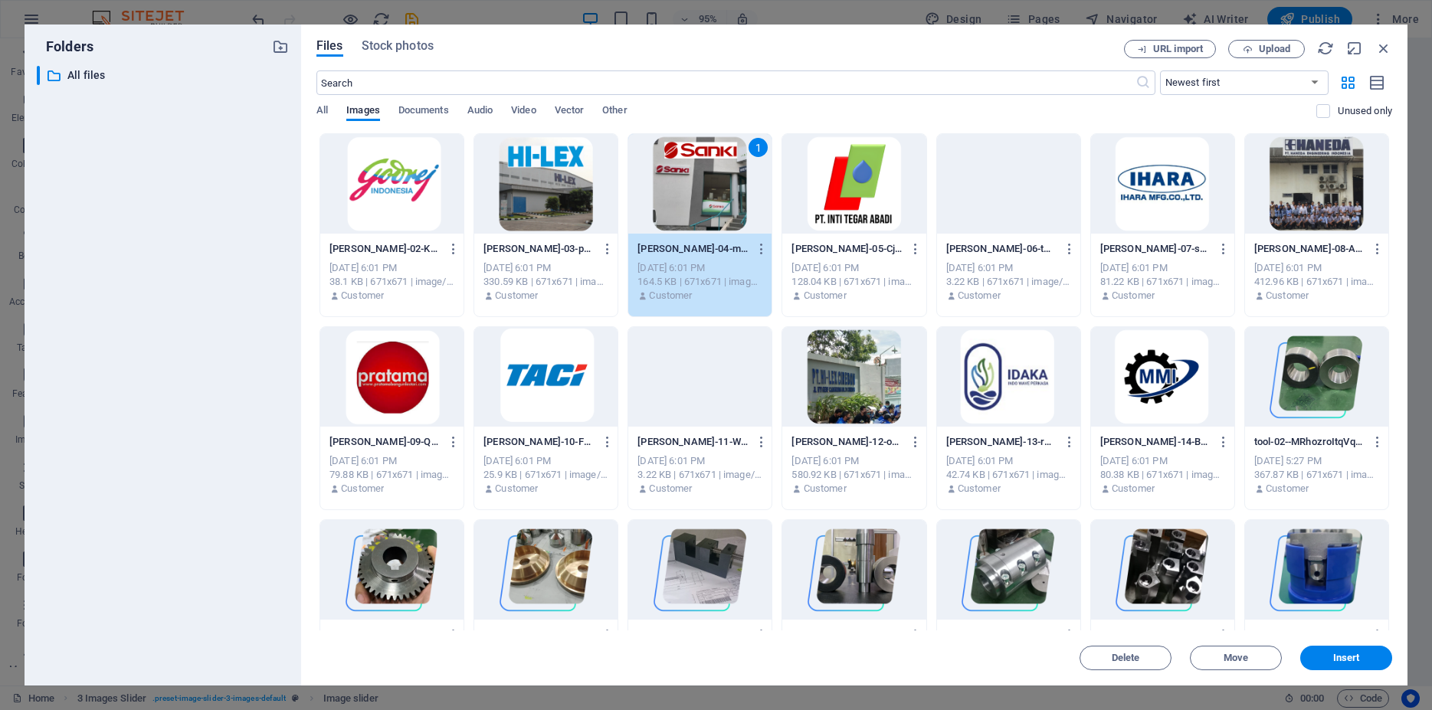
click at [700, 185] on div "1" at bounding box center [699, 184] width 143 height 100
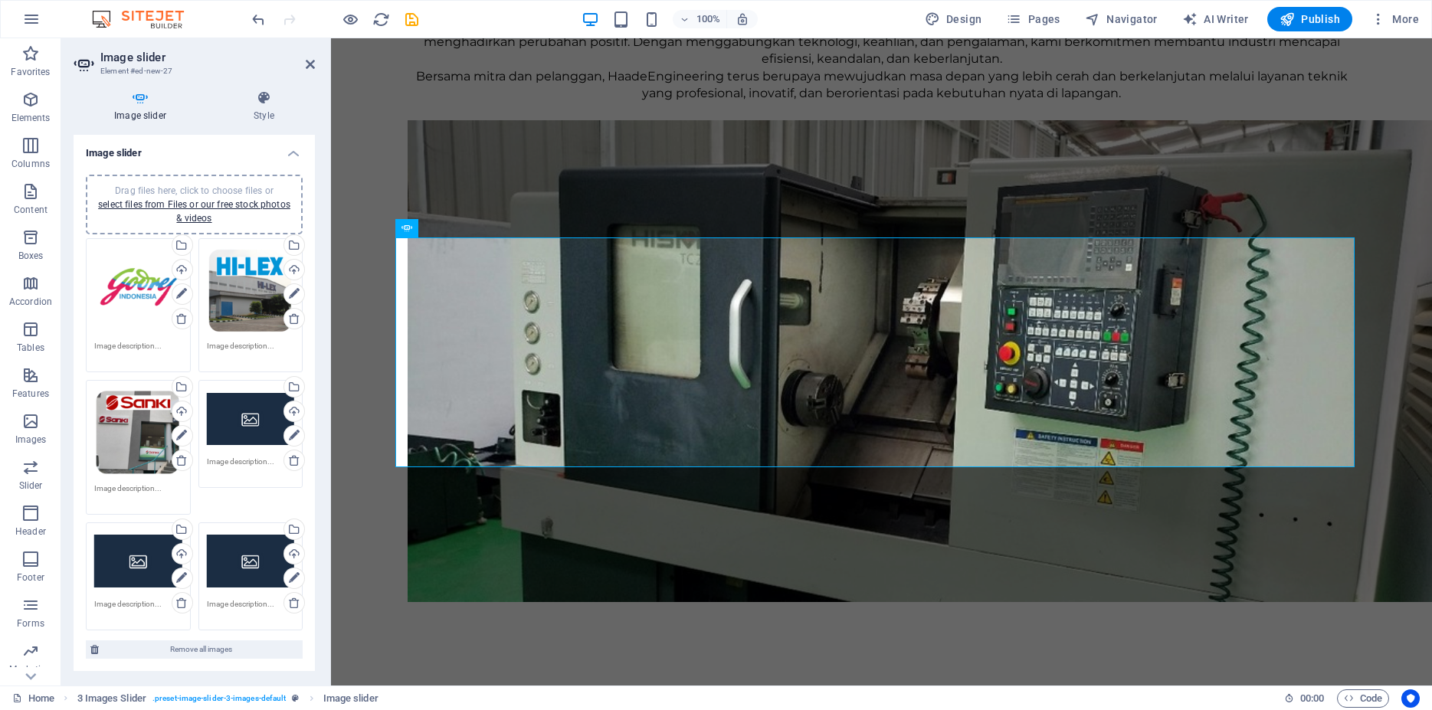
click at [234, 415] on div "Drag files here, click to choose files or select files from Files or our free s…" at bounding box center [251, 419] width 88 height 61
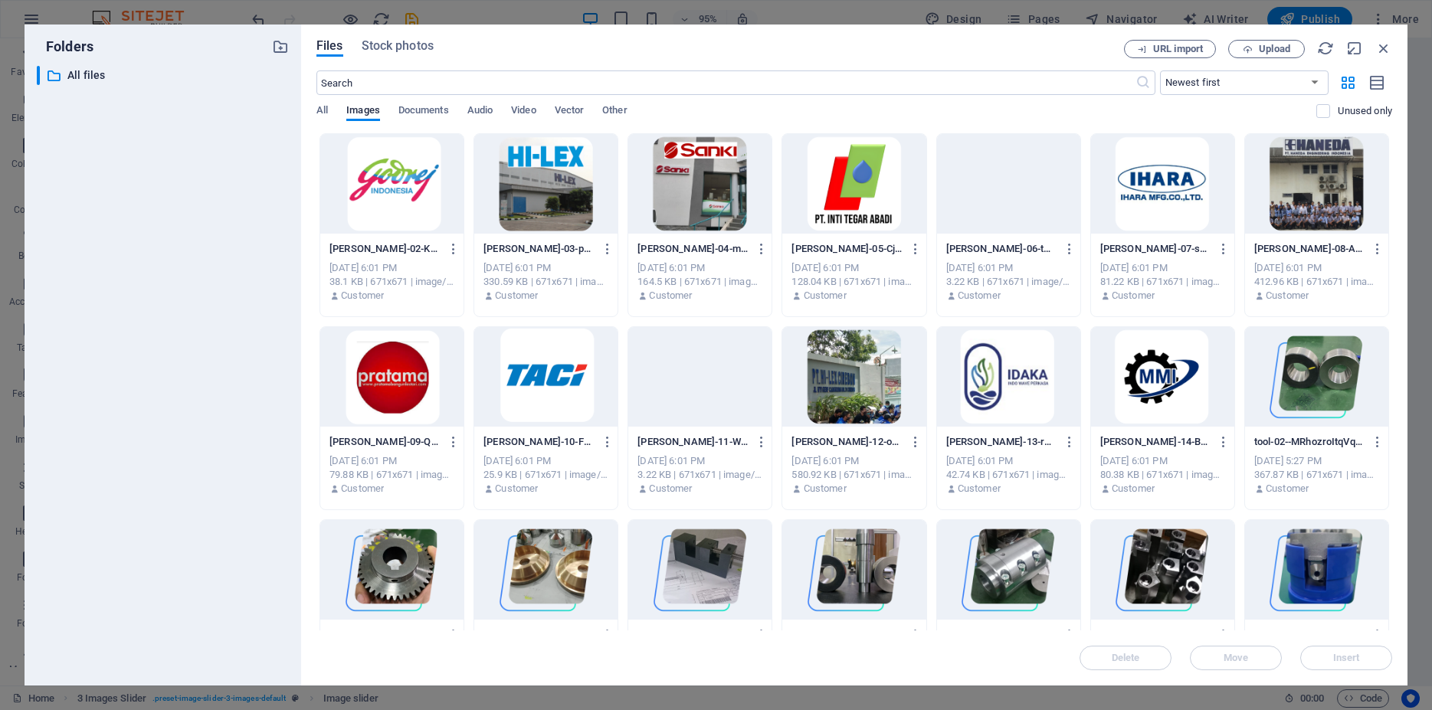
click at [823, 174] on div at bounding box center [853, 184] width 143 height 100
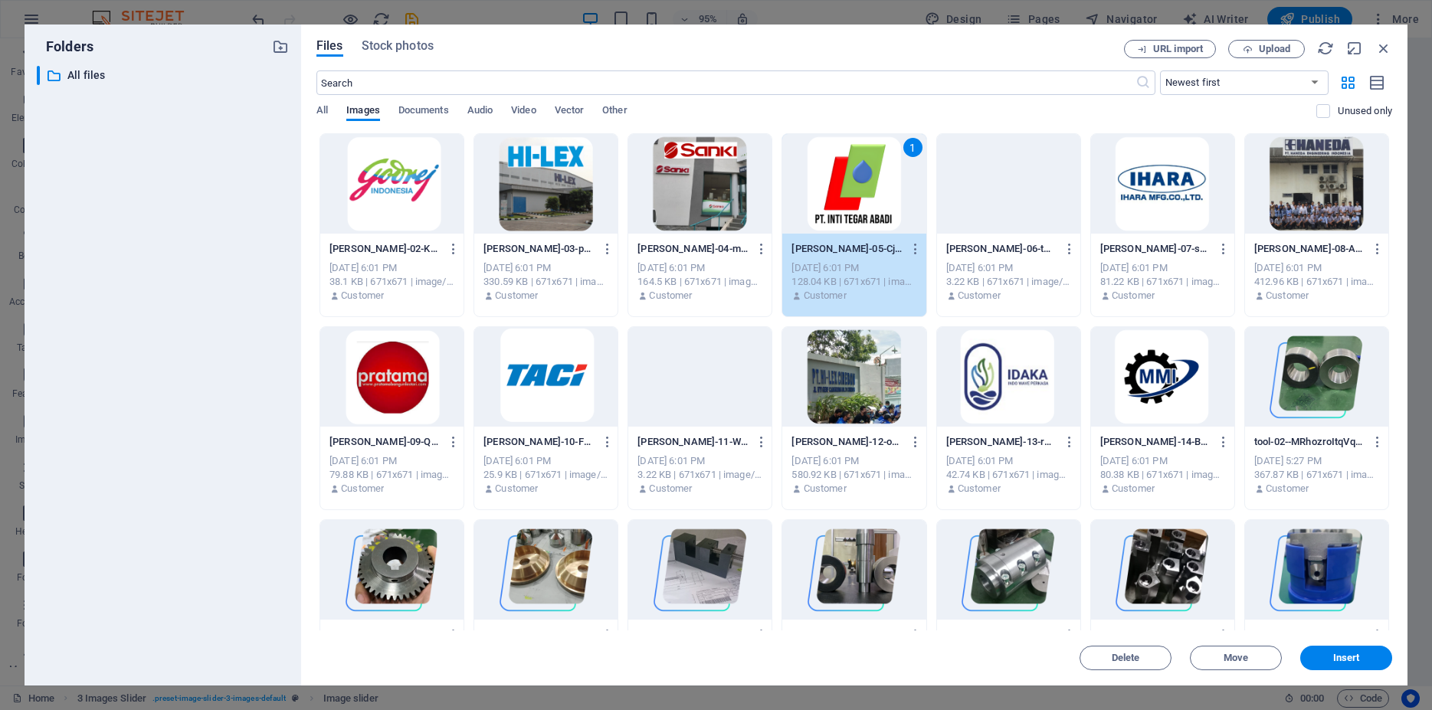
click at [823, 174] on div "1" at bounding box center [853, 184] width 143 height 100
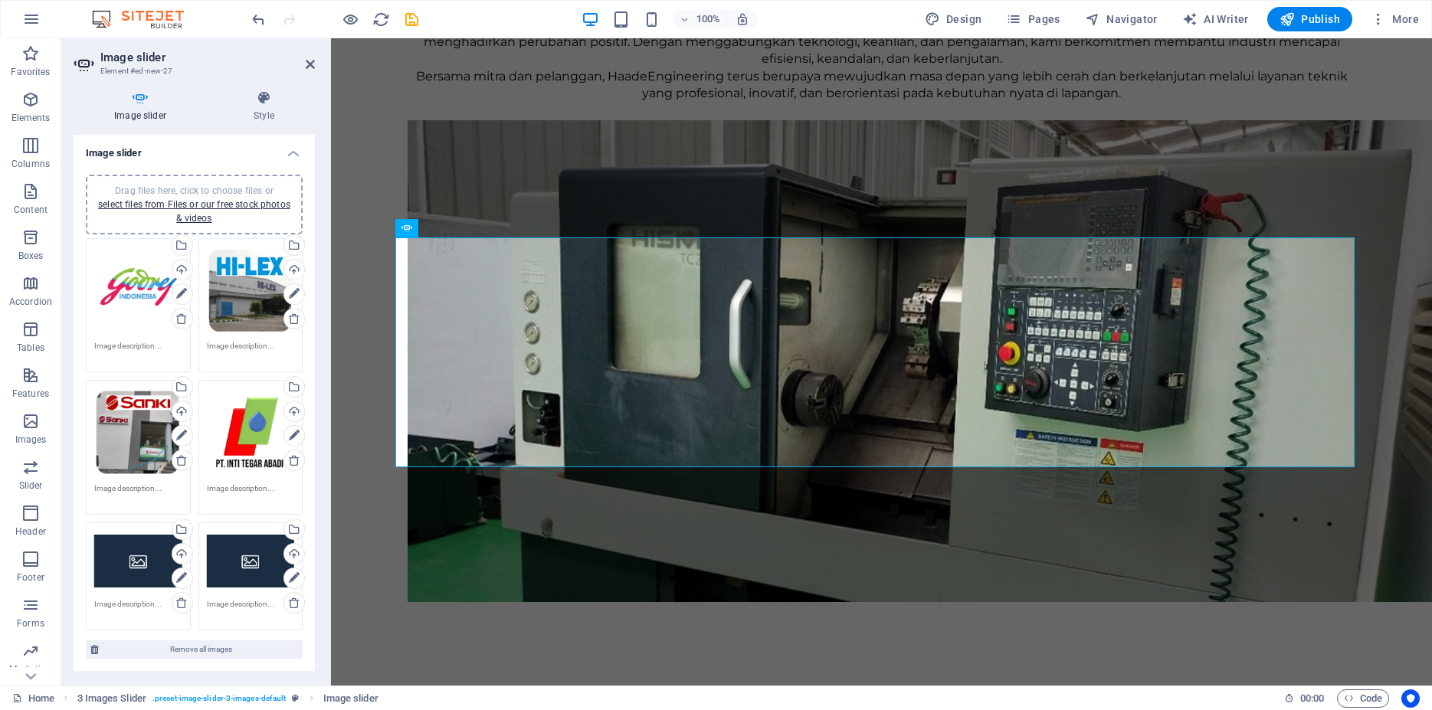
click at [133, 556] on div "Drag files here, click to choose files or select files from Files or our free s…" at bounding box center [138, 561] width 88 height 61
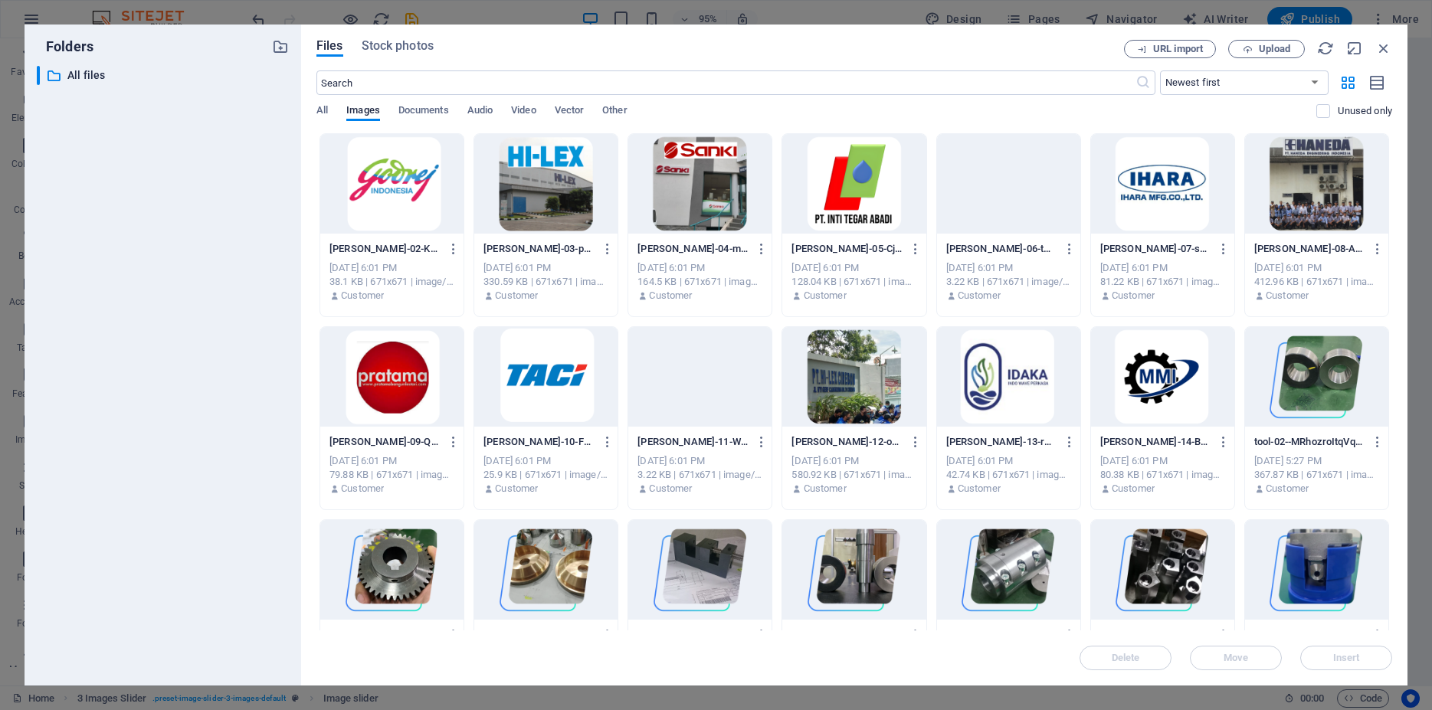
click at [1120, 198] on div at bounding box center [1162, 184] width 143 height 100
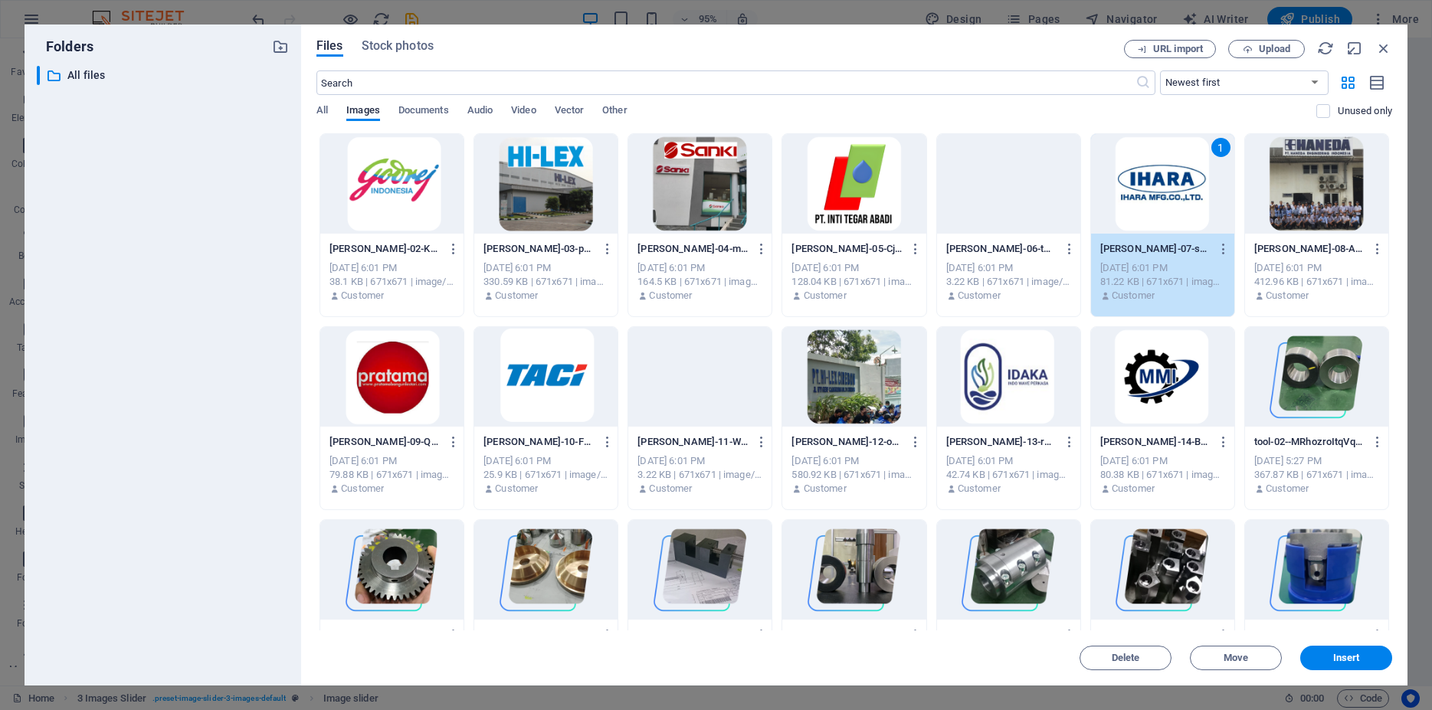
click at [1120, 198] on div "1" at bounding box center [1162, 184] width 143 height 100
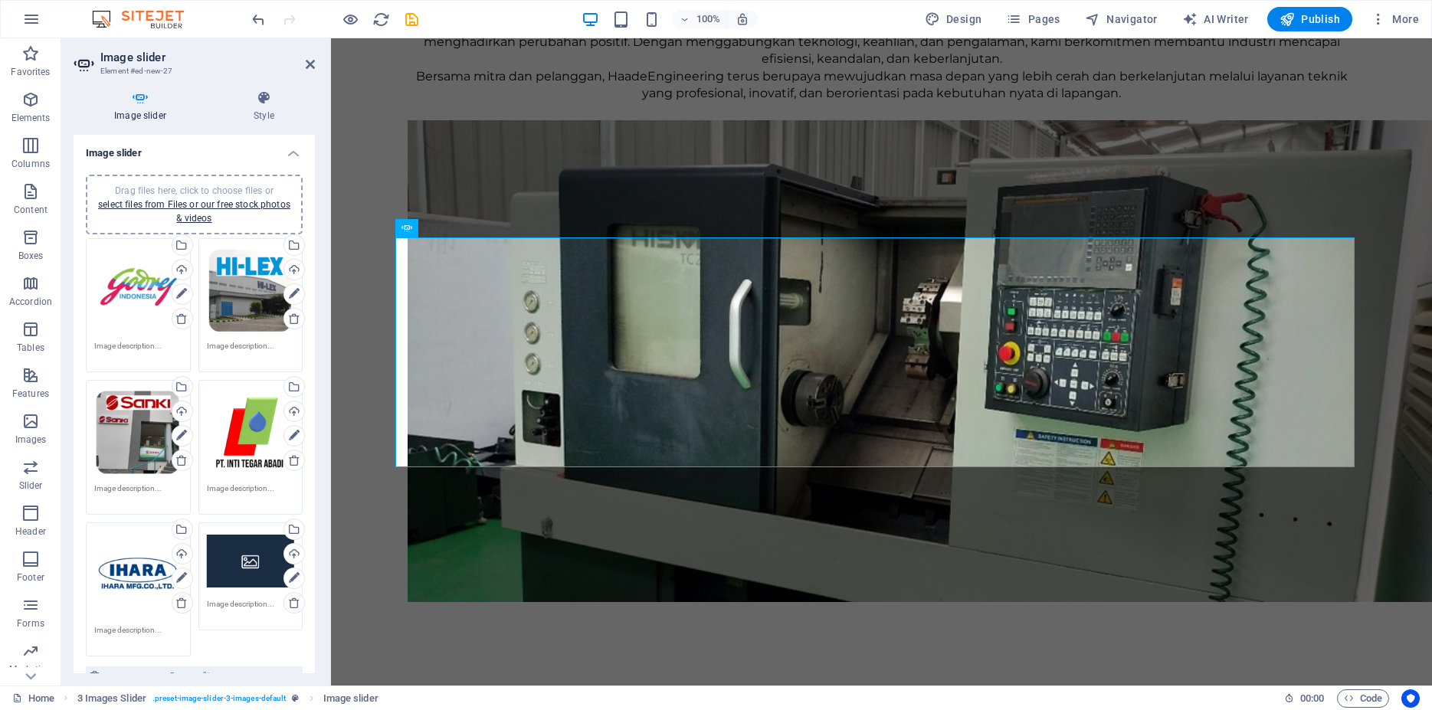
click at [243, 547] on div "Drag files here, click to choose files or select files from Files or our free s…" at bounding box center [251, 561] width 88 height 61
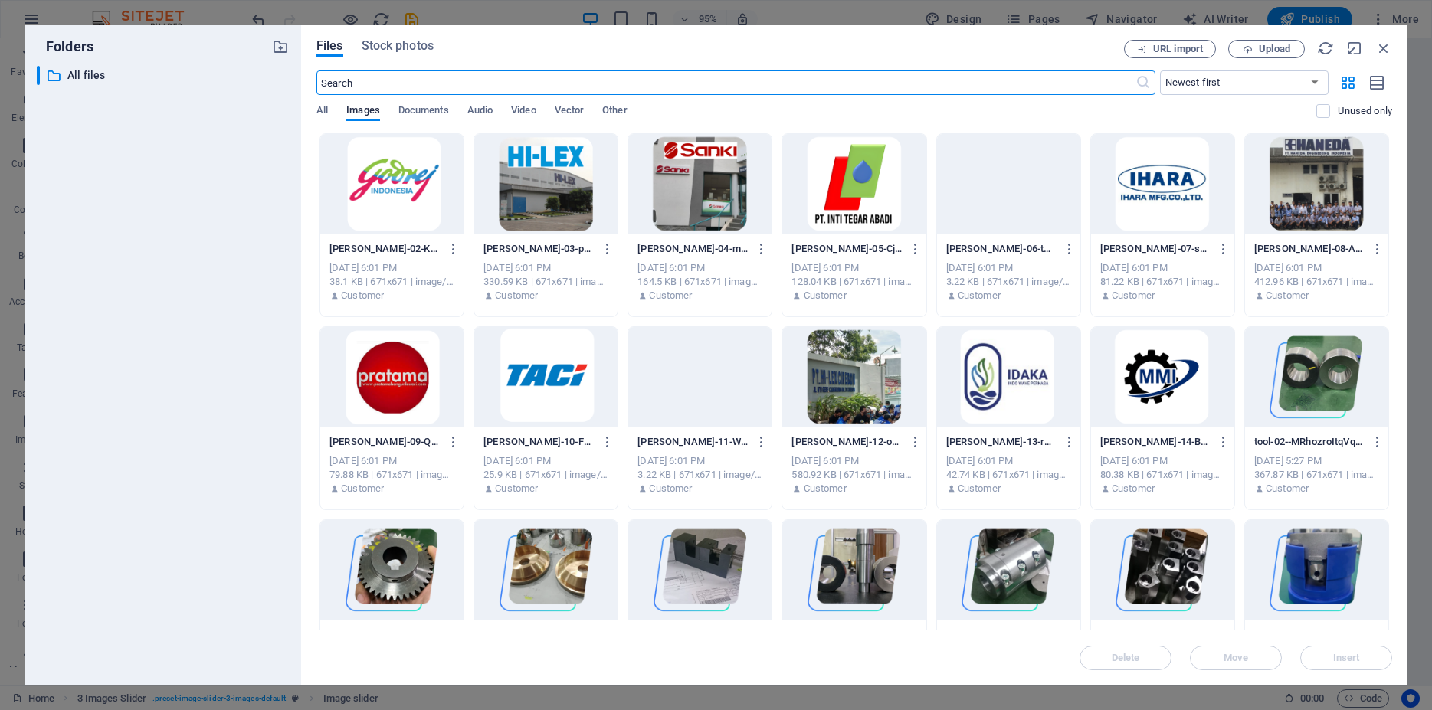
click at [1327, 188] on div at bounding box center [1316, 184] width 143 height 100
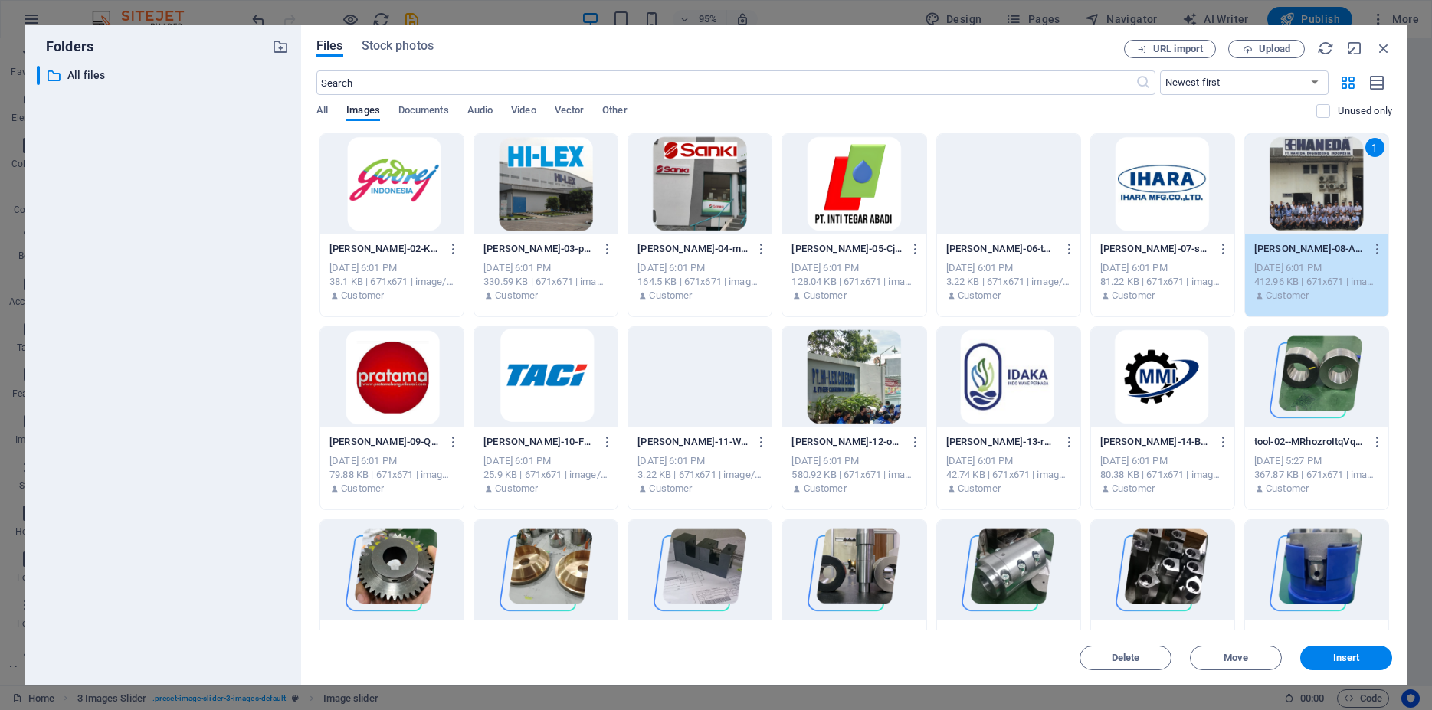
click at [1327, 188] on div "1" at bounding box center [1316, 184] width 143 height 100
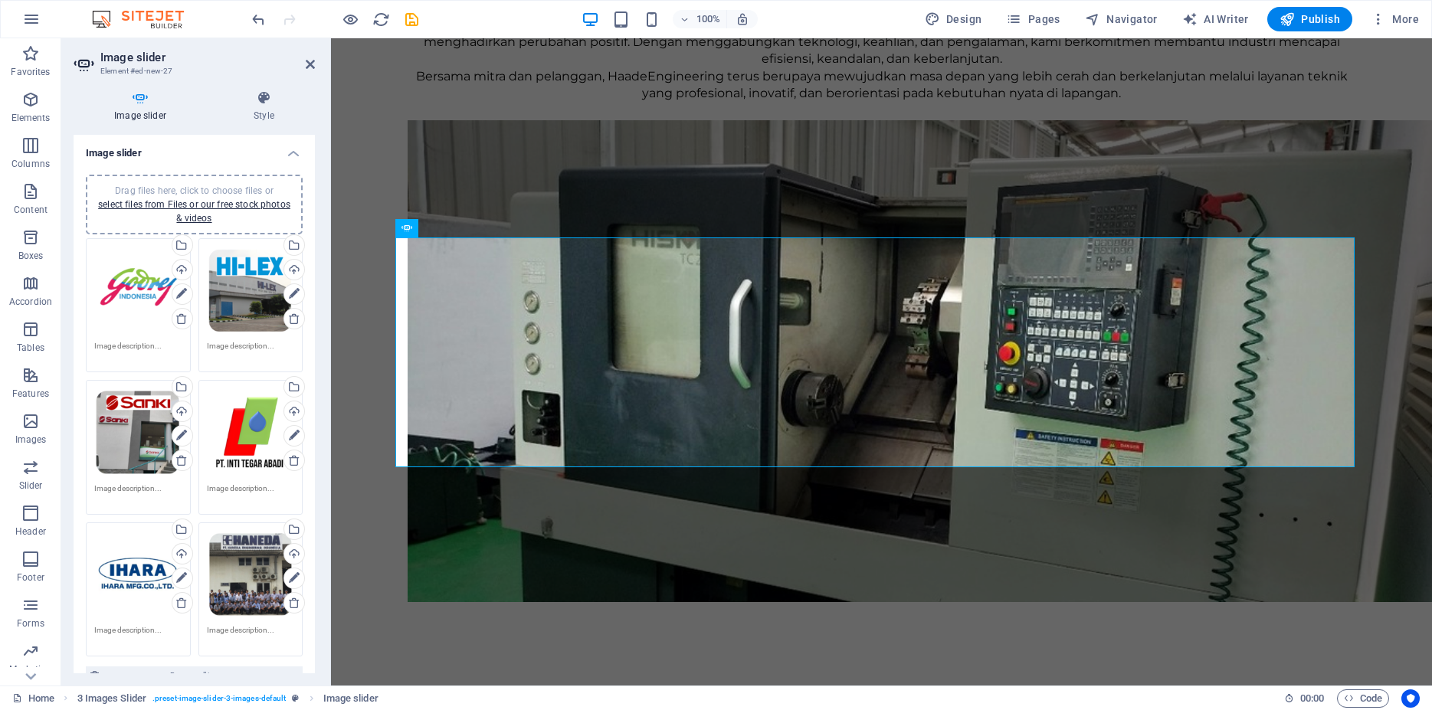
click at [149, 93] on icon at bounding box center [140, 97] width 133 height 15
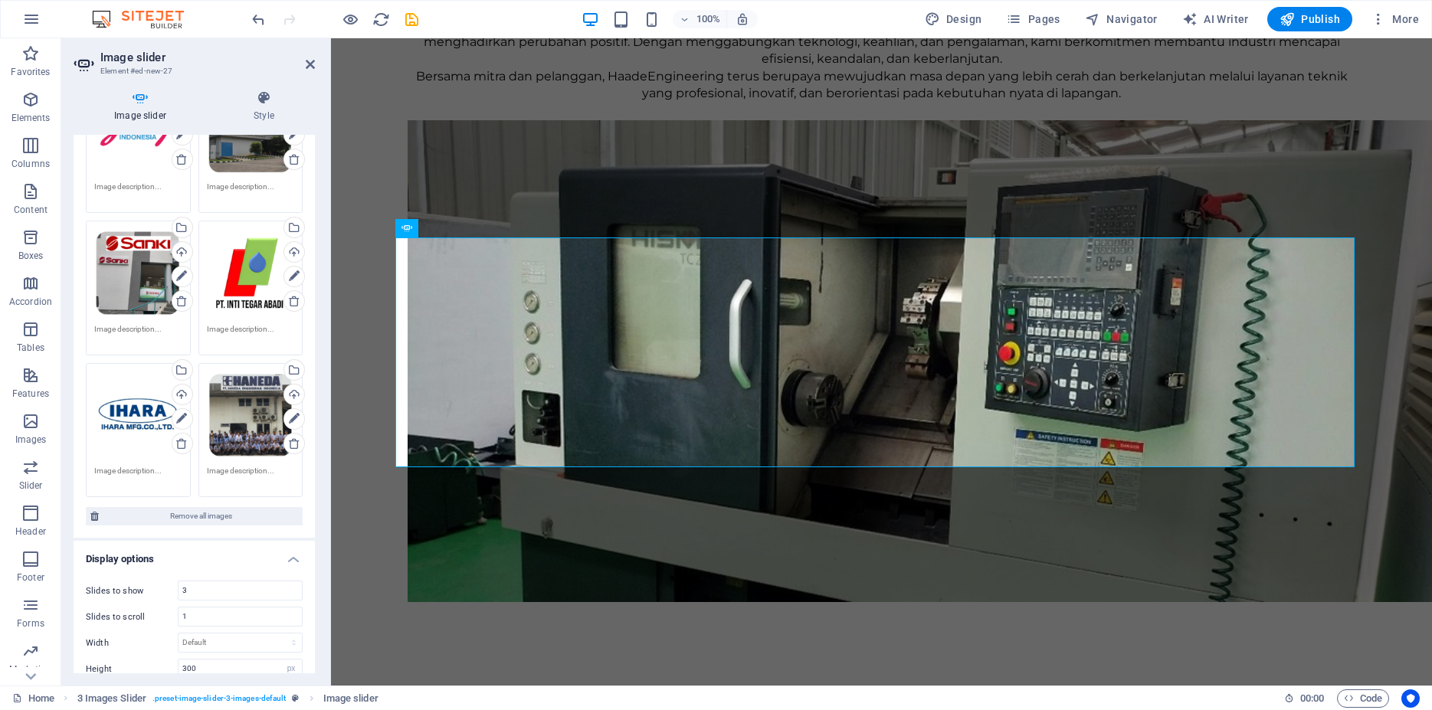
scroll to position [207, 0]
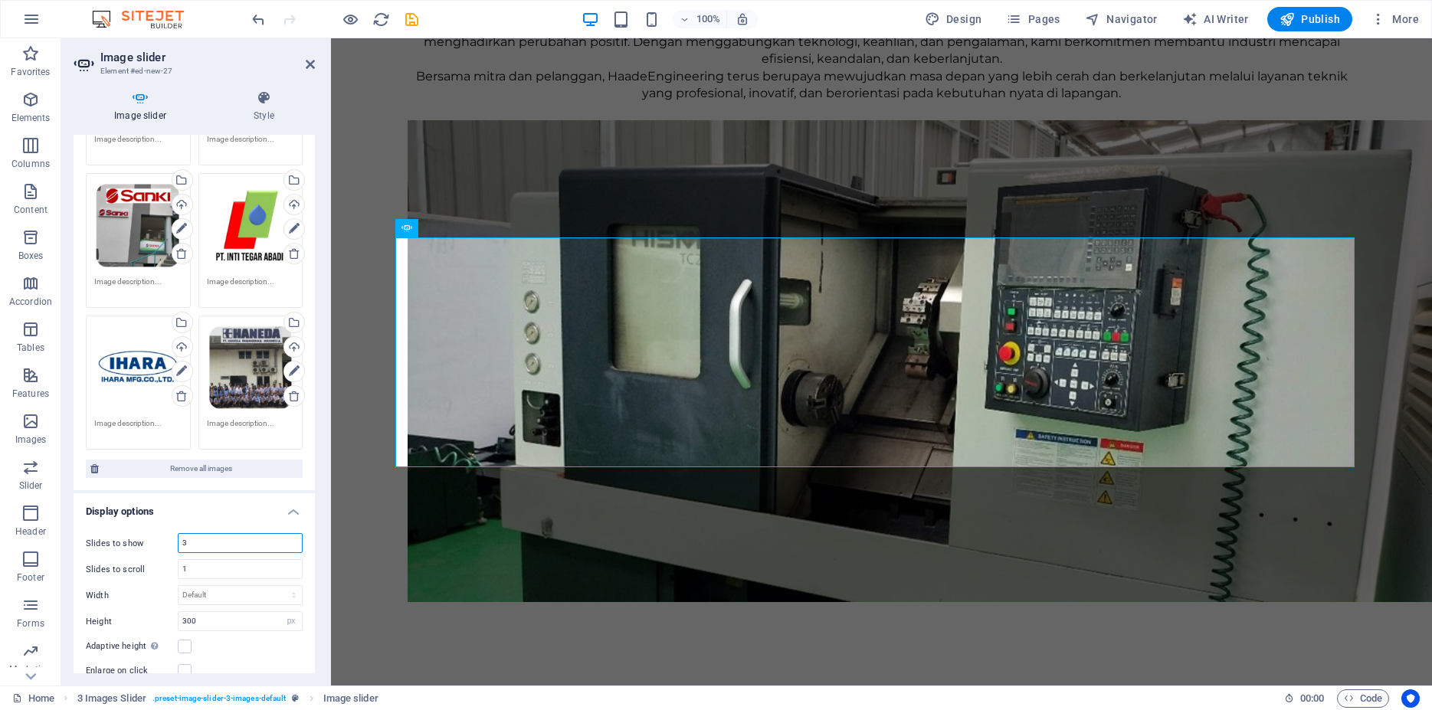
drag, startPoint x: 192, startPoint y: 523, endPoint x: 182, endPoint y: 525, distance: 10.8
click at [182, 534] on input "3" at bounding box center [240, 543] width 123 height 18
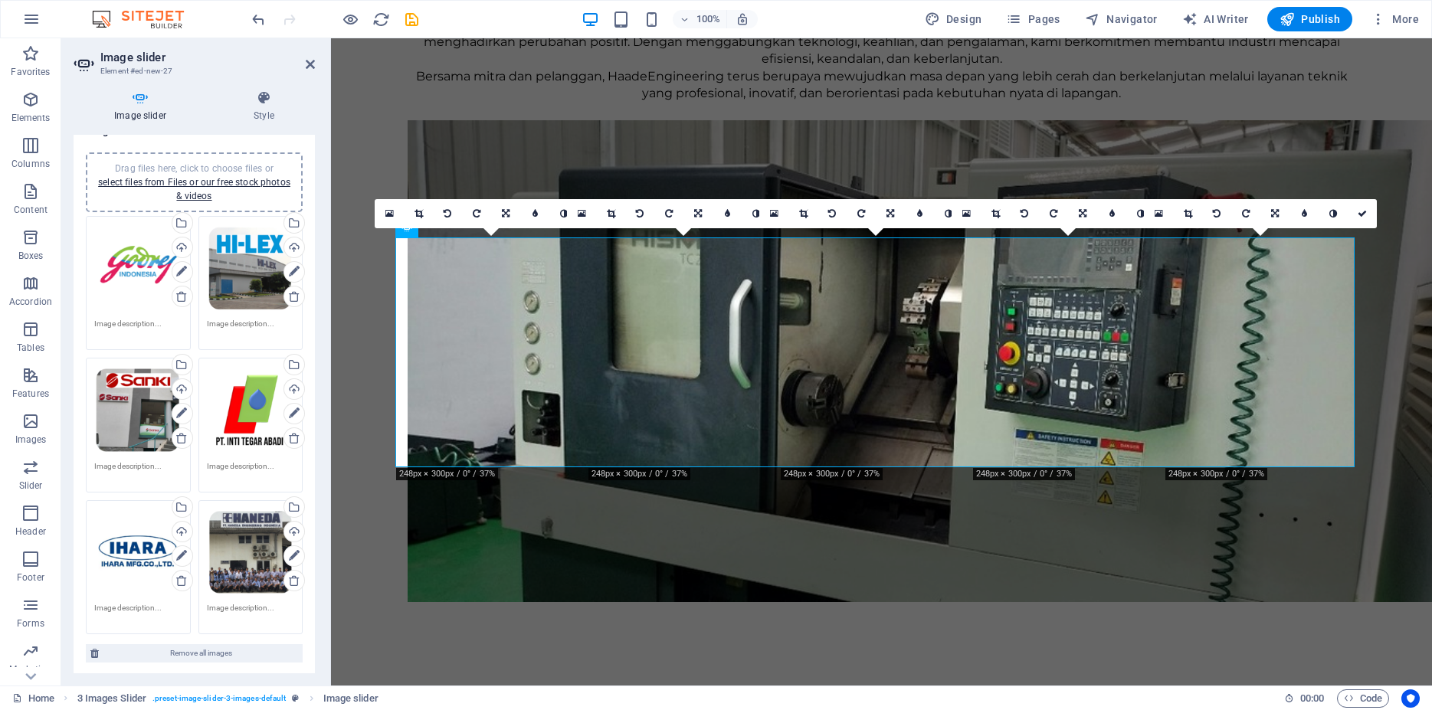
scroll to position [0, 0]
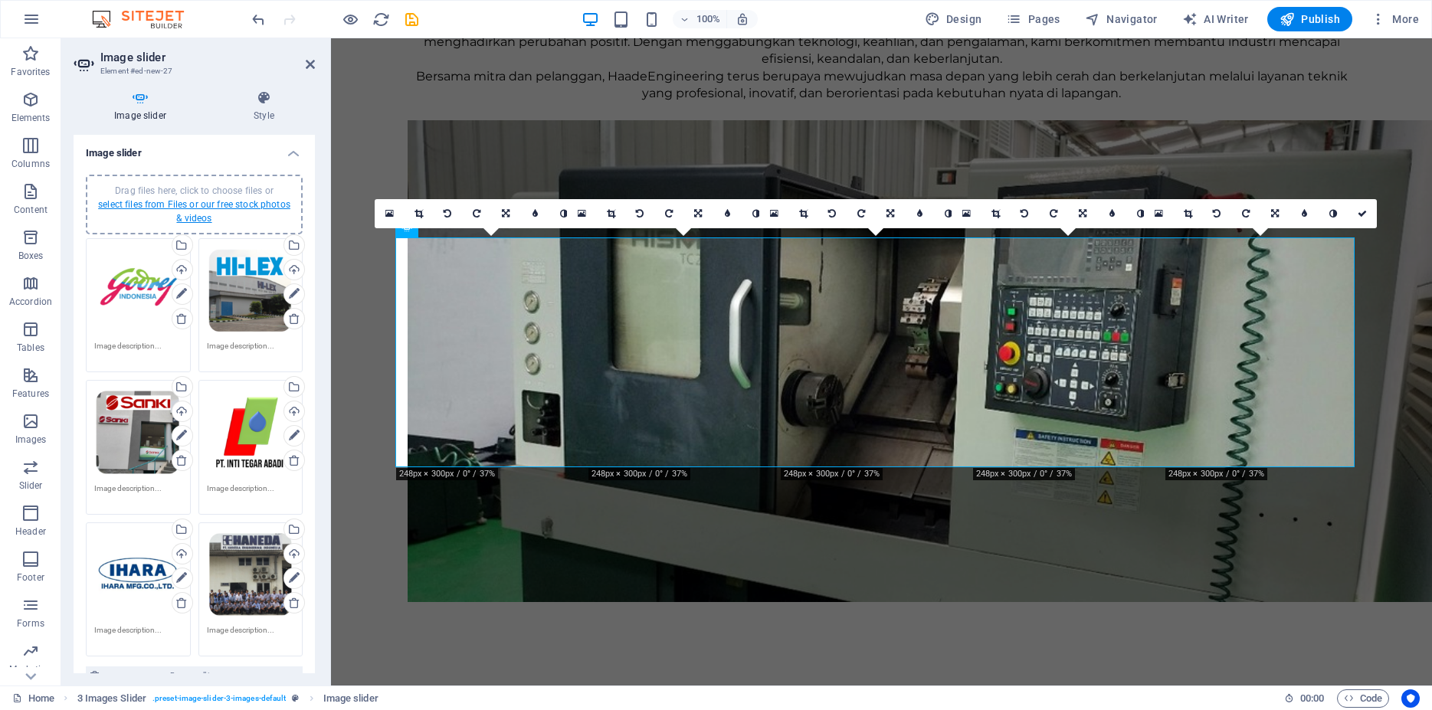
type input "5"
click at [206, 209] on link "select files from Files or our free stock photos & videos" at bounding box center [194, 211] width 192 height 25
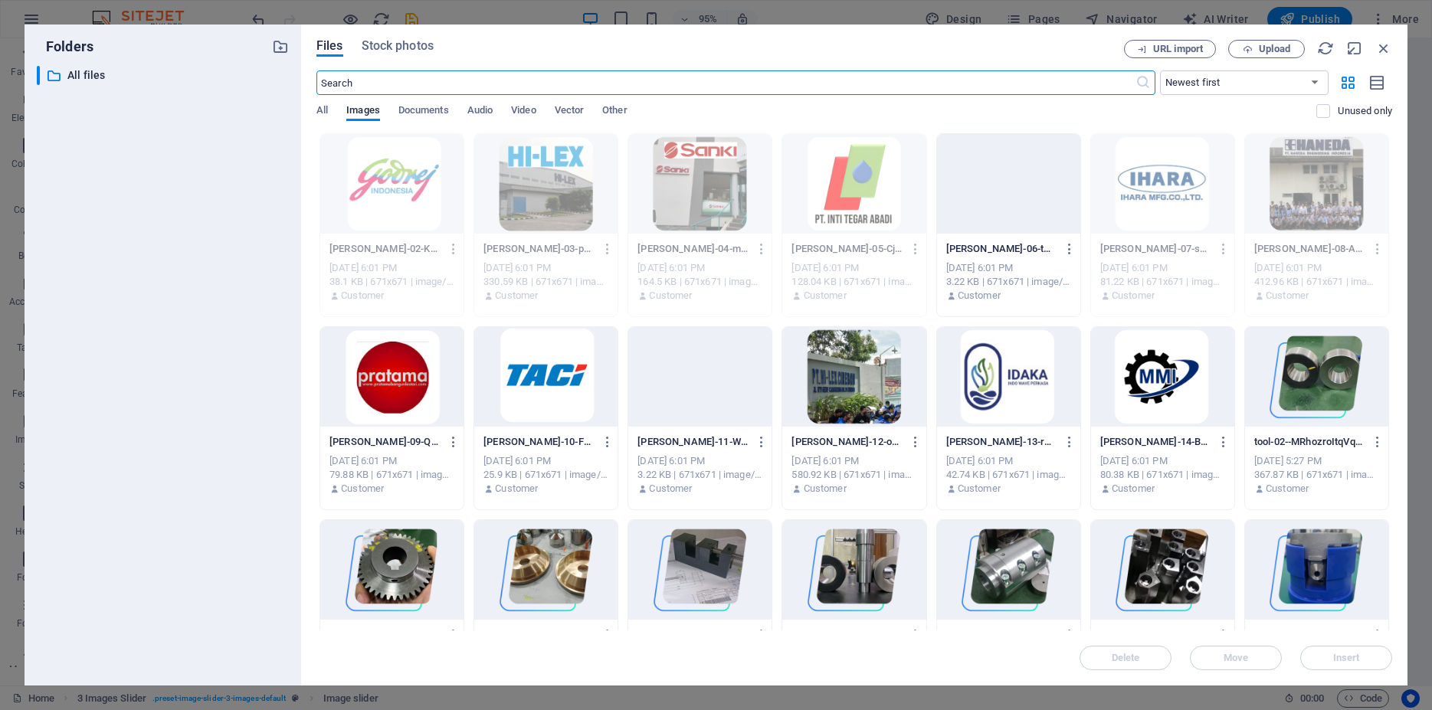
click at [385, 356] on div at bounding box center [391, 377] width 143 height 100
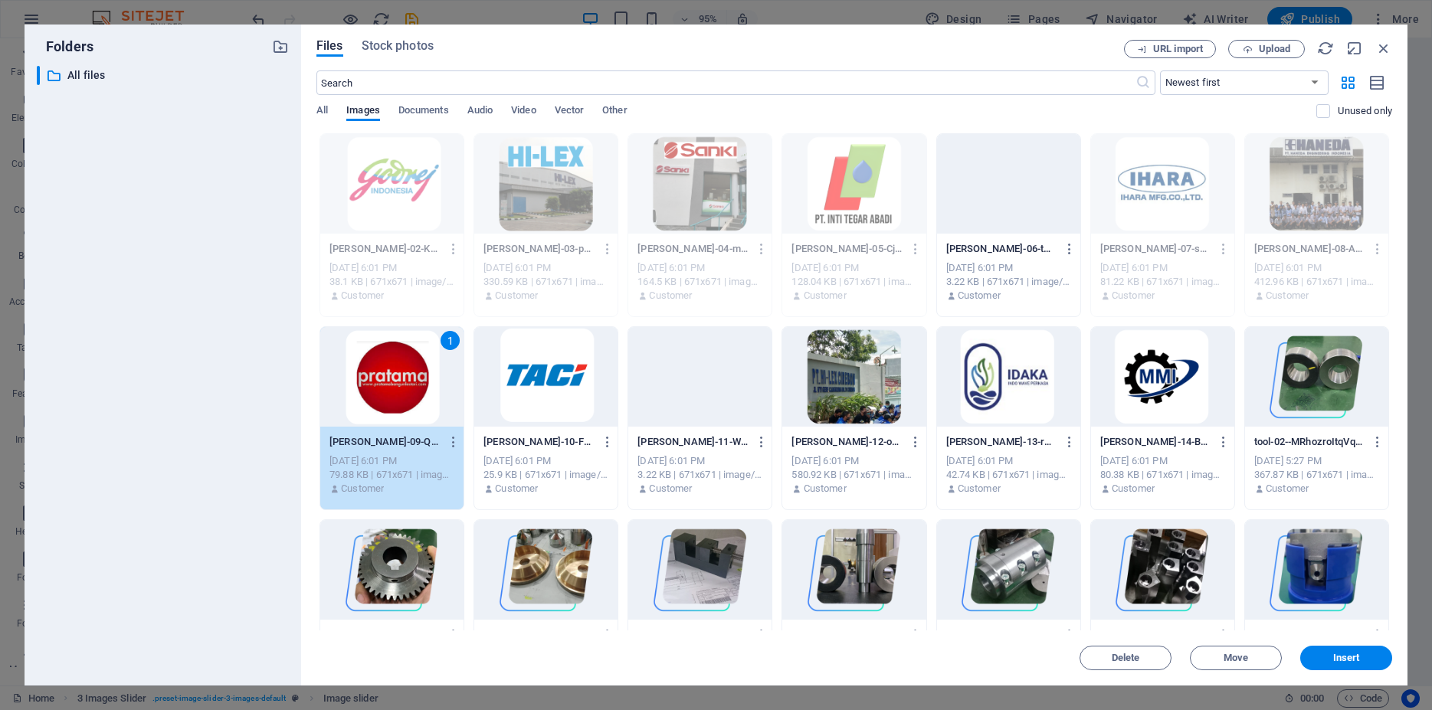
click at [385, 356] on div "1" at bounding box center [391, 377] width 143 height 100
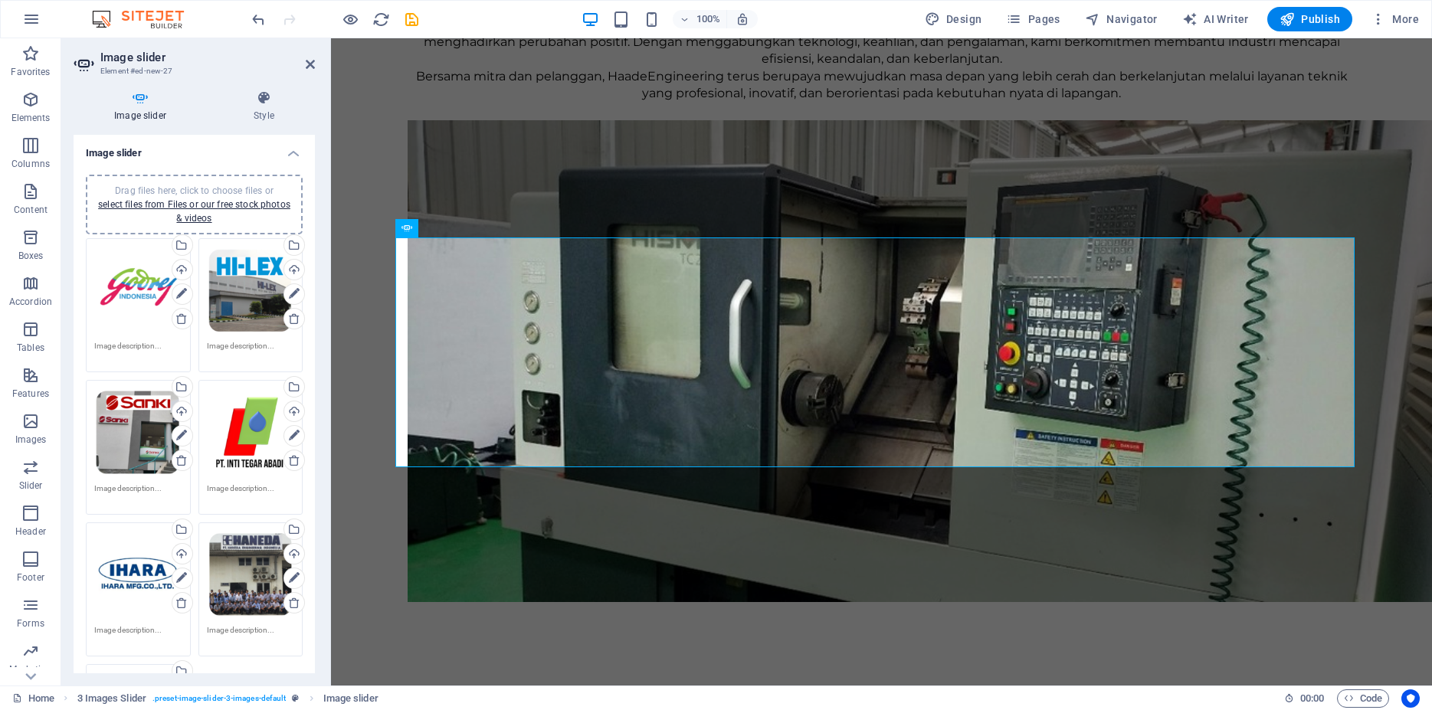
click at [212, 210] on div "Drag files here, click to choose files or select files from Files or our free s…" at bounding box center [194, 204] width 198 height 41
click at [172, 201] on link "select files from Files or our free stock photos & videos" at bounding box center [194, 211] width 192 height 25
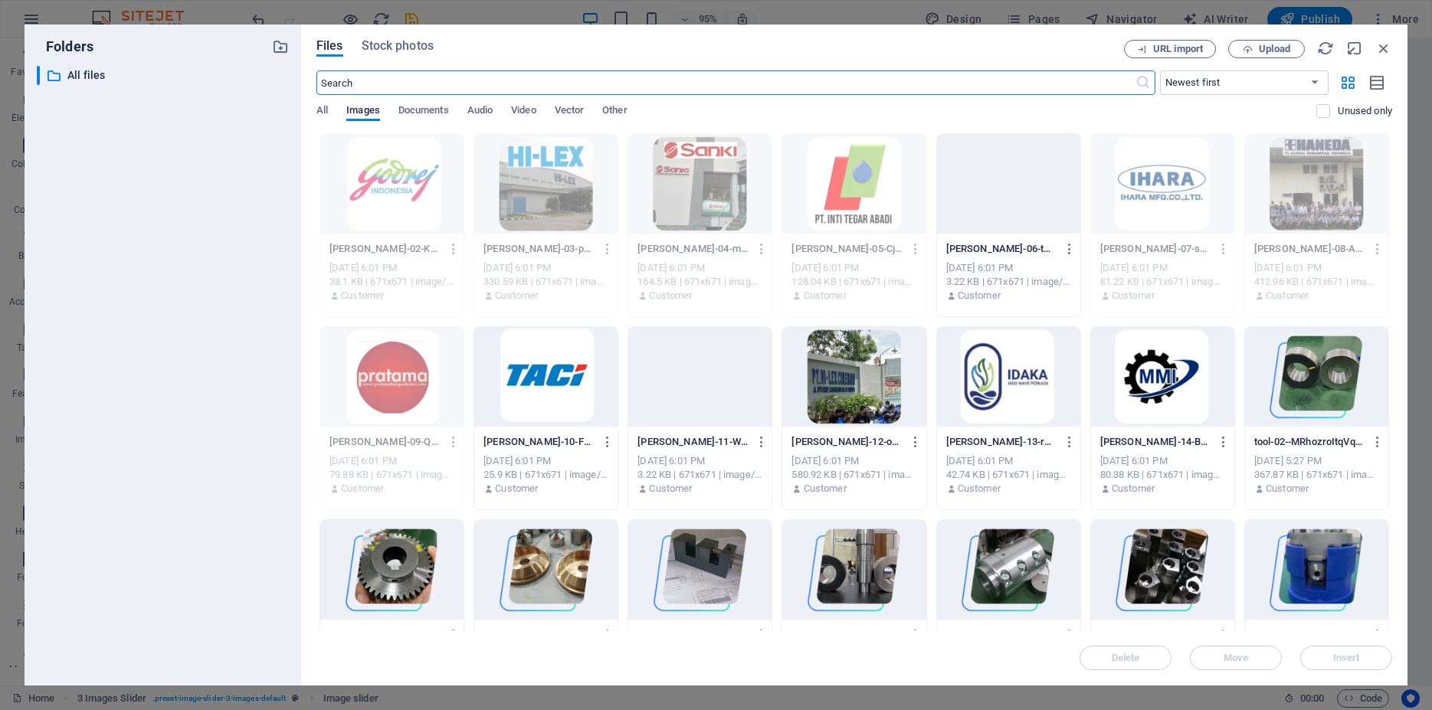
click at [589, 393] on div at bounding box center [545, 377] width 143 height 100
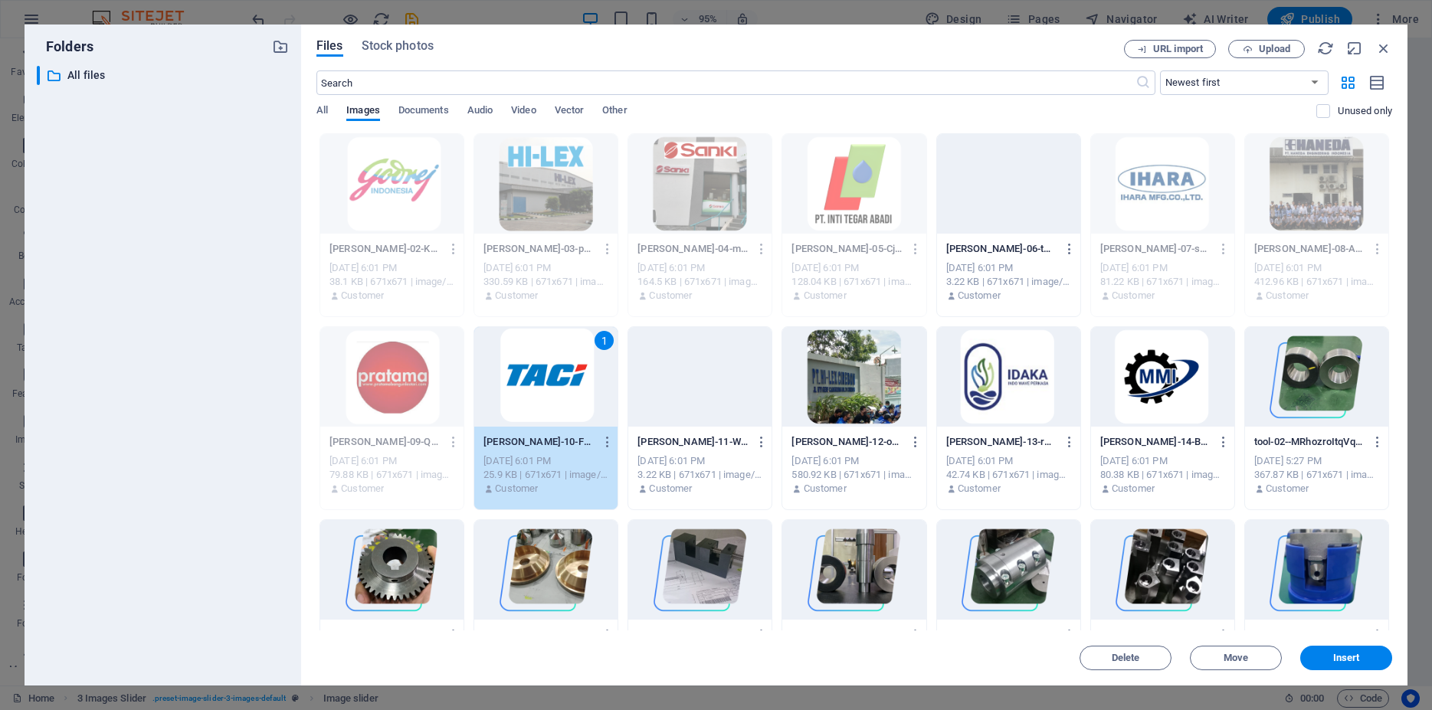
click at [853, 379] on div at bounding box center [853, 377] width 143 height 100
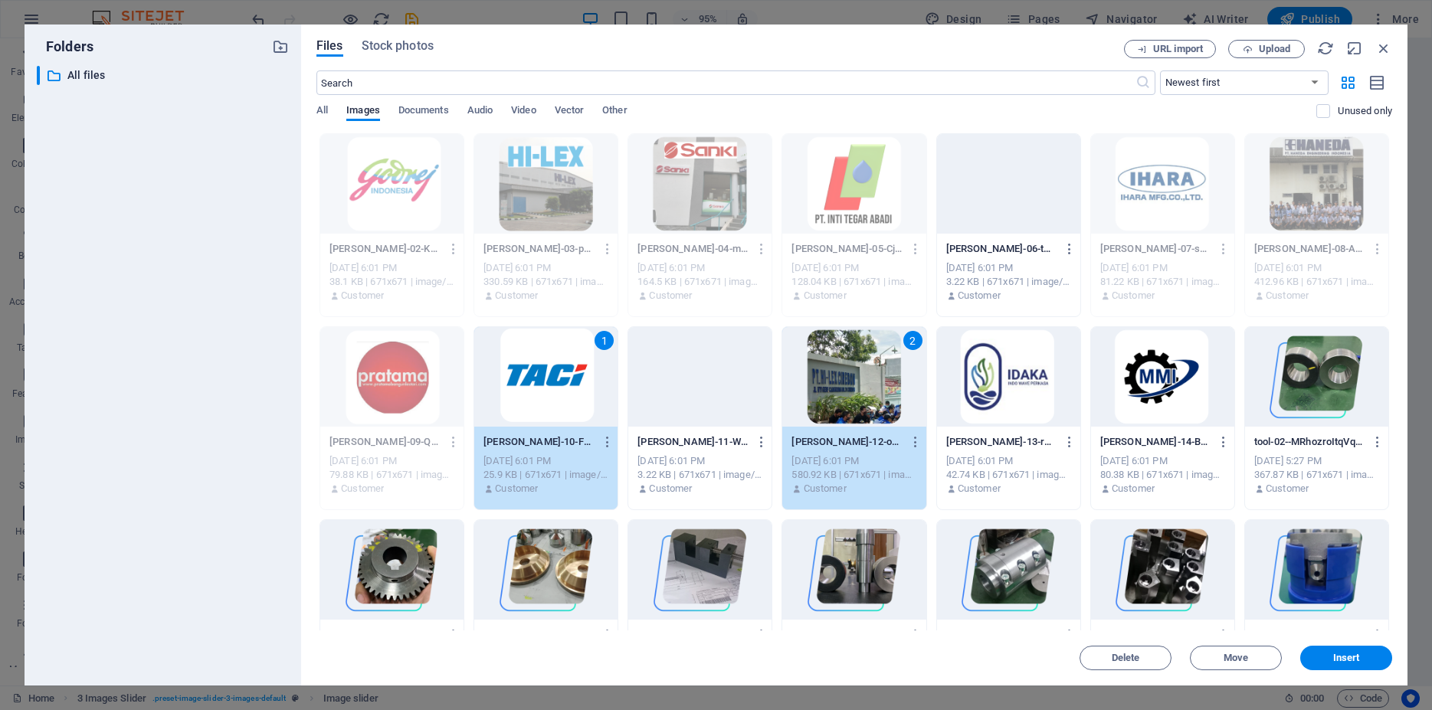
click at [980, 378] on div at bounding box center [1008, 377] width 143 height 100
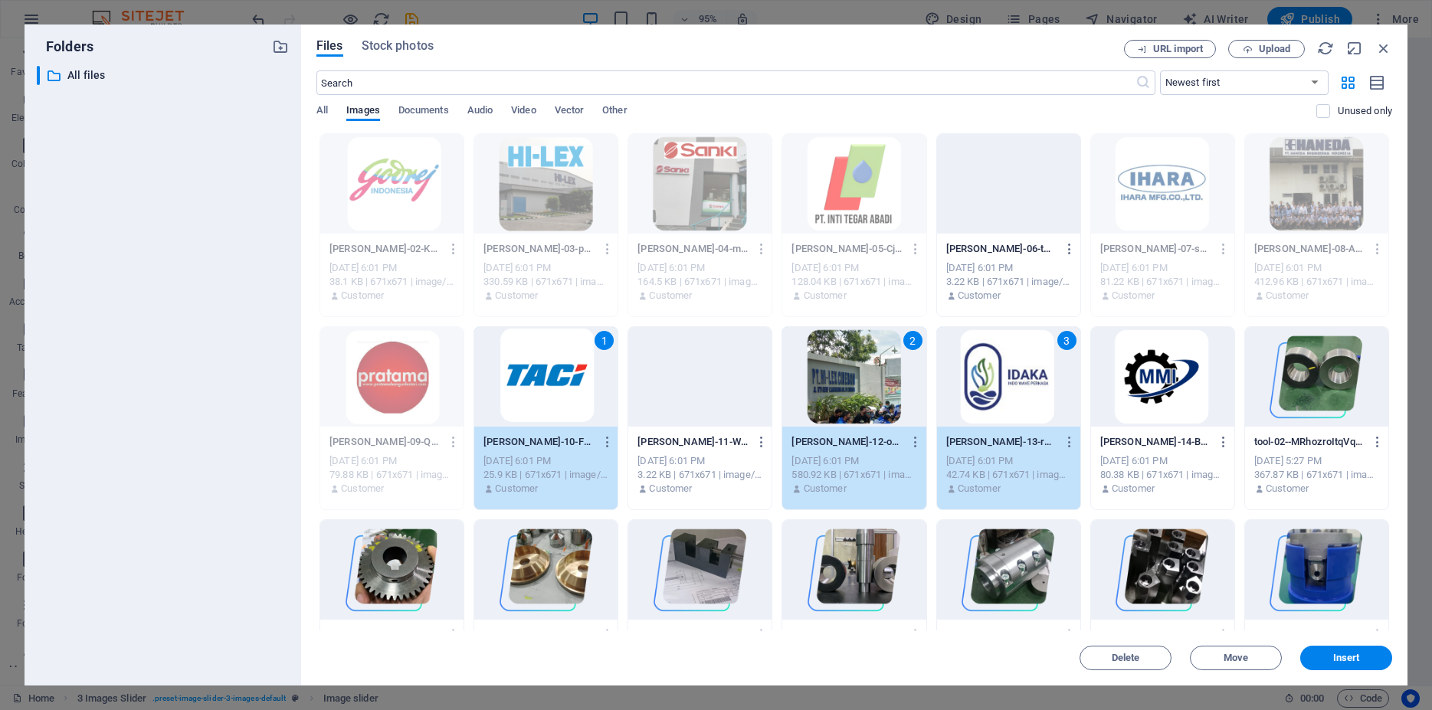
click at [1131, 378] on div at bounding box center [1162, 377] width 143 height 100
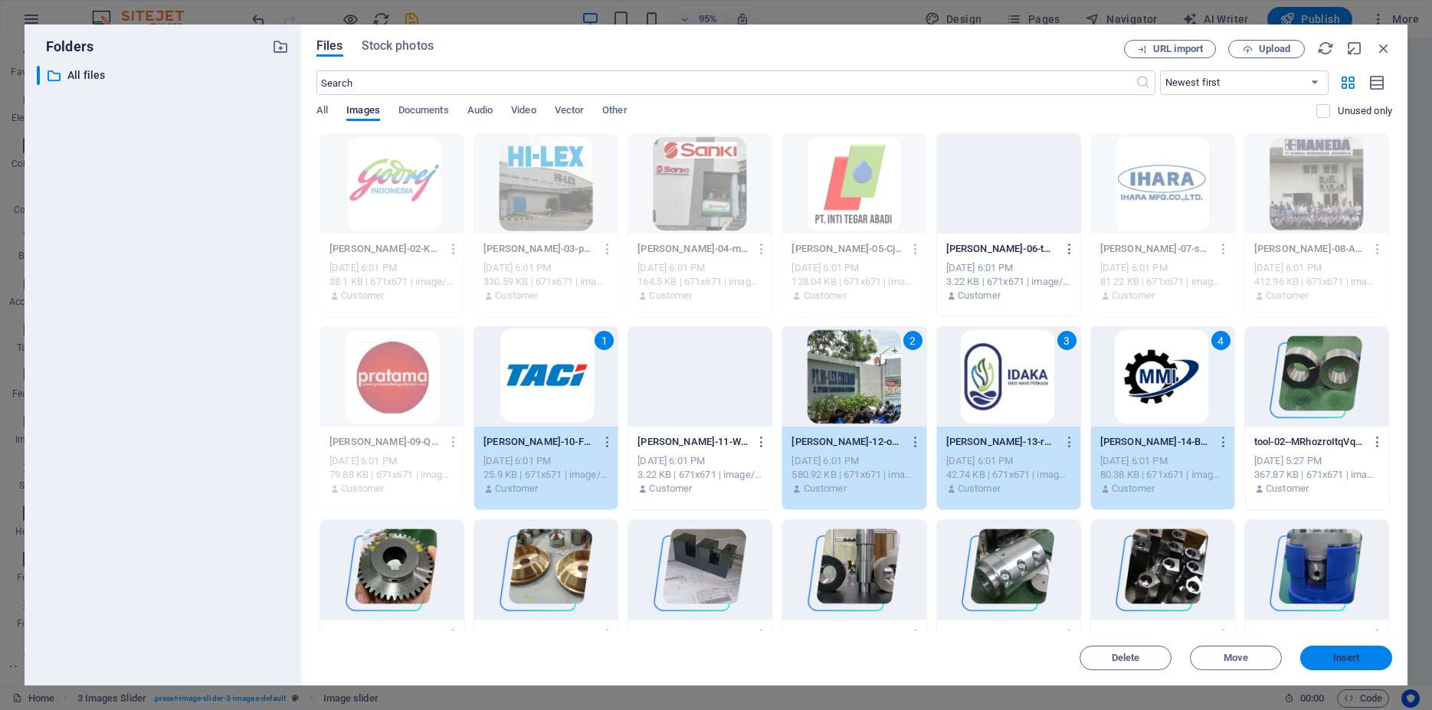
drag, startPoint x: 1354, startPoint y: 663, endPoint x: 746, endPoint y: 526, distance: 623.7
click at [1354, 663] on span "Insert" at bounding box center [1346, 658] width 27 height 9
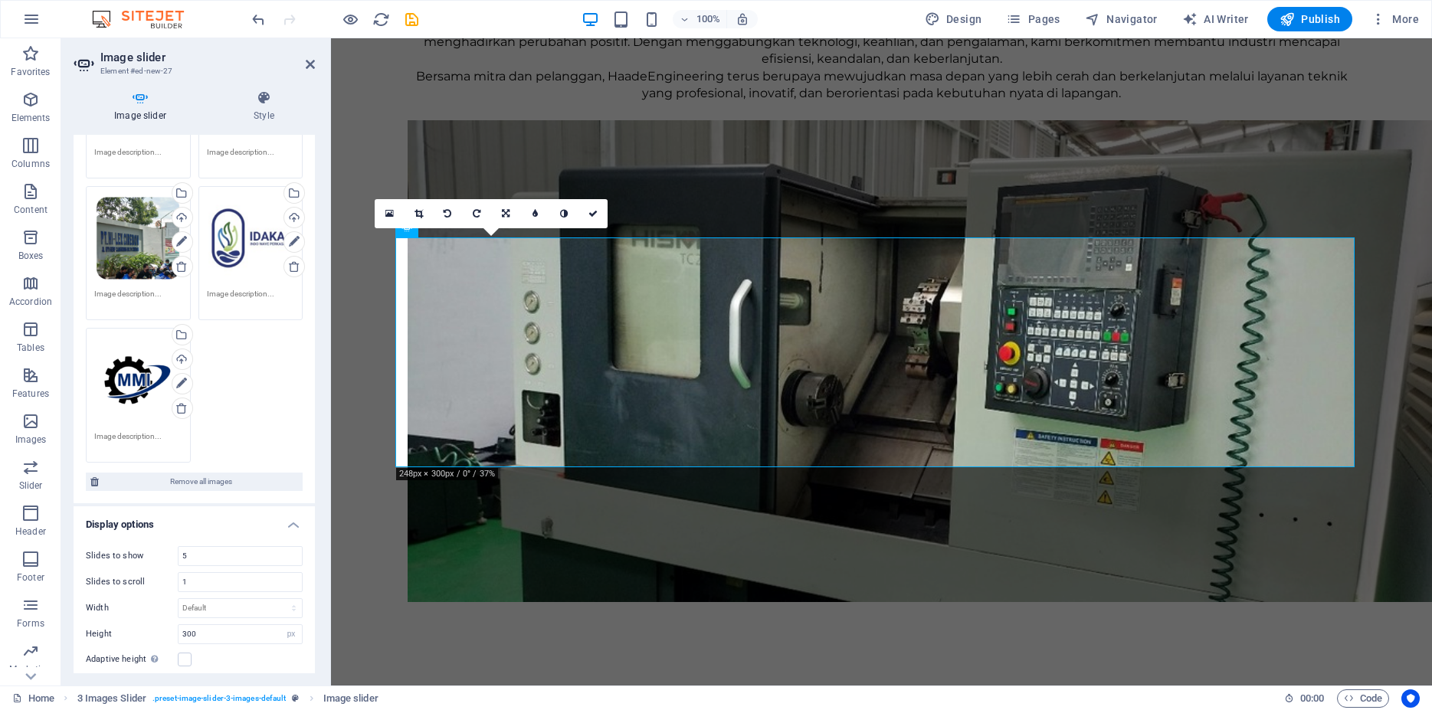
scroll to position [897, 0]
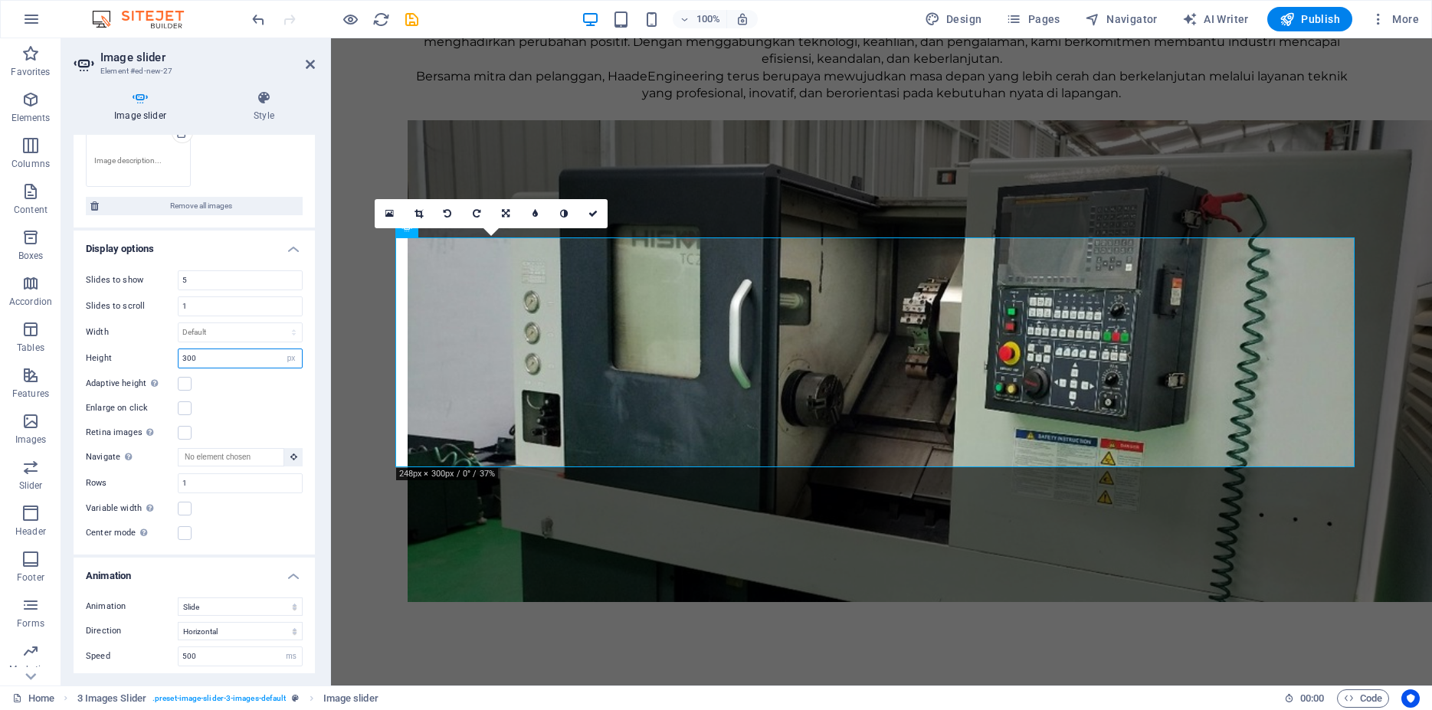
click at [223, 349] on input "300" at bounding box center [240, 358] width 123 height 18
click at [190, 377] on label at bounding box center [185, 384] width 14 height 14
click at [0, 0] on input "Adaptive height Automatically adjust the height for single slide horizontal sli…" at bounding box center [0, 0] width 0 height 0
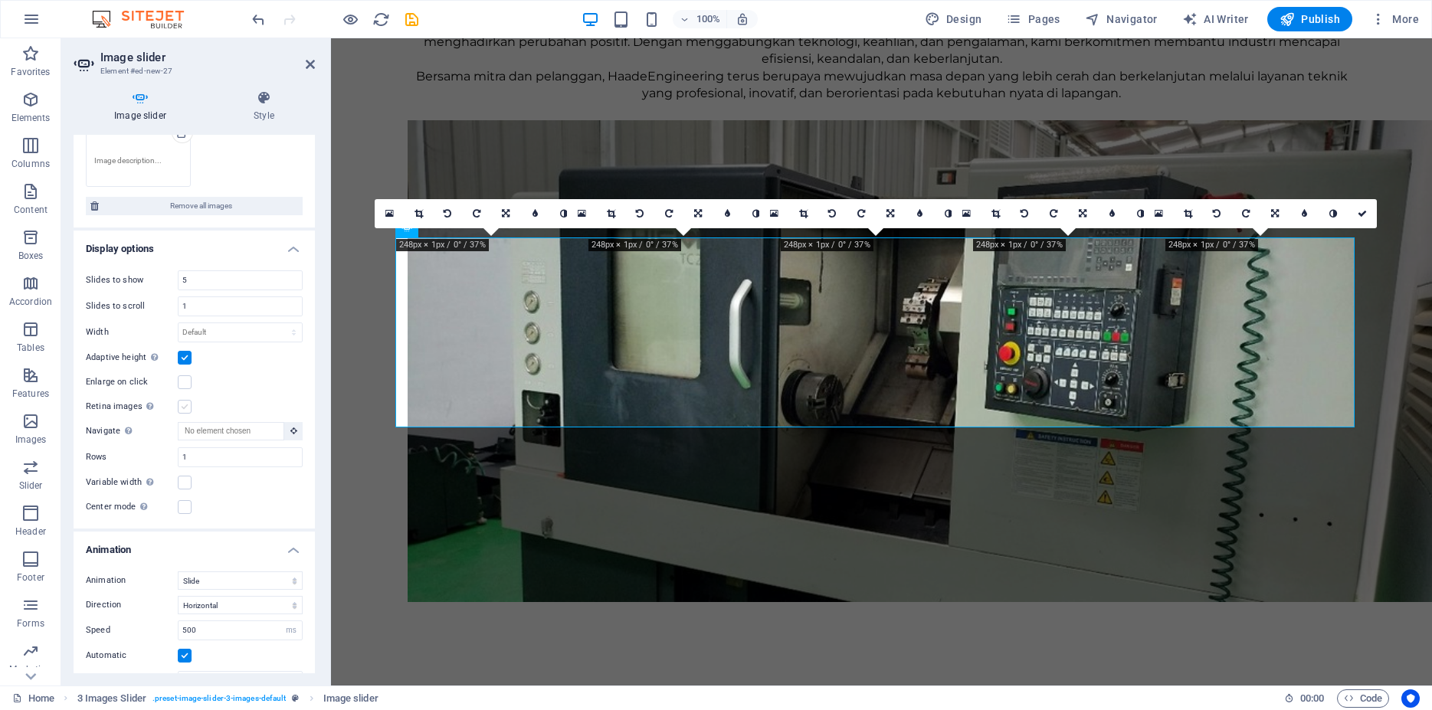
click at [182, 400] on label at bounding box center [185, 407] width 14 height 14
click at [0, 0] on input "Retina images Automatically load retina image and smartphone optimized sizes." at bounding box center [0, 0] width 0 height 0
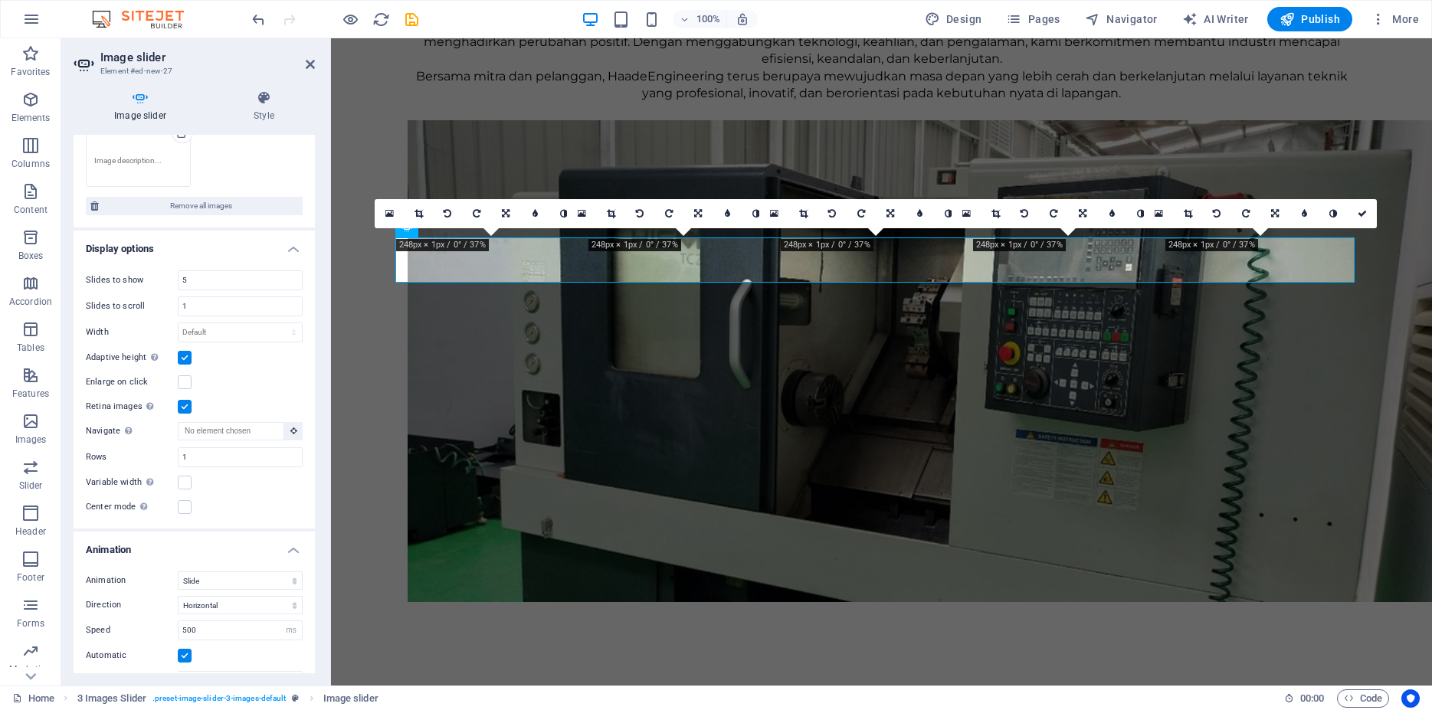
click at [182, 400] on label at bounding box center [185, 407] width 14 height 14
click at [0, 0] on input "Retina images Automatically load retina image and smartphone optimized sizes." at bounding box center [0, 0] width 0 height 0
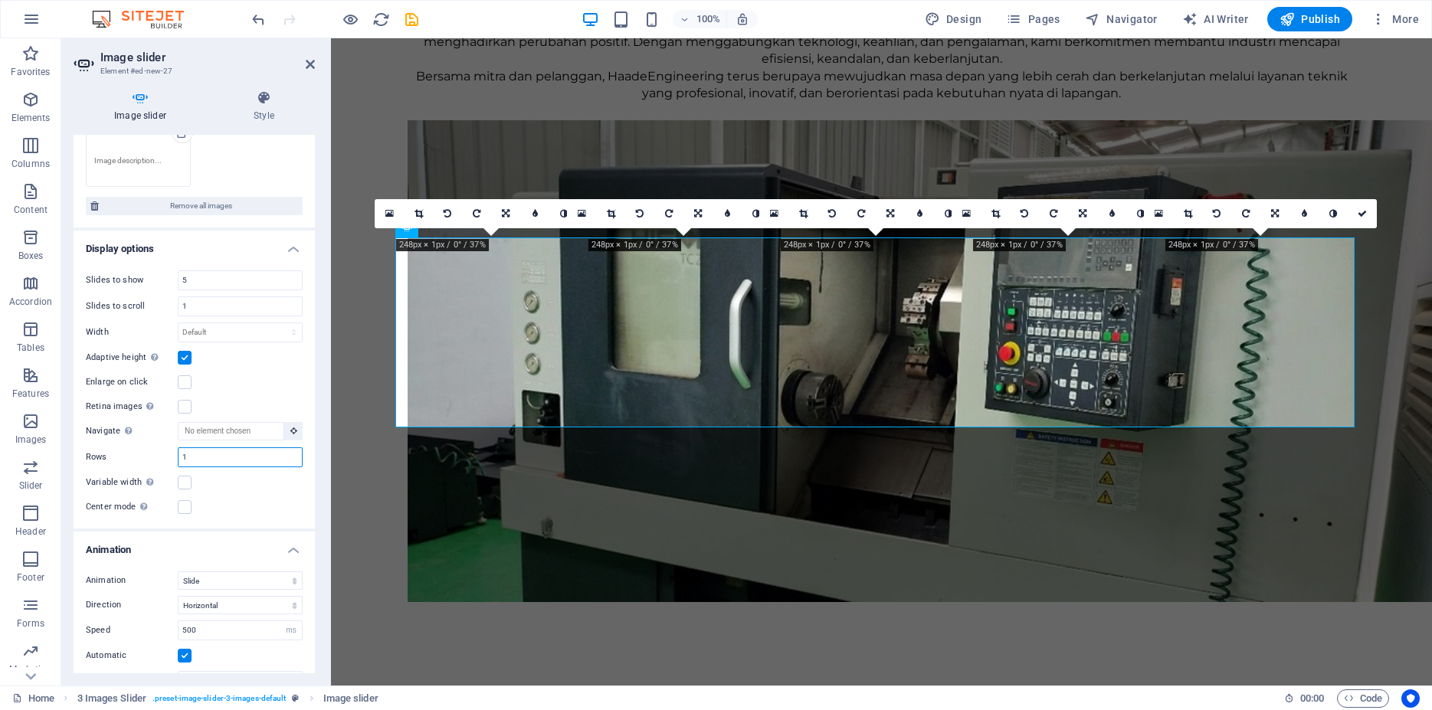
click at [218, 448] on input "1" at bounding box center [240, 457] width 123 height 18
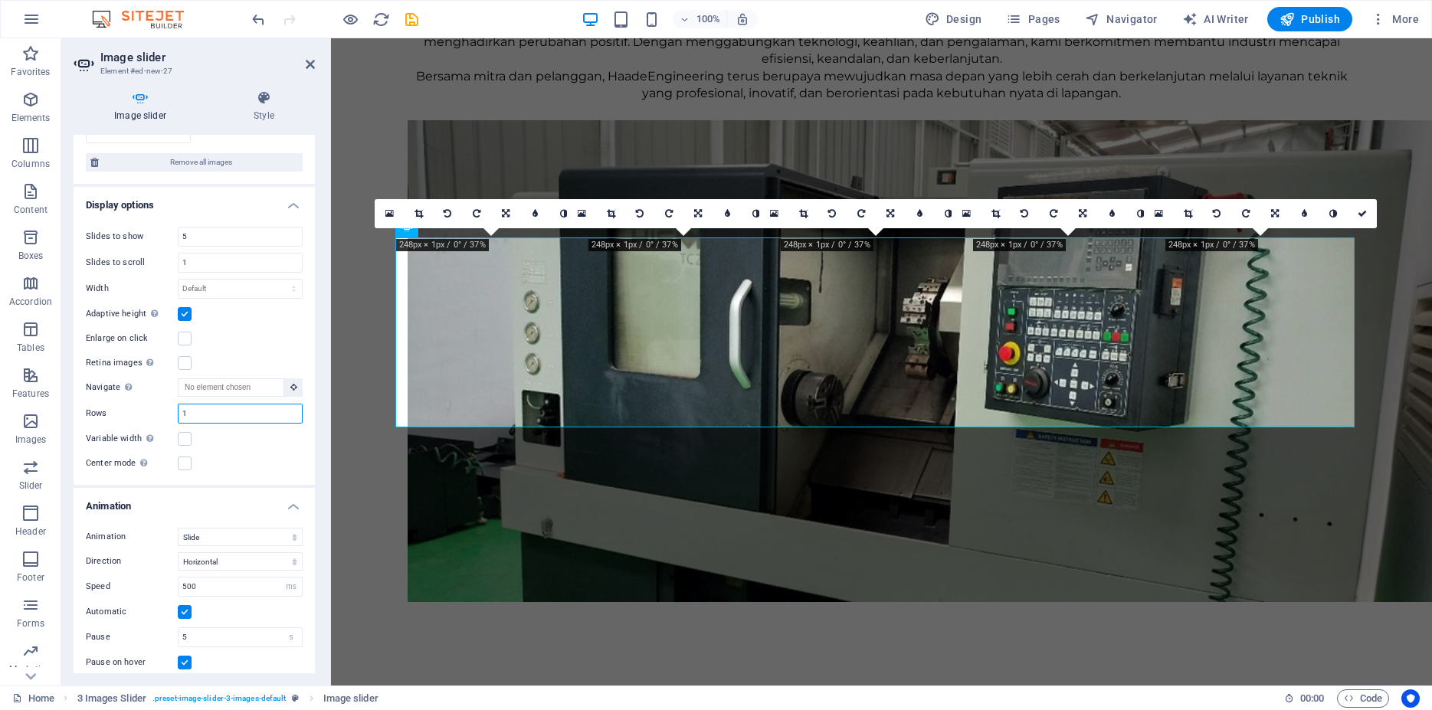
scroll to position [966, 0]
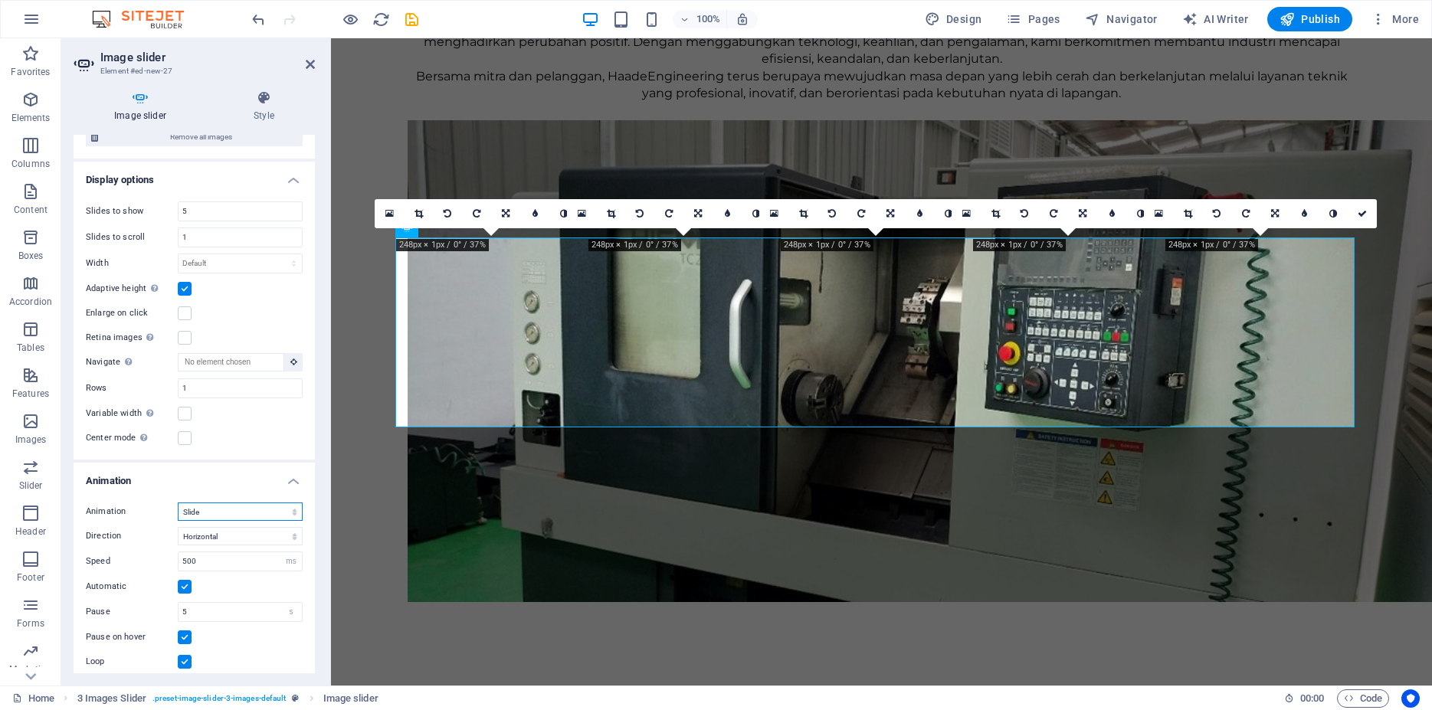
click at [178, 503] on select "Slide Fade" at bounding box center [240, 512] width 125 height 18
click option "Fade" at bounding box center [0, 0] width 0 height 0
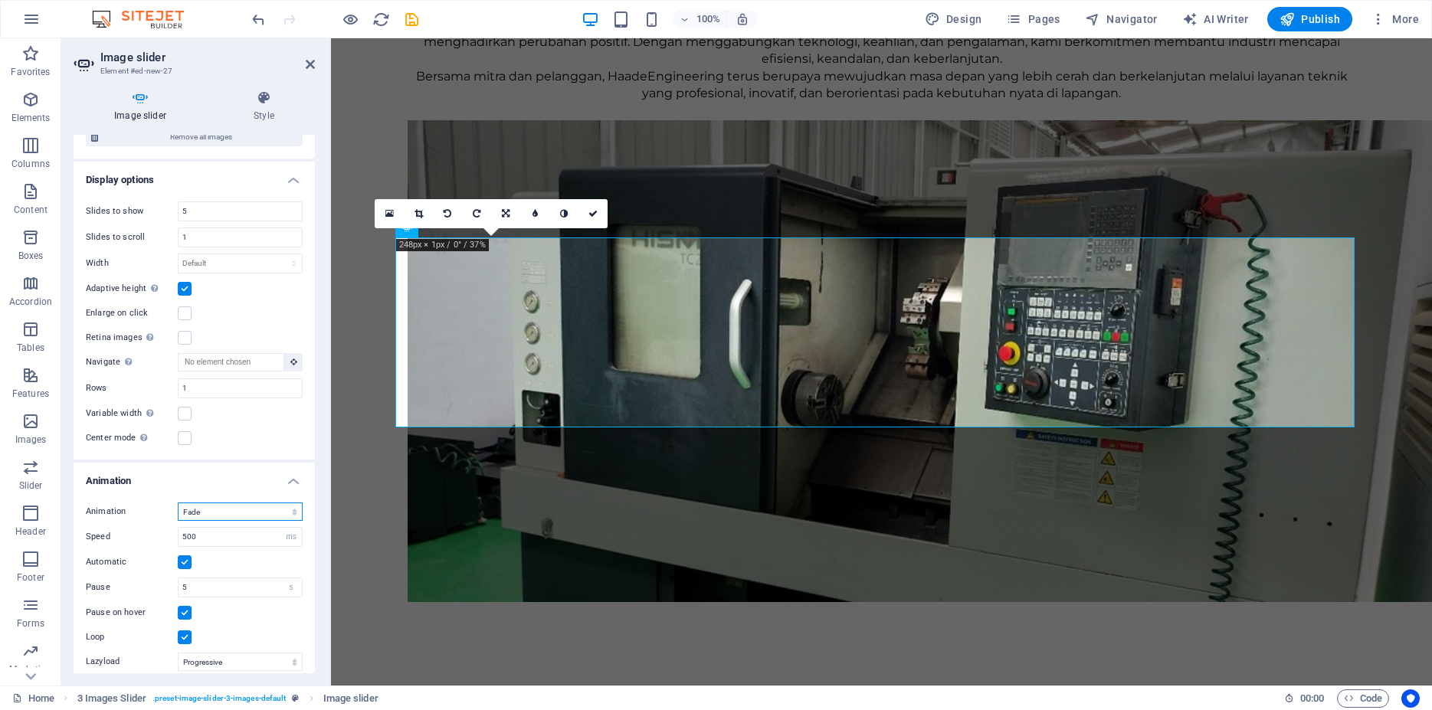
click at [178, 503] on select "Slide Fade" at bounding box center [240, 512] width 125 height 18
select select "slide"
click option "Slide" at bounding box center [0, 0] width 0 height 0
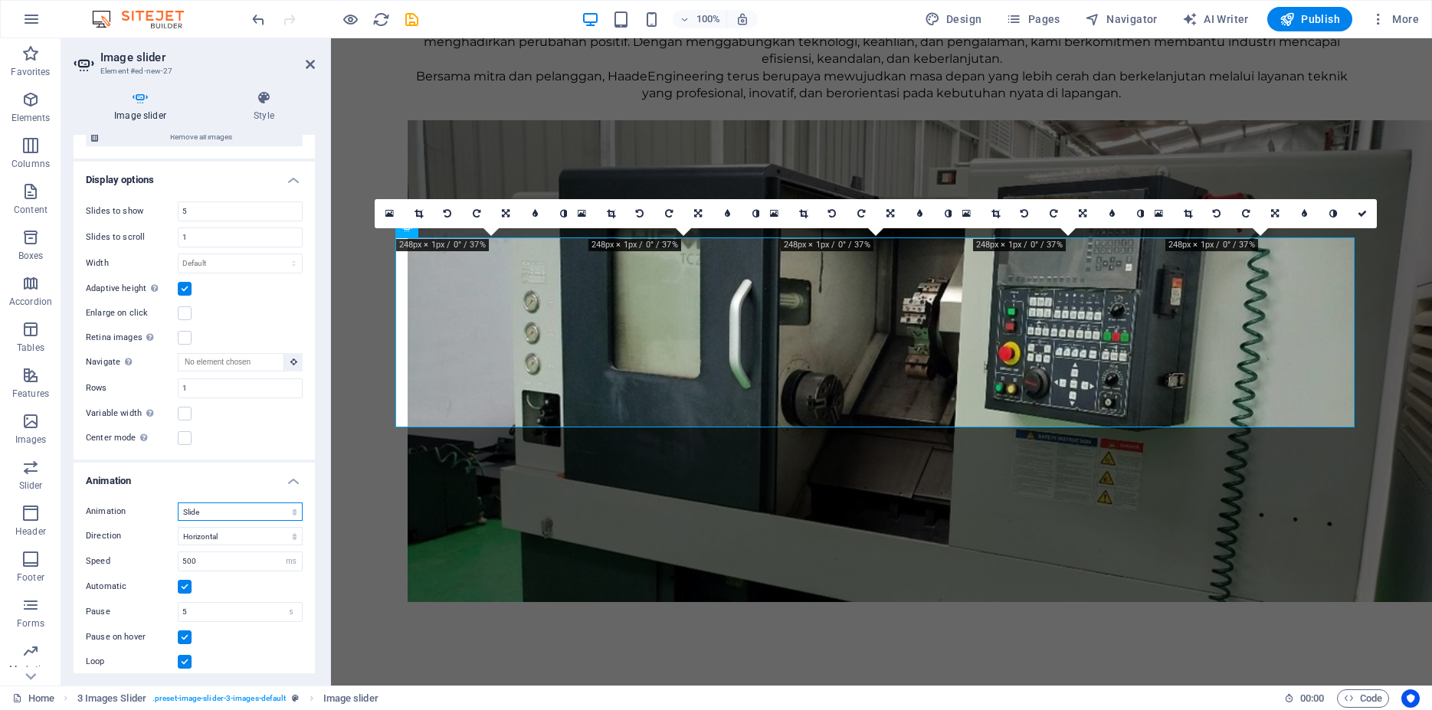
scroll to position [1010, 0]
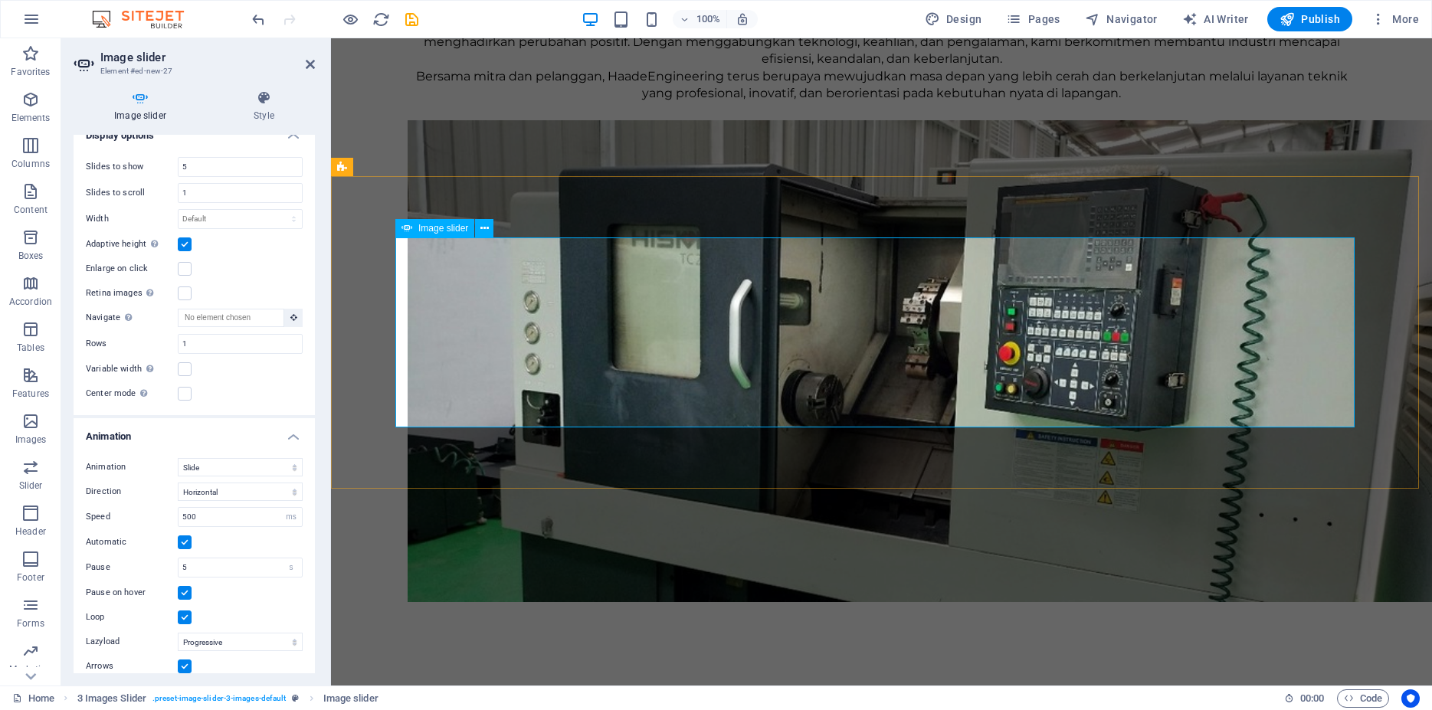
click at [187, 387] on label at bounding box center [185, 394] width 14 height 14
click at [0, 0] on input "Center mode Enables centered view with partial previous/next slide. Use with od…" at bounding box center [0, 0] width 0 height 0
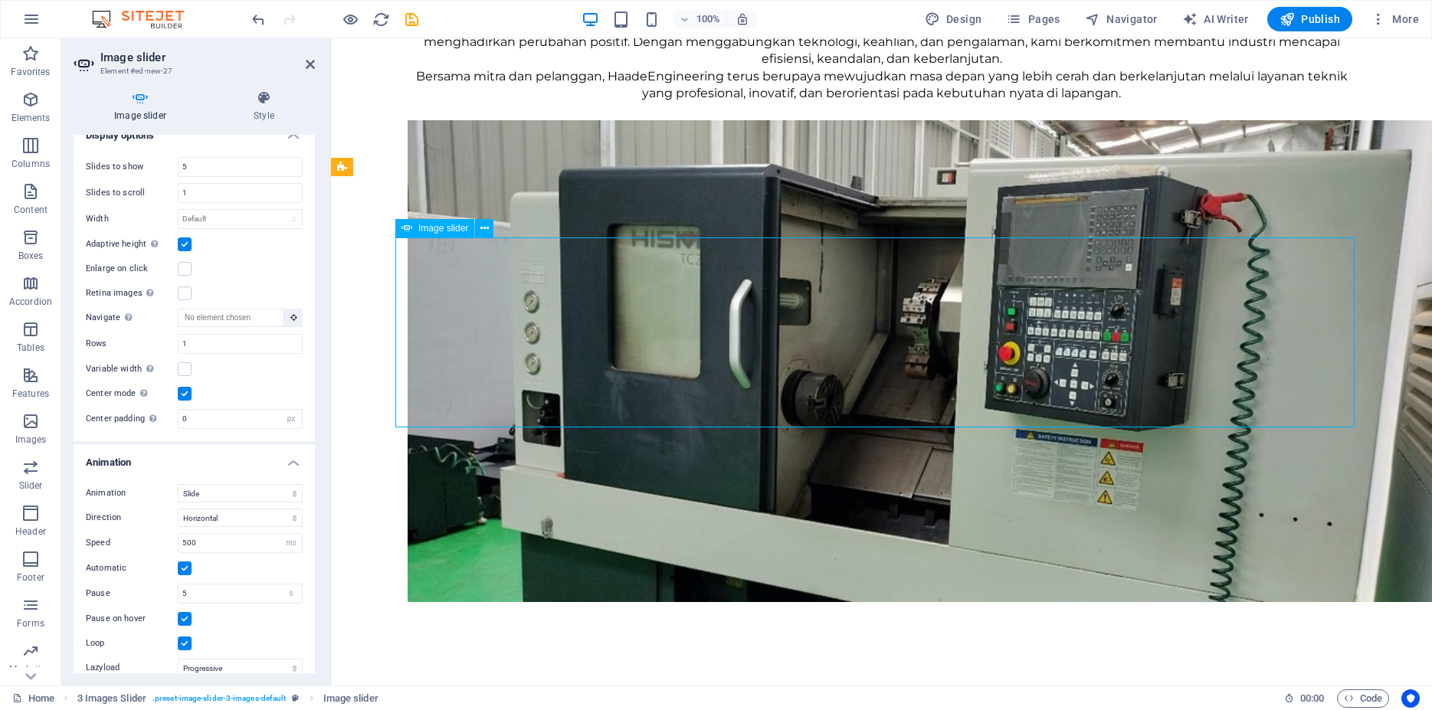
click at [183, 238] on label at bounding box center [185, 245] width 14 height 14
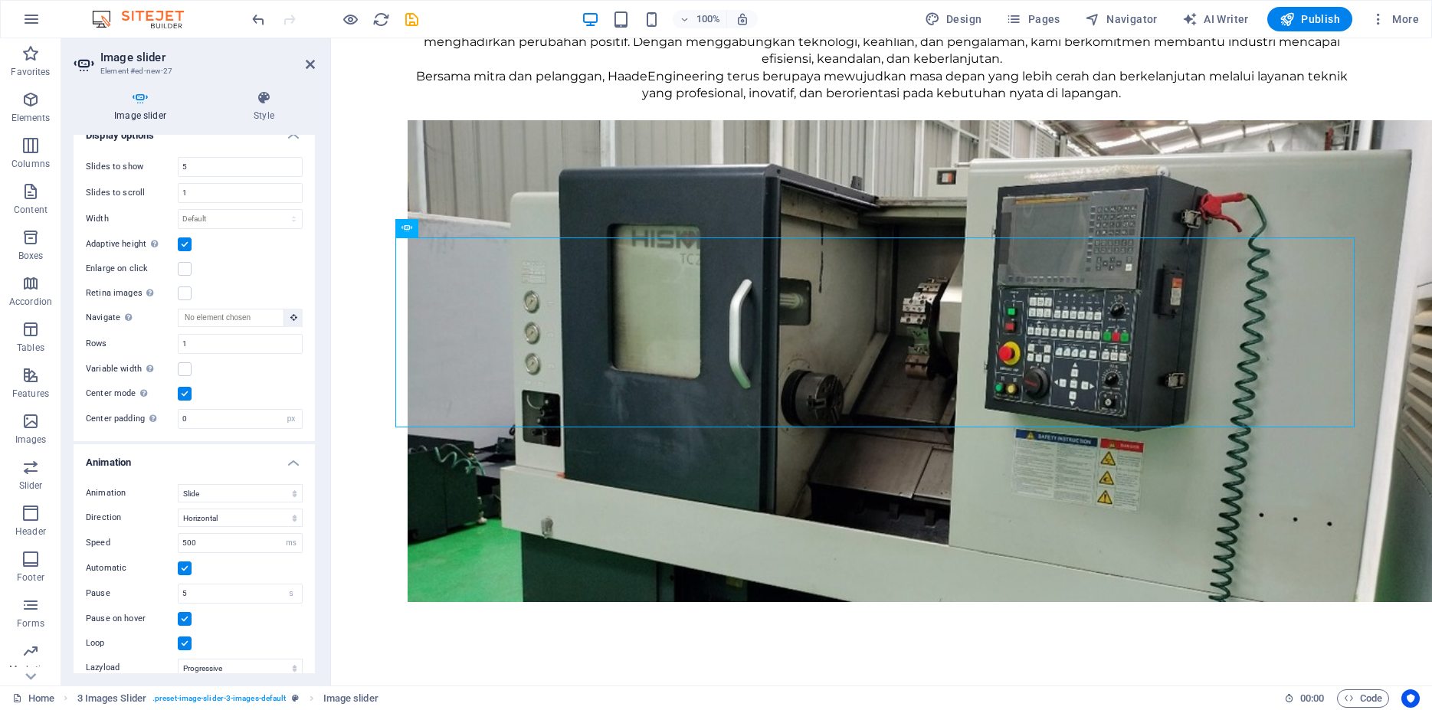
click at [0, 0] on input "Adaptive height Automatically adjust the height for single slide horizontal sli…" at bounding box center [0, 0] width 0 height 0
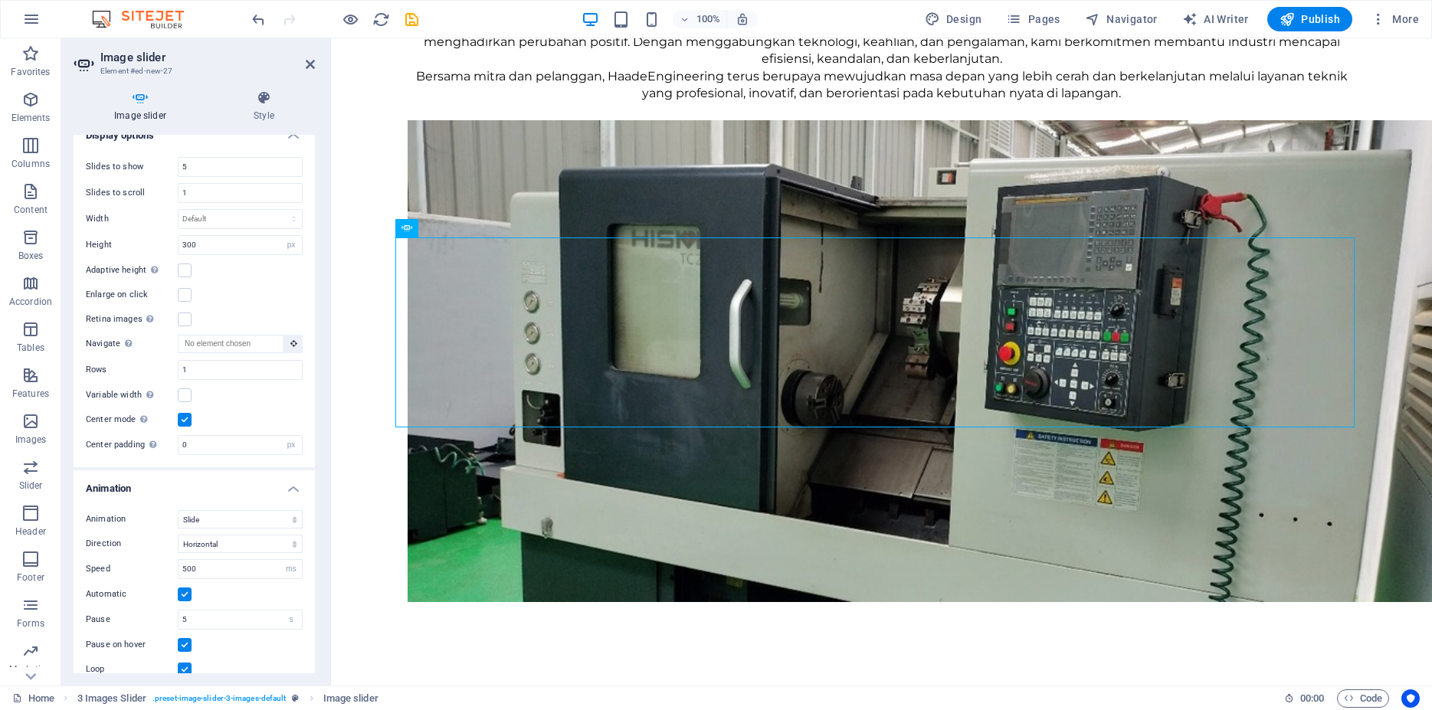
click at [182, 413] on label at bounding box center [185, 420] width 14 height 14
click at [0, 0] on input "Center mode Enables centered view with partial previous/next slide. Use with od…" at bounding box center [0, 0] width 0 height 0
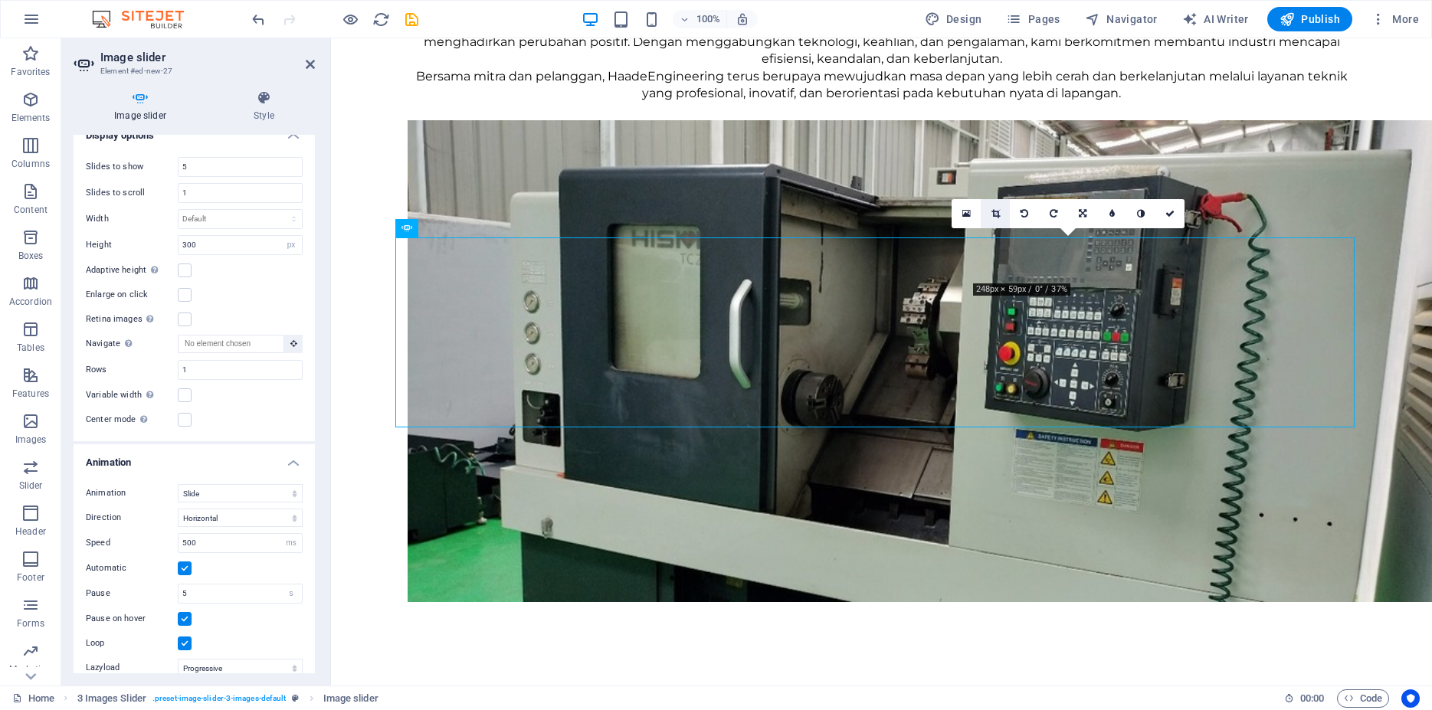
click at [993, 217] on icon at bounding box center [996, 213] width 8 height 9
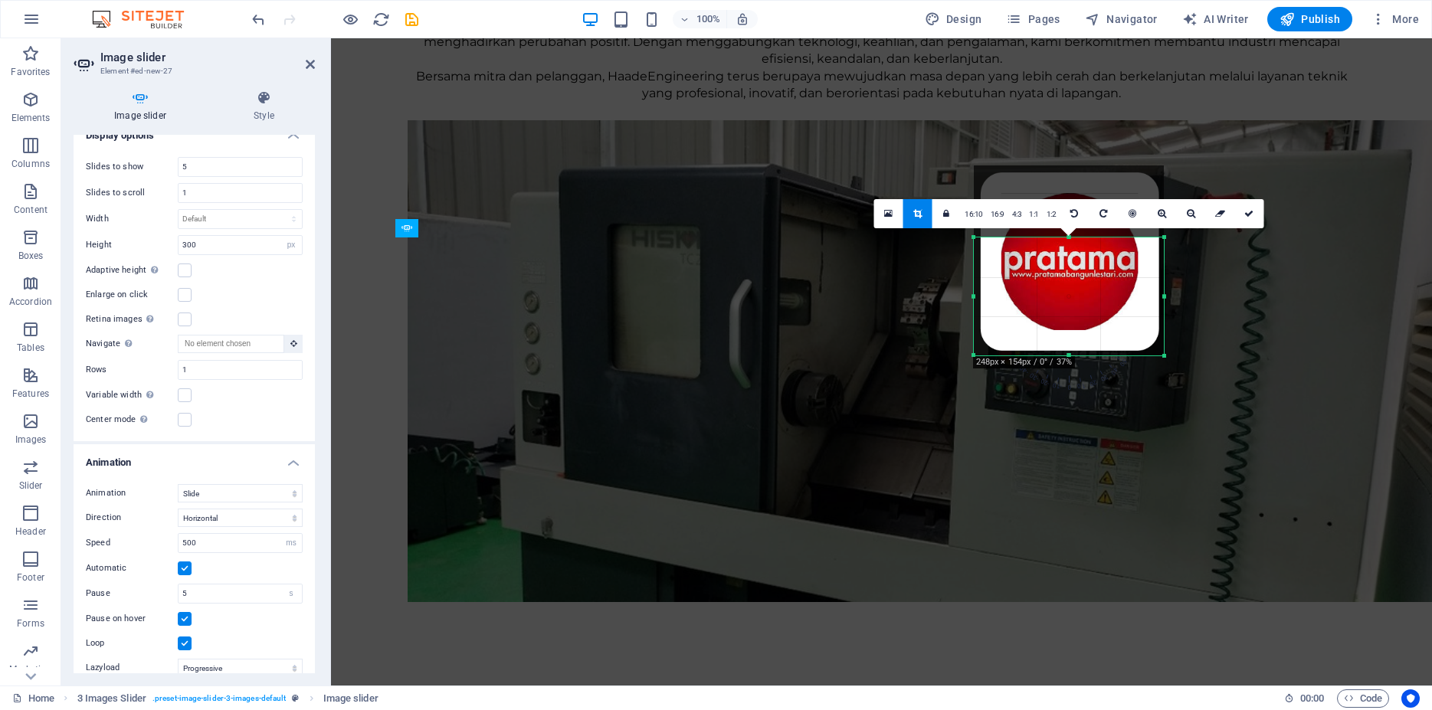
drag, startPoint x: 1068, startPoint y: 282, endPoint x: 1074, endPoint y: 354, distance: 72.2
click at [1074, 354] on div at bounding box center [1069, 355] width 190 height 5
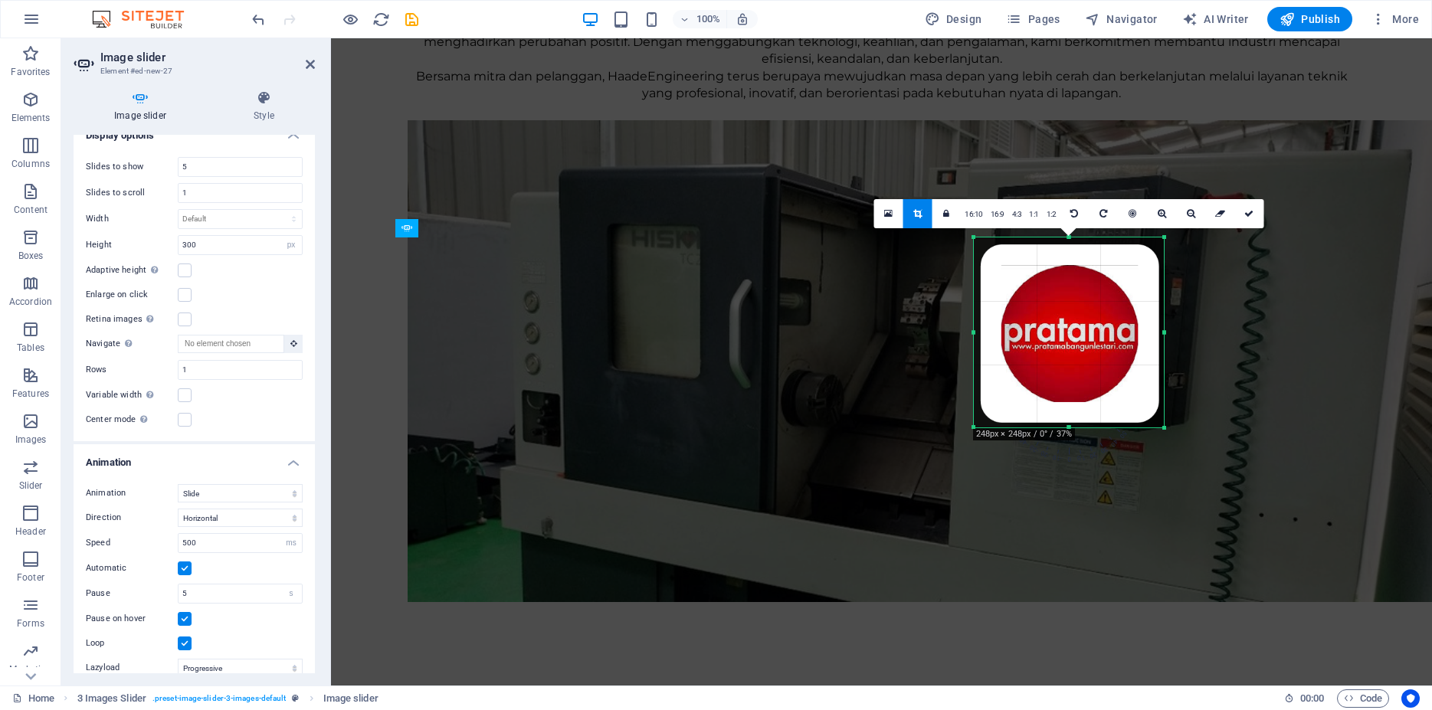
drag, startPoint x: 1070, startPoint y: 239, endPoint x: 1067, endPoint y: 166, distance: 72.9
click at [1244, 209] on link at bounding box center [1249, 213] width 29 height 29
type input "248"
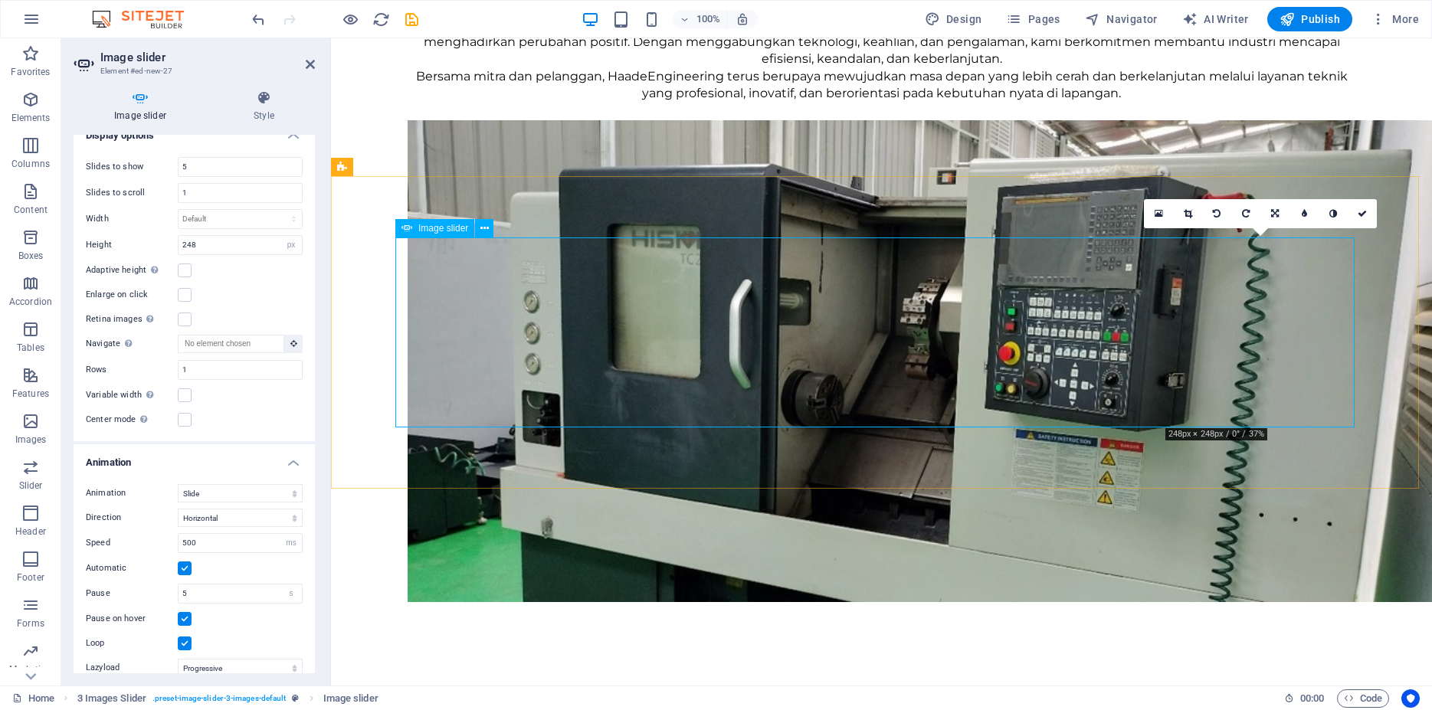
click at [1191, 212] on icon at bounding box center [1188, 213] width 8 height 9
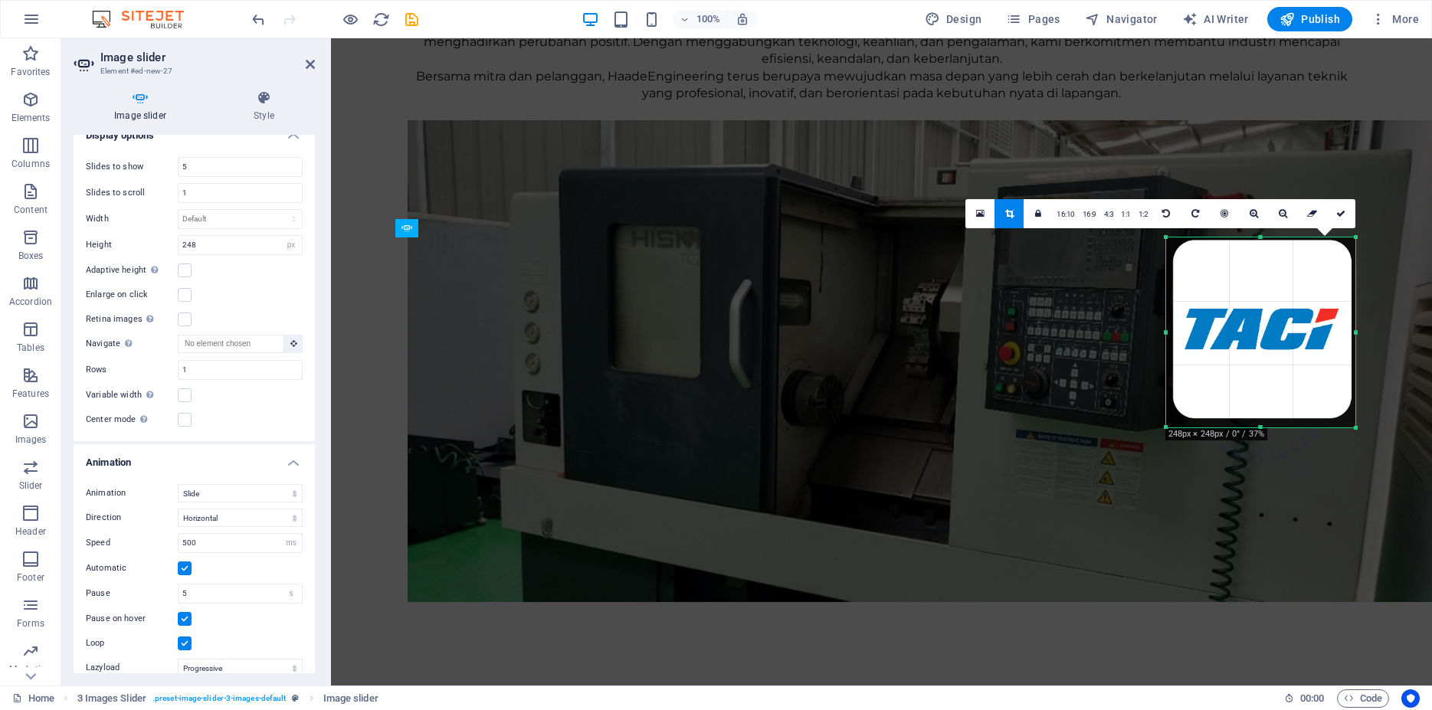
drag, startPoint x: 1276, startPoint y: 268, endPoint x: 1275, endPoint y: 350, distance: 82.0
click at [1275, 350] on div at bounding box center [1261, 333] width 190 height 190
drag, startPoint x: 1342, startPoint y: 218, endPoint x: 1009, endPoint y: 190, distance: 333.8
click at [1342, 218] on link at bounding box center [1341, 213] width 29 height 29
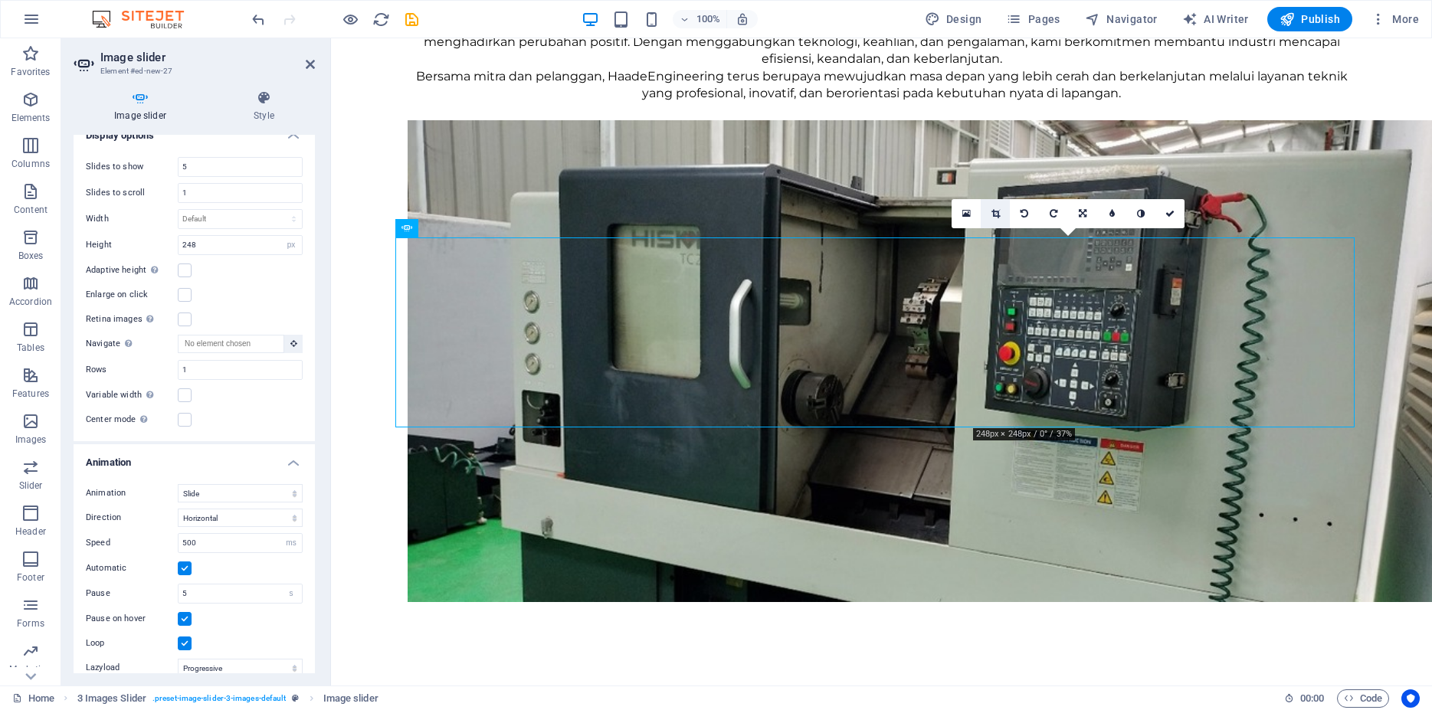
click at [999, 216] on icon at bounding box center [996, 213] width 8 height 9
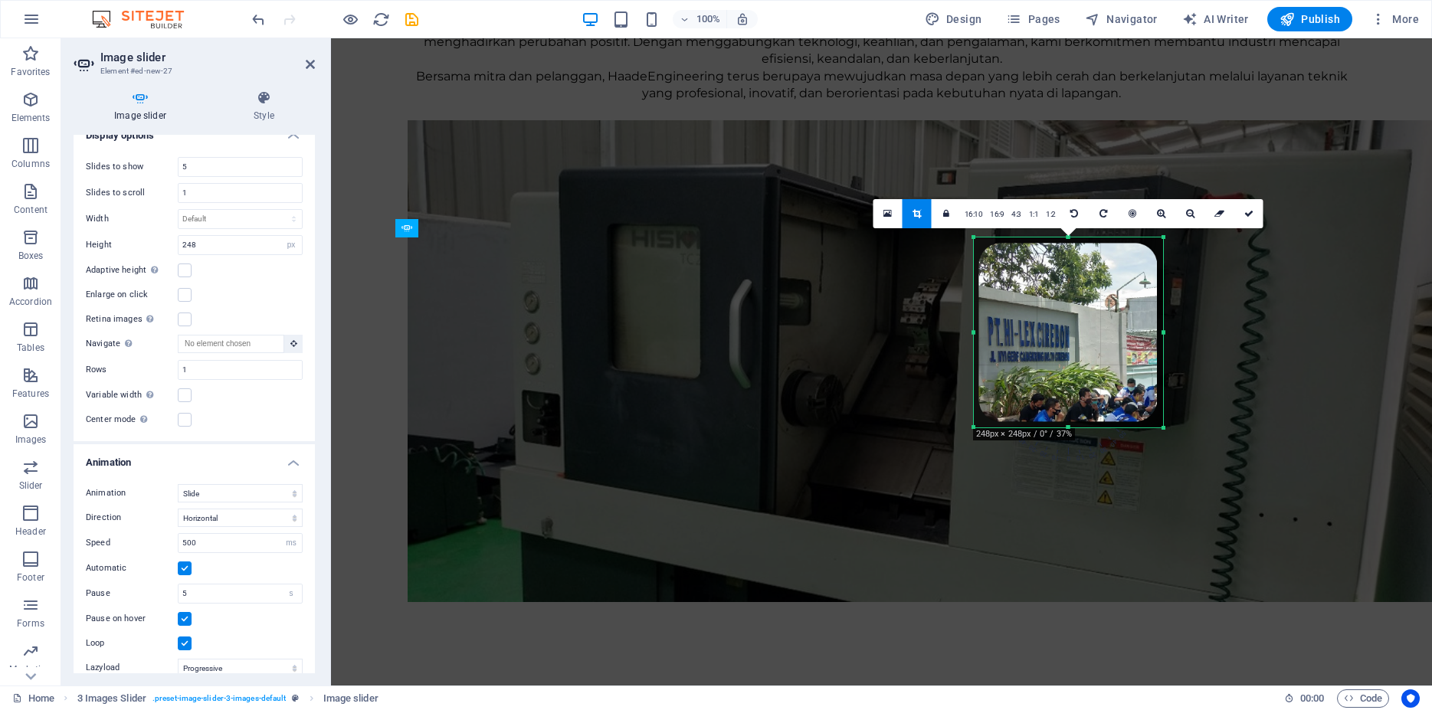
drag, startPoint x: 1084, startPoint y: 287, endPoint x: 1087, endPoint y: 358, distance: 70.6
click at [1087, 358] on div at bounding box center [1068, 333] width 190 height 190
click at [1253, 211] on icon at bounding box center [1249, 213] width 9 height 9
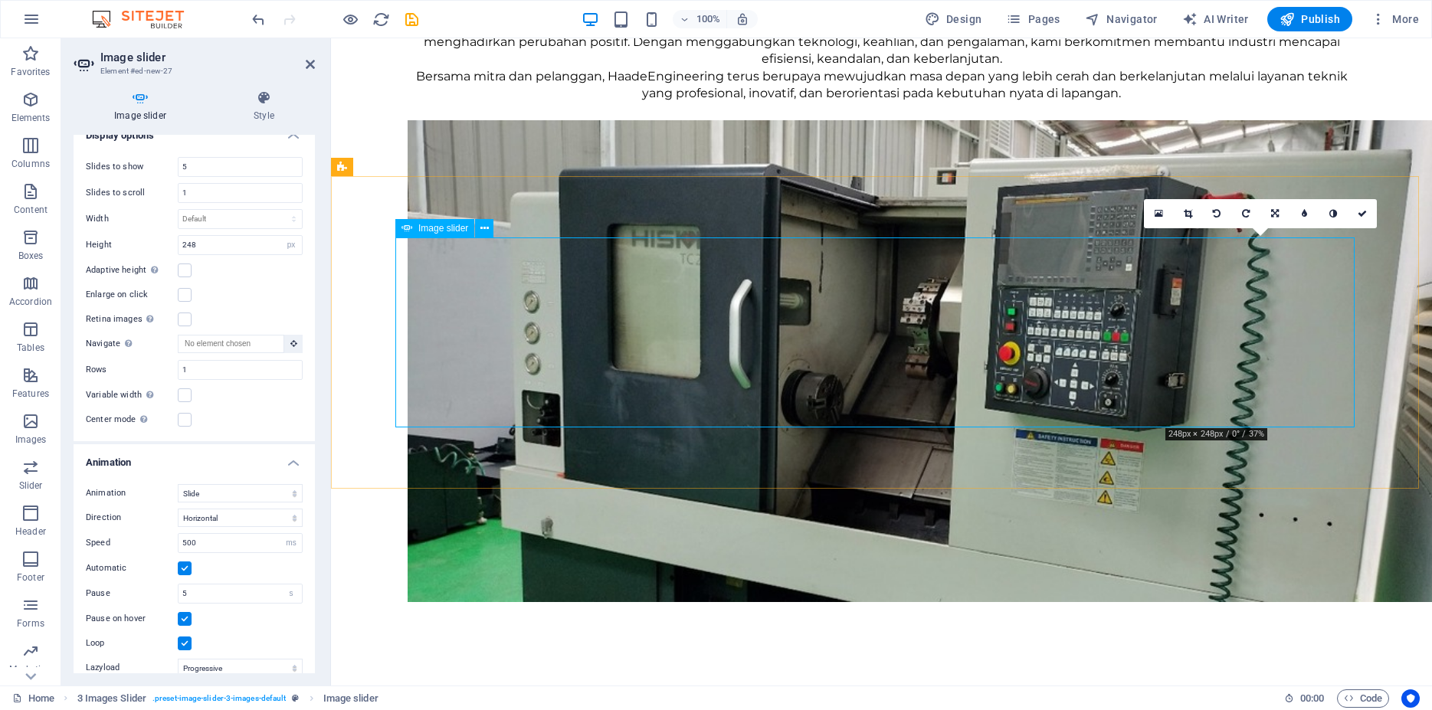
click at [1193, 215] on link at bounding box center [1187, 213] width 29 height 29
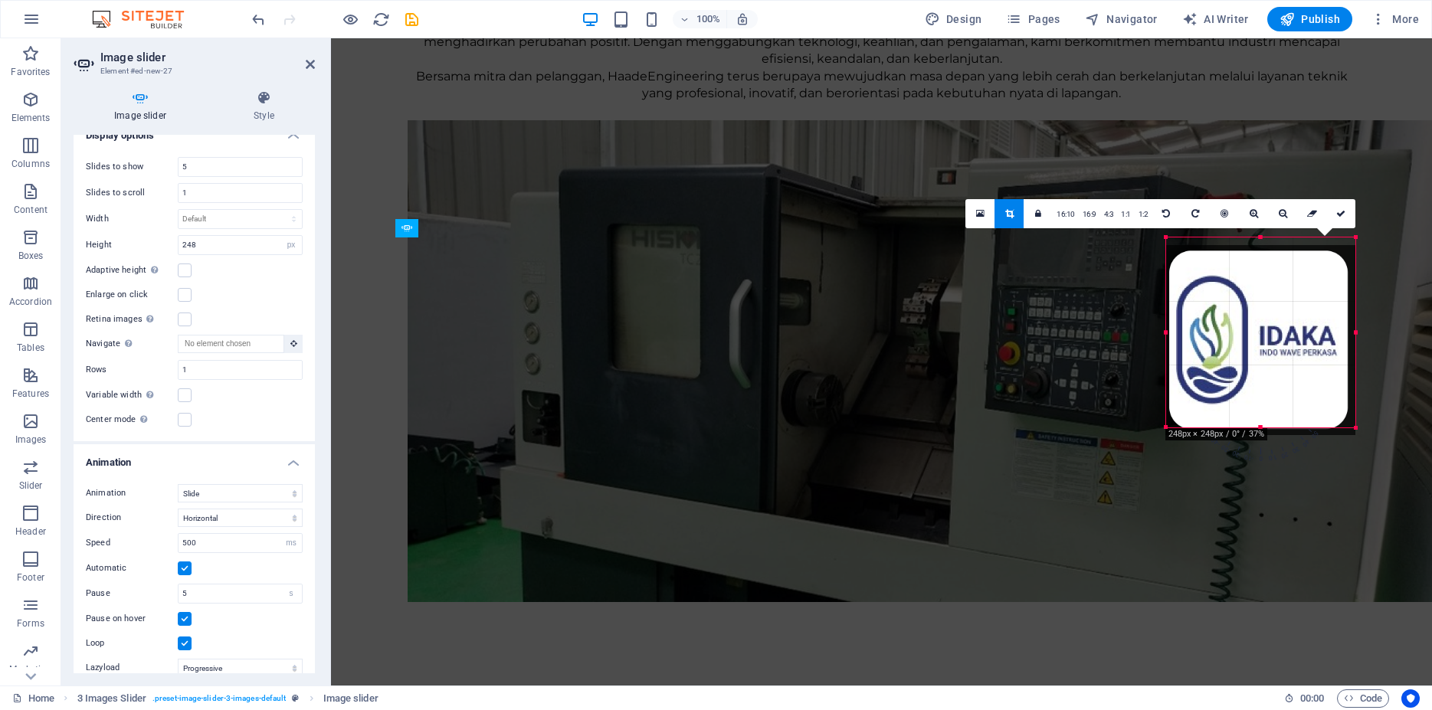
drag, startPoint x: 1235, startPoint y: 276, endPoint x: 1232, endPoint y: 356, distance: 79.7
click at [1232, 356] on div at bounding box center [1261, 340] width 190 height 190
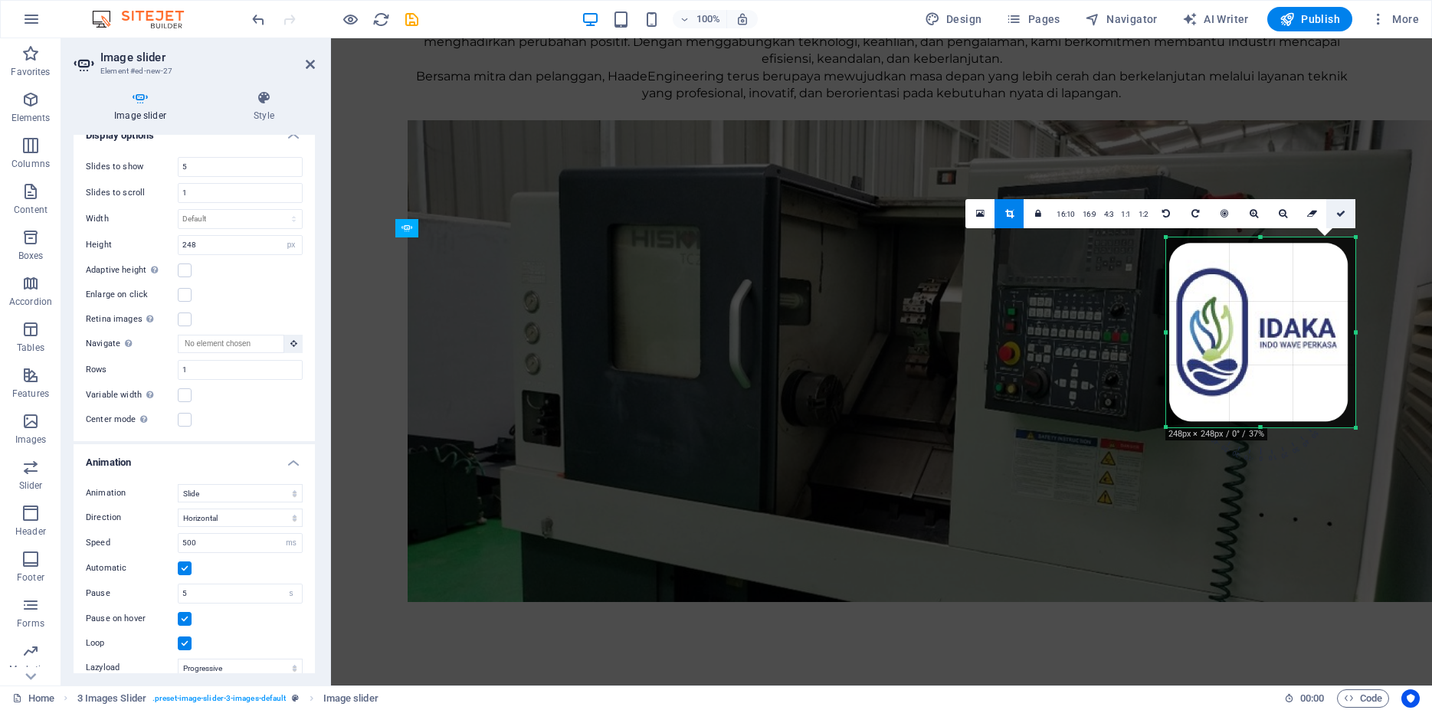
click at [1345, 218] on link at bounding box center [1341, 213] width 29 height 29
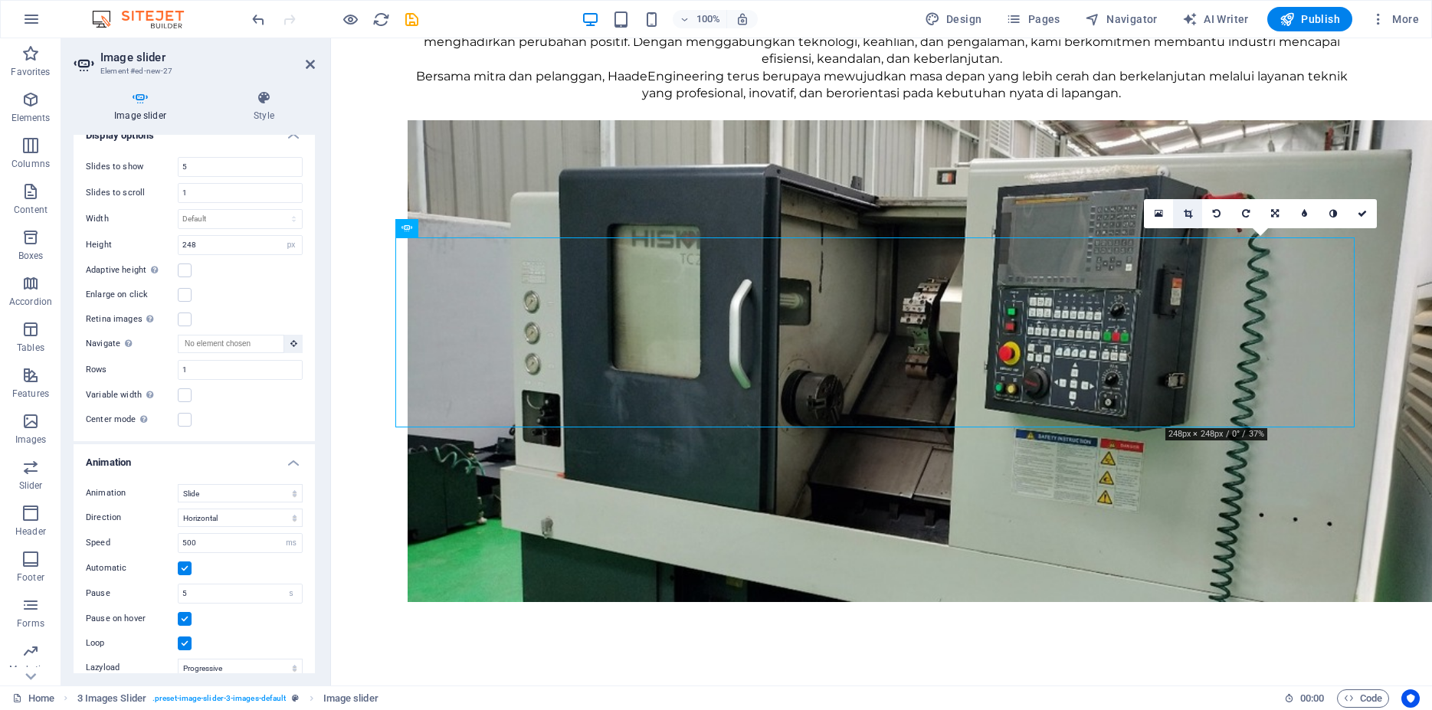
click at [1187, 210] on icon at bounding box center [1188, 213] width 8 height 9
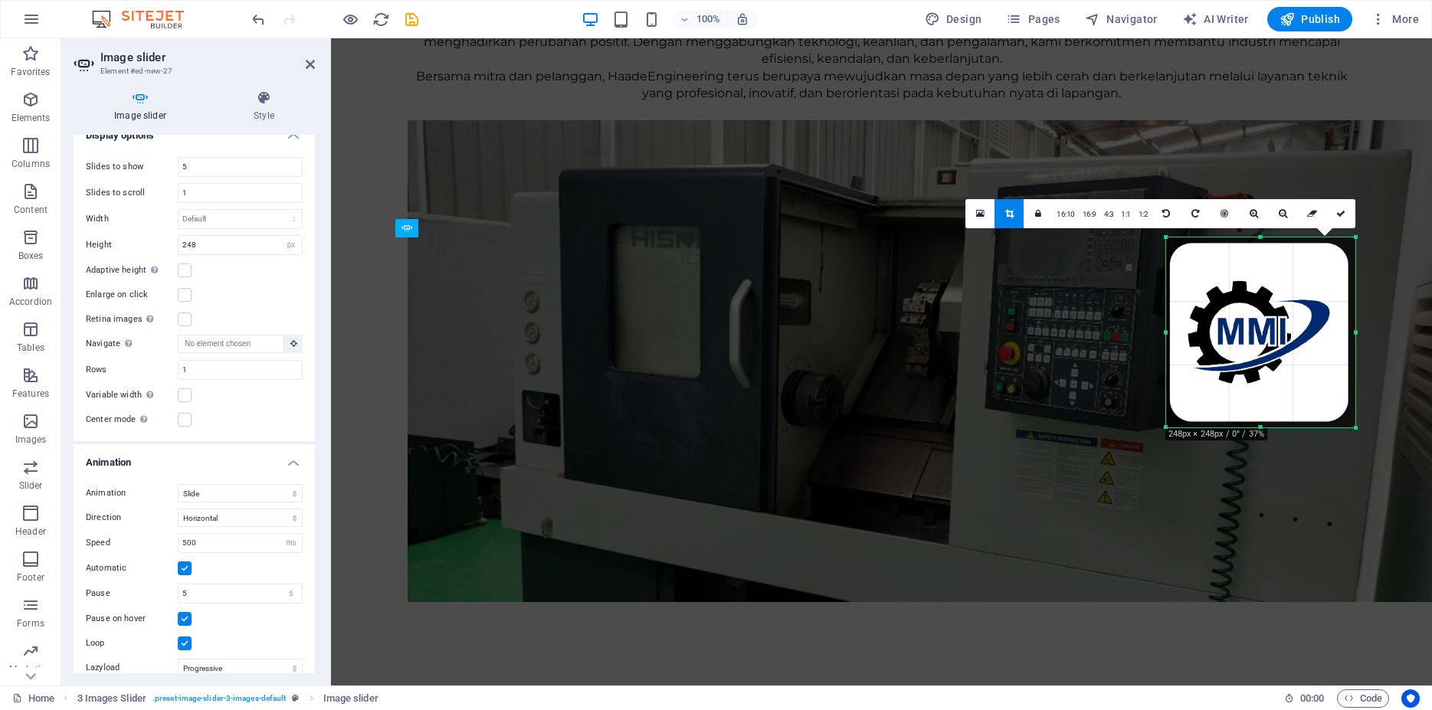
drag, startPoint x: 1255, startPoint y: 321, endPoint x: 1255, endPoint y: 369, distance: 47.5
click at [1255, 369] on div at bounding box center [1261, 333] width 190 height 190
click at [1339, 221] on link at bounding box center [1341, 213] width 29 height 29
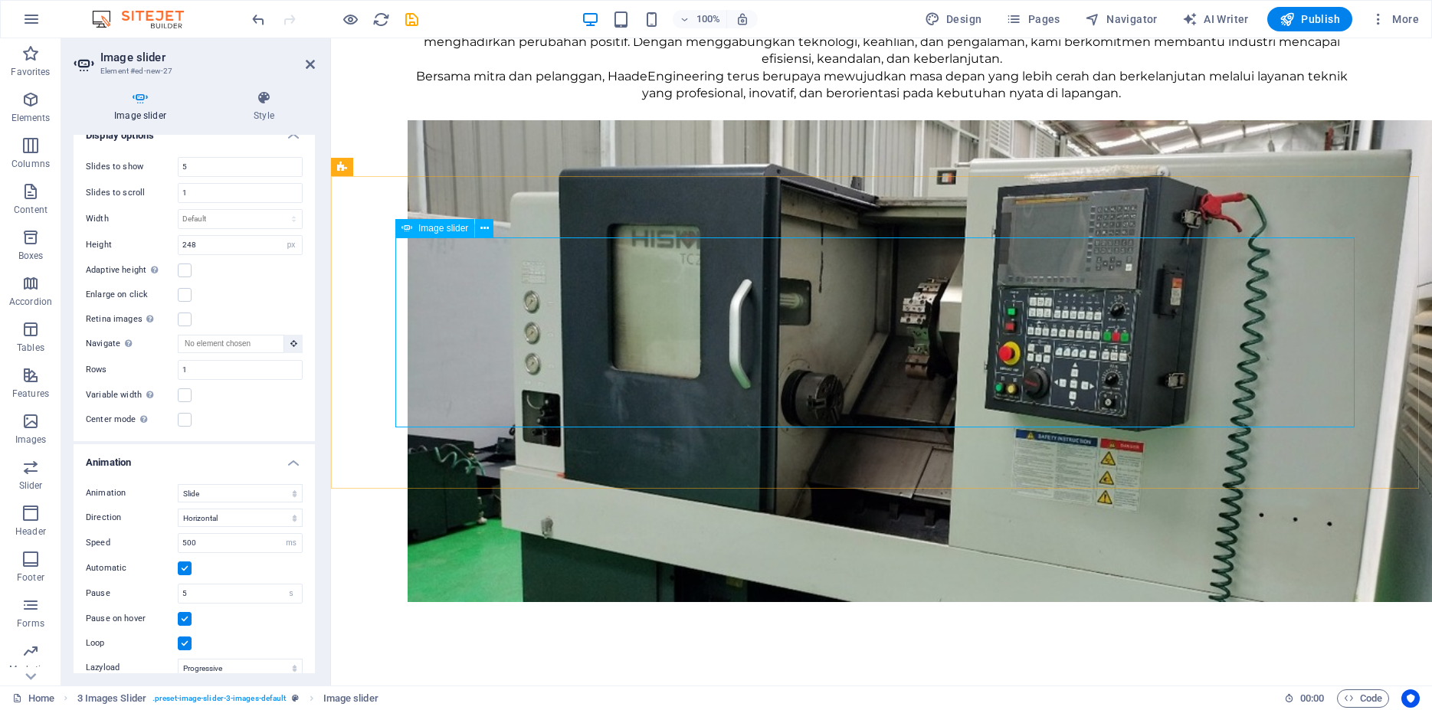
click at [178, 509] on select "Horizontal Vertical" at bounding box center [240, 518] width 125 height 18
click option "Vertical" at bounding box center [0, 0] width 0 height 0
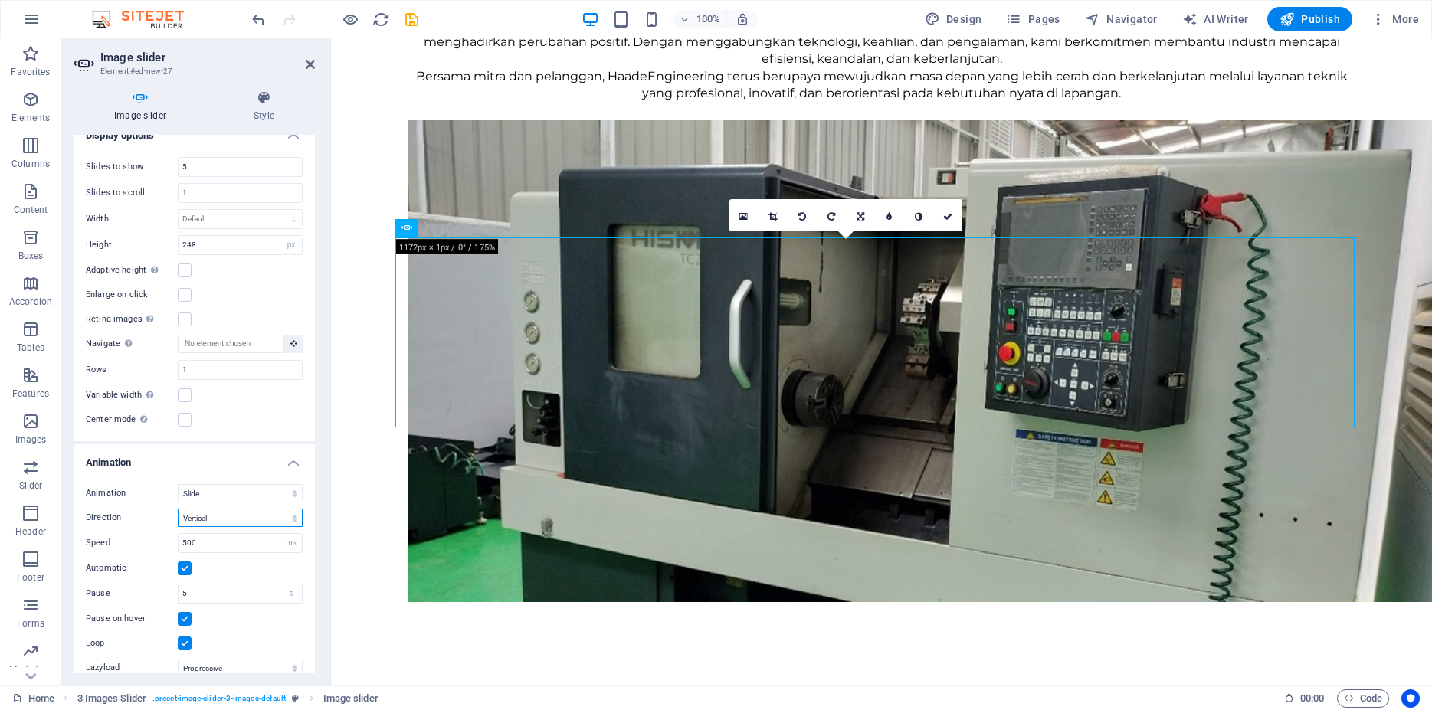
click at [178, 509] on select "Horizontal Vertical" at bounding box center [240, 518] width 125 height 18
select select "horizontal"
click option "Horizontal" at bounding box center [0, 0] width 0 height 0
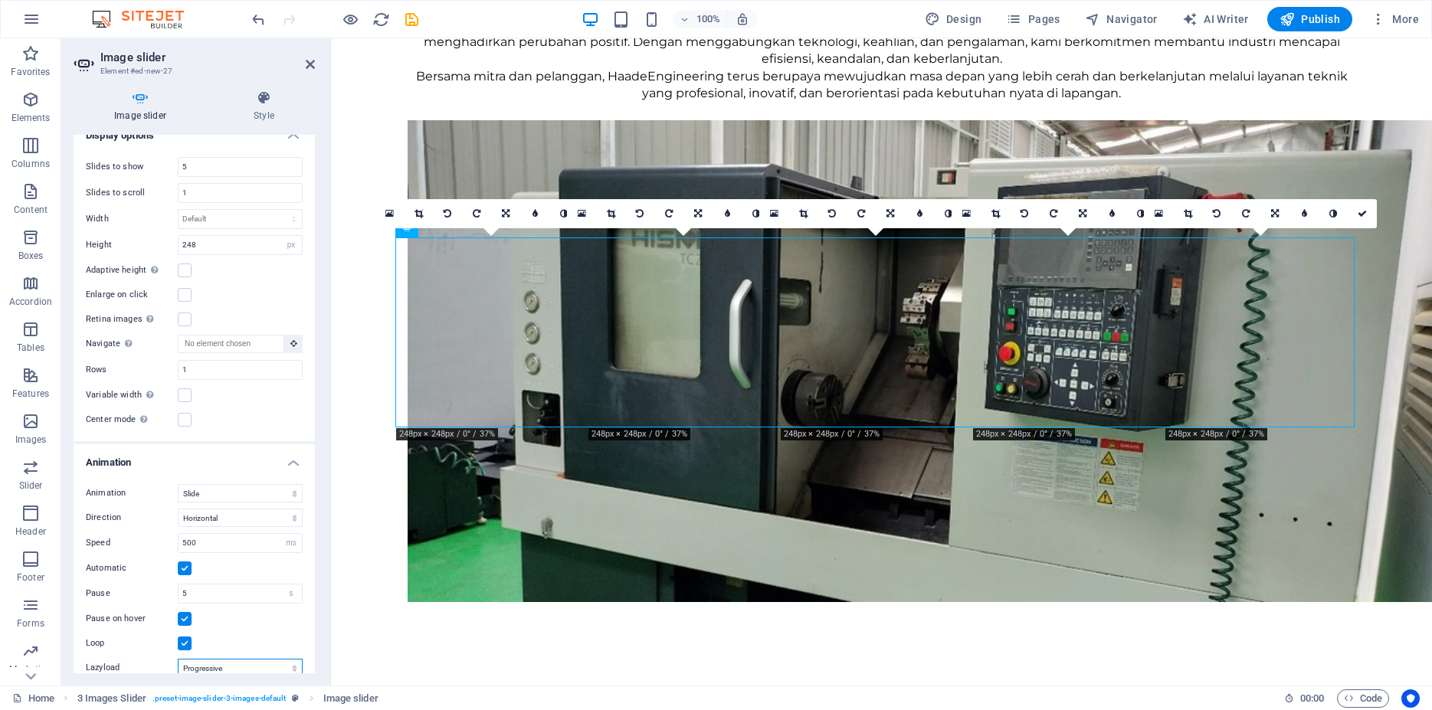
click at [178, 659] on select "Off On demand Progressive" at bounding box center [240, 668] width 125 height 18
select select "ondemand"
click option "On demand" at bounding box center [0, 0] width 0 height 0
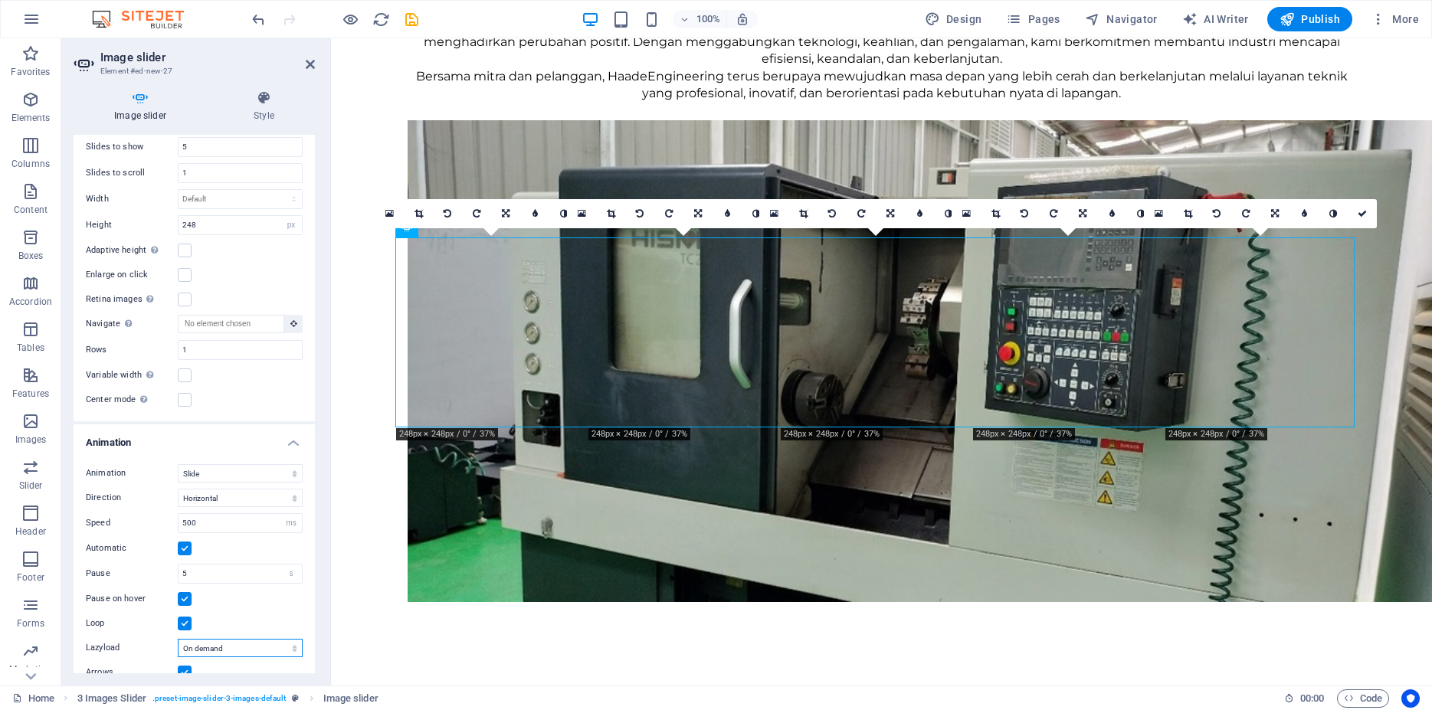
scroll to position [1036, 0]
click at [240, 559] on input "5" at bounding box center [240, 568] width 123 height 18
drag, startPoint x: 244, startPoint y: 529, endPoint x: 116, endPoint y: 529, distance: 128.0
click at [179, 559] on input "5" at bounding box center [240, 568] width 123 height 18
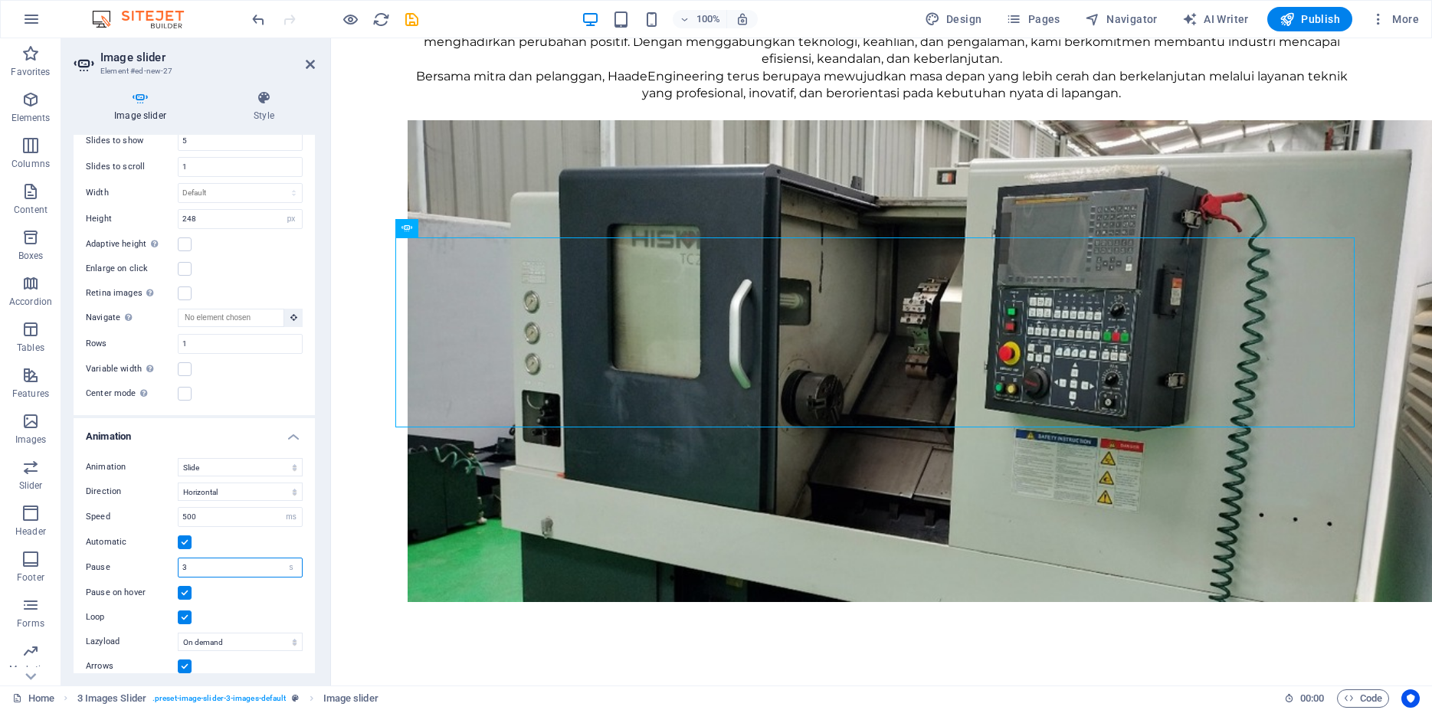
type input "3"
click at [186, 611] on label at bounding box center [185, 618] width 14 height 14
click at [0, 0] on input "Loop" at bounding box center [0, 0] width 0 height 0
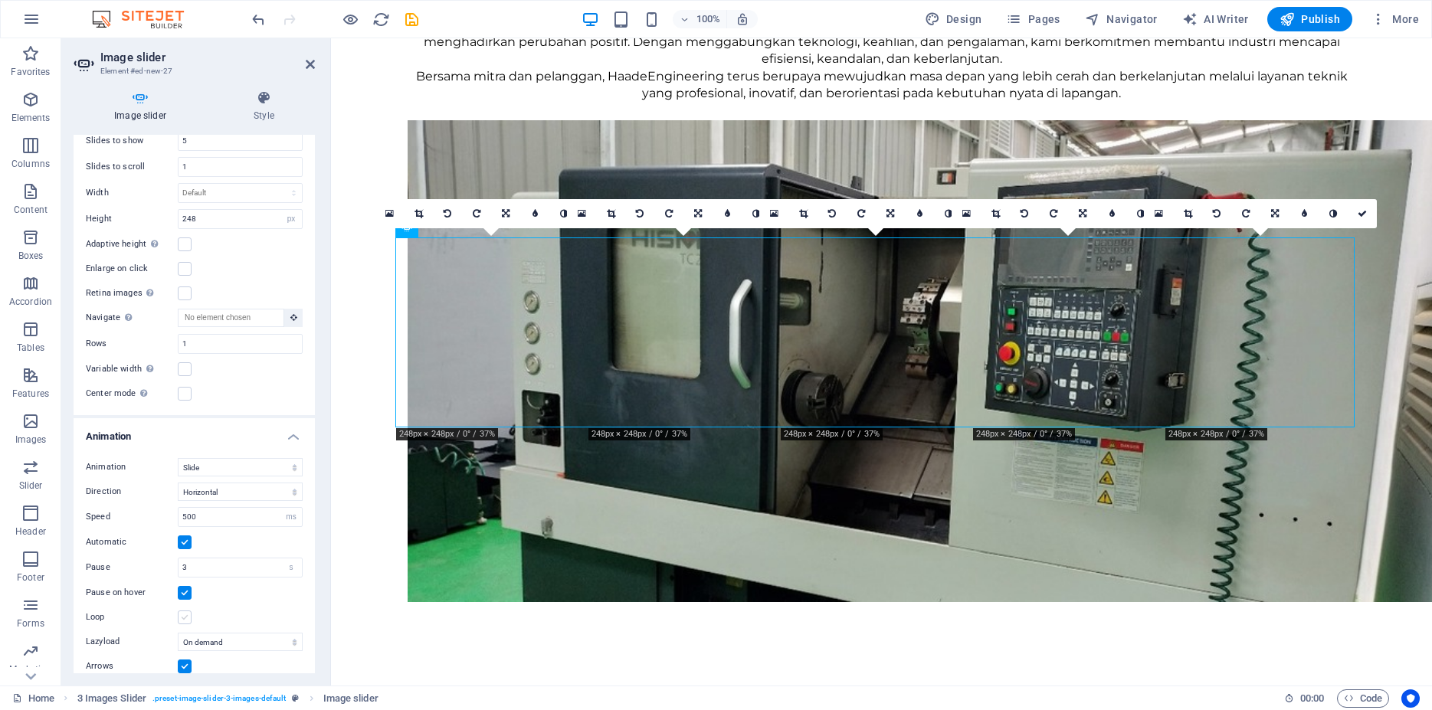
click at [188, 611] on label at bounding box center [185, 618] width 14 height 14
click at [0, 0] on input "Loop" at bounding box center [0, 0] width 0 height 0
click at [185, 586] on label at bounding box center [185, 593] width 14 height 14
click at [0, 0] on input "Pause on hover" at bounding box center [0, 0] width 0 height 0
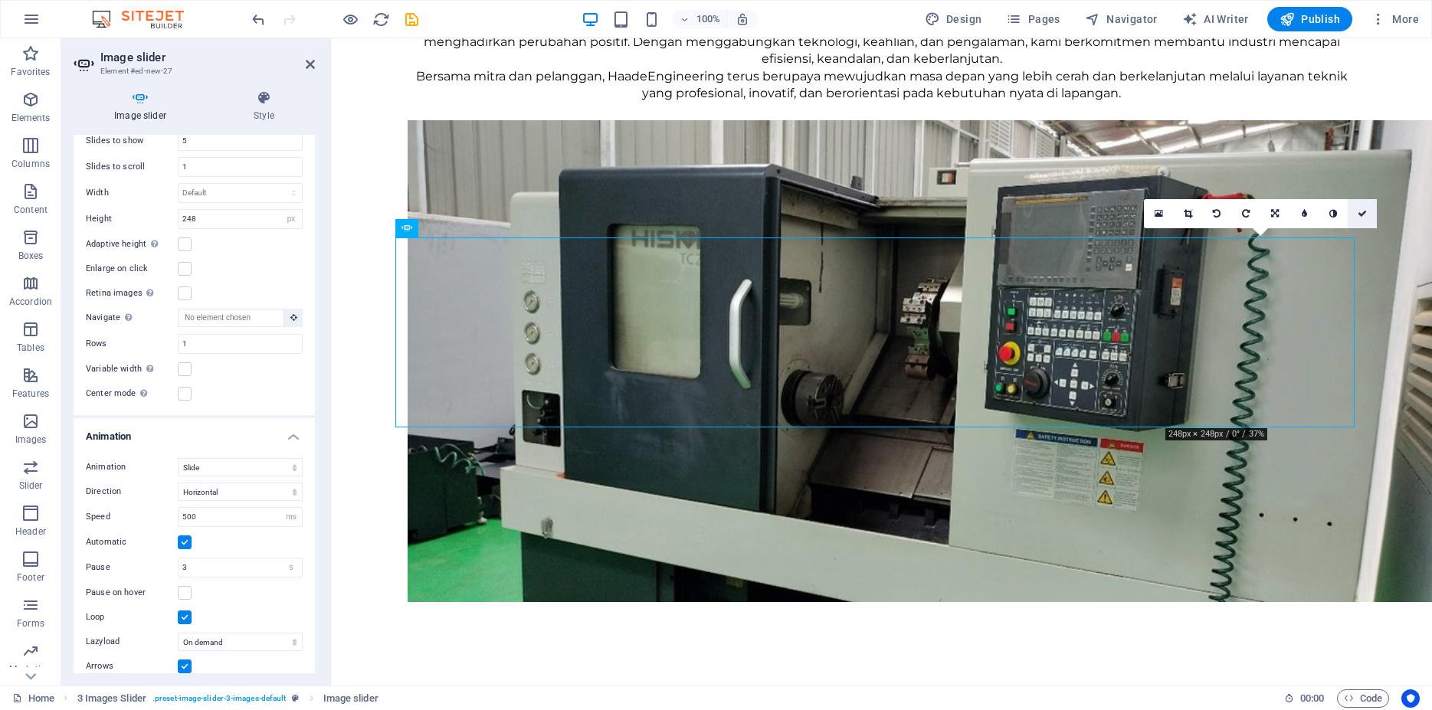
click at [1359, 213] on icon at bounding box center [1362, 213] width 9 height 9
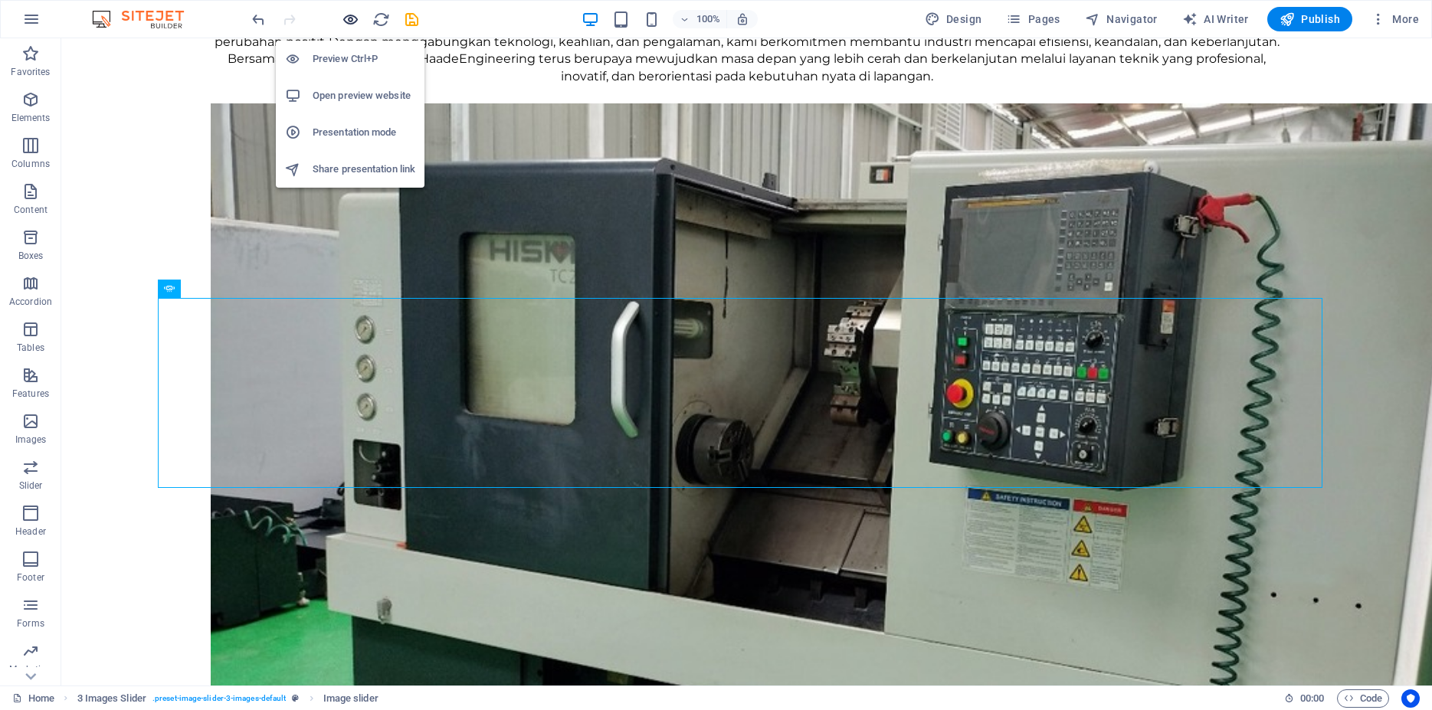
click at [349, 18] on icon "button" at bounding box center [351, 20] width 18 height 18
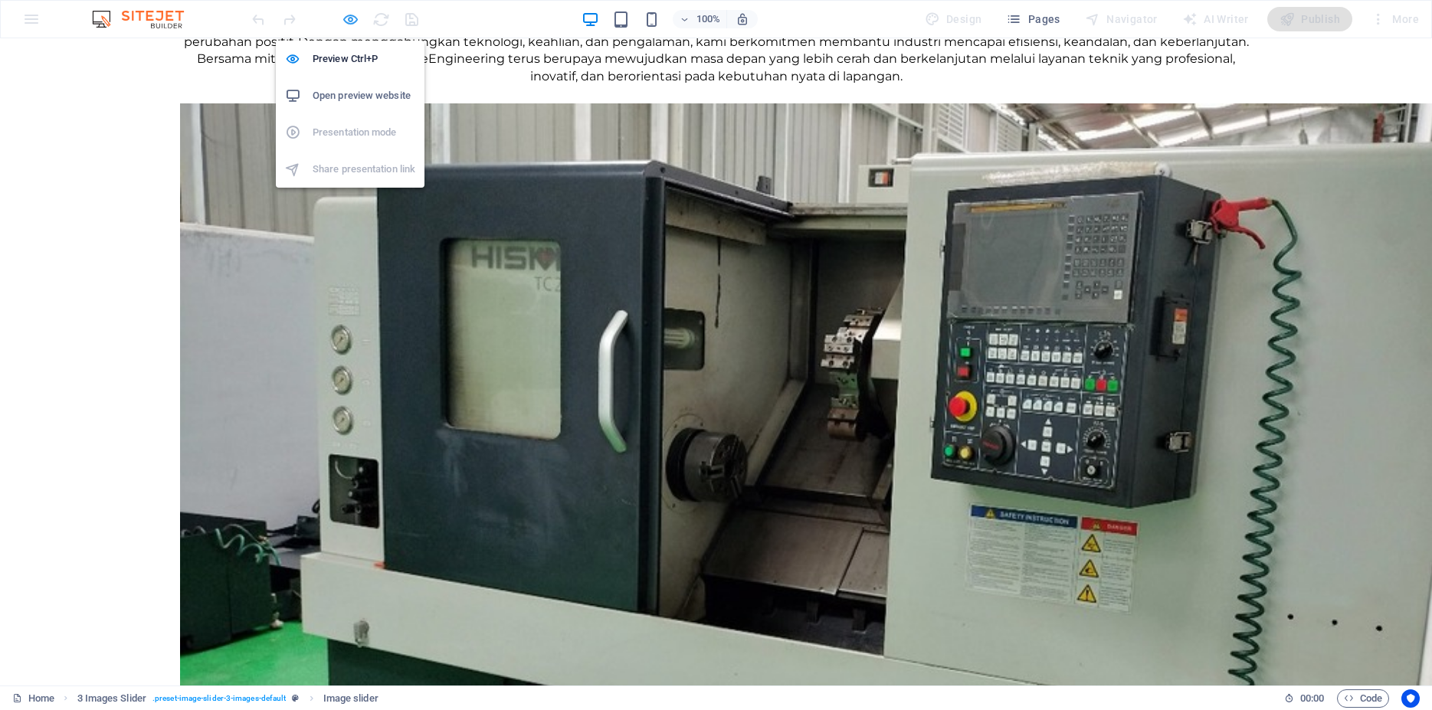
click at [350, 21] on icon "button" at bounding box center [351, 20] width 18 height 18
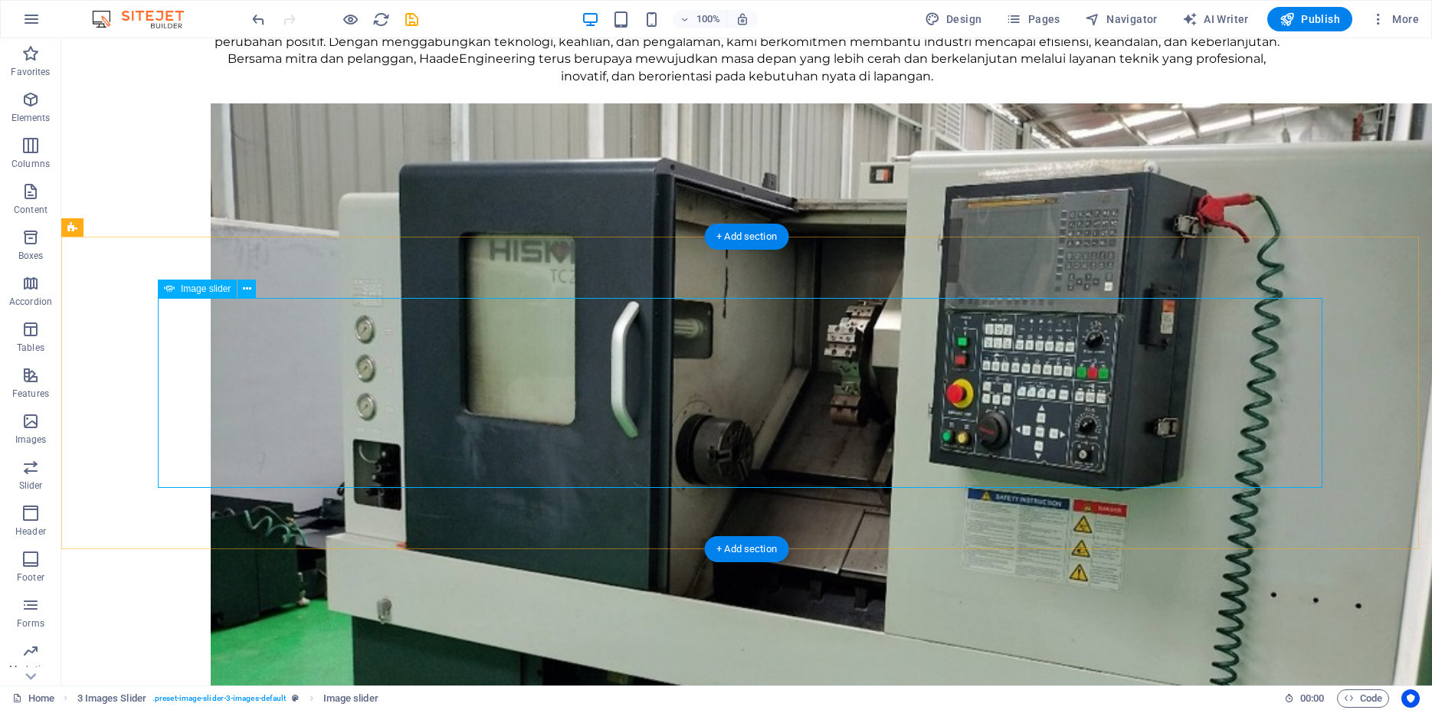
drag, startPoint x: 128, startPoint y: 386, endPoint x: 123, endPoint y: 392, distance: 8.1
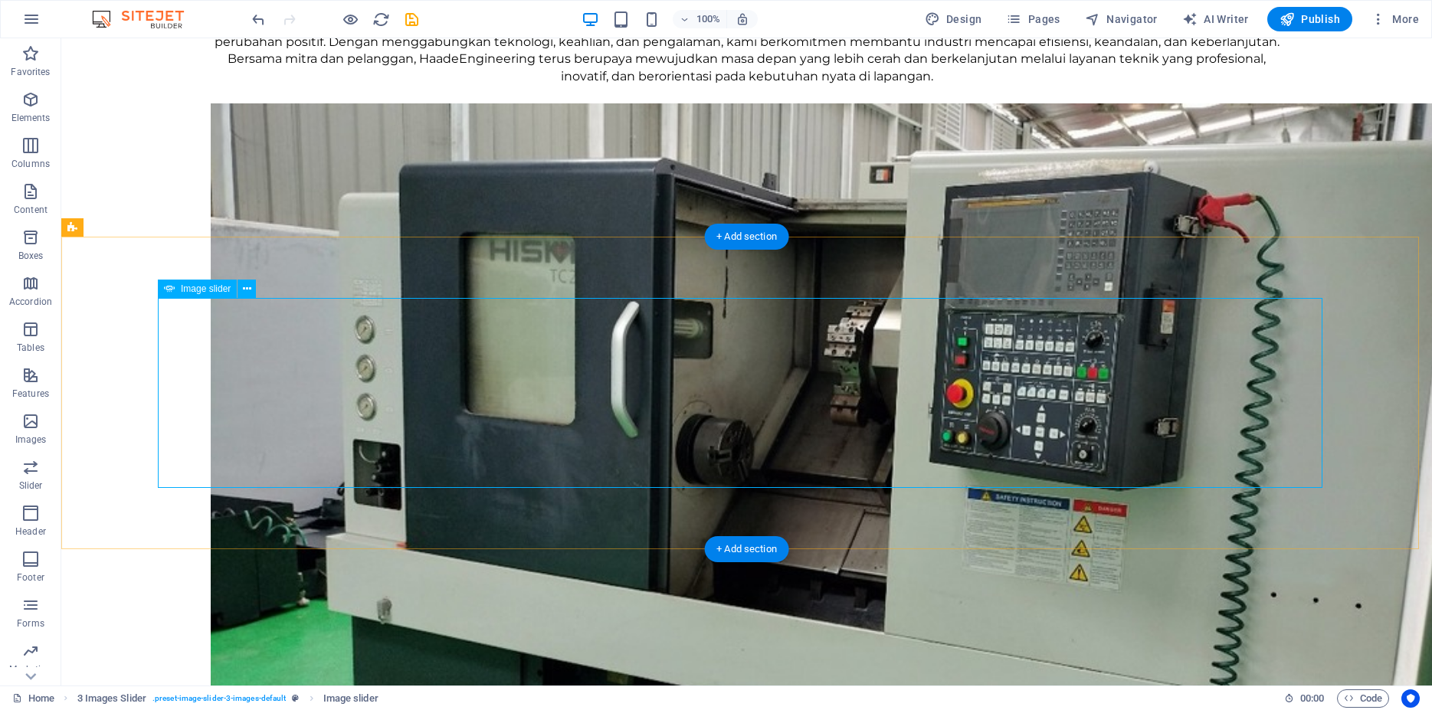
select select "px"
select select "ms"
select select "s"
select select "ondemand"
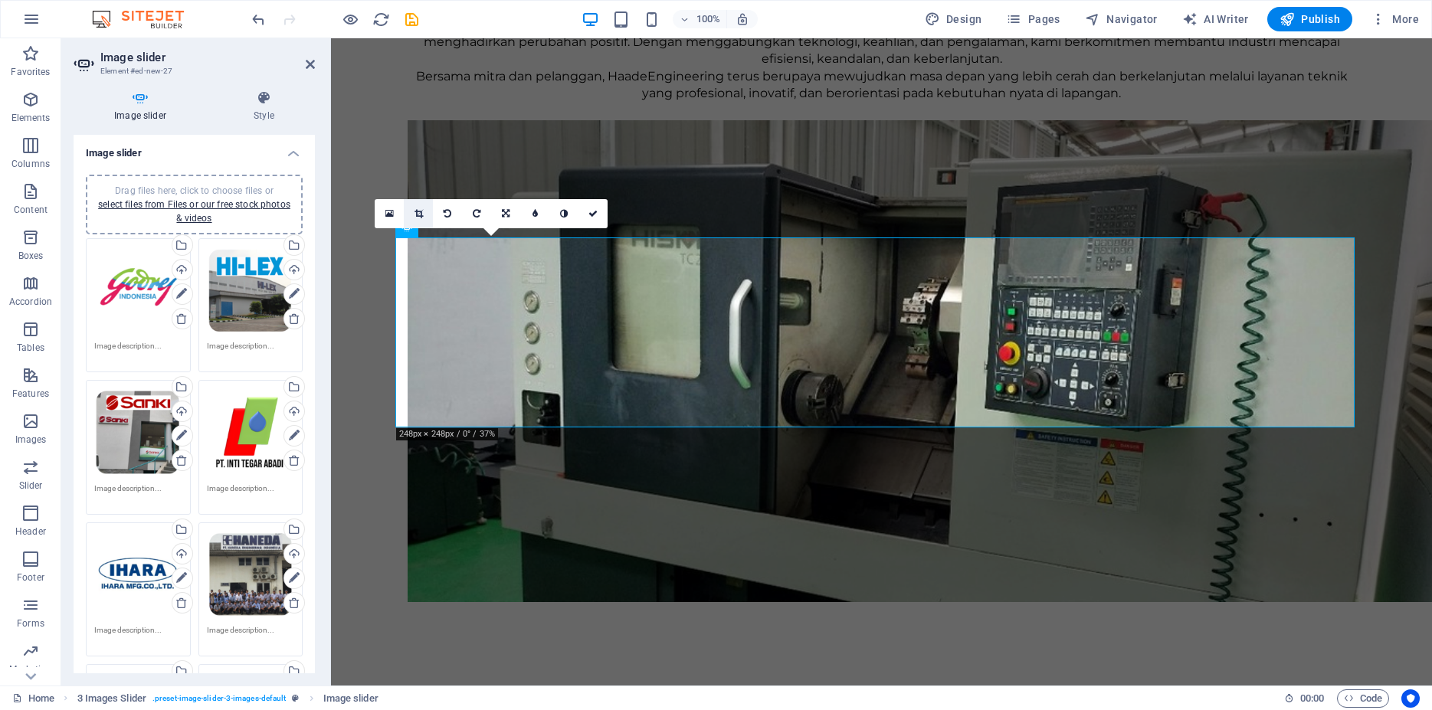
click at [424, 212] on link at bounding box center [418, 213] width 29 height 29
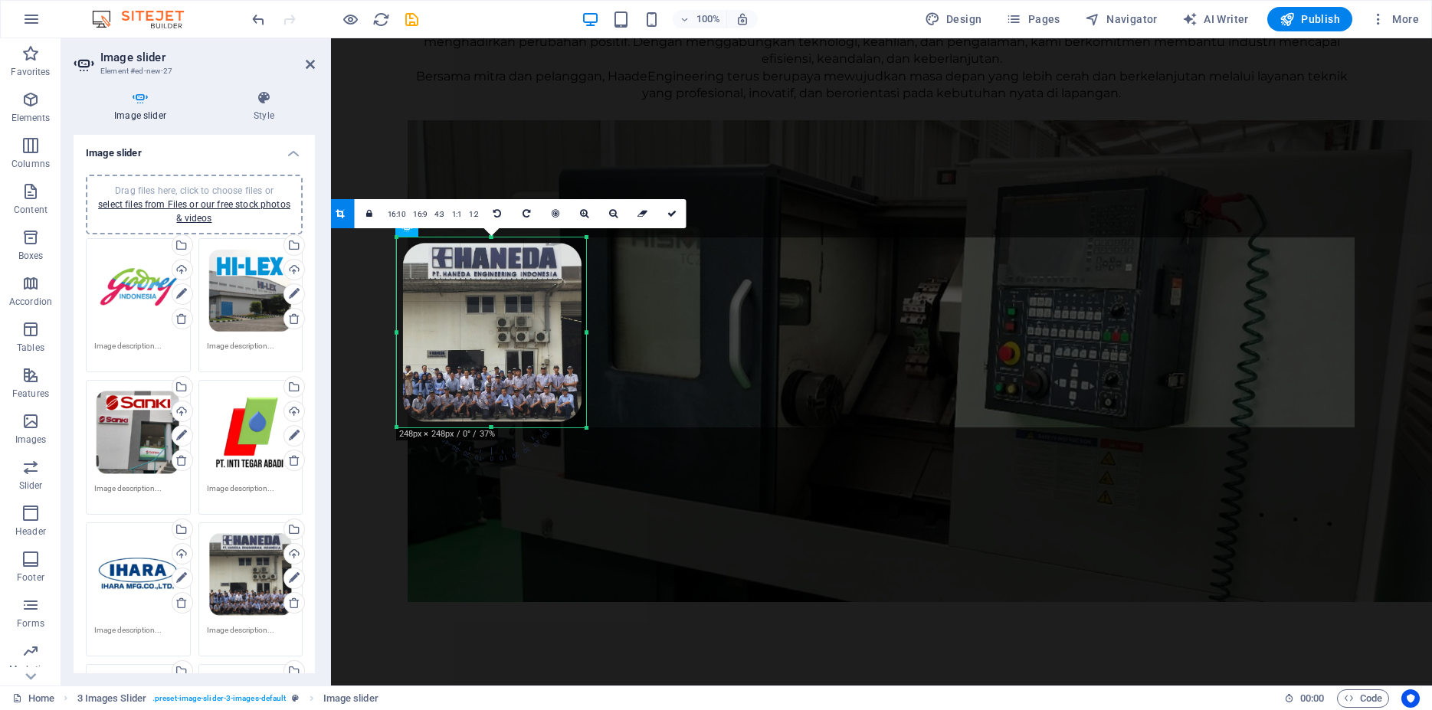
click at [670, 210] on icon at bounding box center [671, 213] width 9 height 9
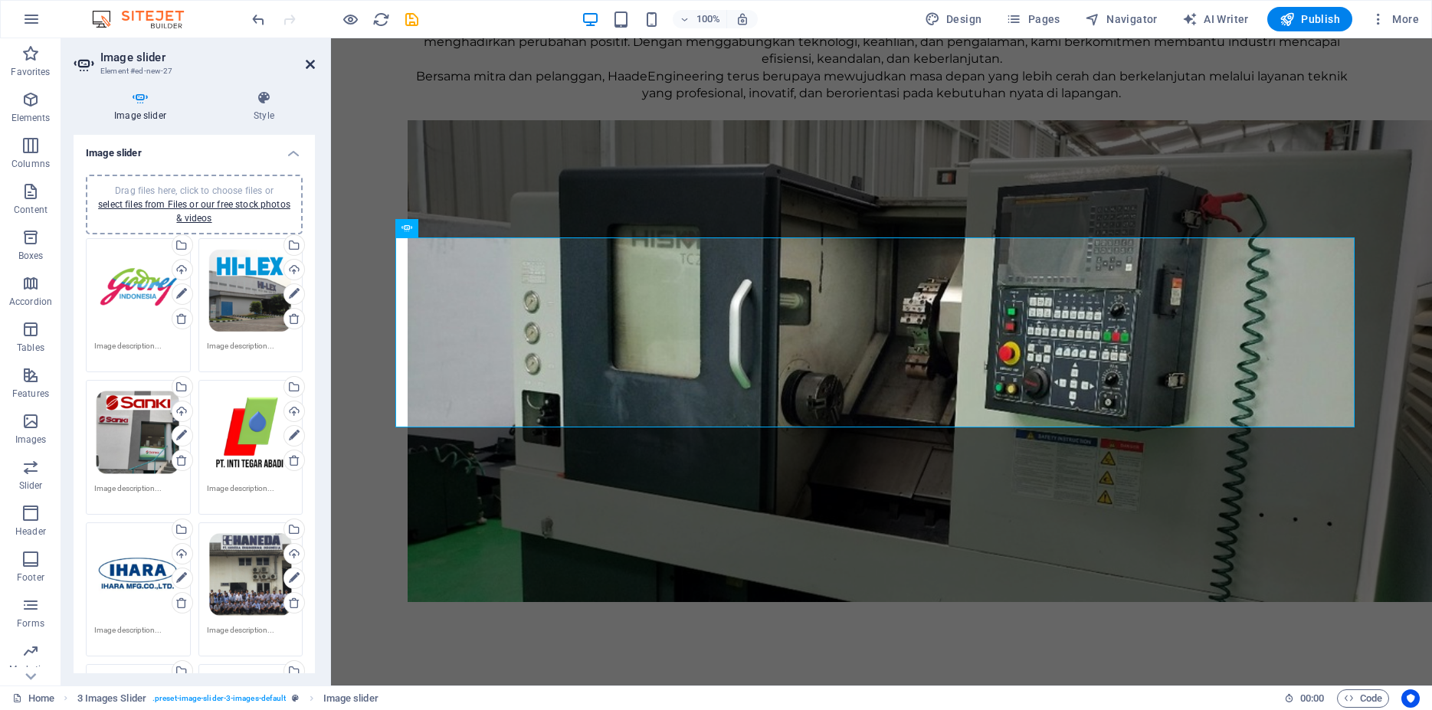
click at [310, 65] on icon at bounding box center [310, 64] width 9 height 12
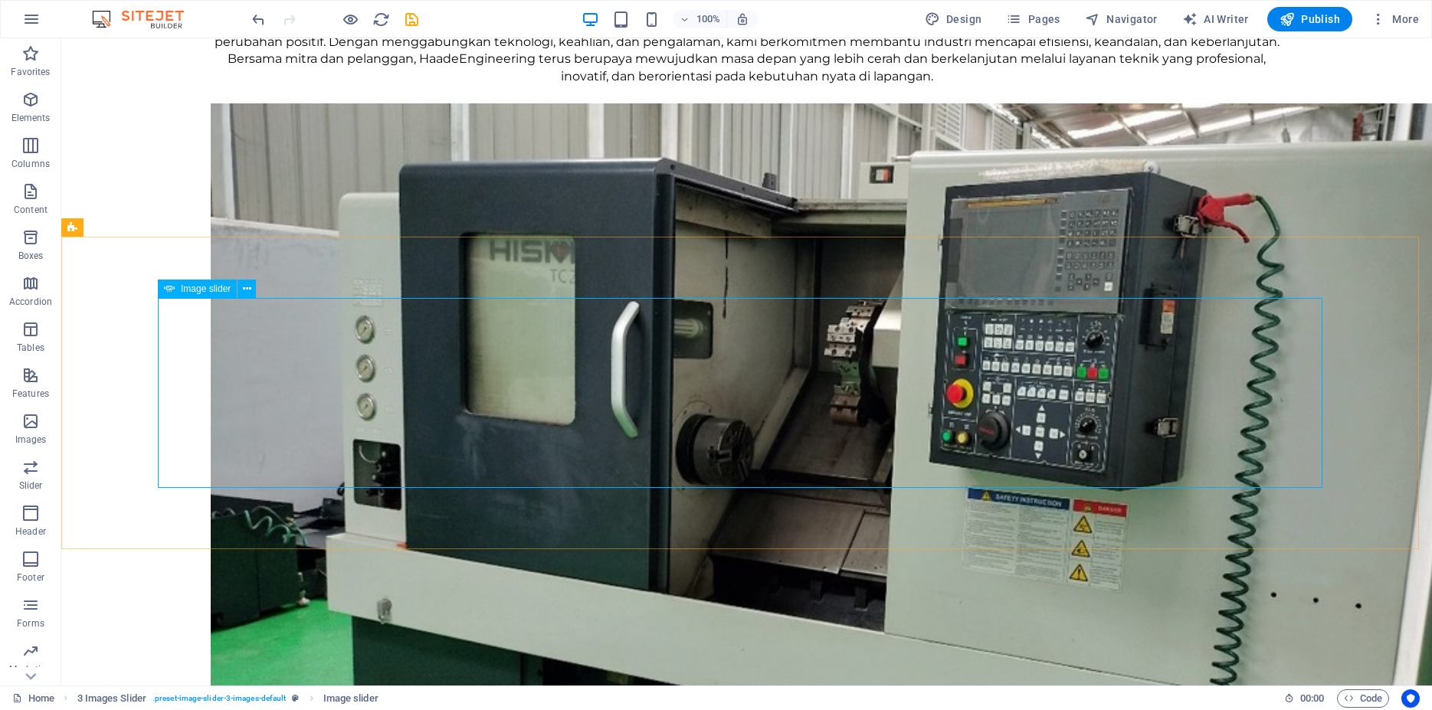
click at [167, 292] on icon at bounding box center [169, 289] width 11 height 18
click at [247, 287] on icon at bounding box center [247, 289] width 8 height 16
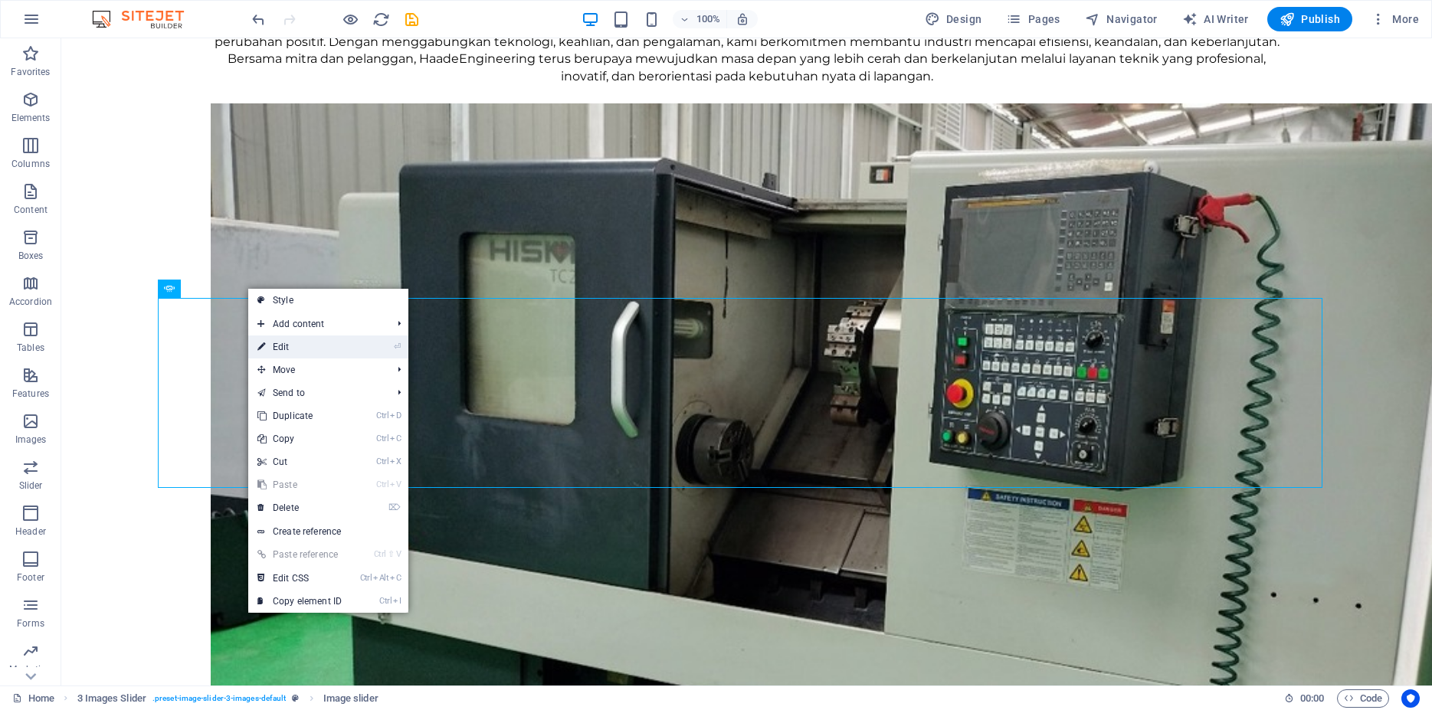
click at [287, 347] on link "⏎ Edit" at bounding box center [299, 347] width 103 height 23
select select "px"
select select "ms"
select select "s"
select select "ondemand"
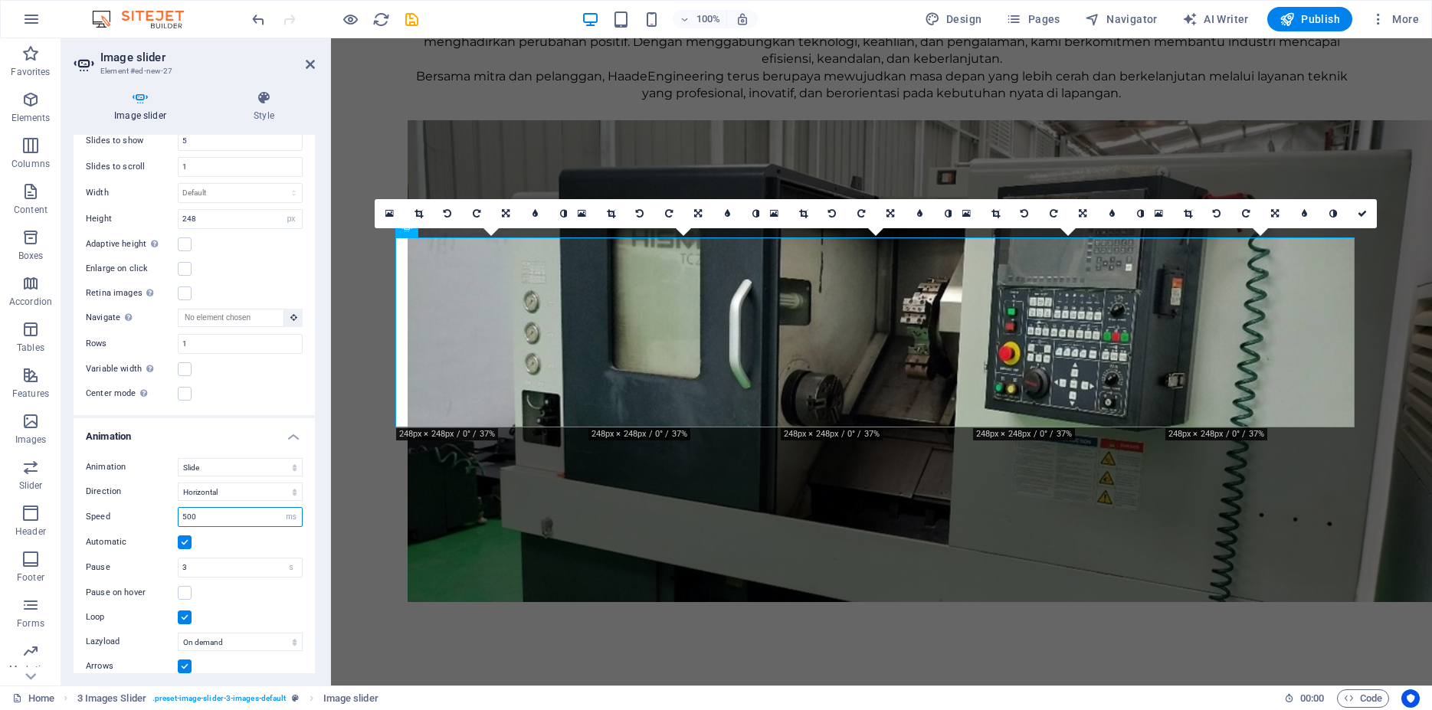
drag, startPoint x: 212, startPoint y: 479, endPoint x: 175, endPoint y: 487, distance: 36.8
click at [179, 508] on input "500" at bounding box center [240, 517] width 123 height 18
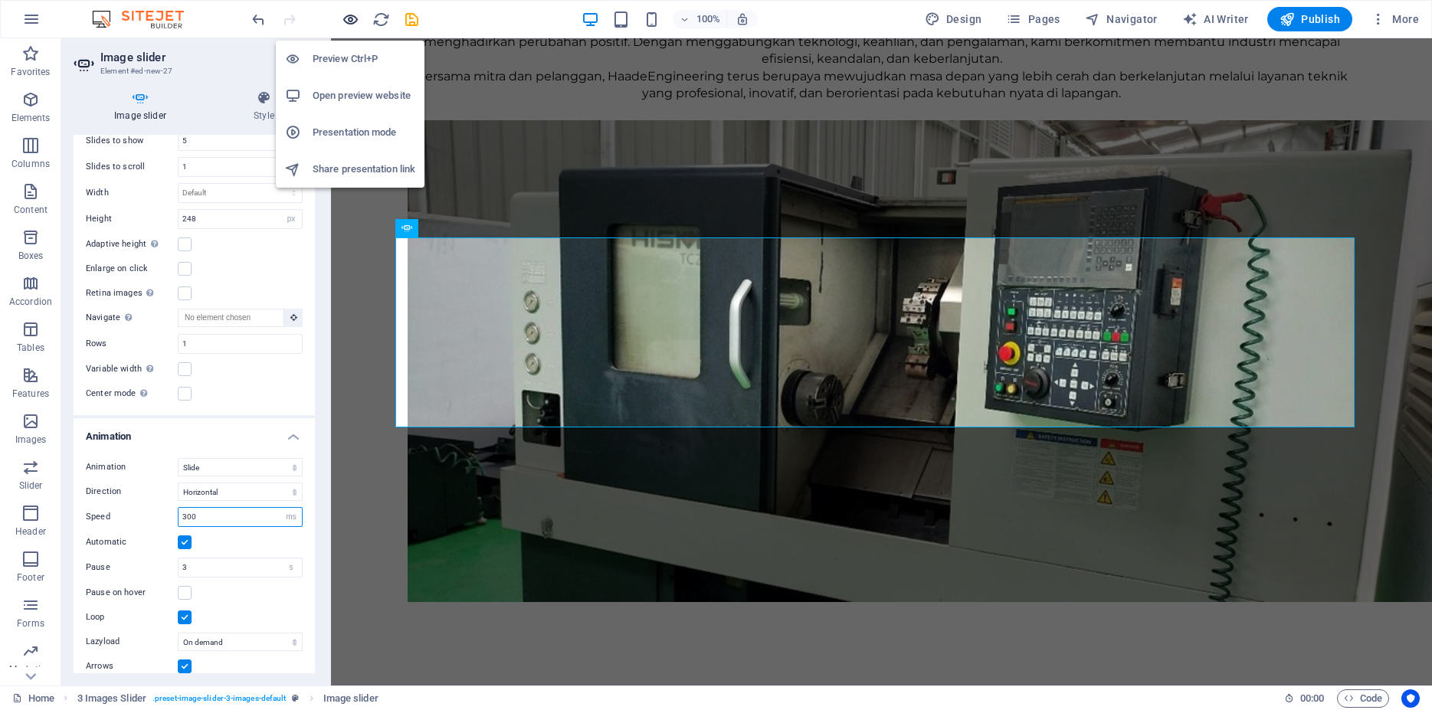
type input "300"
click at [349, 24] on icon "button" at bounding box center [351, 20] width 18 height 18
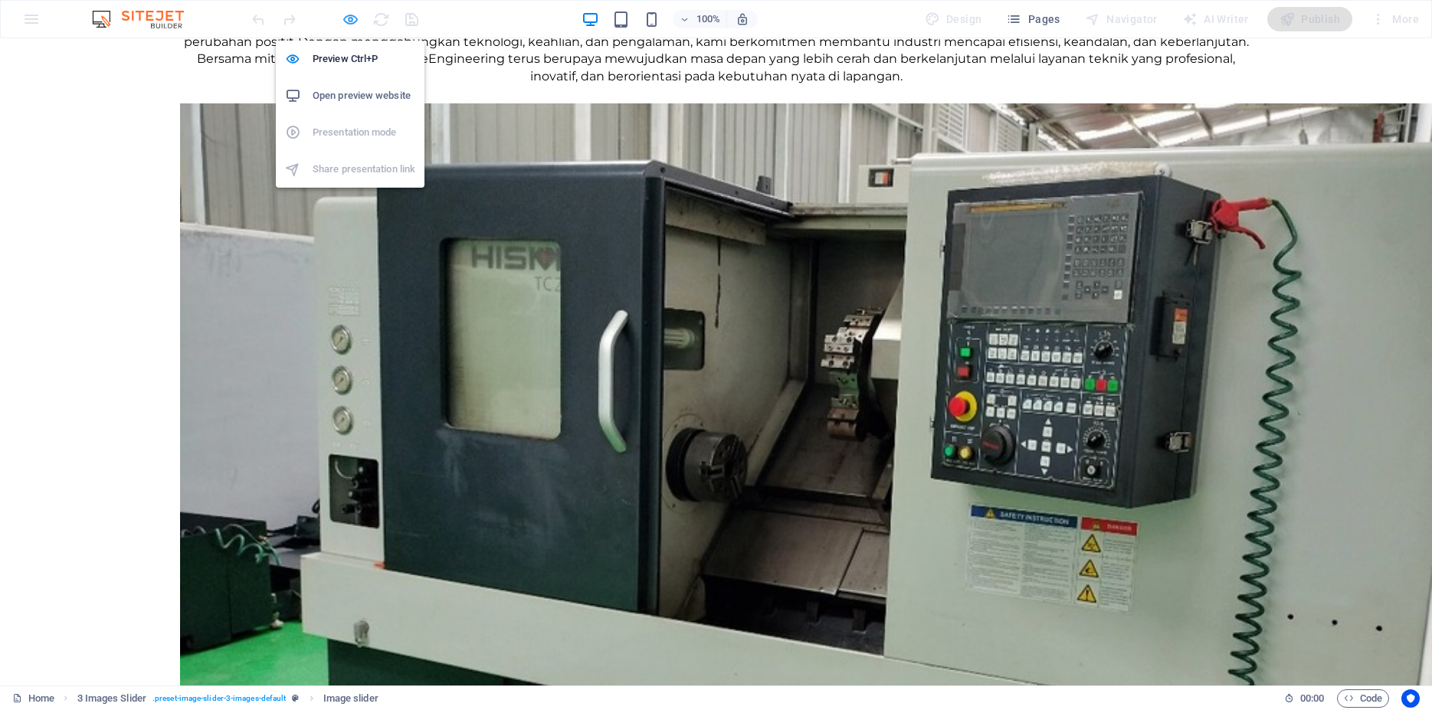
click at [347, 24] on icon "button" at bounding box center [351, 20] width 18 height 18
select select "px"
select select "ms"
select select "s"
select select "ondemand"
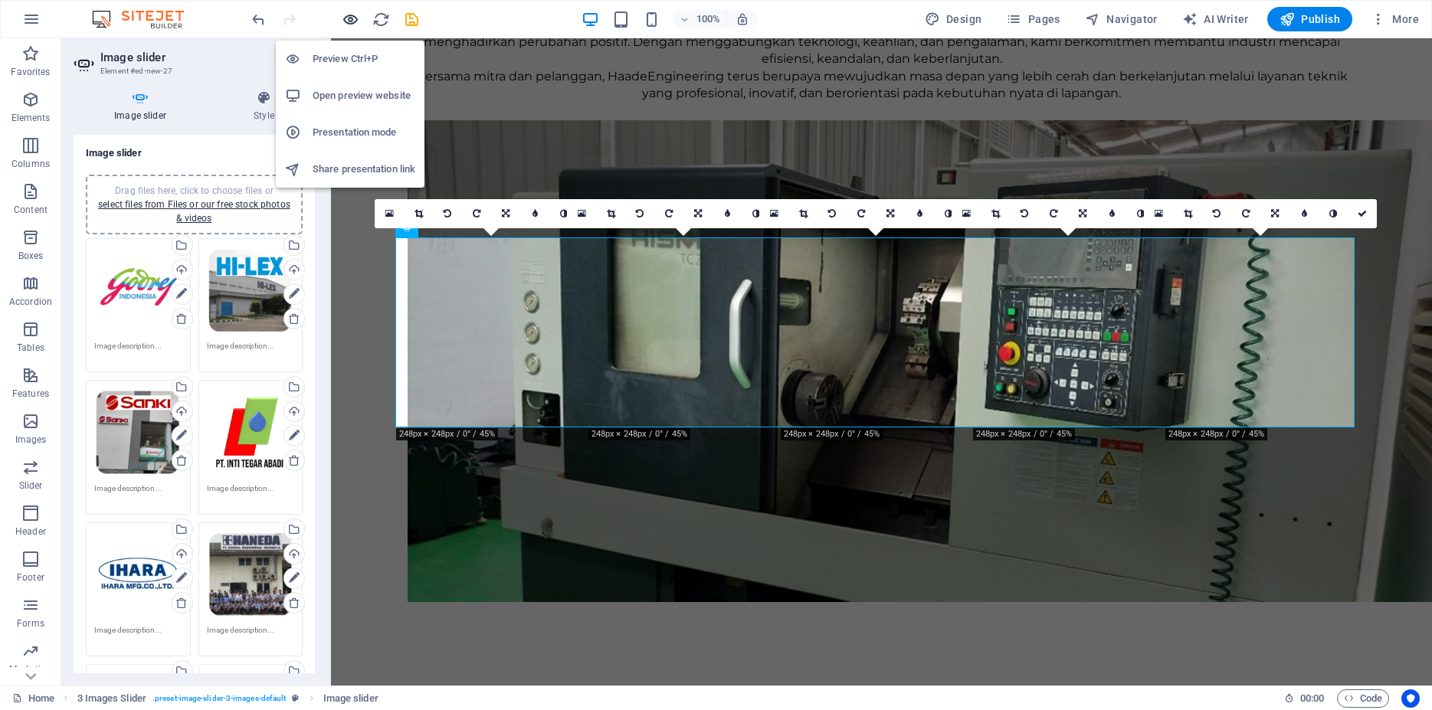
scroll to position [996, 0]
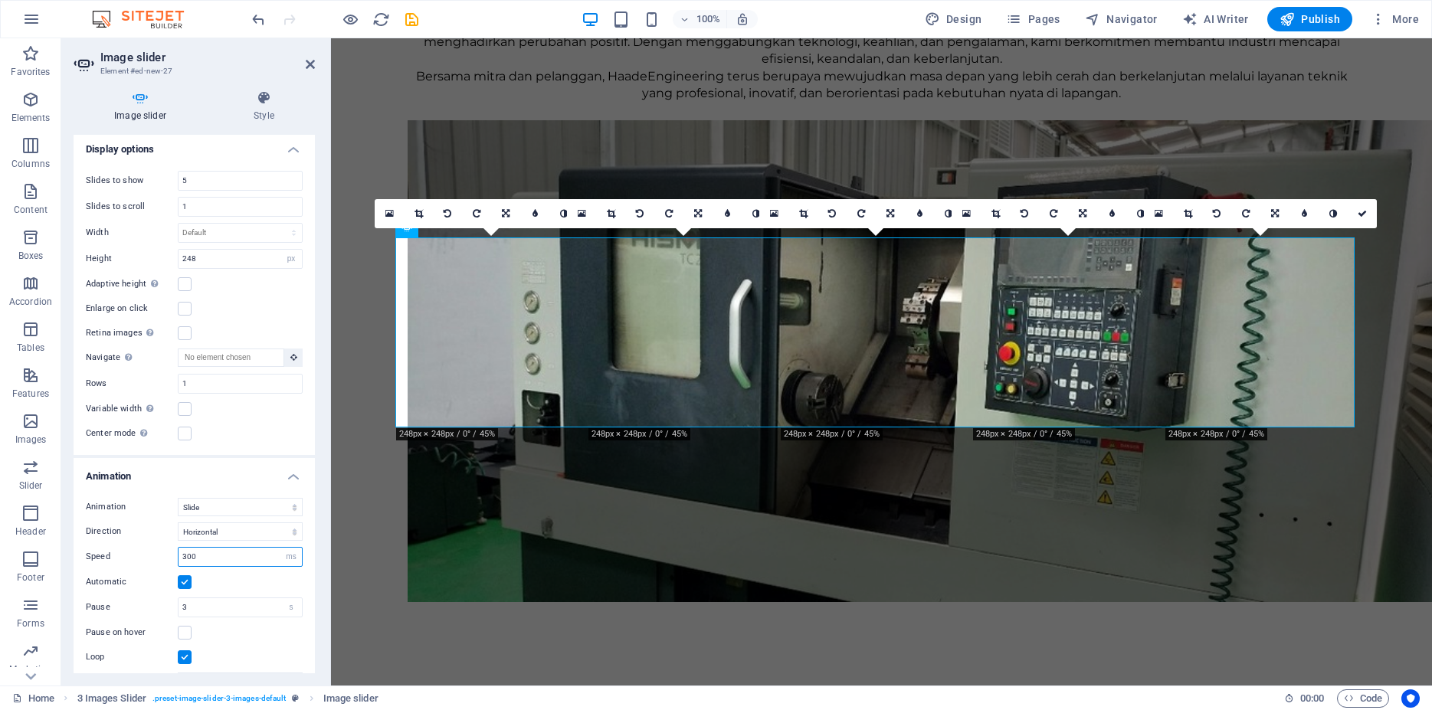
drag, startPoint x: 209, startPoint y: 519, endPoint x: 165, endPoint y: 519, distance: 44.4
click at [179, 548] on input "300" at bounding box center [240, 557] width 123 height 18
type input "700"
drag, startPoint x: 202, startPoint y: 567, endPoint x: 172, endPoint y: 572, distance: 30.4
click at [179, 599] on input "3" at bounding box center [240, 608] width 123 height 18
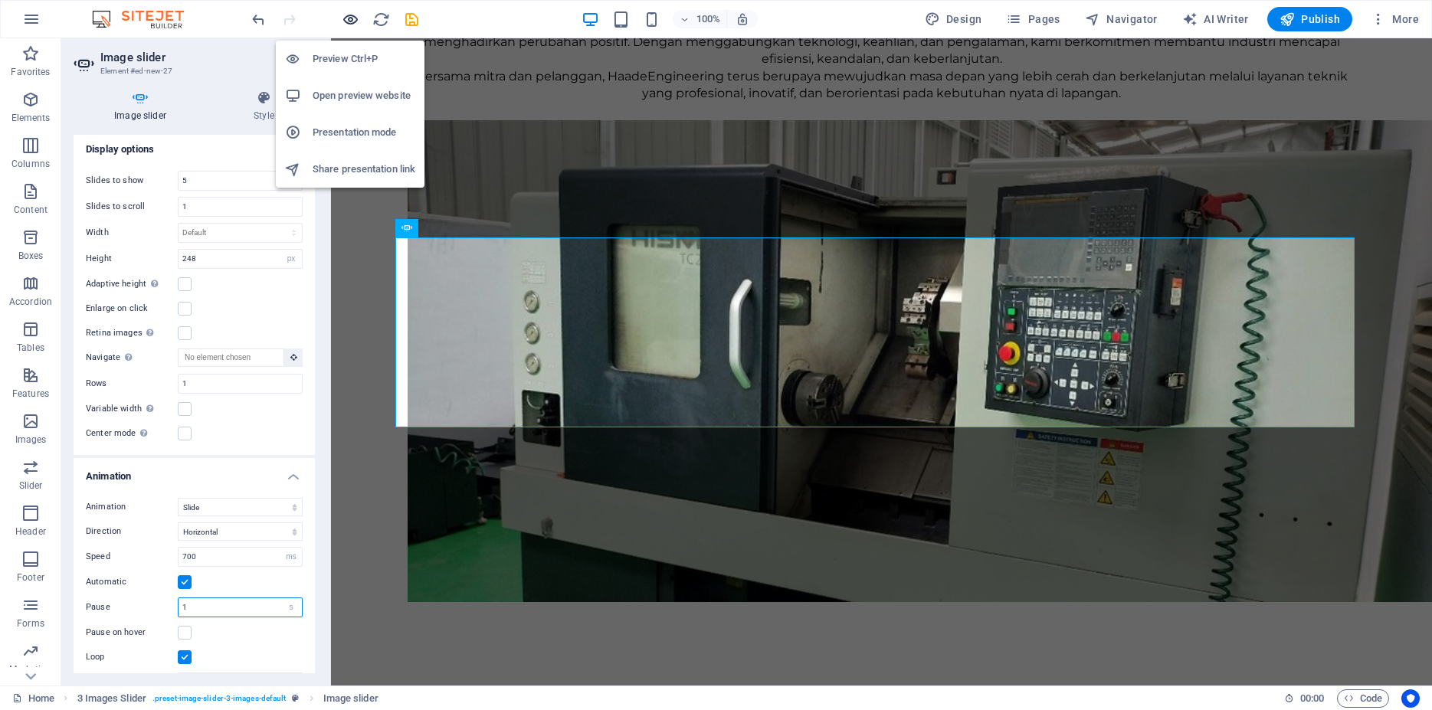
type input "1"
click at [353, 21] on icon "button" at bounding box center [351, 20] width 18 height 18
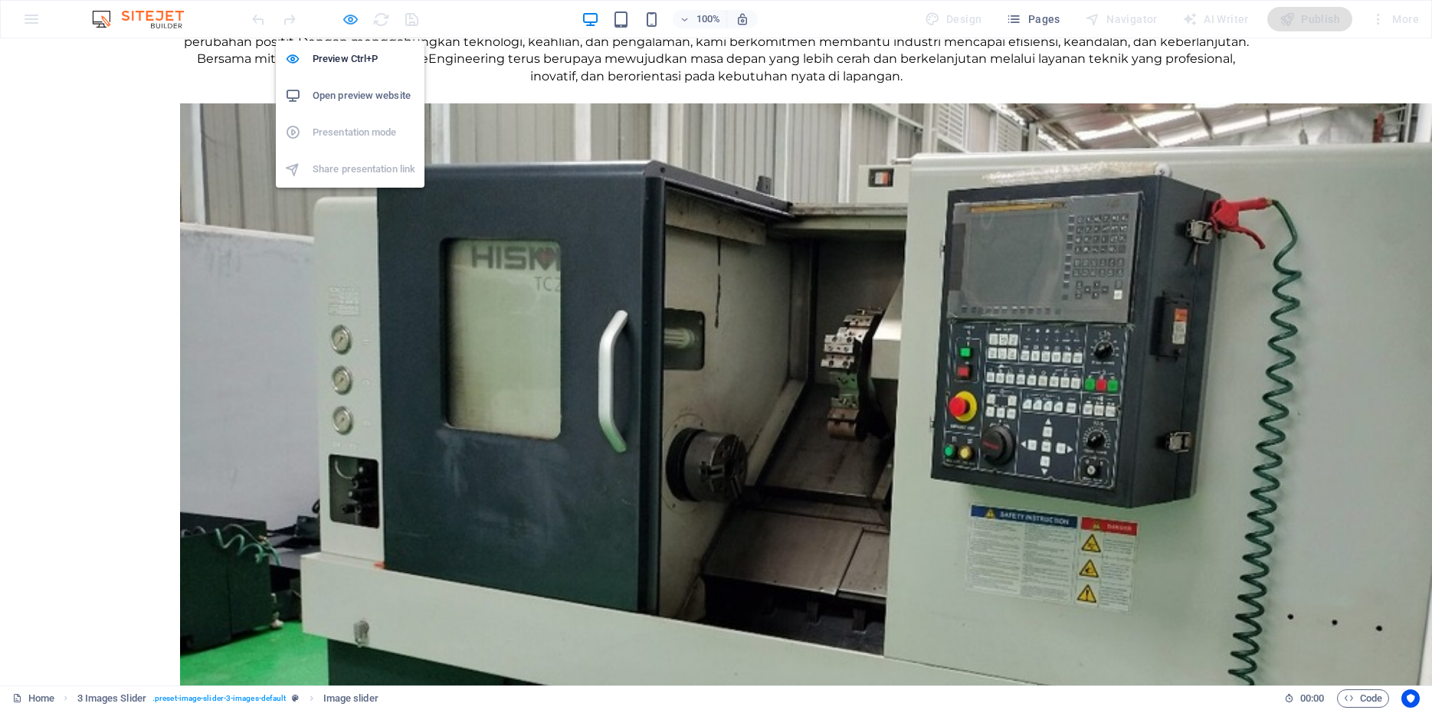
drag, startPoint x: 99, startPoint y: 42, endPoint x: 355, endPoint y: 15, distance: 257.4
click at [355, 15] on icon "button" at bounding box center [351, 20] width 18 height 18
select select "px"
select select "ms"
select select "s"
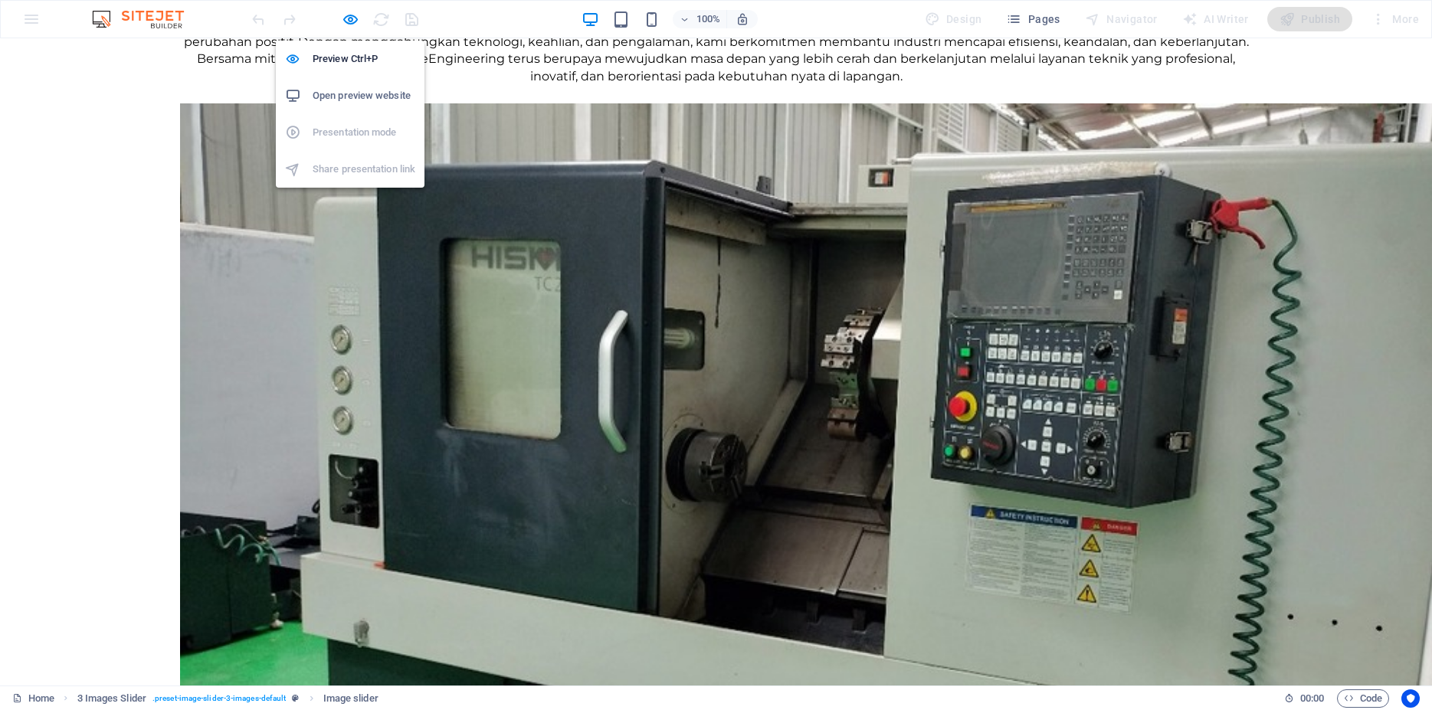
select select "ondemand"
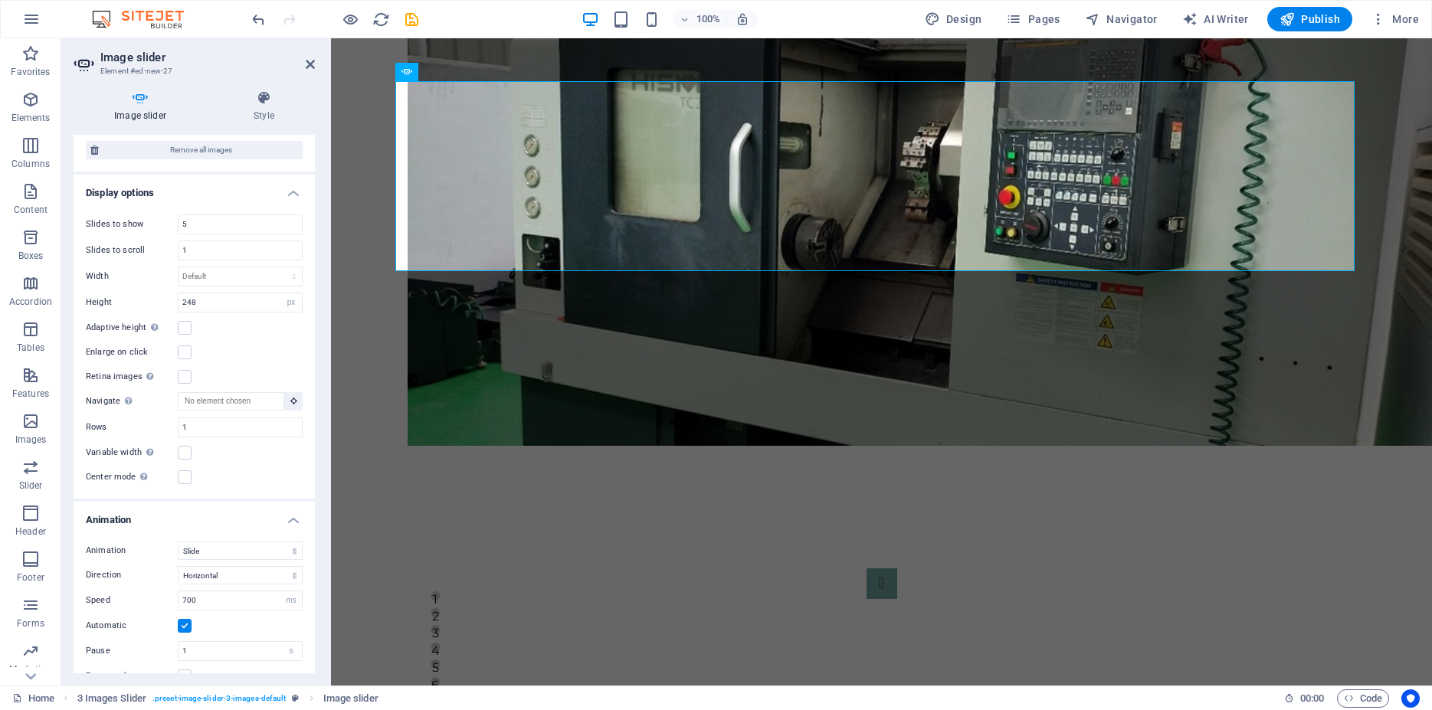
scroll to position [927, 0]
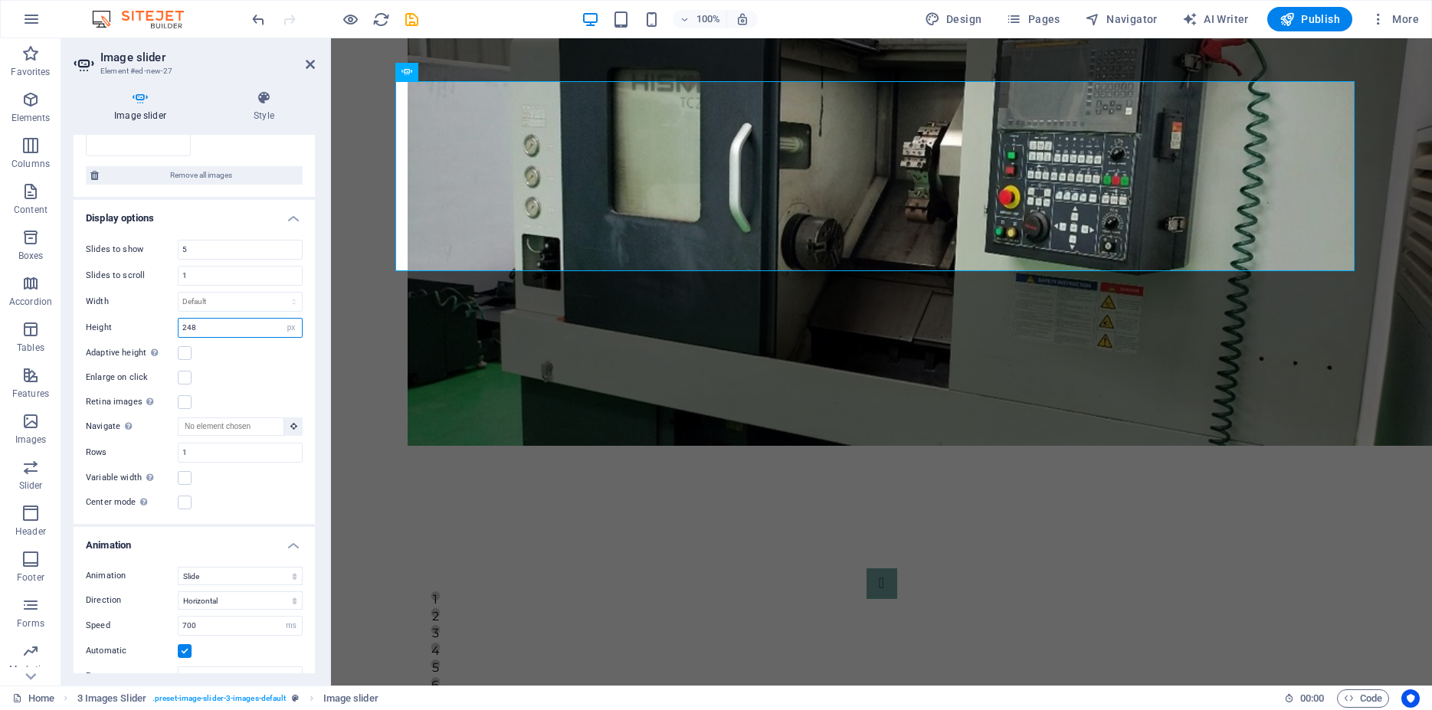
drag, startPoint x: 212, startPoint y: 285, endPoint x: 138, endPoint y: 285, distance: 73.6
click at [179, 319] on input "248" at bounding box center [240, 328] width 123 height 18
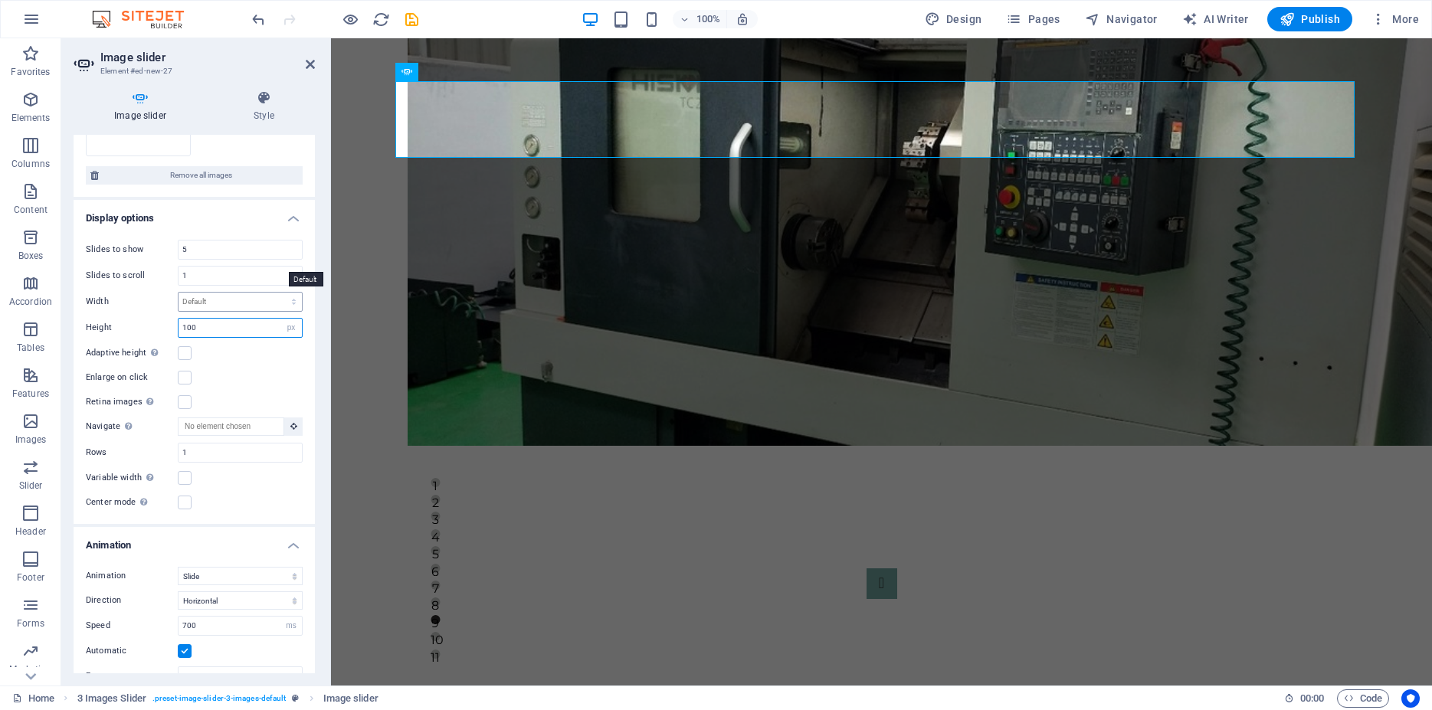
type input "100"
click at [179, 293] on select "Default px % rem em vw vh" at bounding box center [240, 302] width 123 height 18
click option "Default" at bounding box center [0, 0] width 0 height 0
select select "DISABLED_OPTION_VALUE"
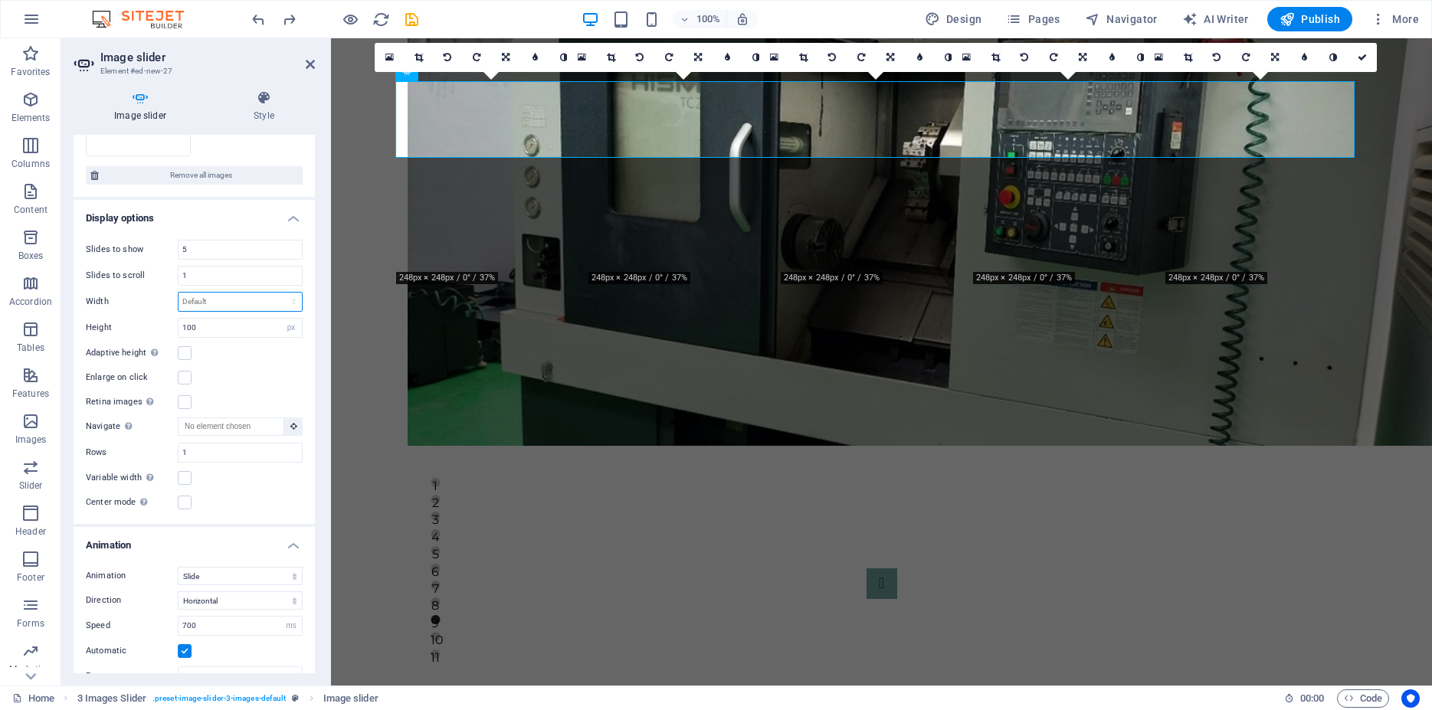
type input "248"
type input "3"
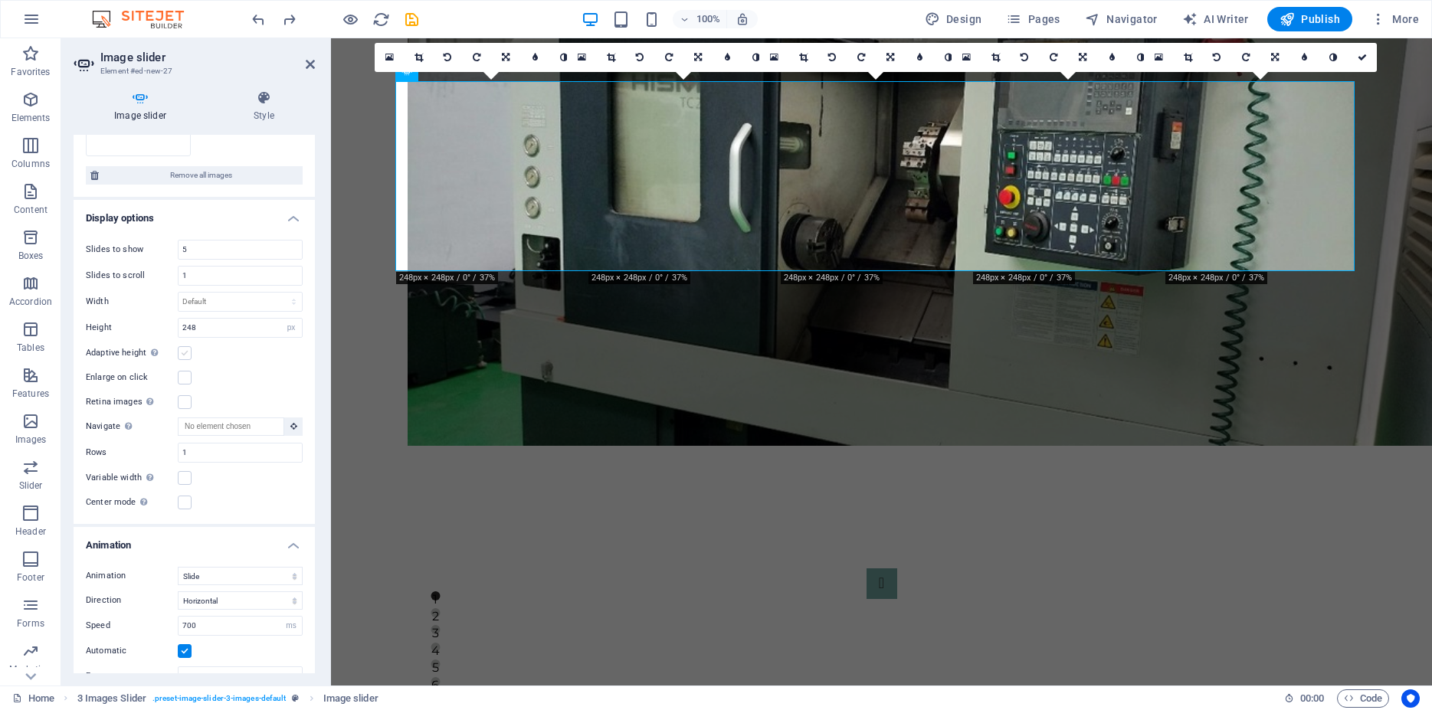
click at [185, 346] on label at bounding box center [185, 353] width 14 height 14
click at [0, 0] on input "Adaptive height Automatically adjust the height for single slide horizontal sli…" at bounding box center [0, 0] width 0 height 0
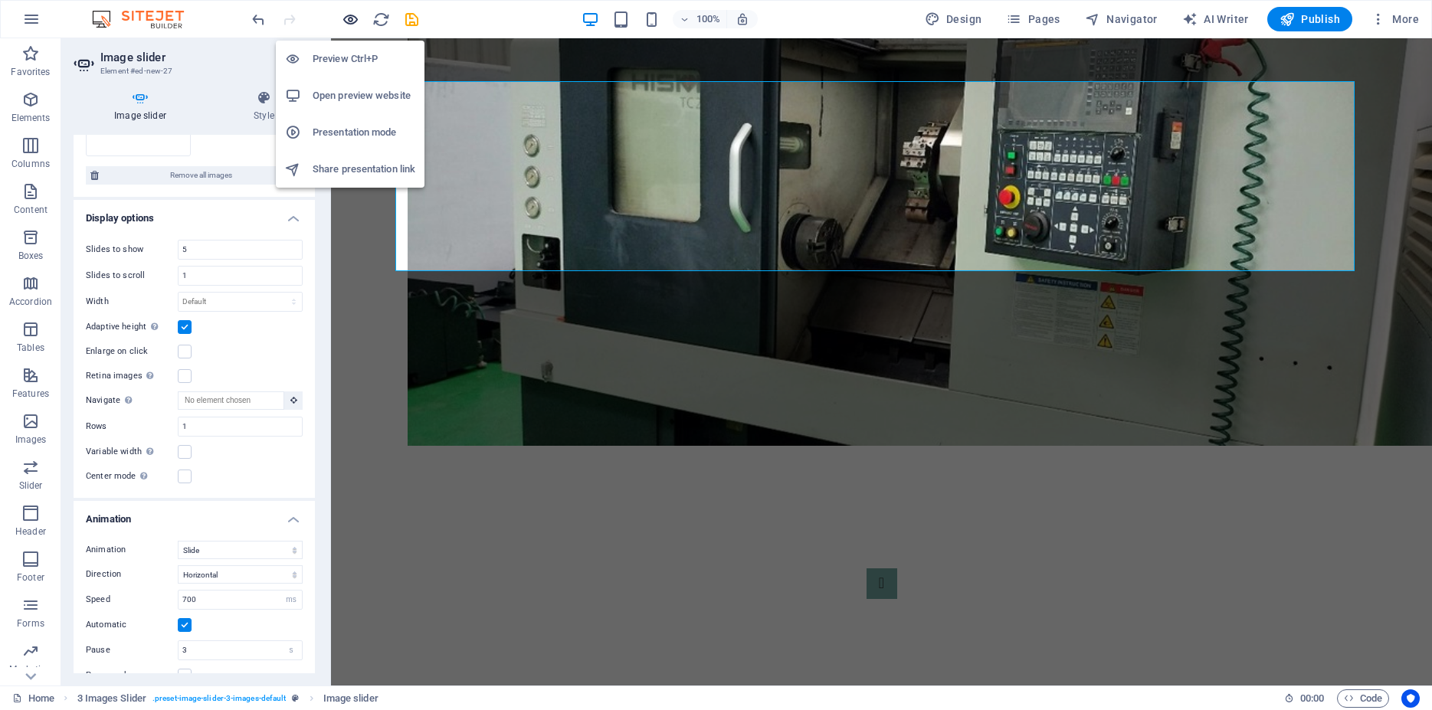
click at [346, 11] on icon "button" at bounding box center [351, 20] width 18 height 18
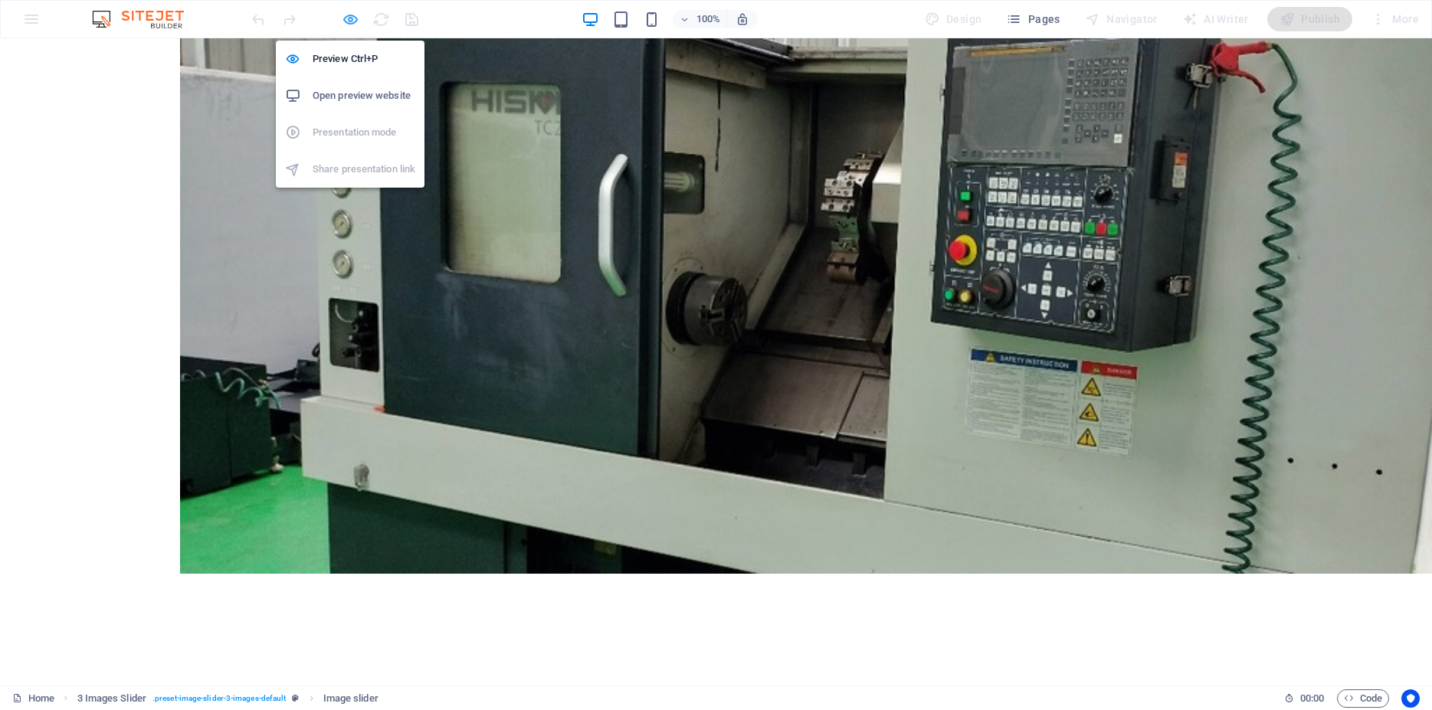
scroll to position [1555, 0]
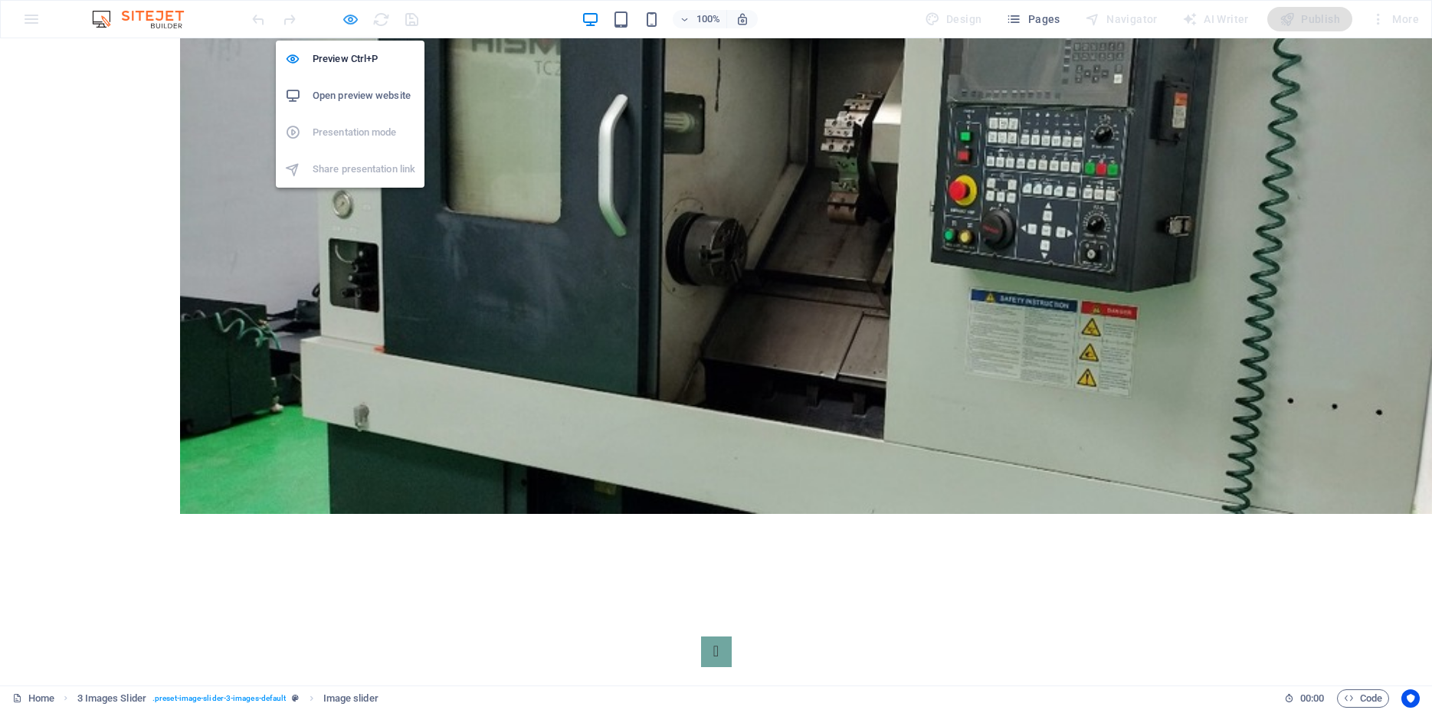
drag, startPoint x: 349, startPoint y: 15, endPoint x: 134, endPoint y: 374, distance: 417.9
click at [349, 15] on icon "button" at bounding box center [351, 20] width 18 height 18
select select "ms"
select select "s"
select select "ondemand"
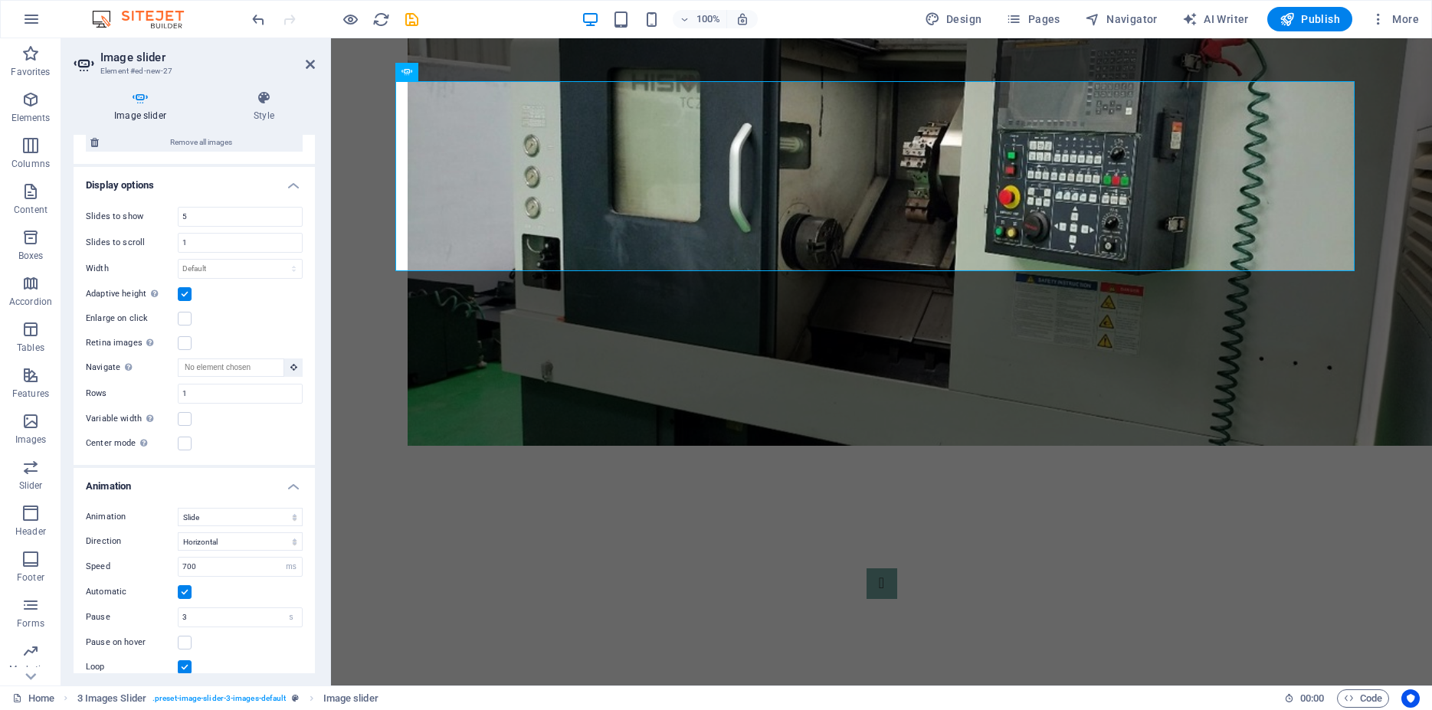
scroll to position [996, 0]
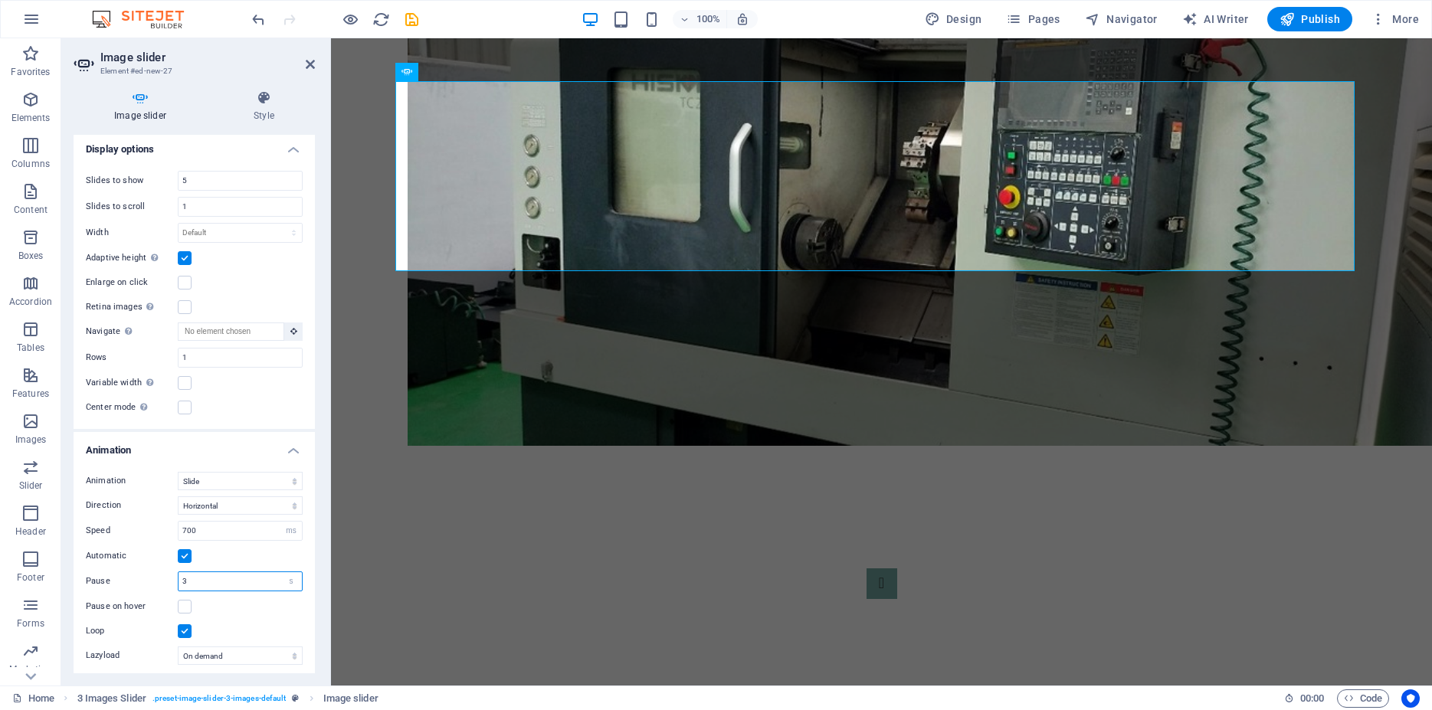
drag, startPoint x: 202, startPoint y: 544, endPoint x: 147, endPoint y: 543, distance: 55.2
click at [179, 572] on input "3" at bounding box center [240, 581] width 123 height 18
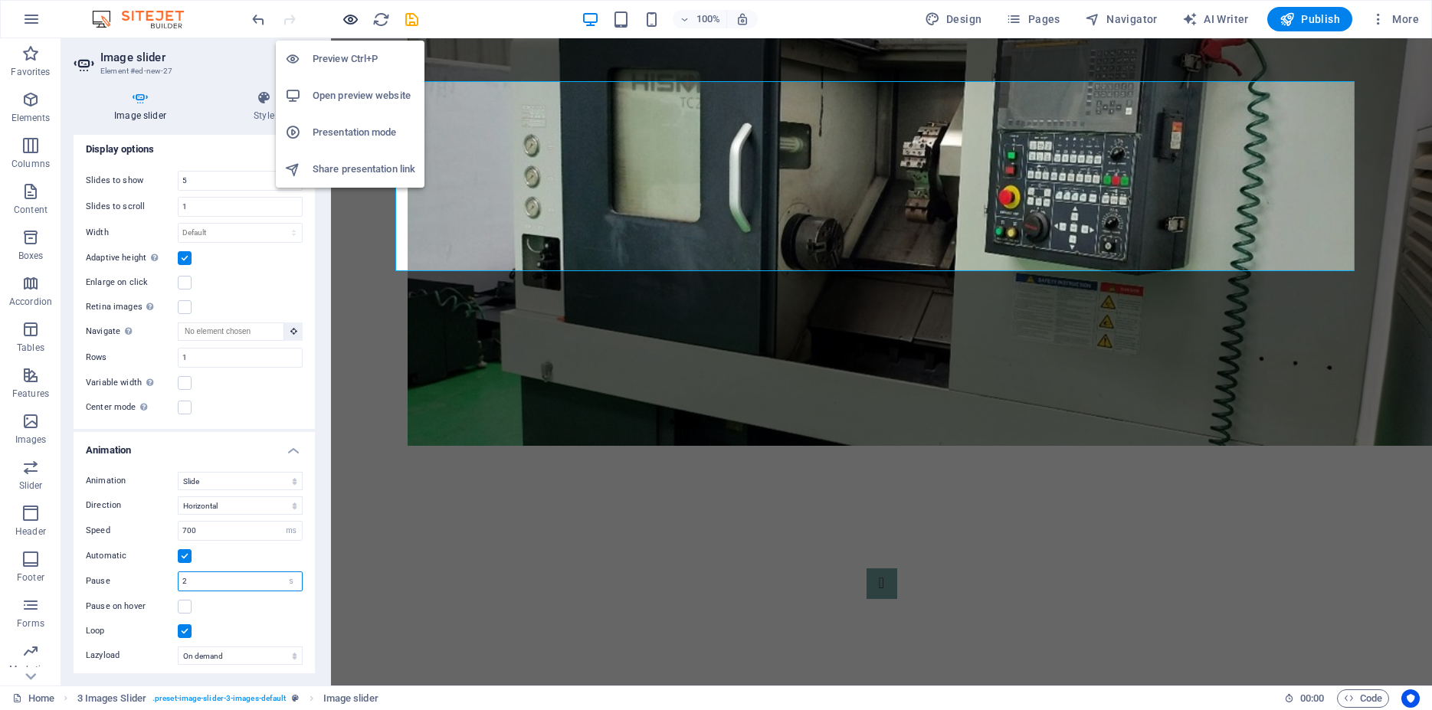
type input "2"
click at [349, 15] on icon "button" at bounding box center [351, 20] width 18 height 18
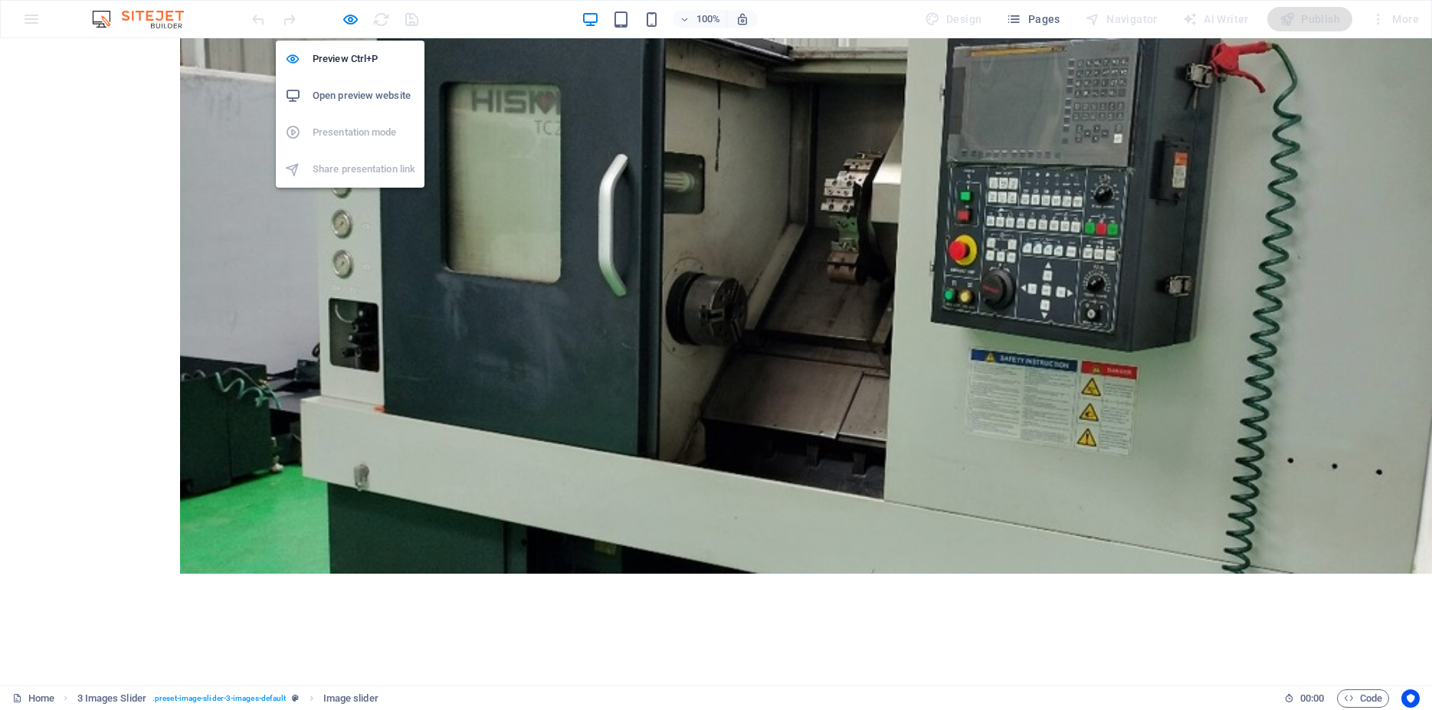
scroll to position [1555, 0]
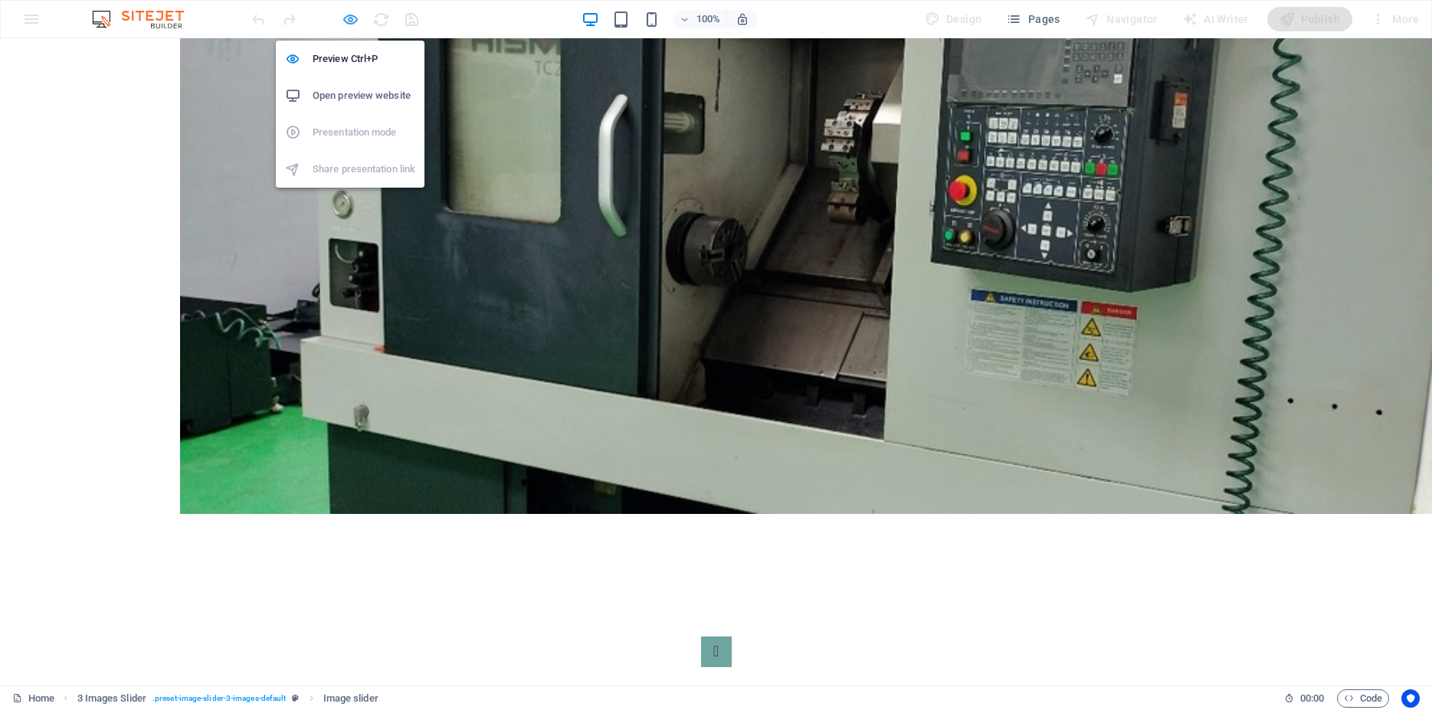
drag, startPoint x: 349, startPoint y: 23, endPoint x: 231, endPoint y: 123, distance: 154.9
click at [349, 23] on icon "button" at bounding box center [351, 20] width 18 height 18
select select "ms"
select select "s"
select select "ondemand"
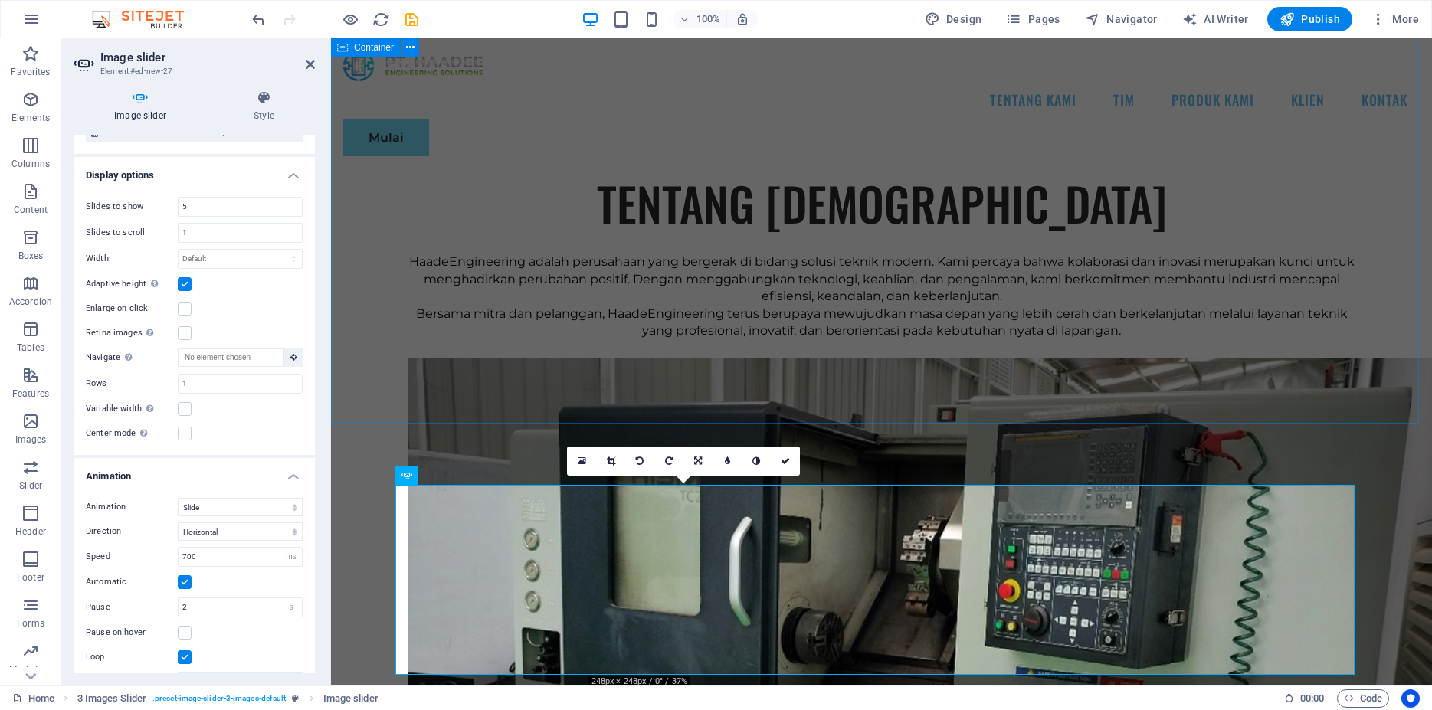
scroll to position [1026, 0]
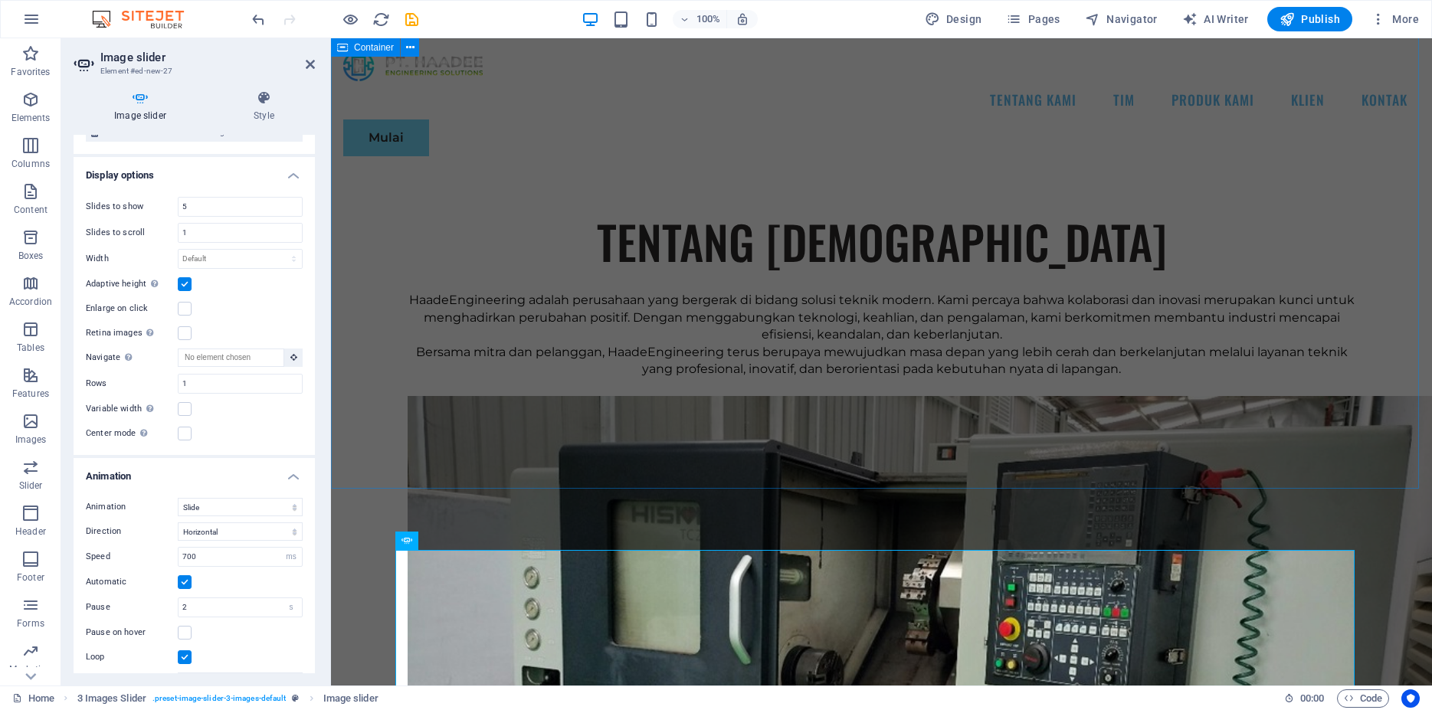
click at [374, 377] on div "TENTANG KAMI HaadeEngineering adalah perusahaan yang bergerak di bidang solusi …" at bounding box center [881, 544] width 1101 height 792
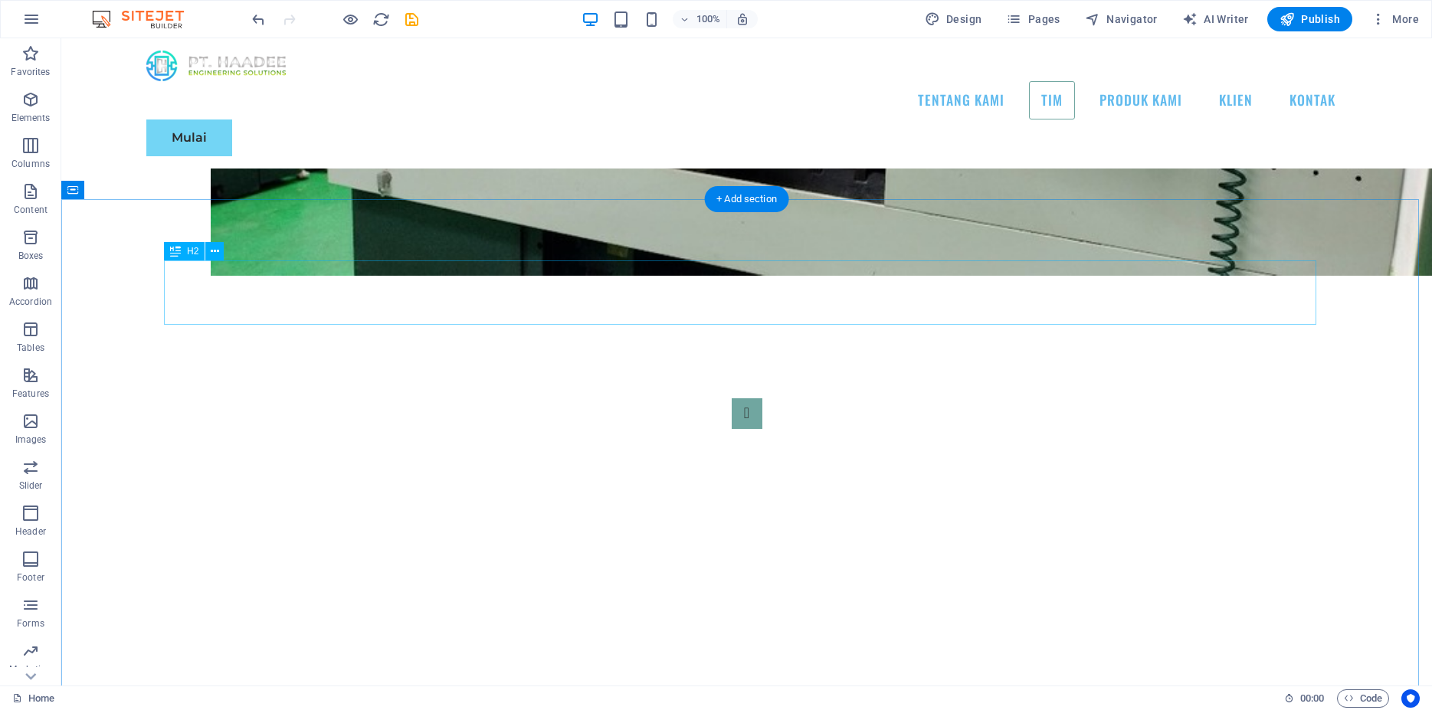
scroll to position [1339, 0]
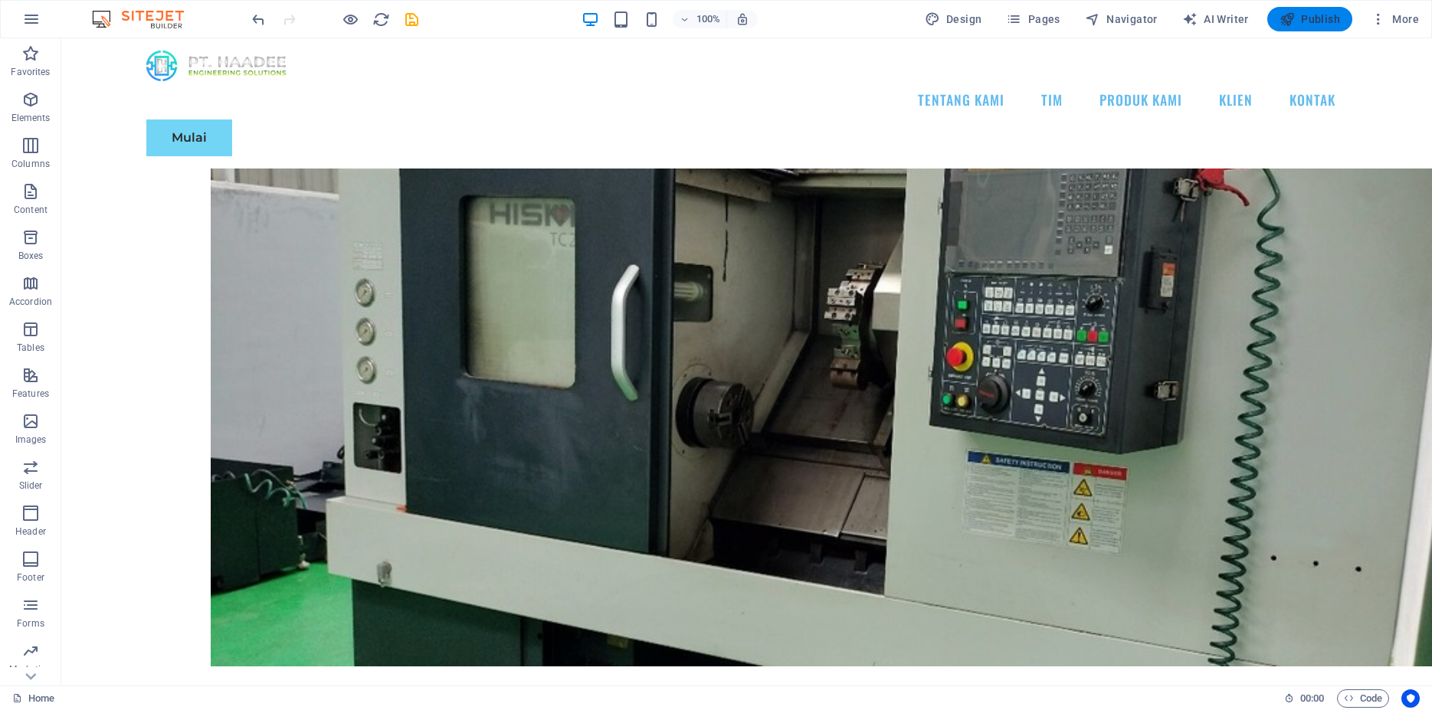
click at [1319, 16] on span "Publish" at bounding box center [1310, 18] width 61 height 15
select select "ms"
select select "s"
select select "ondemand"
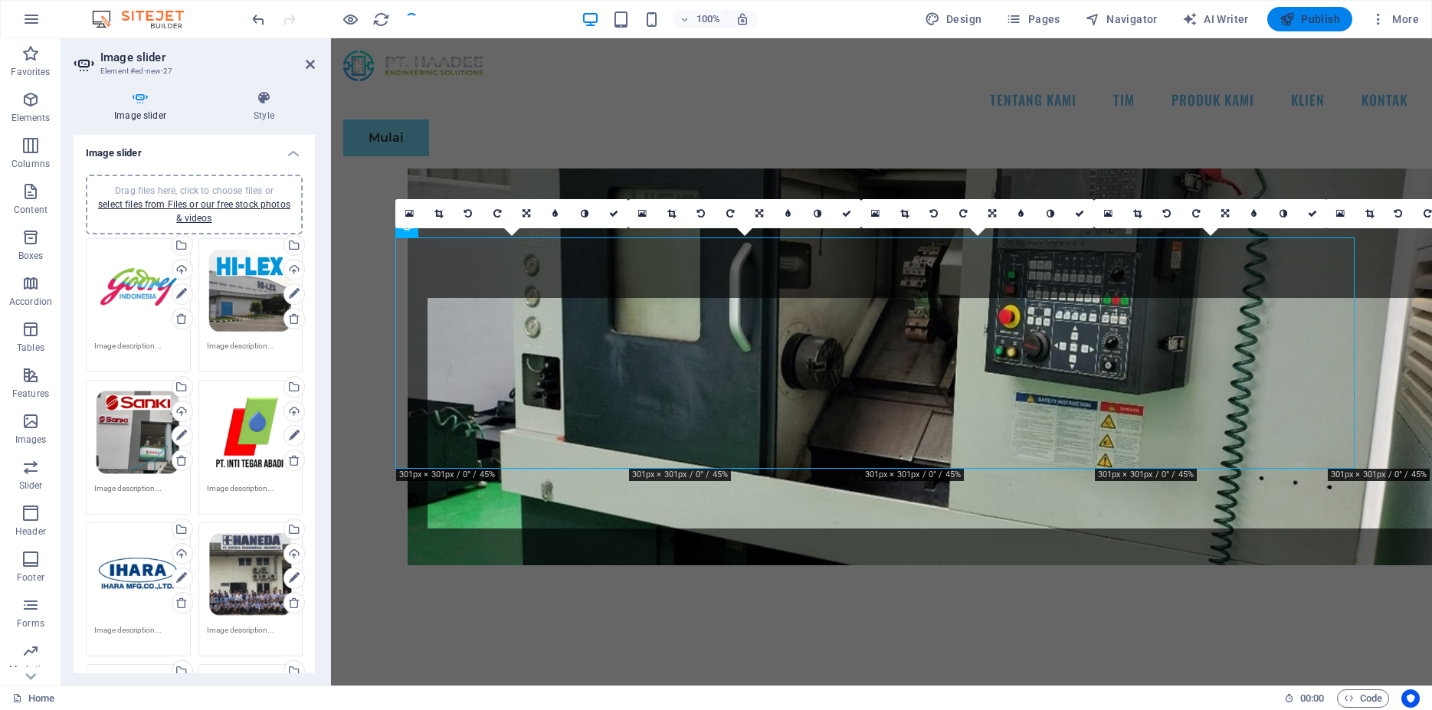
checkbox input "false"
